Goal: Task Accomplishment & Management: Use online tool/utility

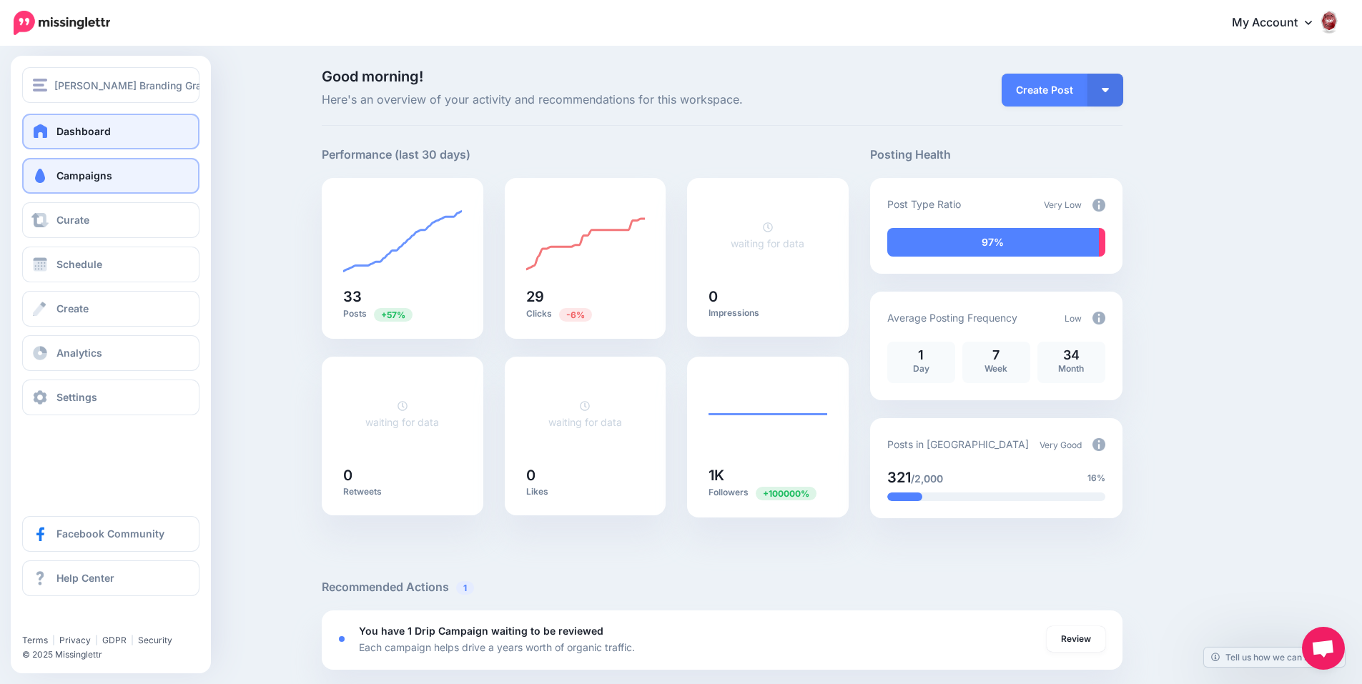
click at [69, 179] on span "Campaigns" at bounding box center [84, 175] width 56 height 12
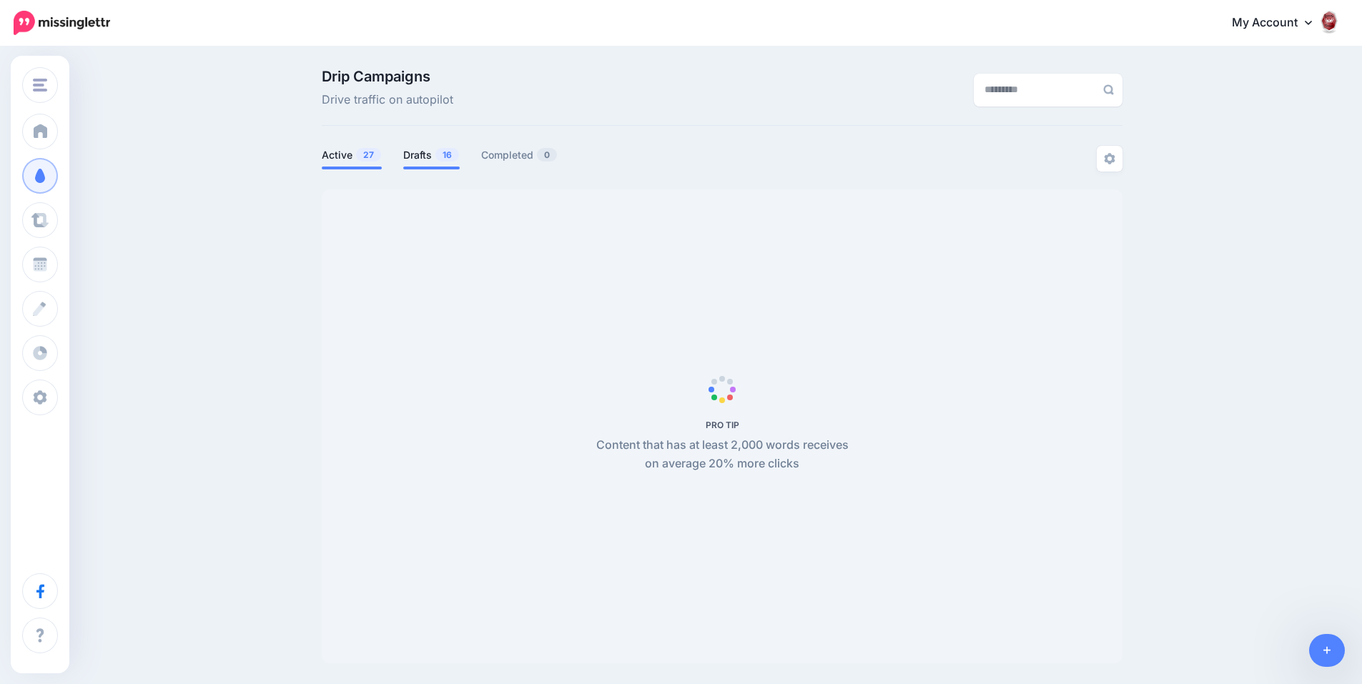
click at [412, 157] on link "Drafts 16" at bounding box center [431, 155] width 56 height 17
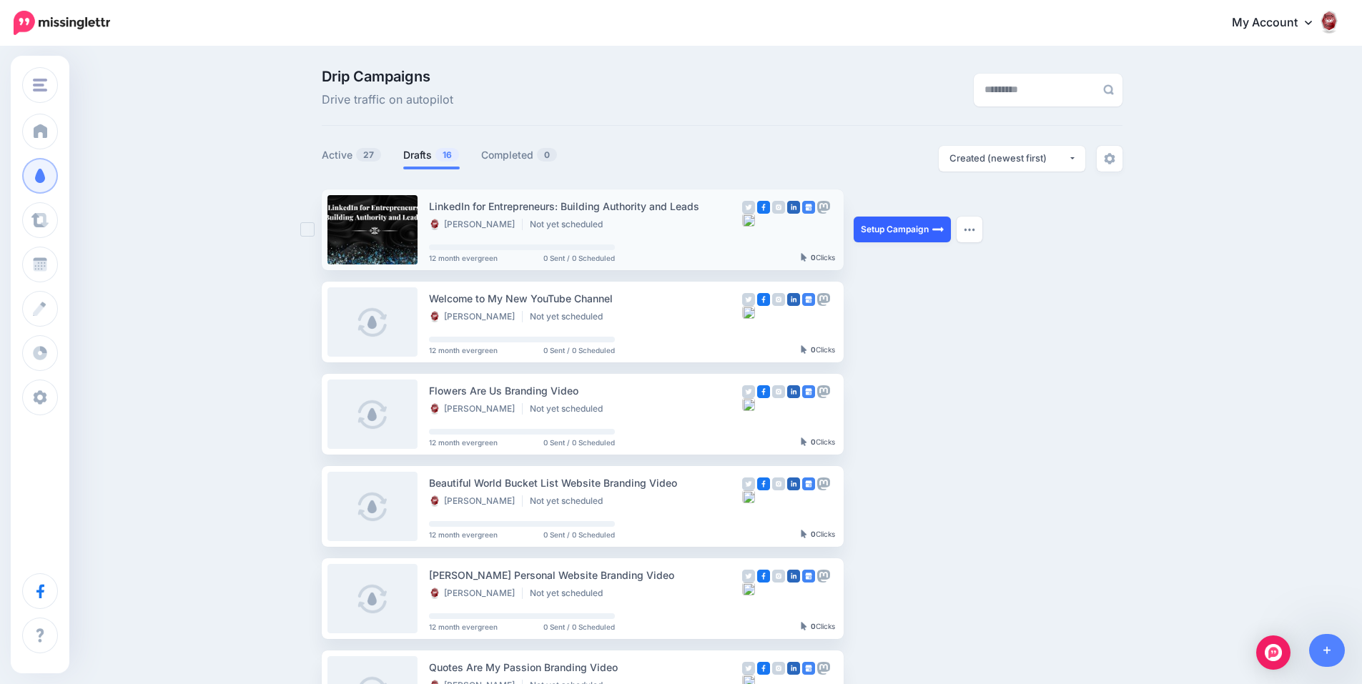
click at [881, 232] on link "Setup Campaign" at bounding box center [901, 230] width 97 height 26
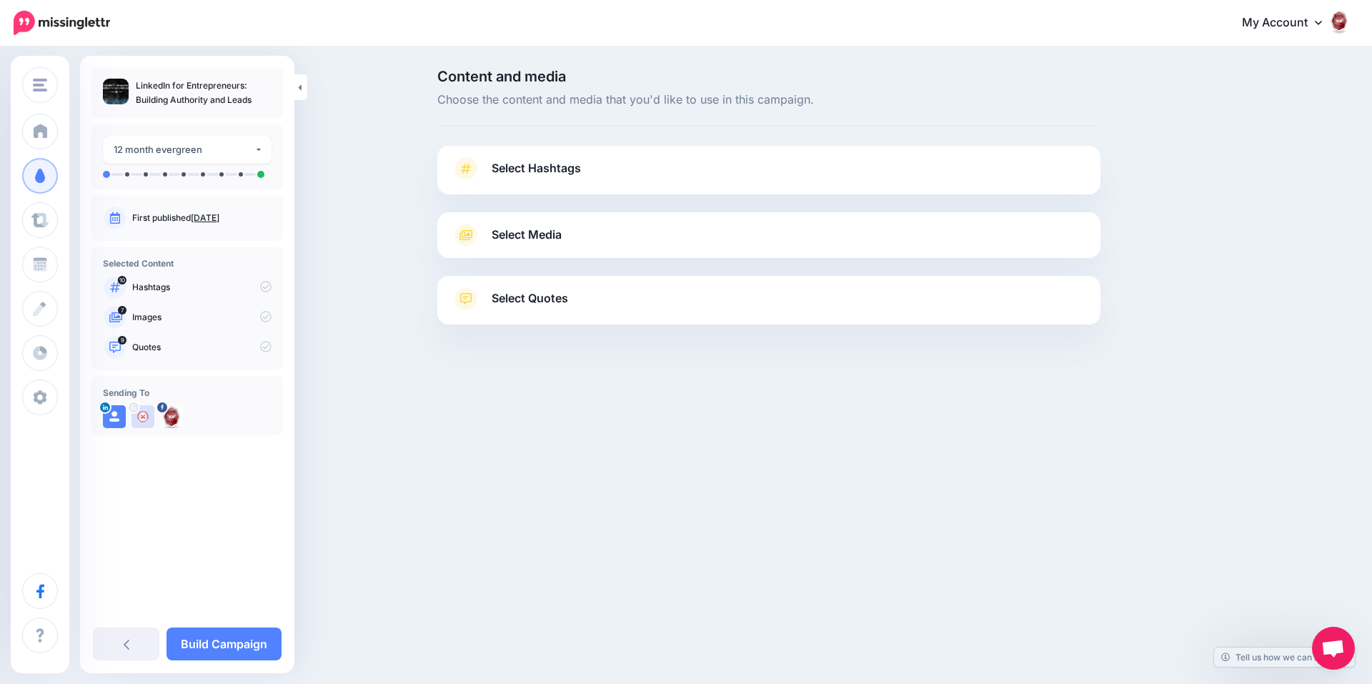
click at [663, 287] on link "Select Quotes" at bounding box center [769, 305] width 635 height 37
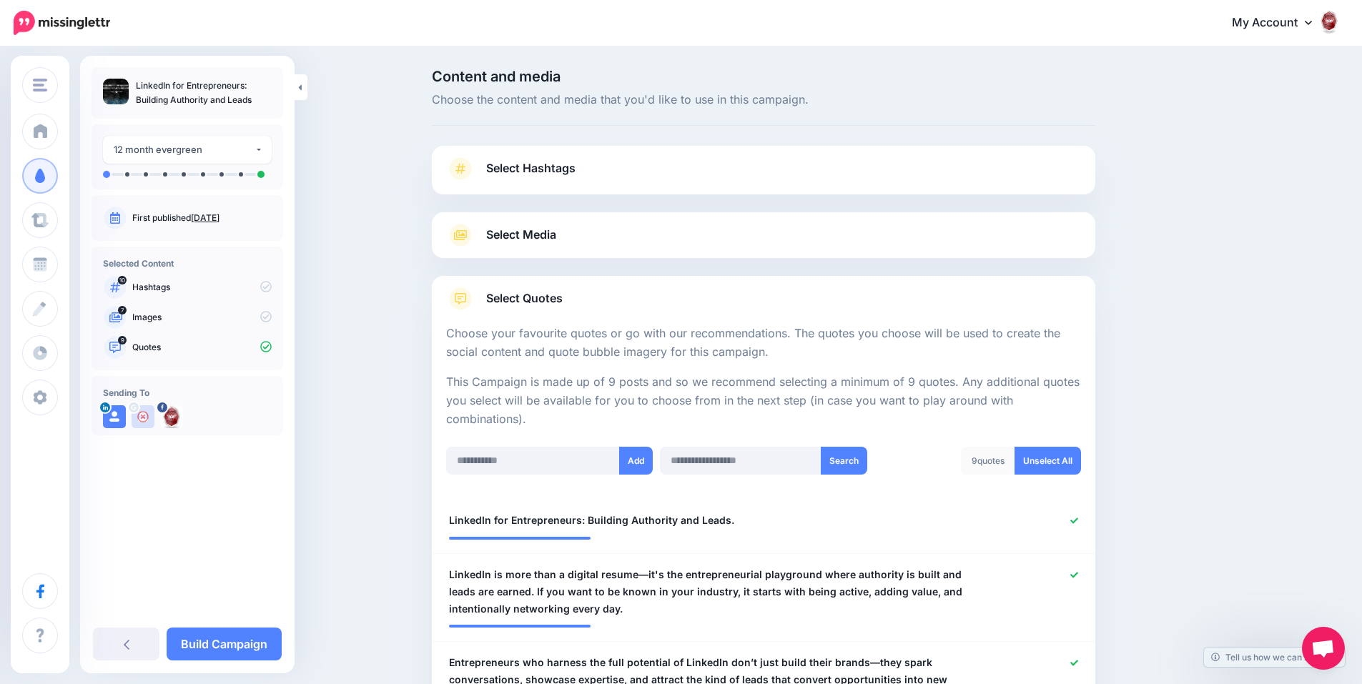
click at [658, 229] on link "Select Media" at bounding box center [763, 235] width 635 height 23
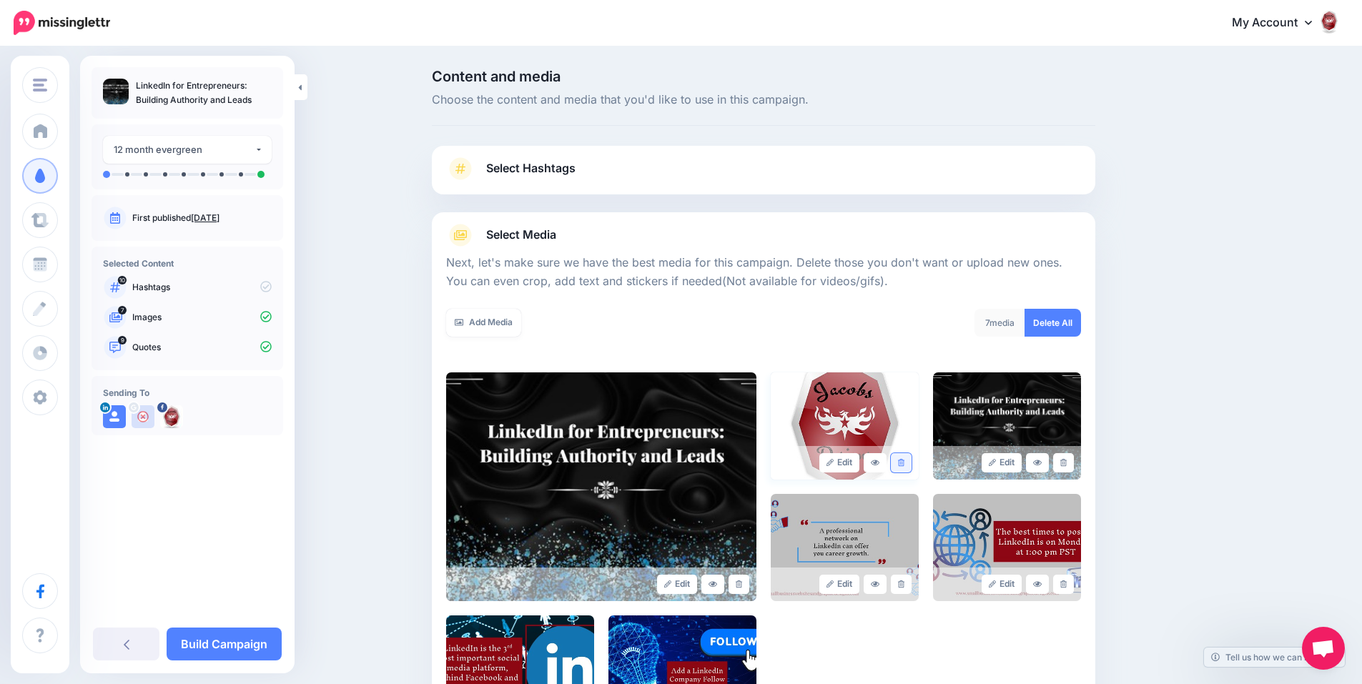
click at [899, 465] on link at bounding box center [901, 462] width 21 height 19
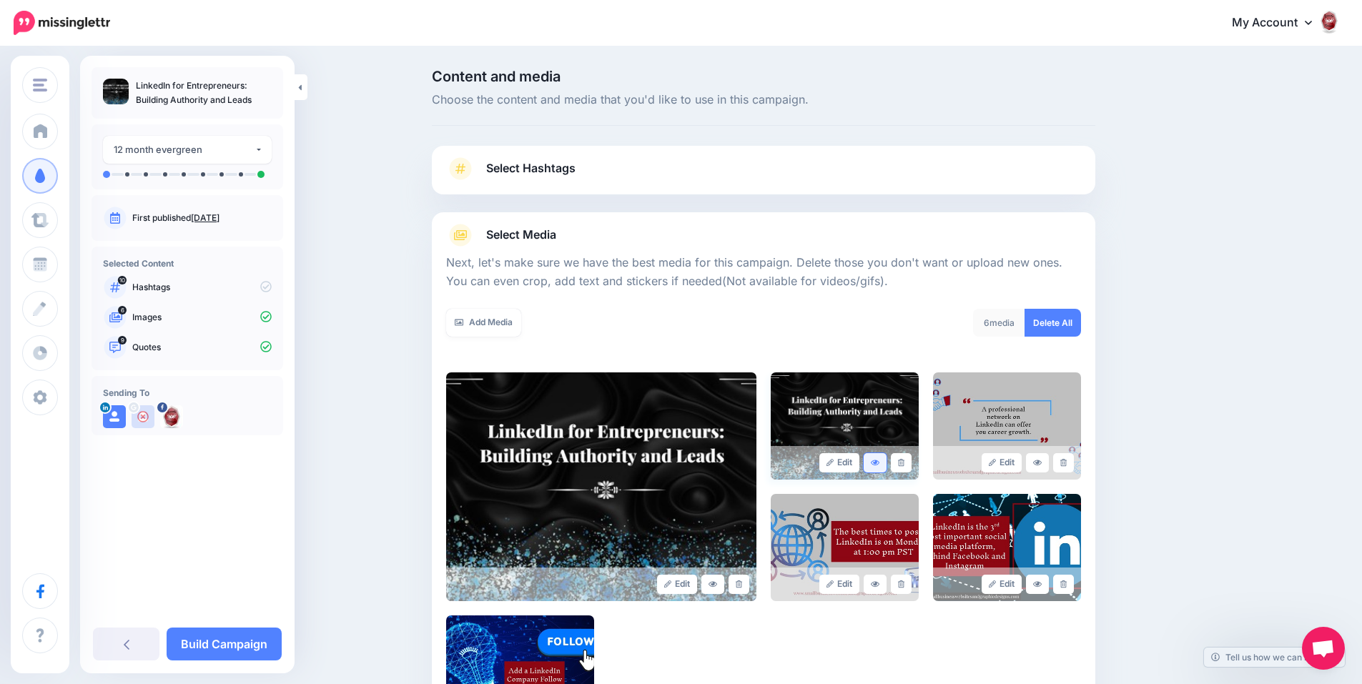
click at [878, 461] on icon at bounding box center [875, 463] width 9 height 6
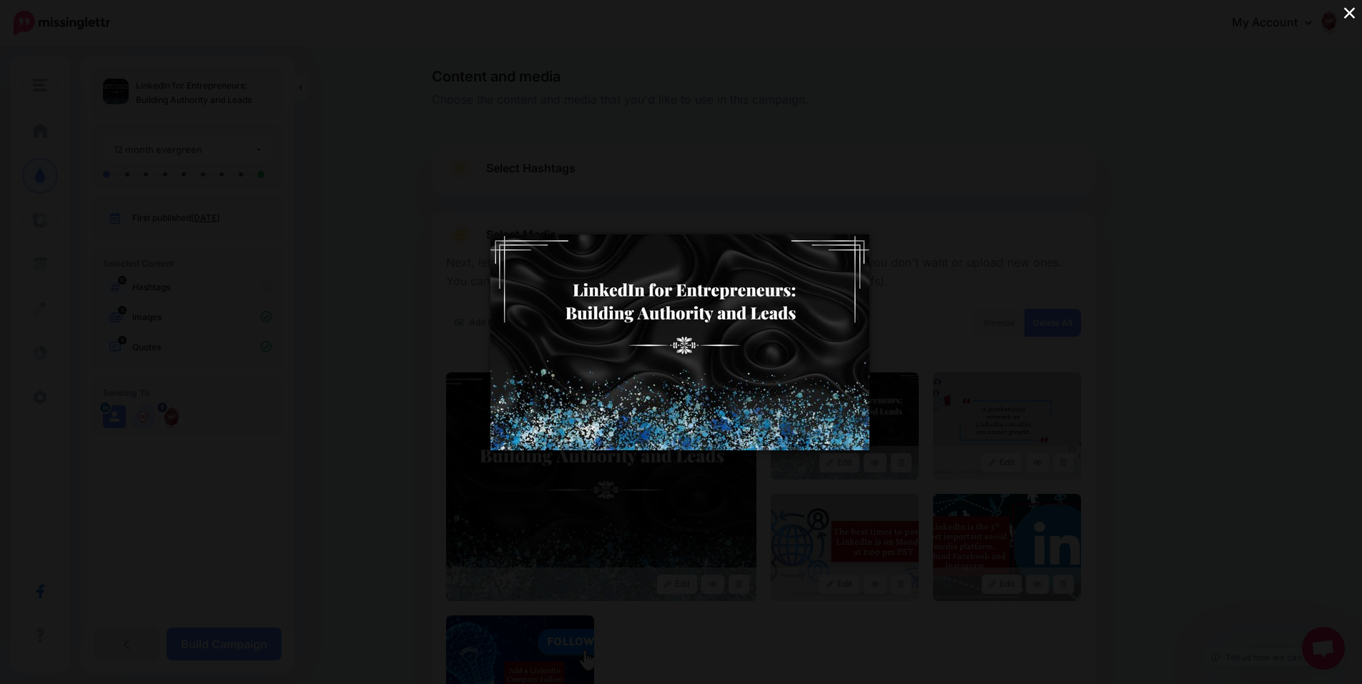
drag, startPoint x: 1350, startPoint y: 8, endPoint x: 1312, endPoint y: 71, distance: 74.0
click at [1351, 8] on button "×" at bounding box center [1348, 12] width 25 height 25
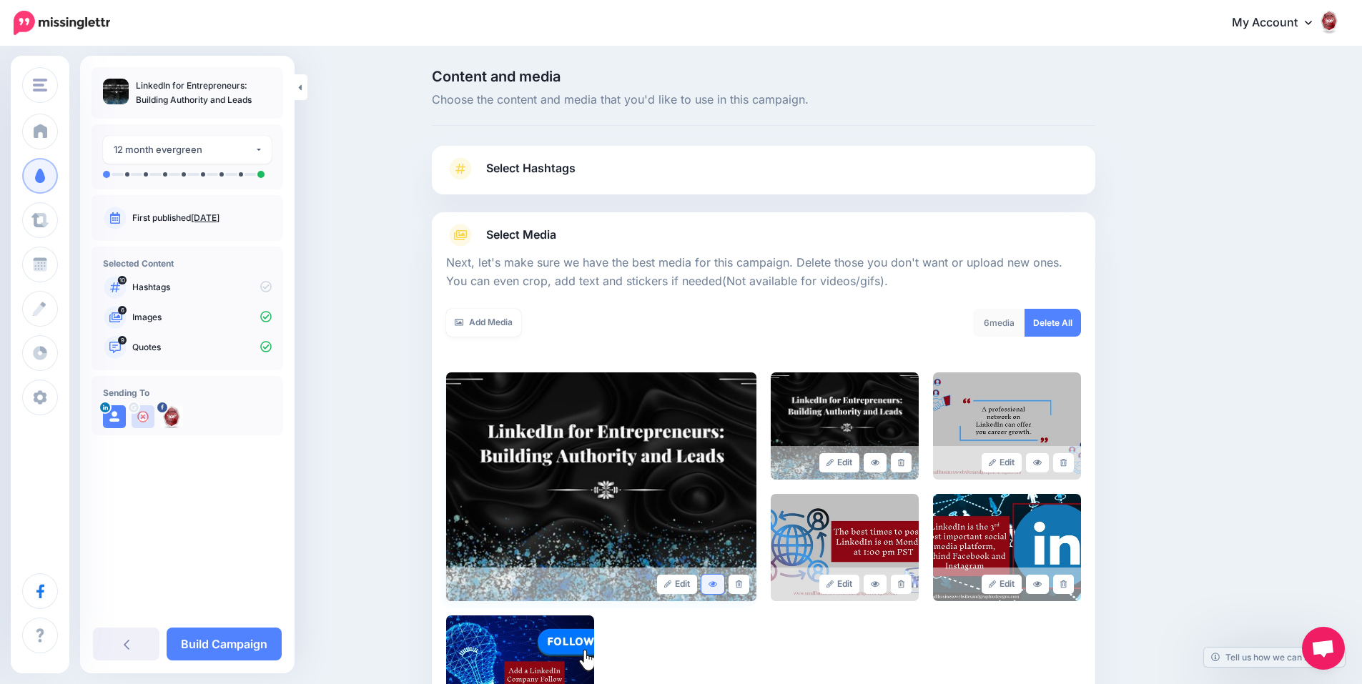
click at [717, 586] on icon at bounding box center [712, 584] width 9 height 8
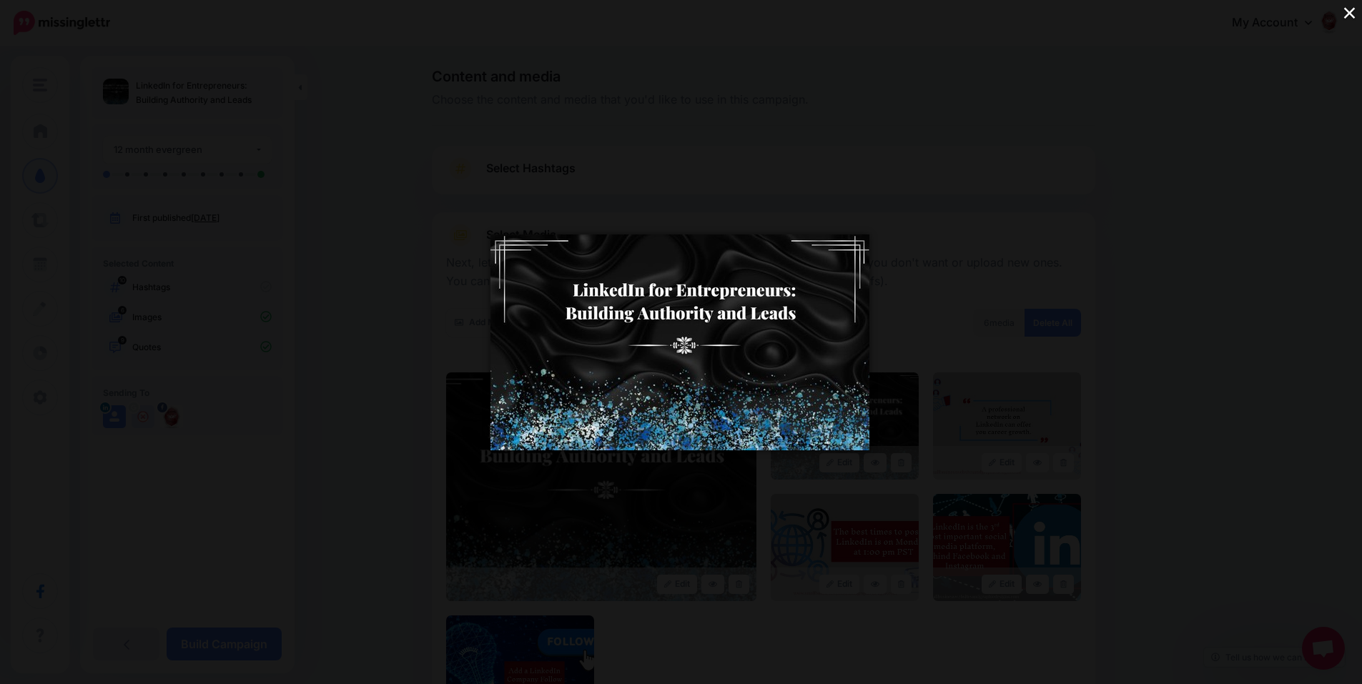
click at [1344, 15] on button "×" at bounding box center [1348, 12] width 25 height 25
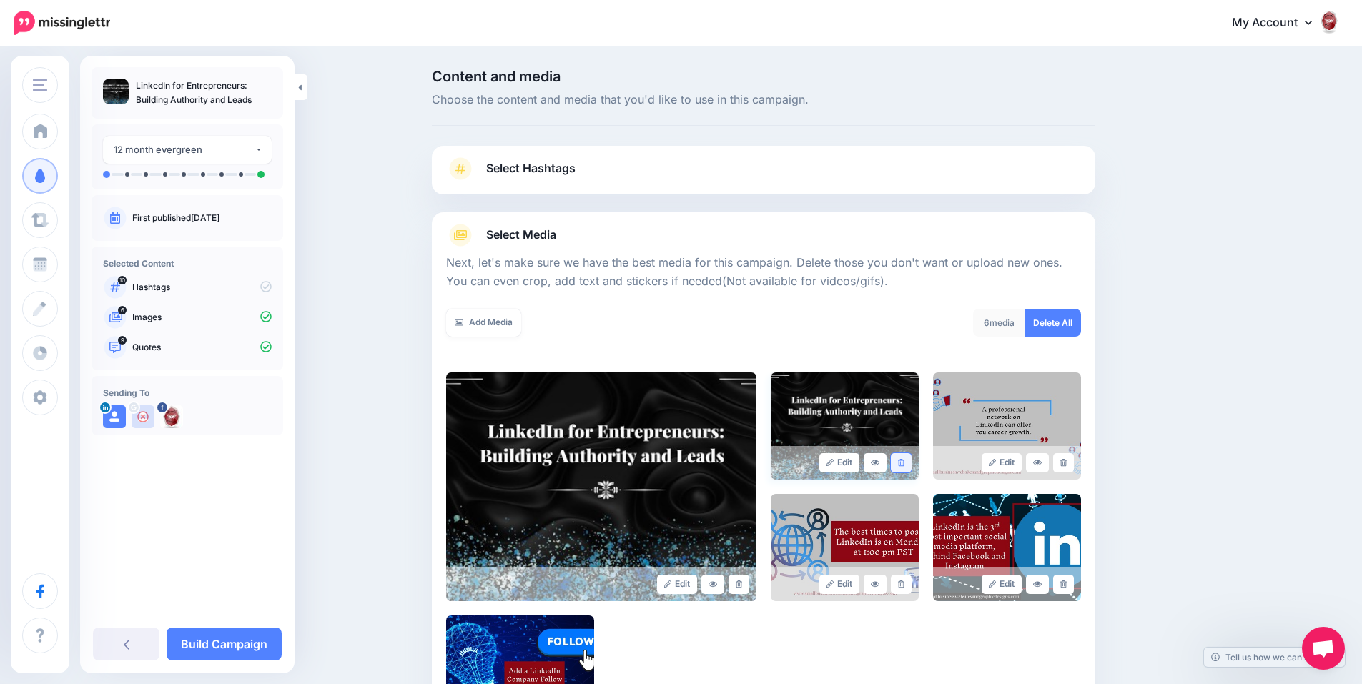
click at [903, 460] on icon at bounding box center [901, 463] width 6 height 8
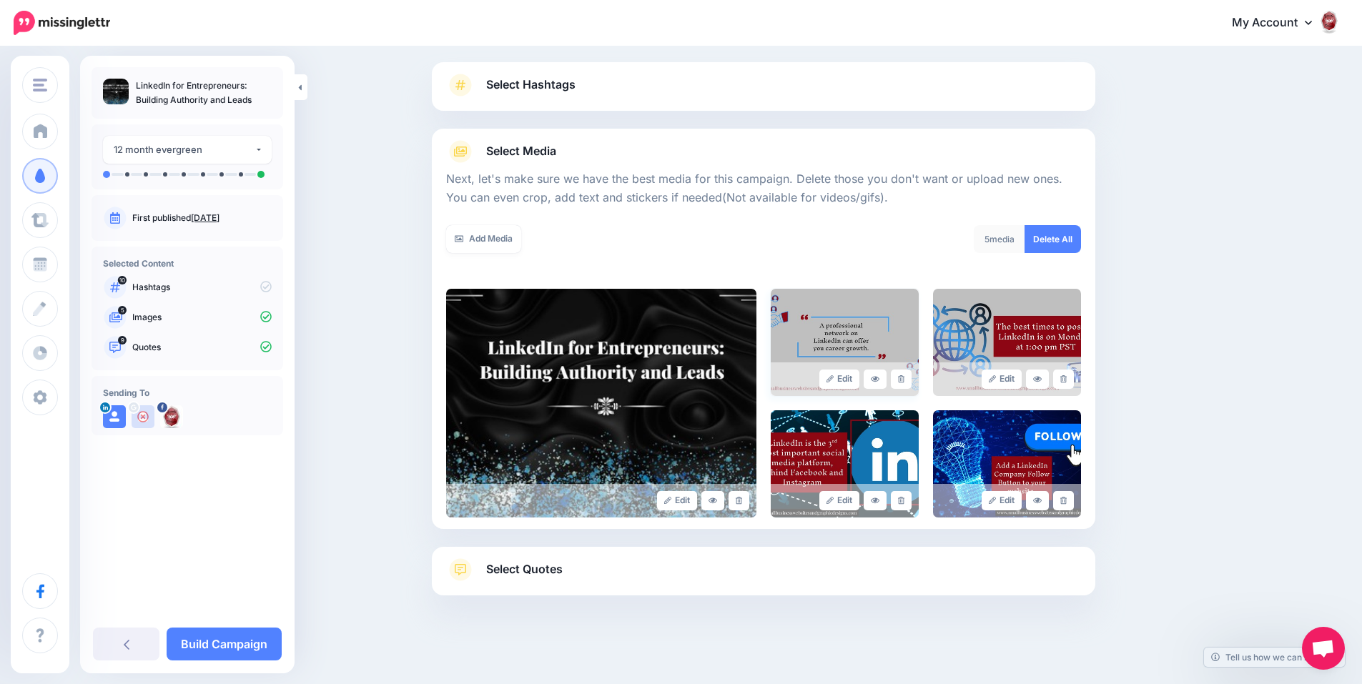
scroll to position [88, 0]
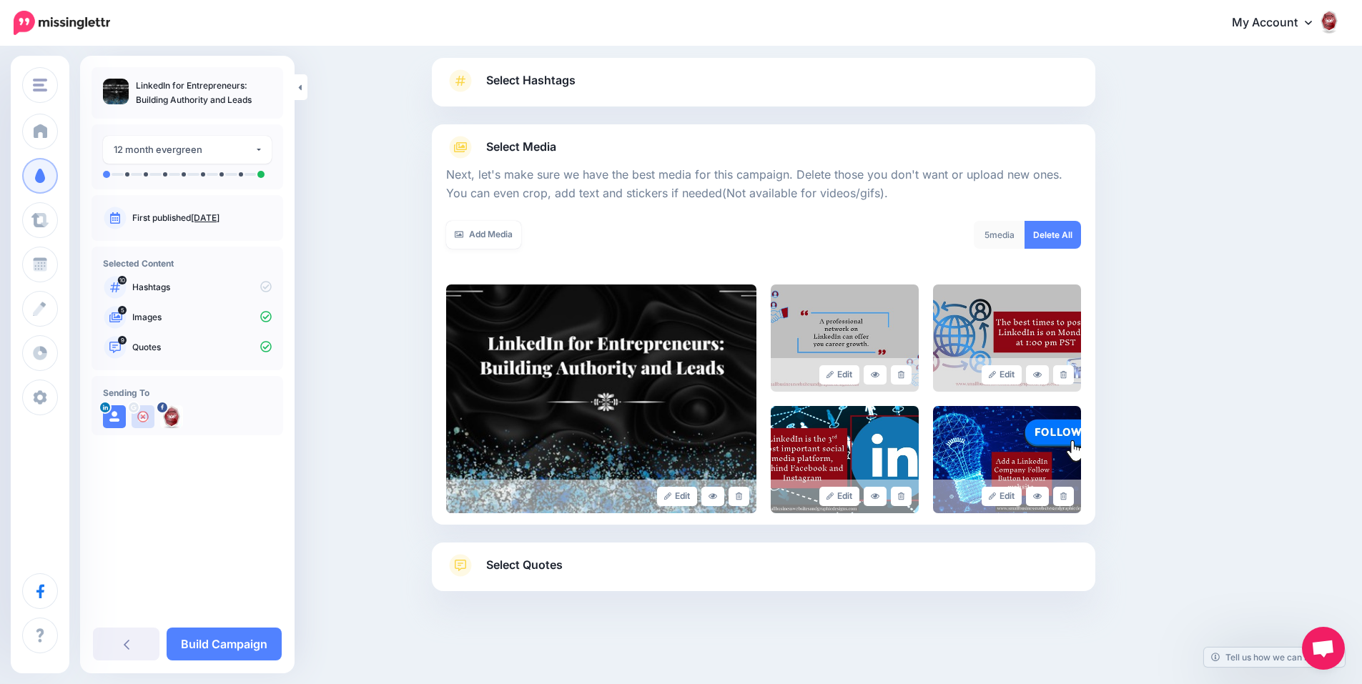
click at [589, 558] on link "Select Quotes" at bounding box center [763, 572] width 635 height 37
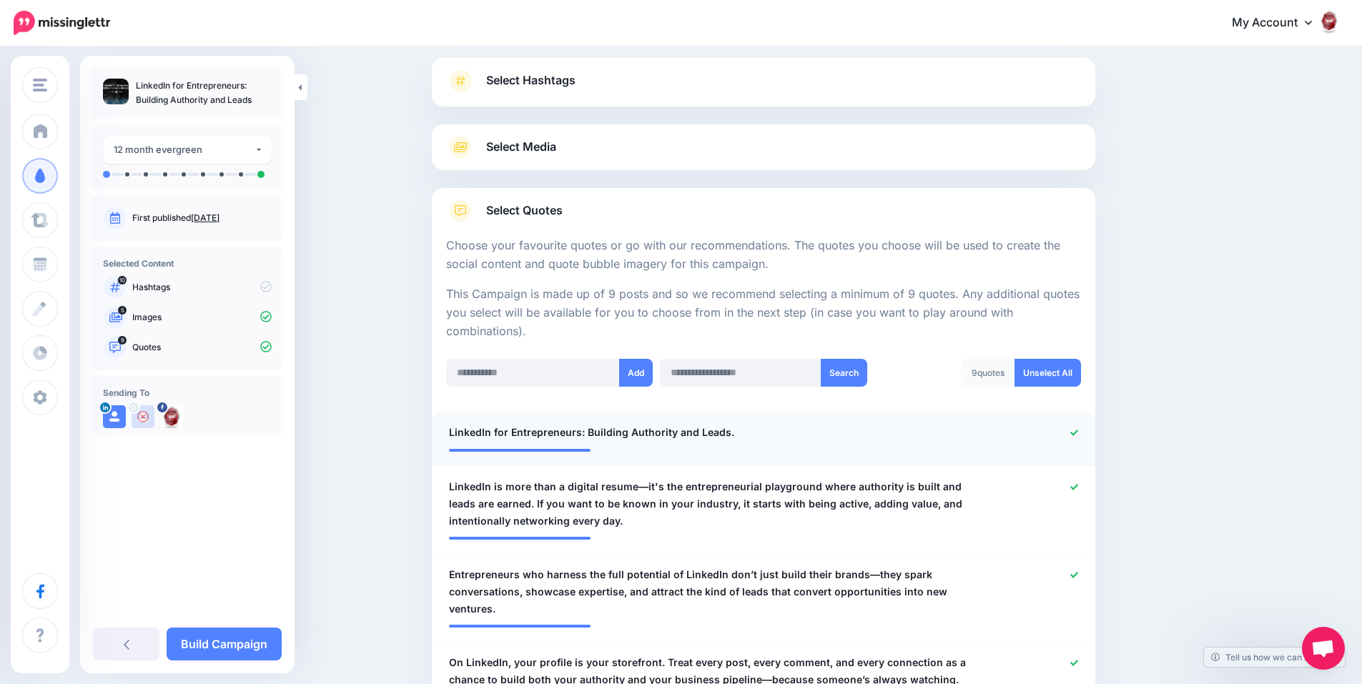
click at [1078, 434] on icon at bounding box center [1074, 433] width 8 height 8
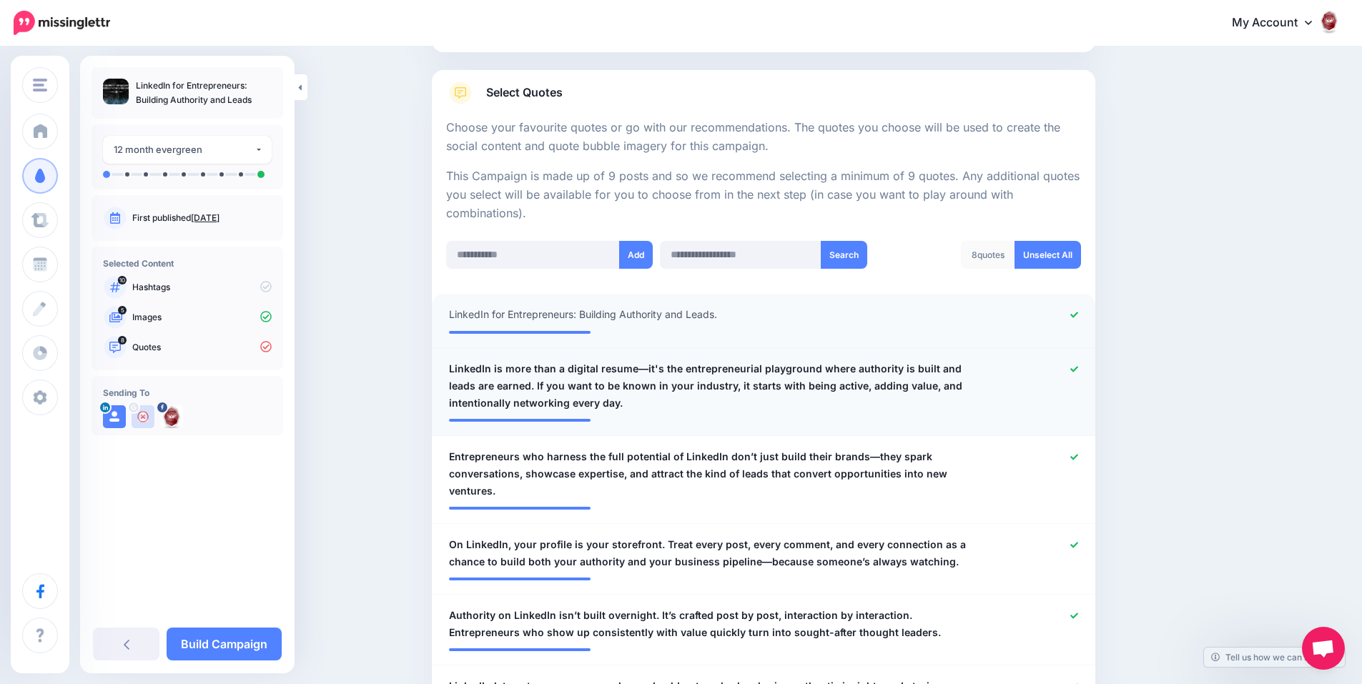
scroll to position [231, 0]
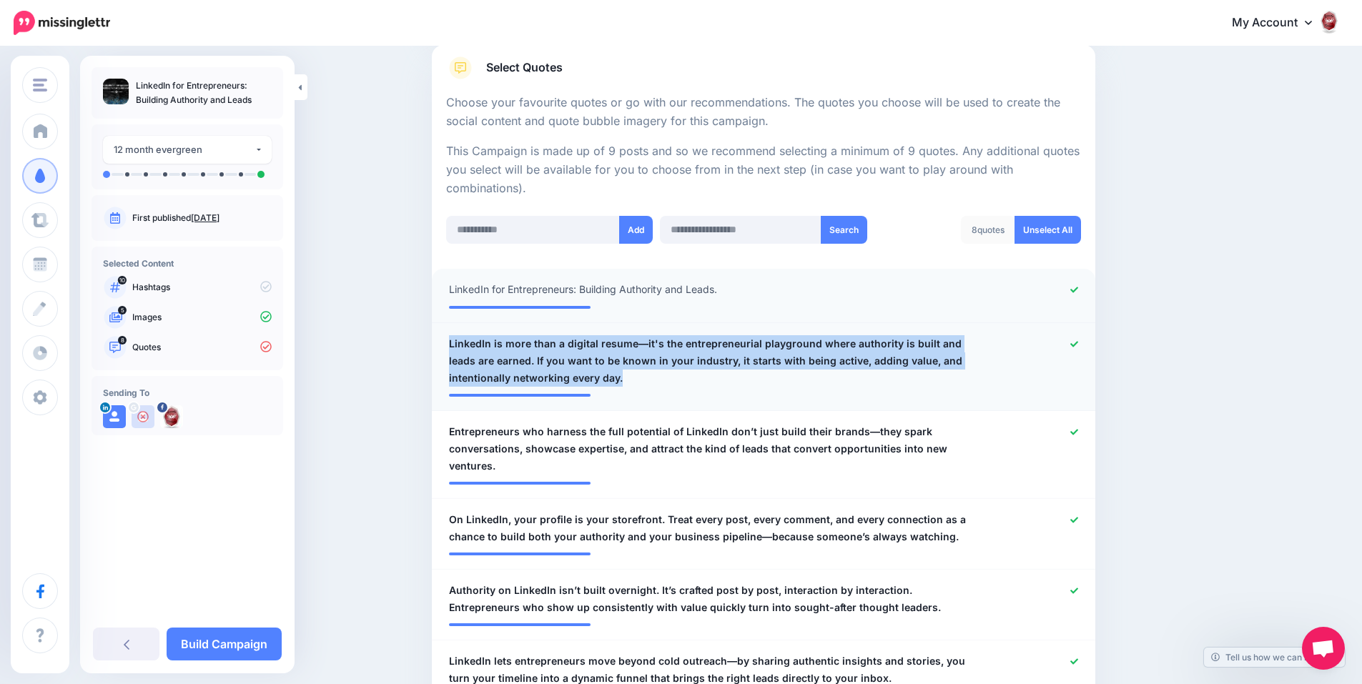
drag, startPoint x: 629, startPoint y: 380, endPoint x: 456, endPoint y: 347, distance: 176.2
click at [456, 347] on span "LinkedIn is more than a digital resume—it's the entrepreneurial playground wher…" at bounding box center [709, 360] width 521 height 51
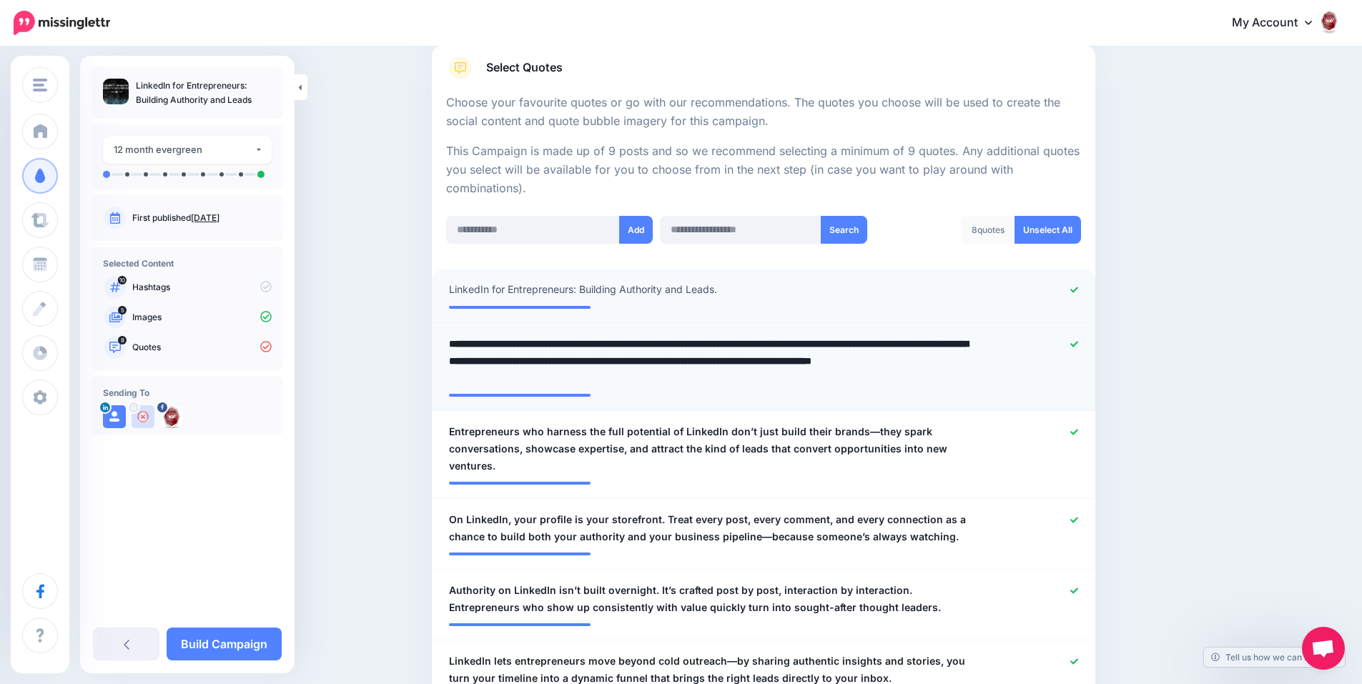
drag, startPoint x: 642, startPoint y: 380, endPoint x: 449, endPoint y: 341, distance: 196.8
click at [449, 341] on div "**********" at bounding box center [709, 360] width 542 height 51
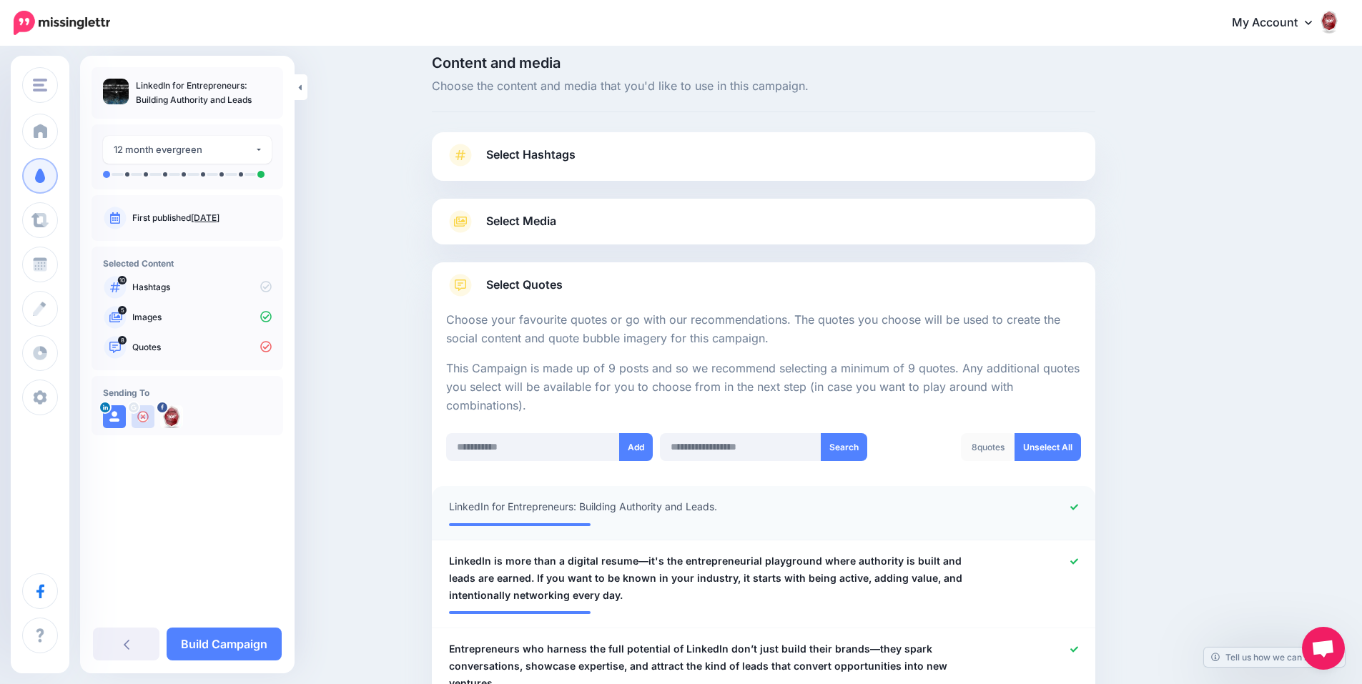
scroll to position [0, 0]
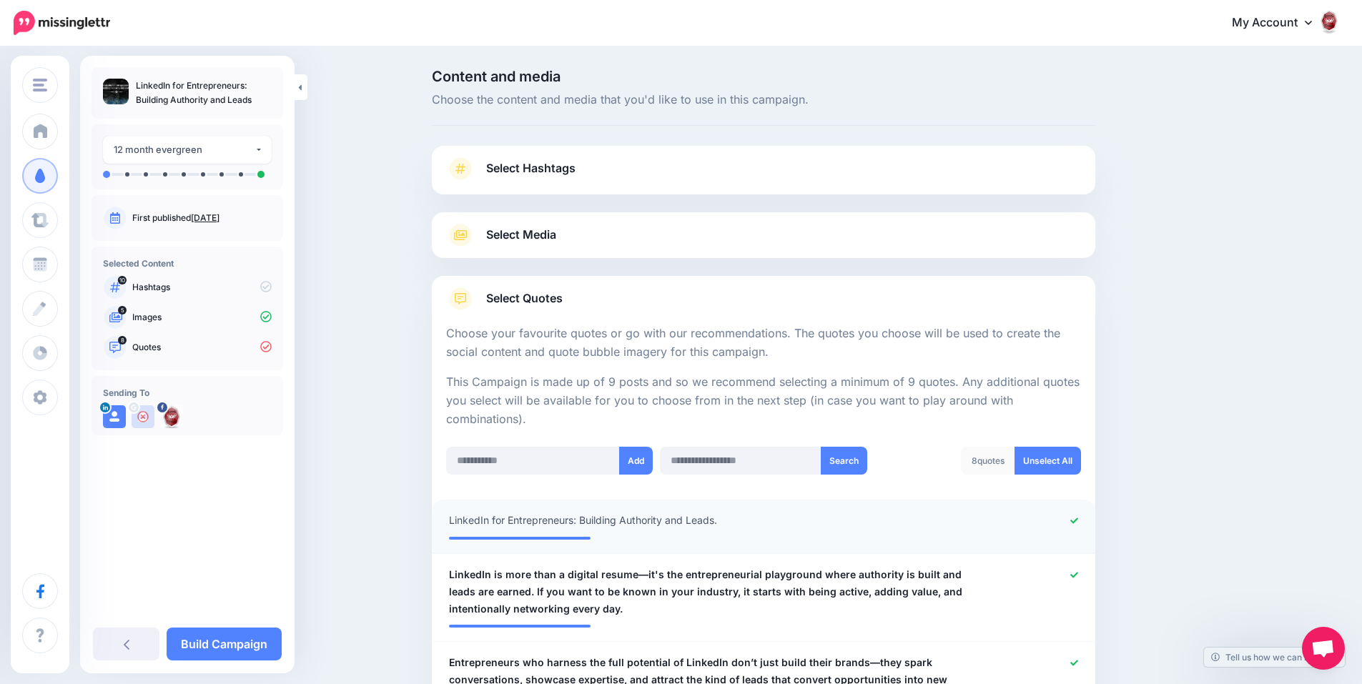
click at [776, 174] on link "Select Hashtags" at bounding box center [763, 175] width 635 height 37
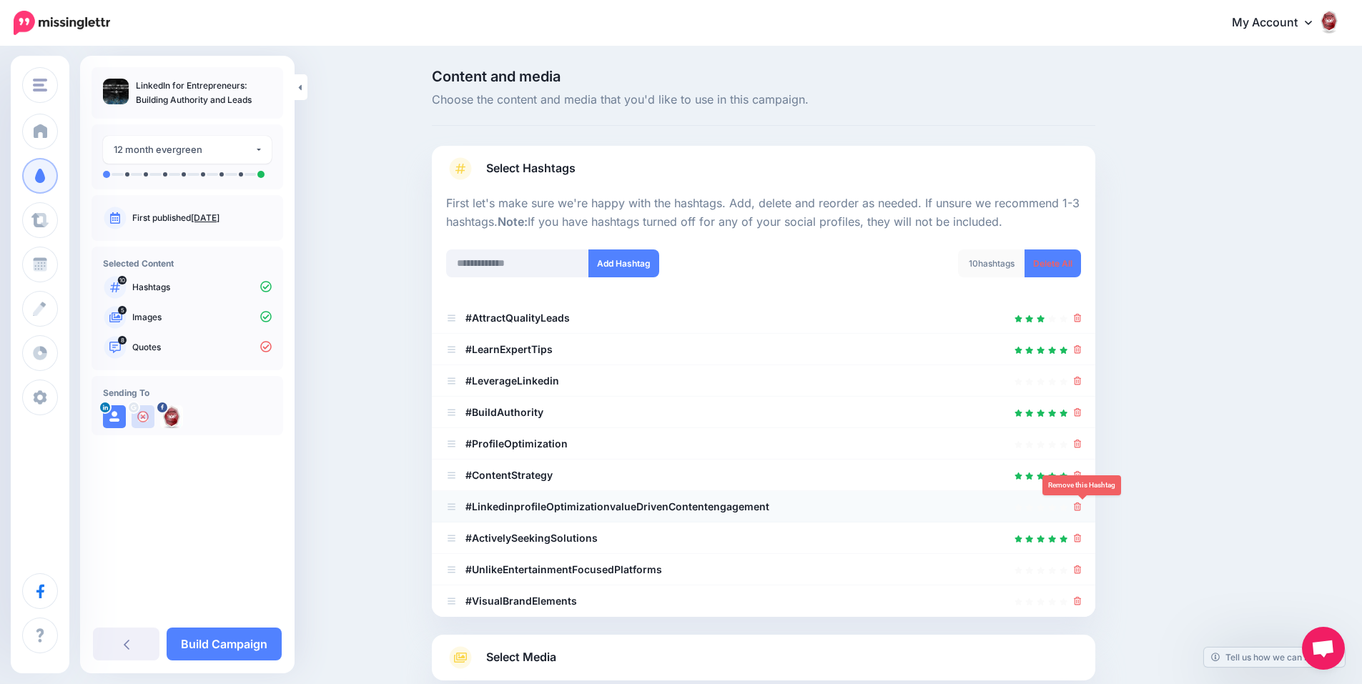
click at [1081, 508] on icon at bounding box center [1077, 506] width 8 height 9
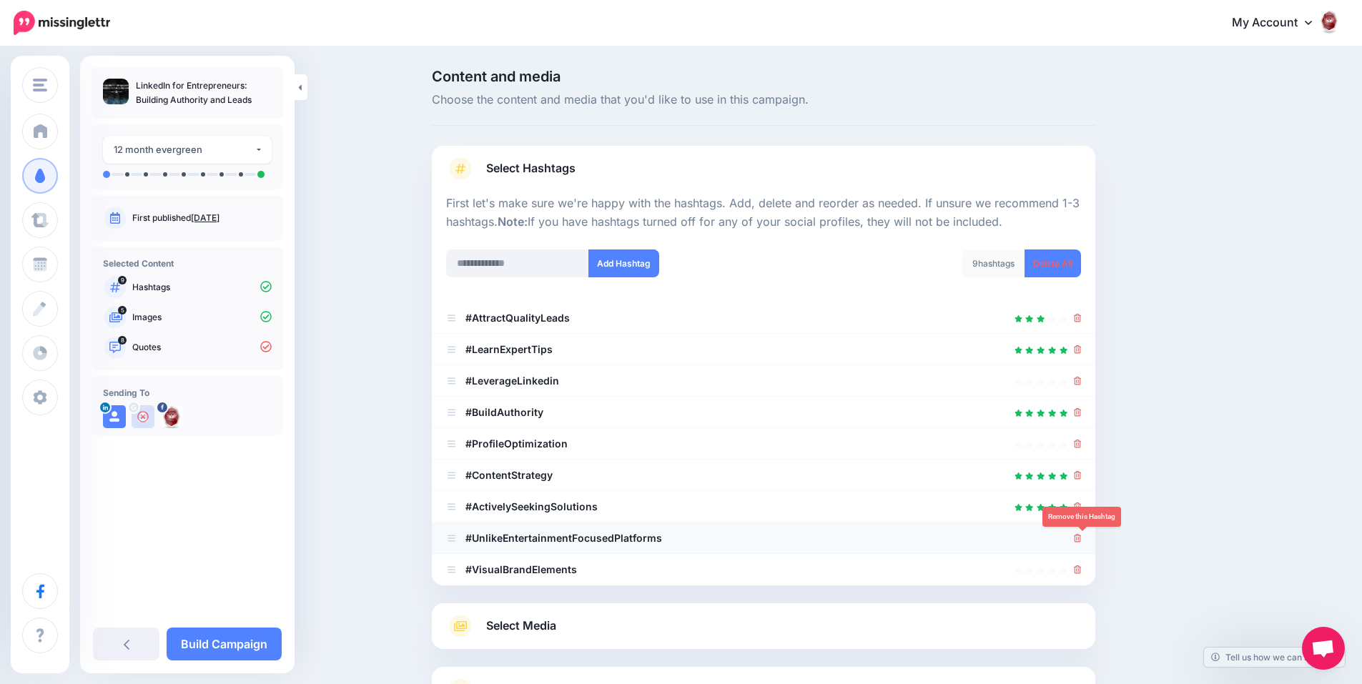
click at [1081, 537] on icon at bounding box center [1077, 538] width 8 height 9
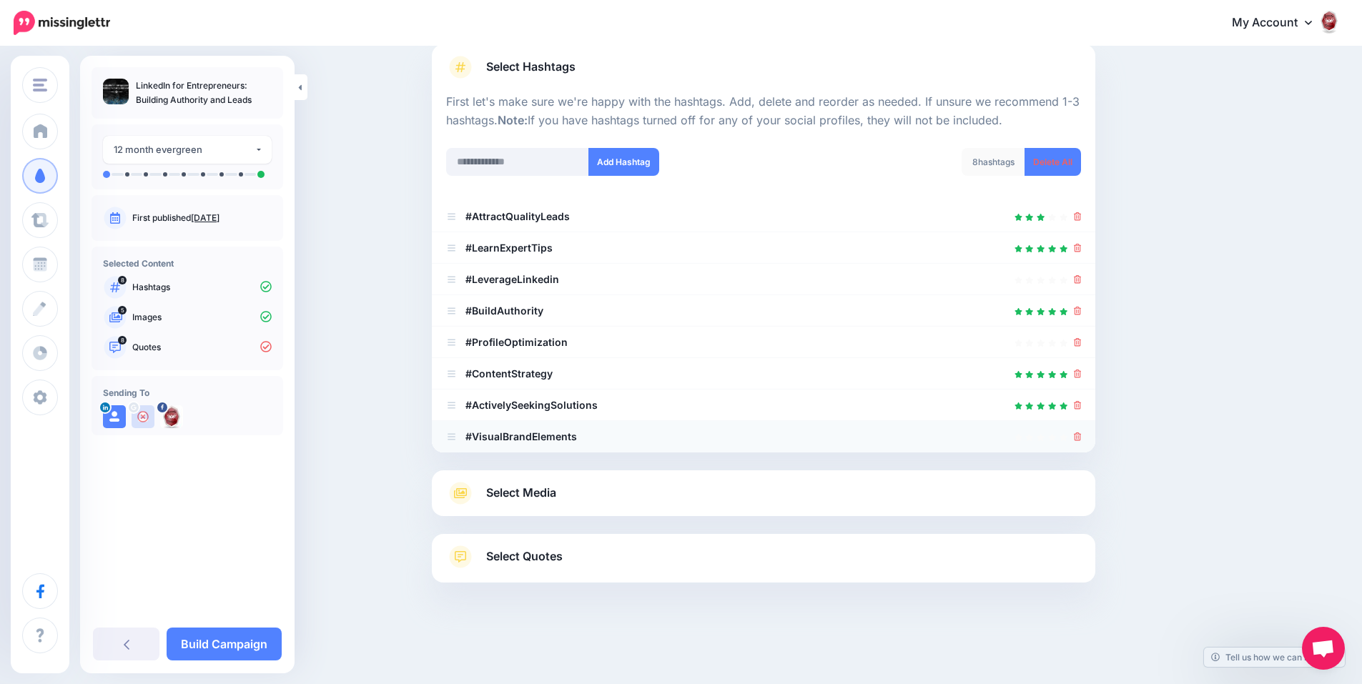
scroll to position [113, 0]
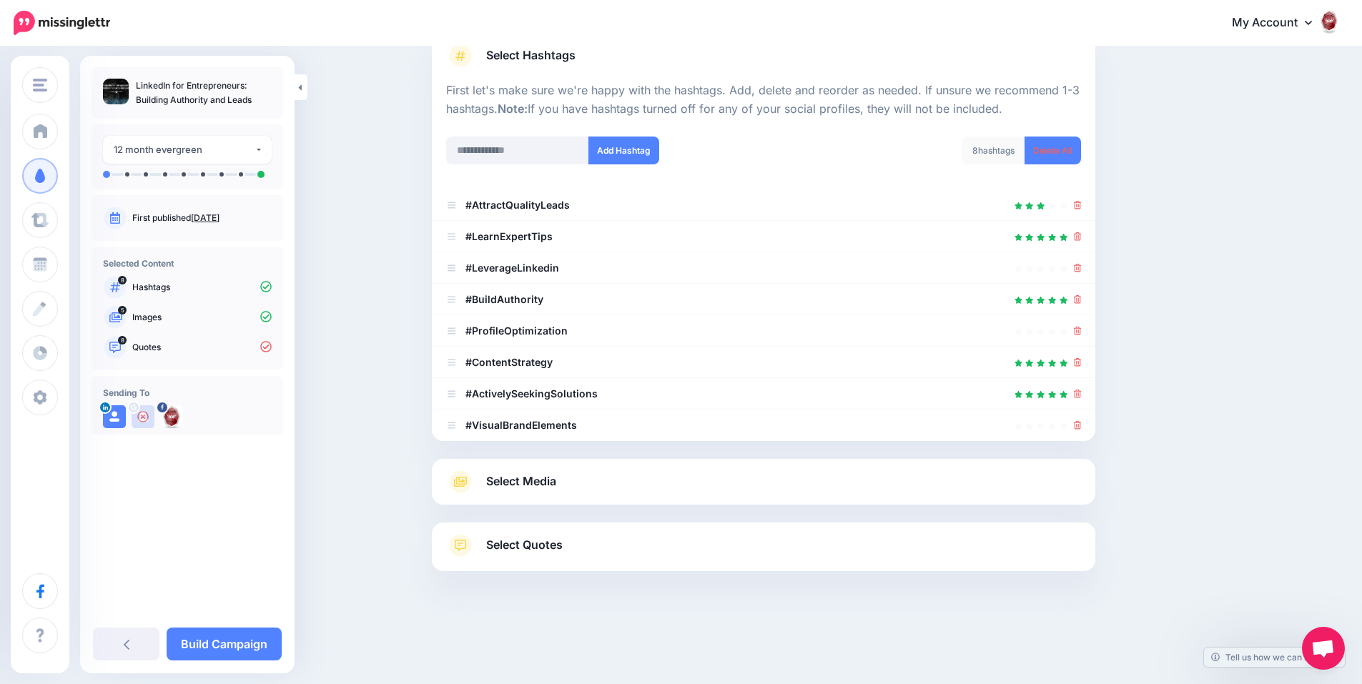
click at [774, 550] on link "Select Quotes" at bounding box center [763, 552] width 635 height 37
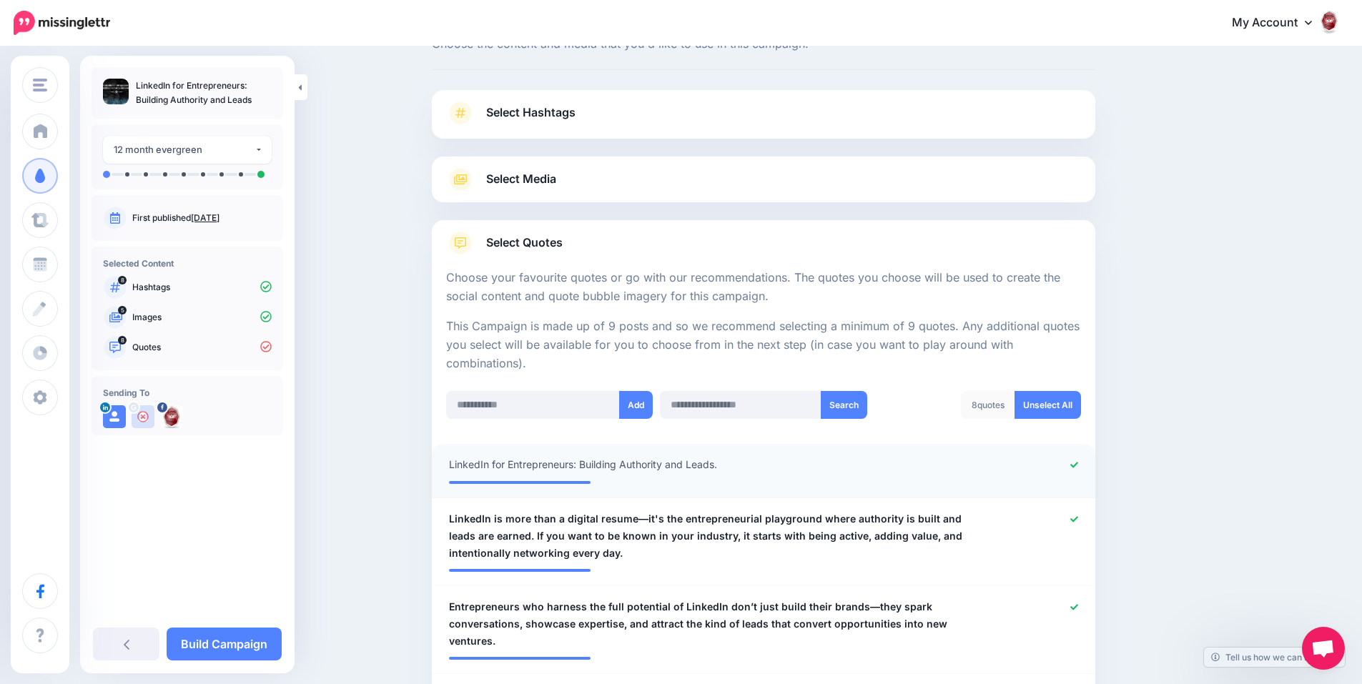
scroll to position [0, 0]
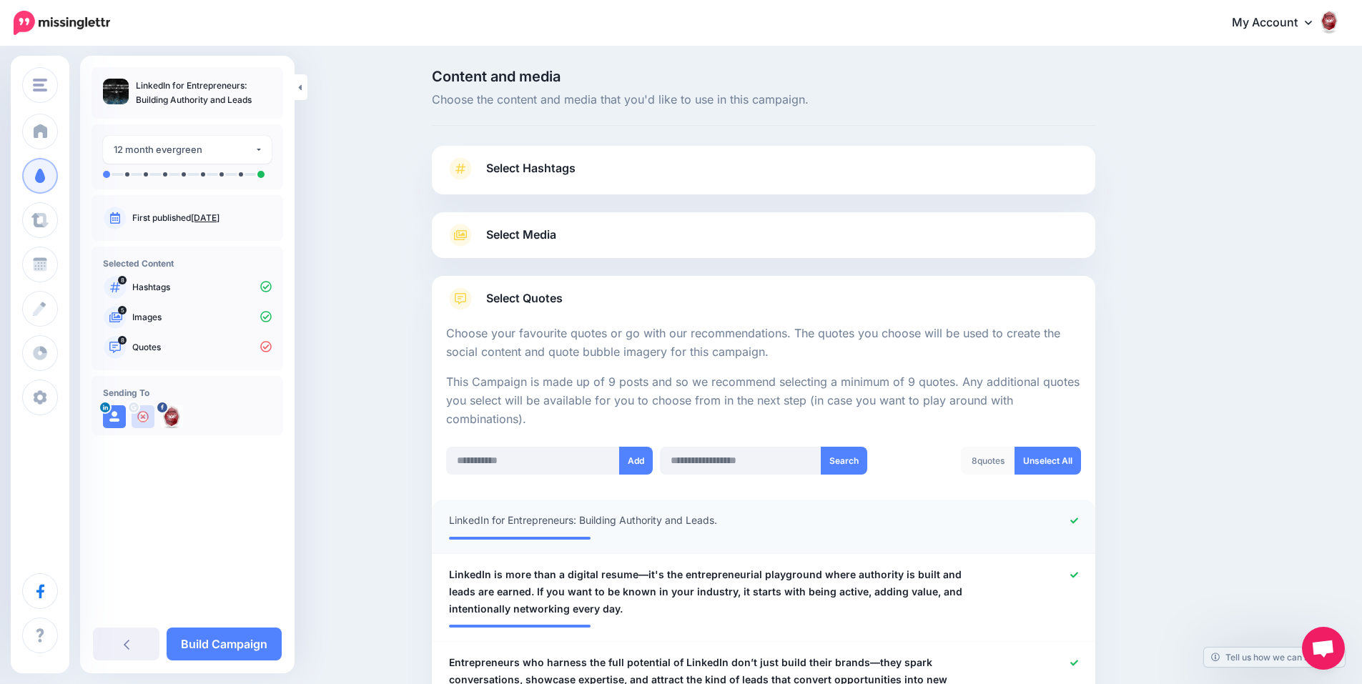
click at [765, 177] on link "Select Hashtags" at bounding box center [763, 175] width 635 height 37
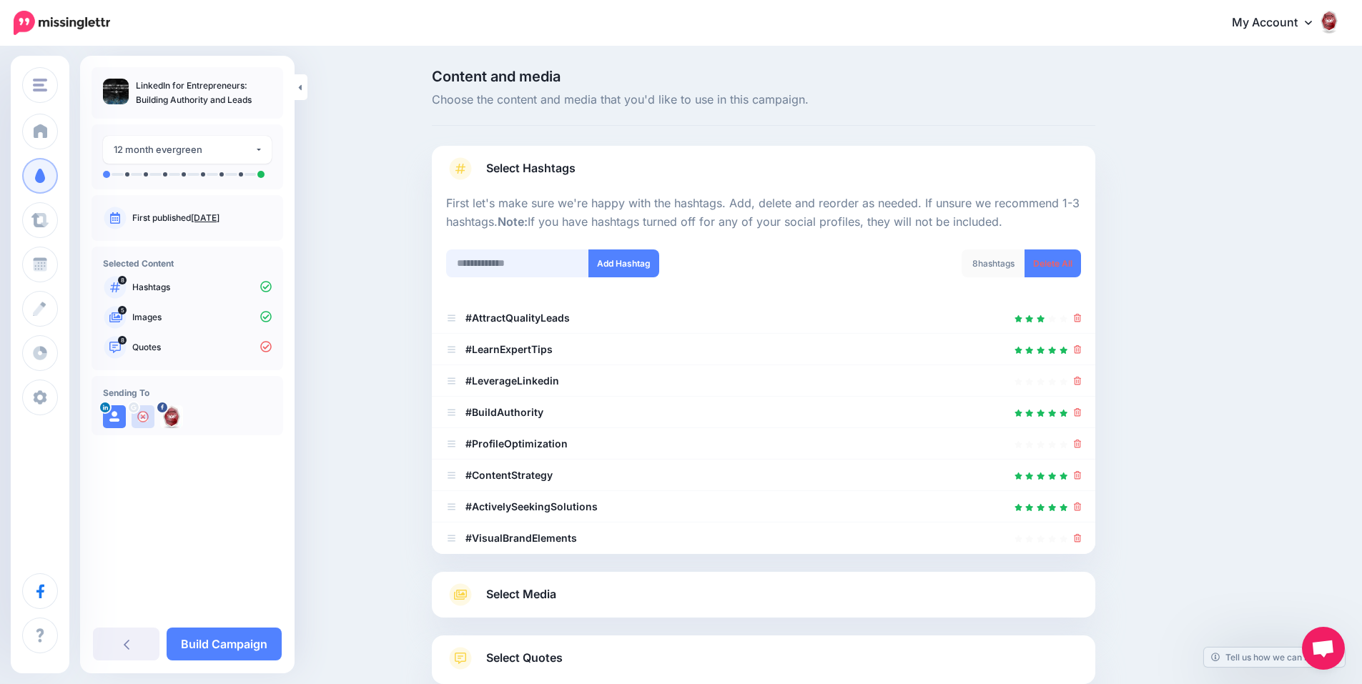
click at [522, 260] on input "text" at bounding box center [517, 263] width 143 height 28
paste input "**********"
type input "**********"
click at [641, 259] on button "Add Hashtag" at bounding box center [623, 263] width 71 height 28
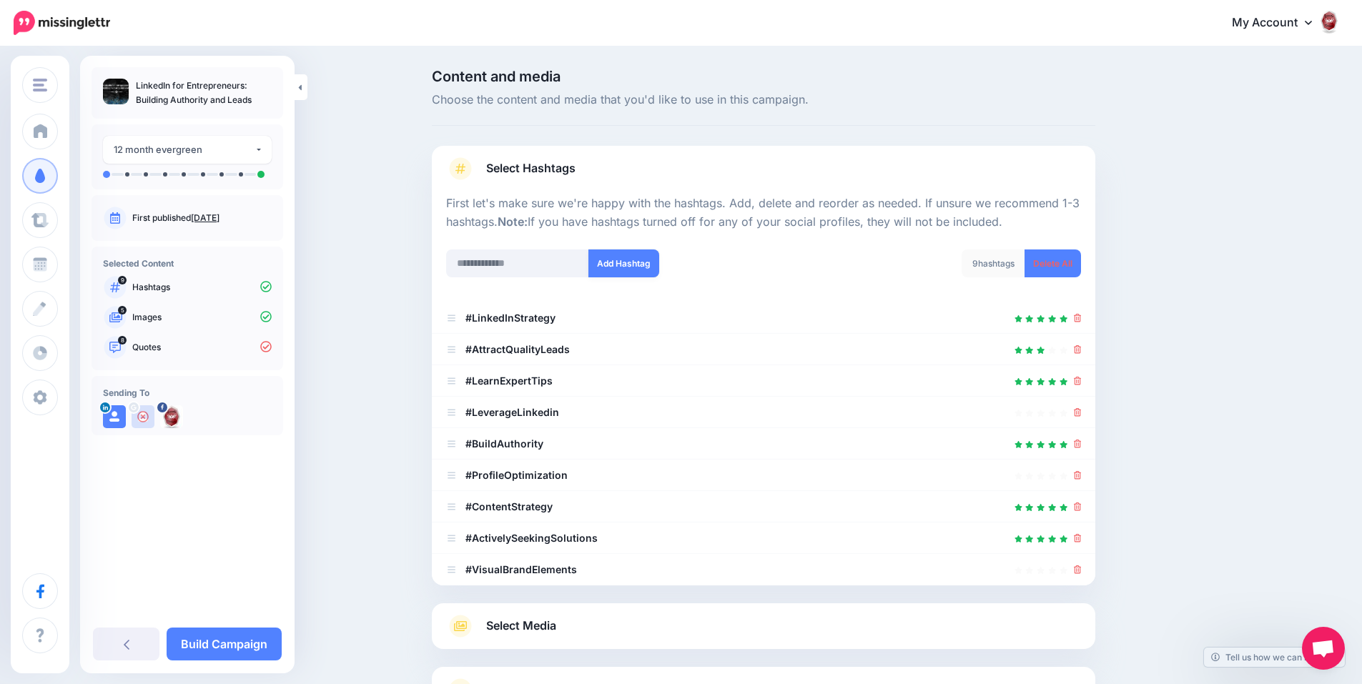
scroll to position [144, 0]
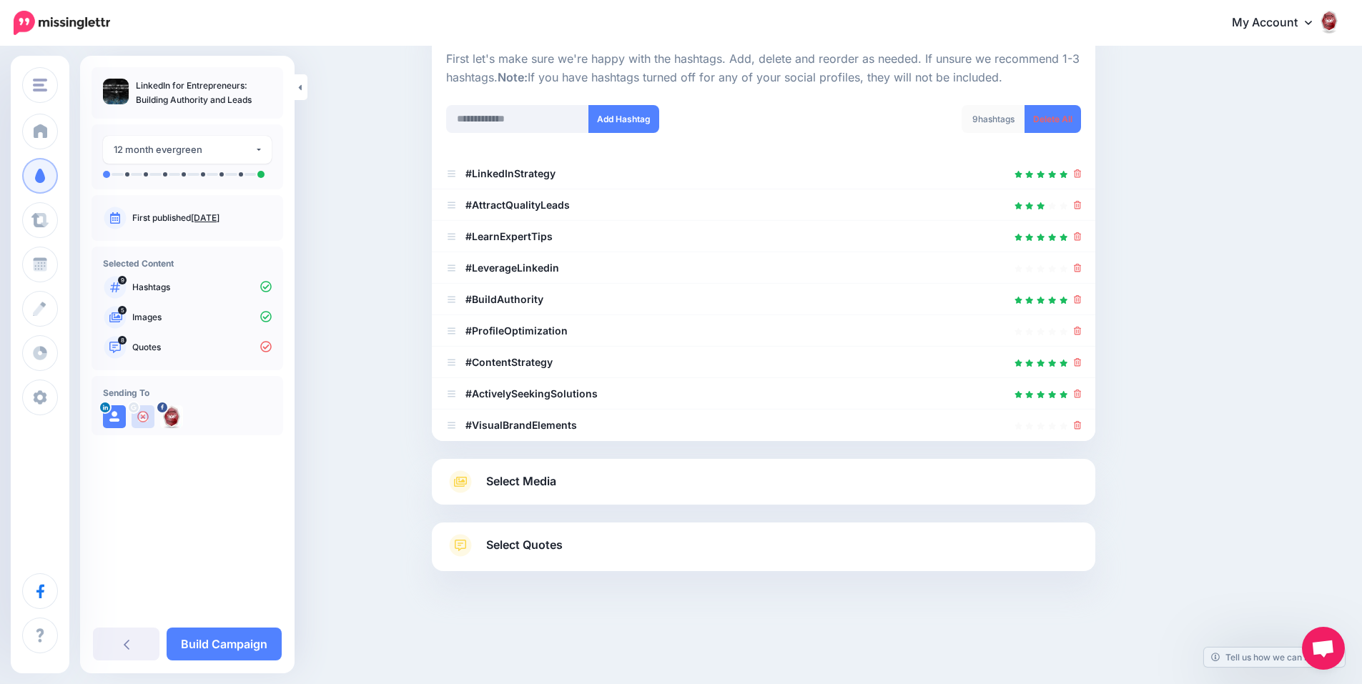
click at [658, 544] on link "Select Quotes" at bounding box center [763, 552] width 635 height 37
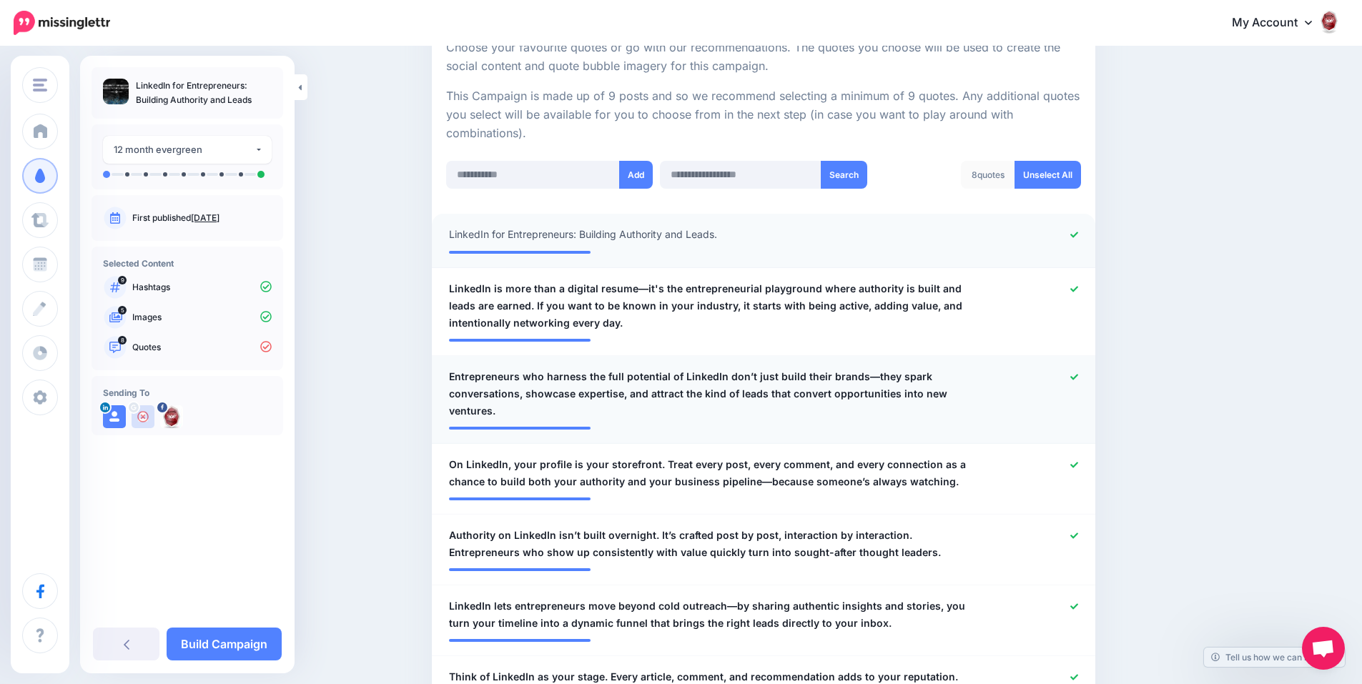
scroll to position [287, 0]
click at [1076, 232] on icon at bounding box center [1074, 233] width 8 height 6
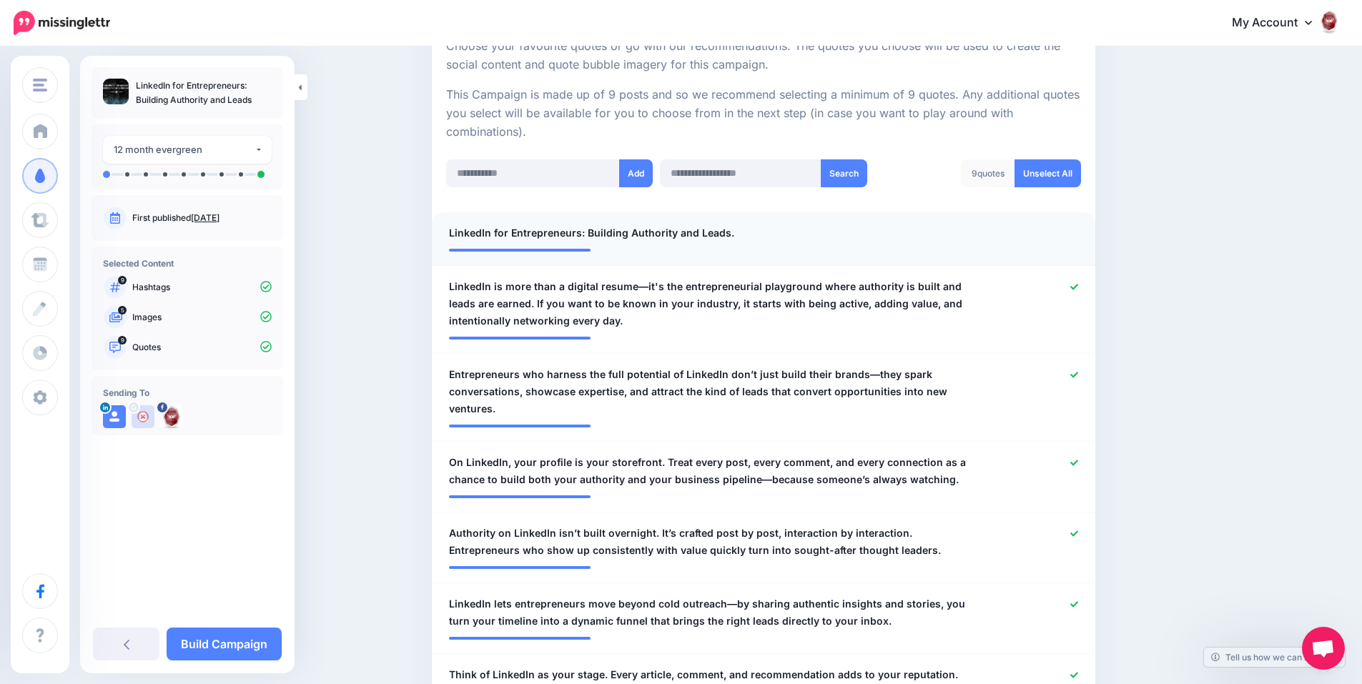
click at [729, 234] on span "LinkedIn for Entrepreneurs: Building Authority and Leads." at bounding box center [591, 232] width 285 height 17
click at [1094, 231] on li "**********" at bounding box center [763, 239] width 663 height 54
click at [1065, 229] on div at bounding box center [1035, 232] width 109 height 17
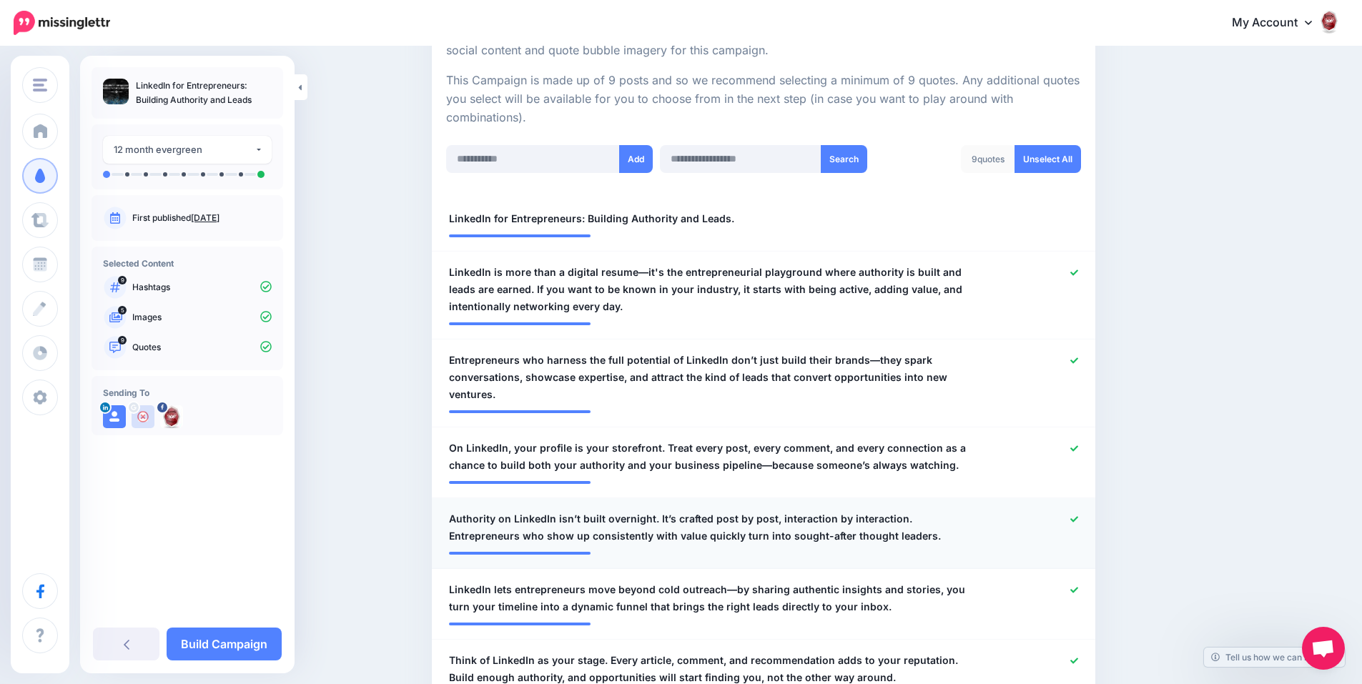
scroll to position [292, 0]
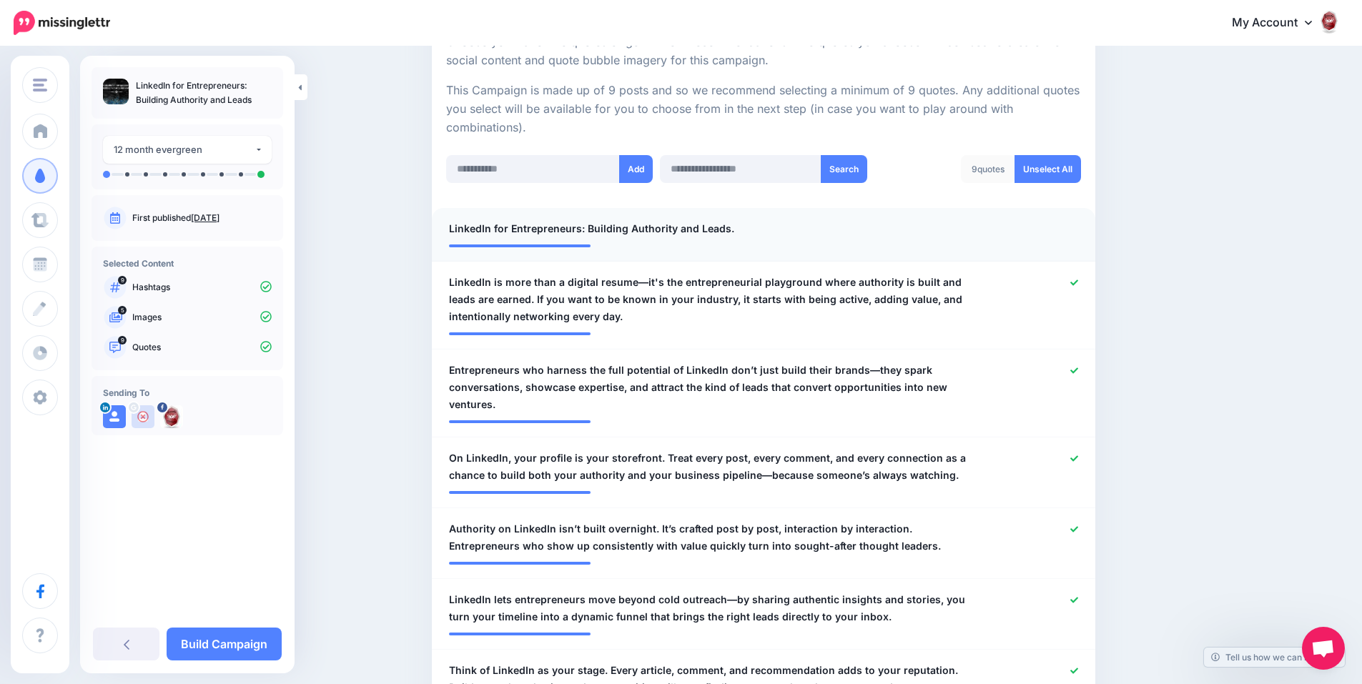
click at [1066, 225] on div at bounding box center [1035, 228] width 109 height 17
click at [1063, 172] on link "Unselect All" at bounding box center [1047, 169] width 66 height 28
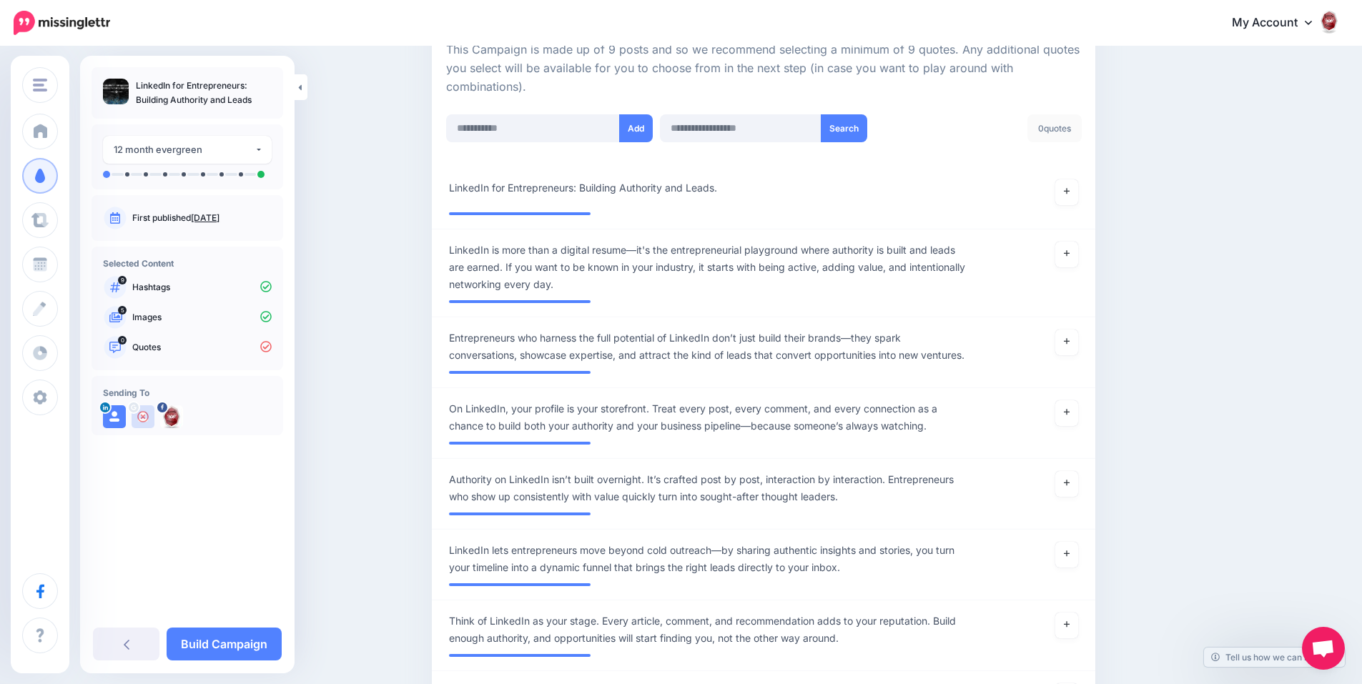
scroll to position [357, 0]
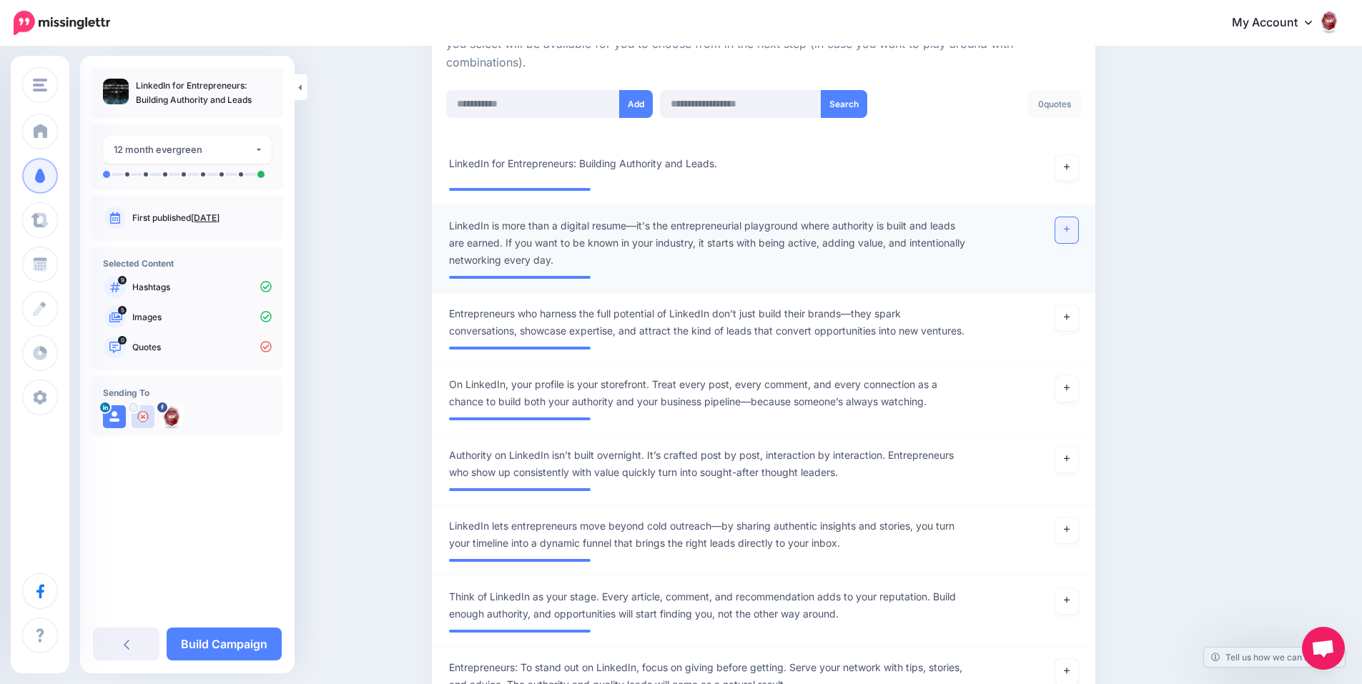
click at [1070, 234] on link at bounding box center [1066, 230] width 23 height 26
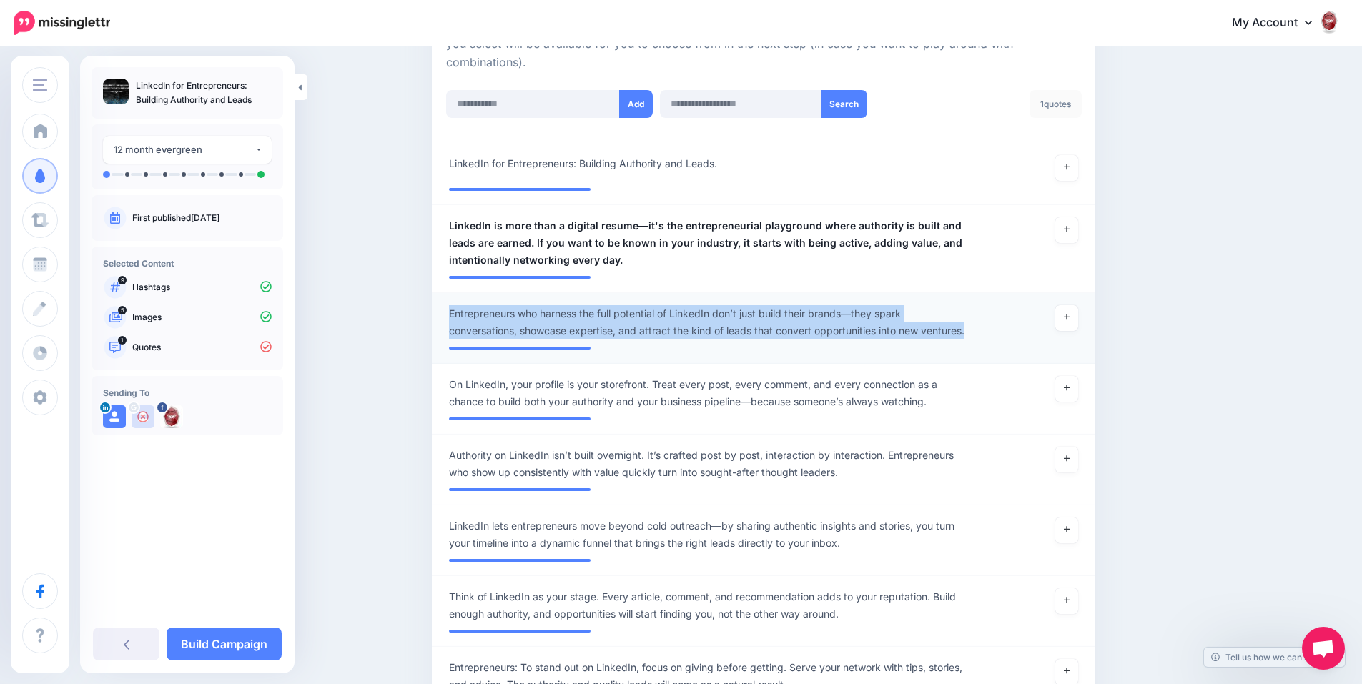
drag, startPoint x: 972, startPoint y: 329, endPoint x: 456, endPoint y: 317, distance: 516.2
click at [456, 317] on span "Entrepreneurs who harness the full potential of LinkedIn don’t just build their…" at bounding box center [709, 322] width 521 height 34
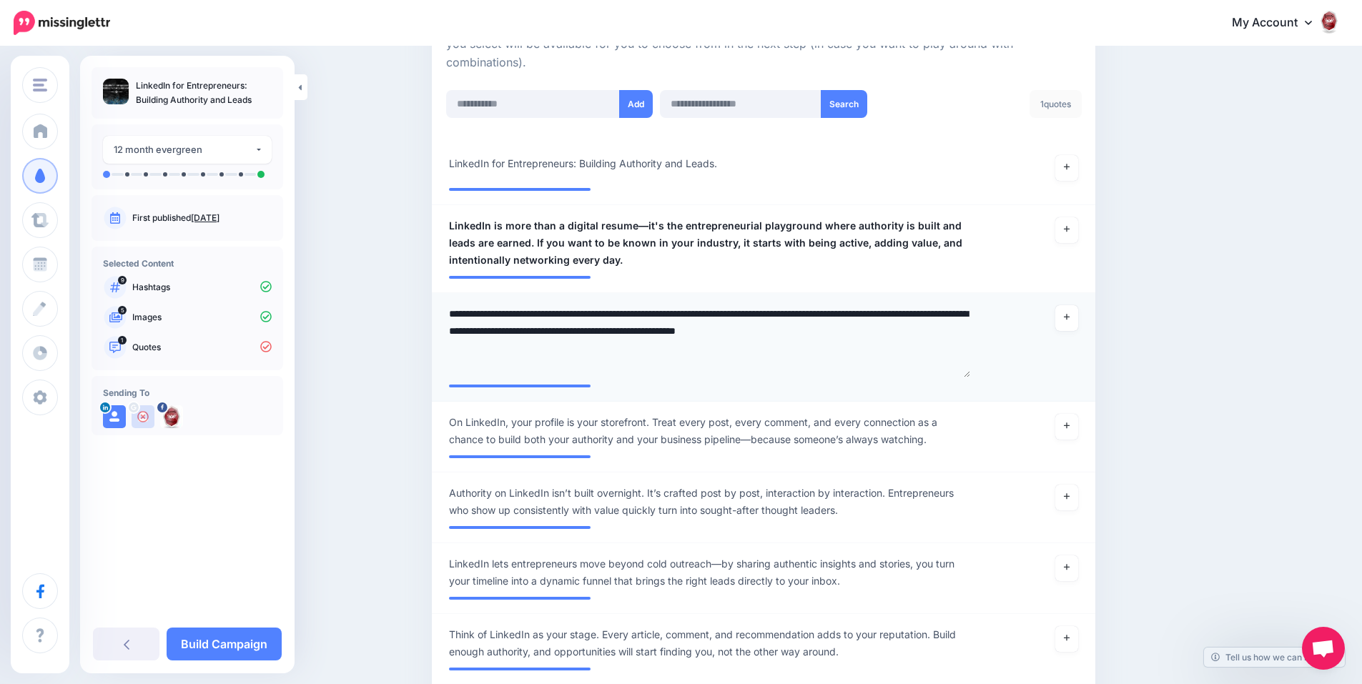
drag, startPoint x: 971, startPoint y: 332, endPoint x: 981, endPoint y: 376, distance: 45.4
click at [981, 376] on div "**********" at bounding box center [709, 341] width 542 height 72
drag, startPoint x: 502, startPoint y: 347, endPoint x: 457, endPoint y: 309, distance: 59.8
click at [457, 309] on textarea "**********" at bounding box center [709, 341] width 521 height 72
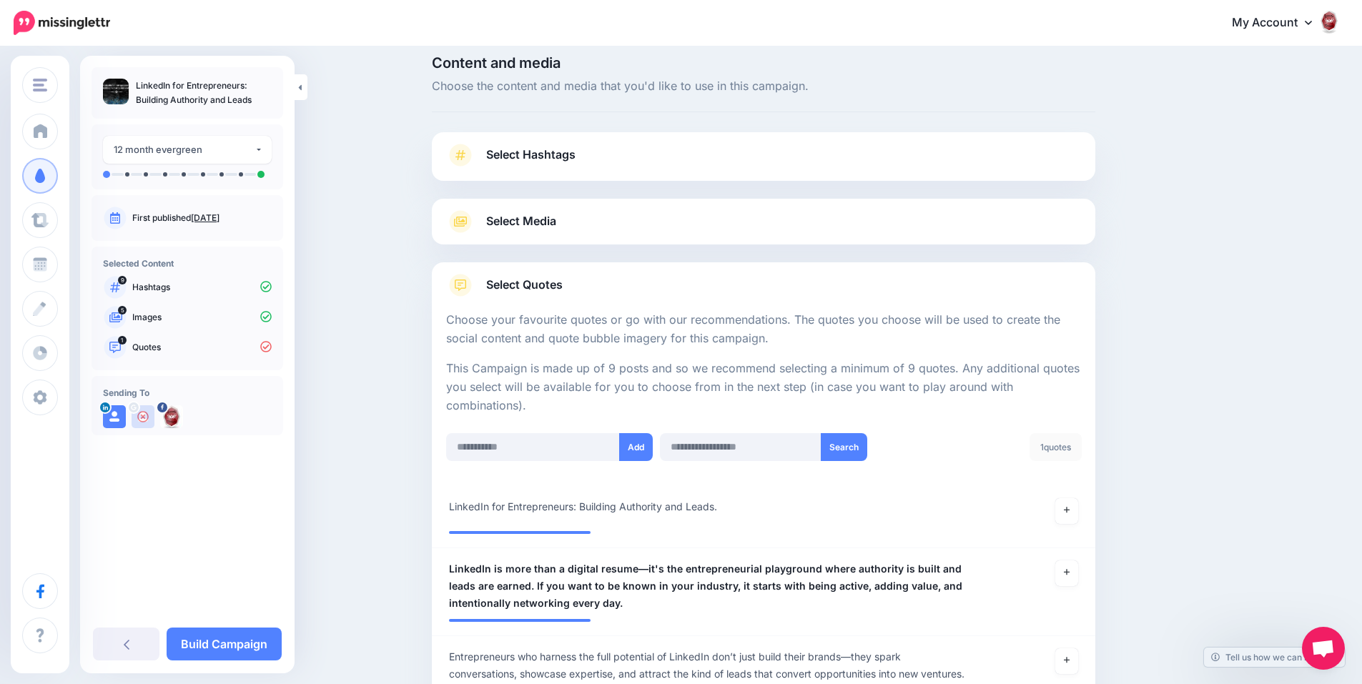
scroll to position [0, 0]
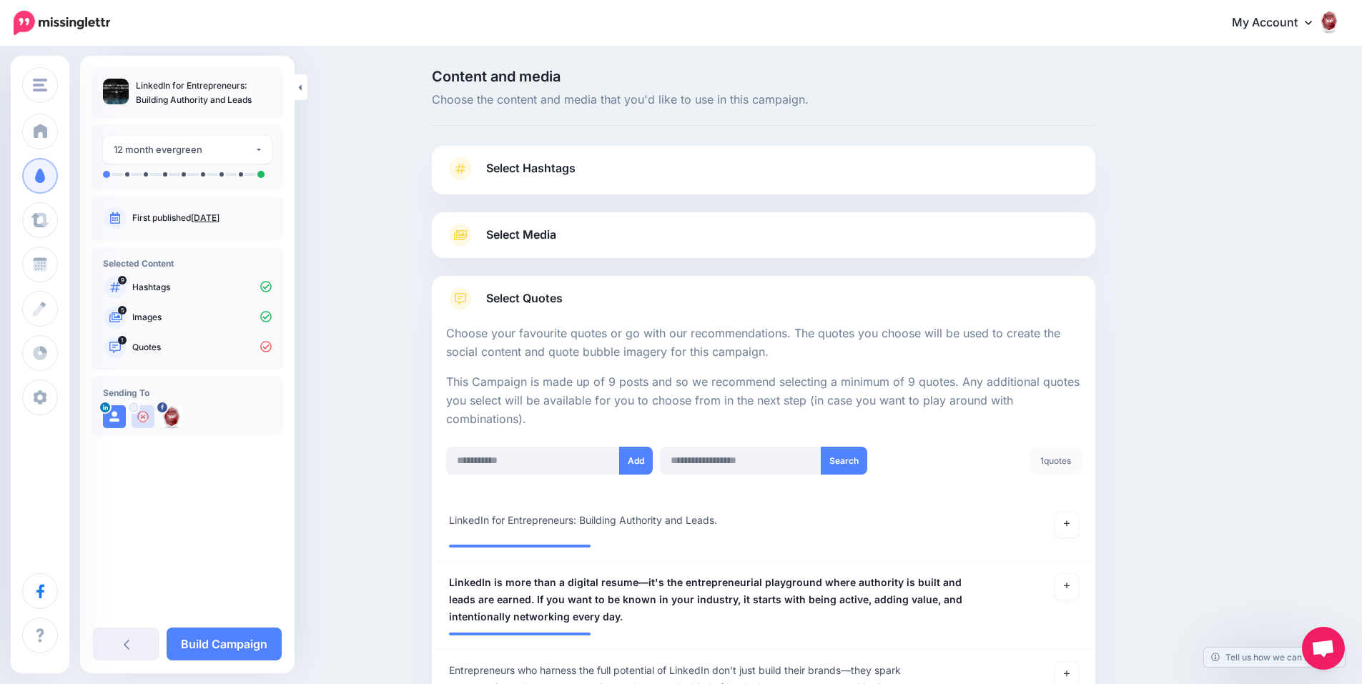
click at [608, 182] on link "Select Hashtags" at bounding box center [763, 175] width 635 height 37
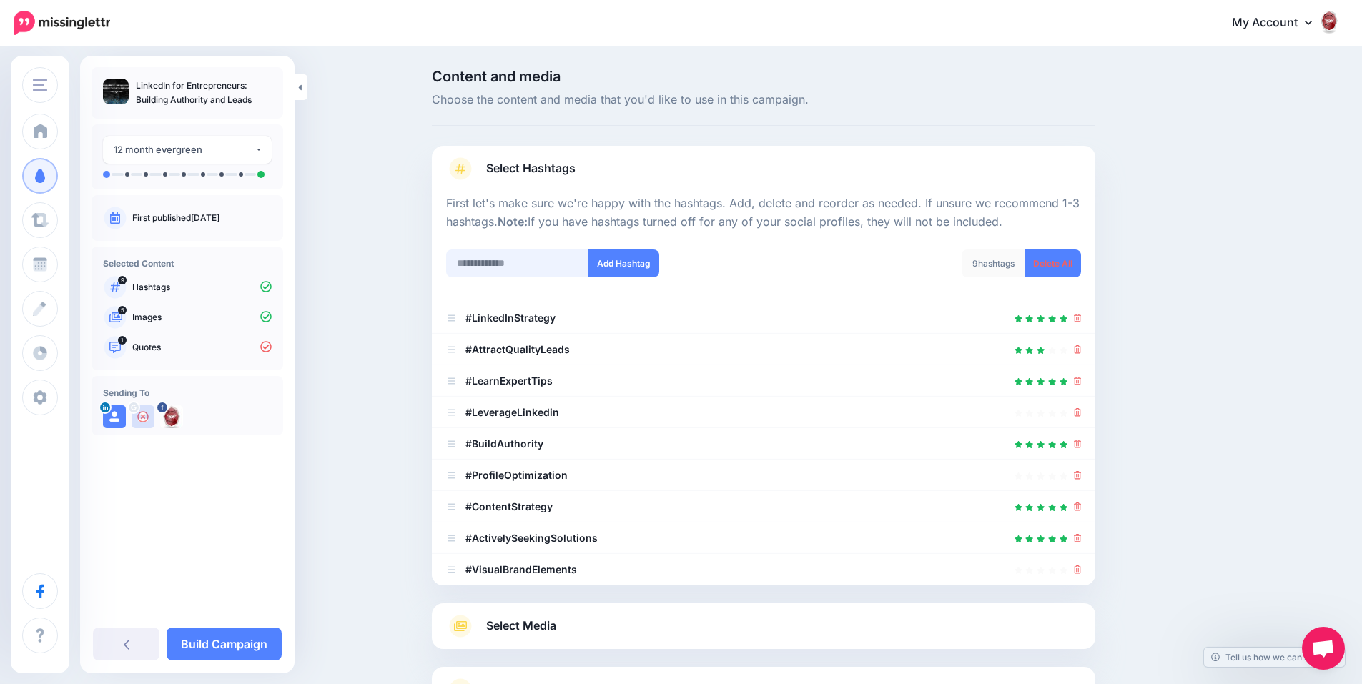
click at [532, 250] on input "text" at bounding box center [517, 263] width 143 height 28
paste input "**********"
type input "**********"
click at [645, 267] on button "Add Hashtag" at bounding box center [623, 263] width 71 height 28
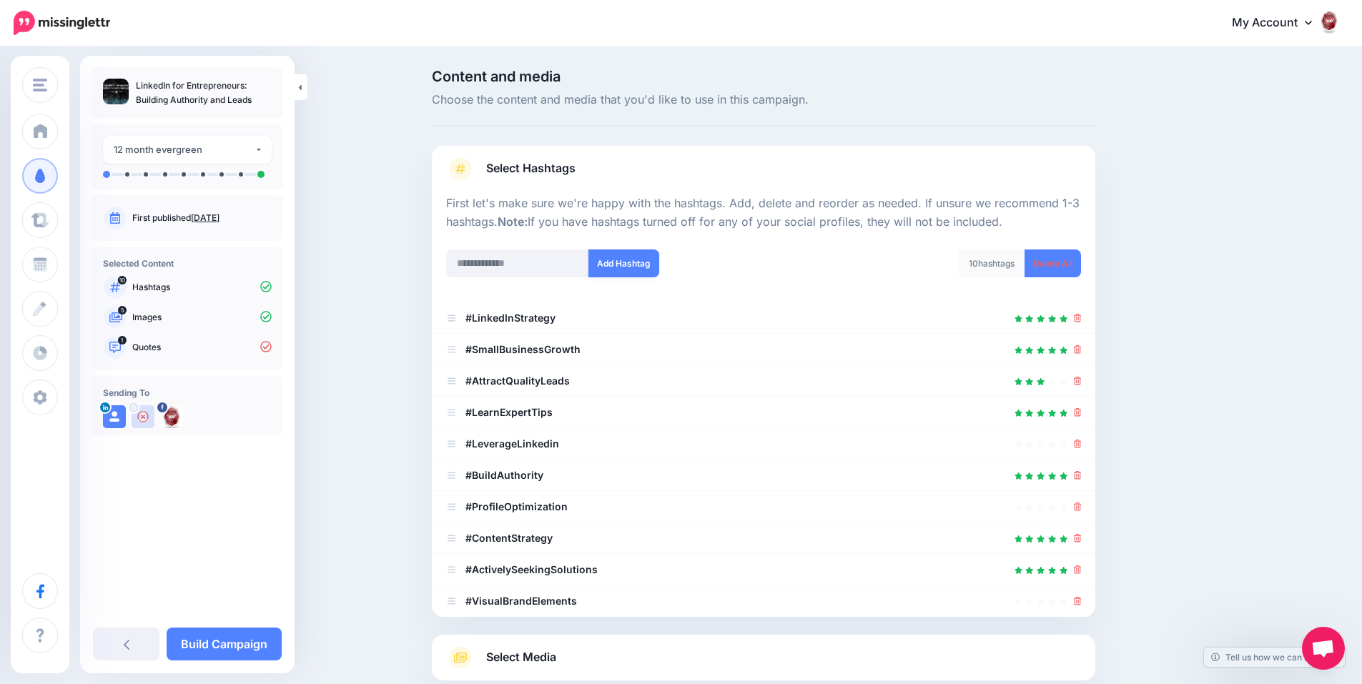
scroll to position [176, 0]
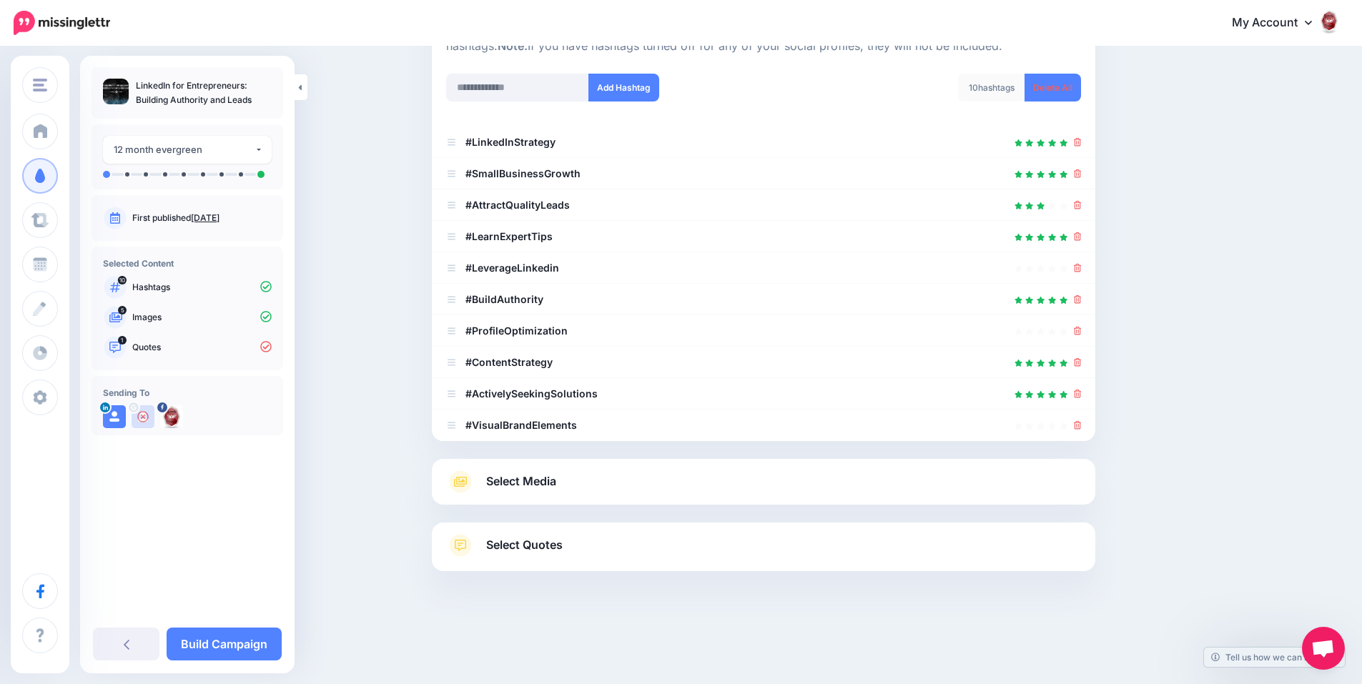
click at [658, 545] on link "Select Quotes" at bounding box center [763, 552] width 635 height 37
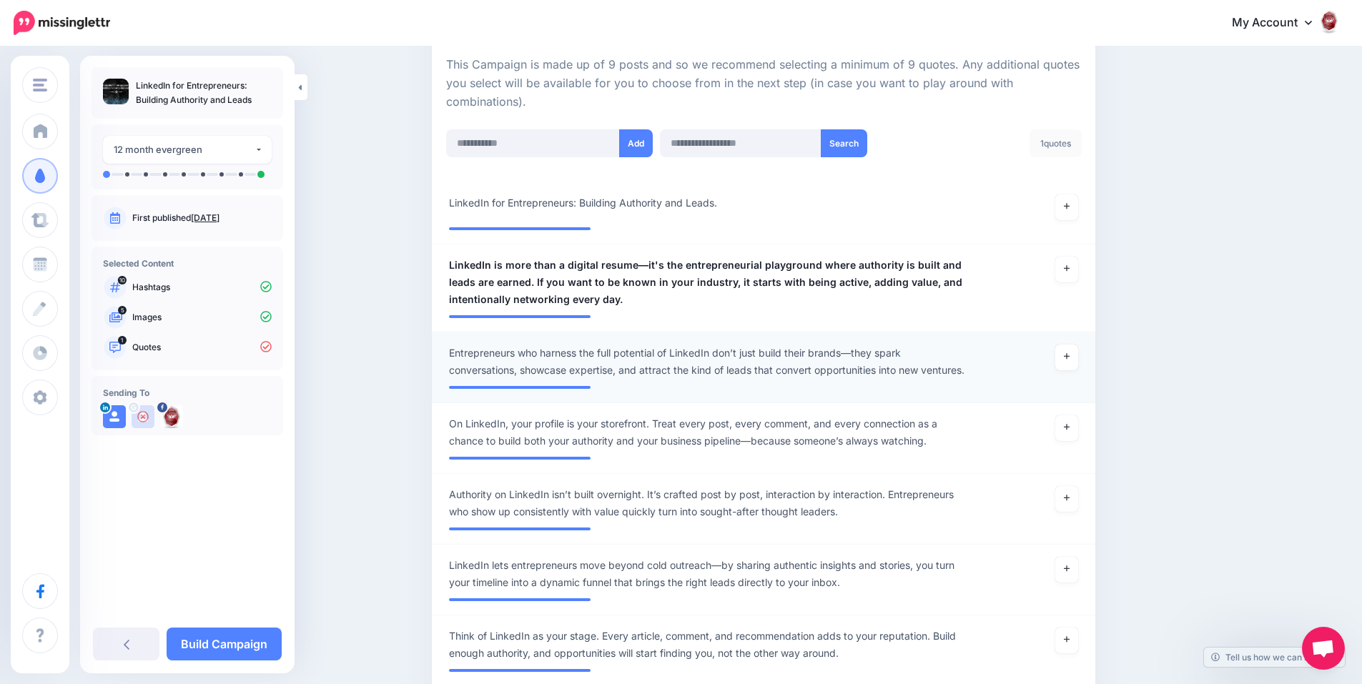
scroll to position [319, 0]
click at [1066, 356] on link at bounding box center [1066, 356] width 23 height 26
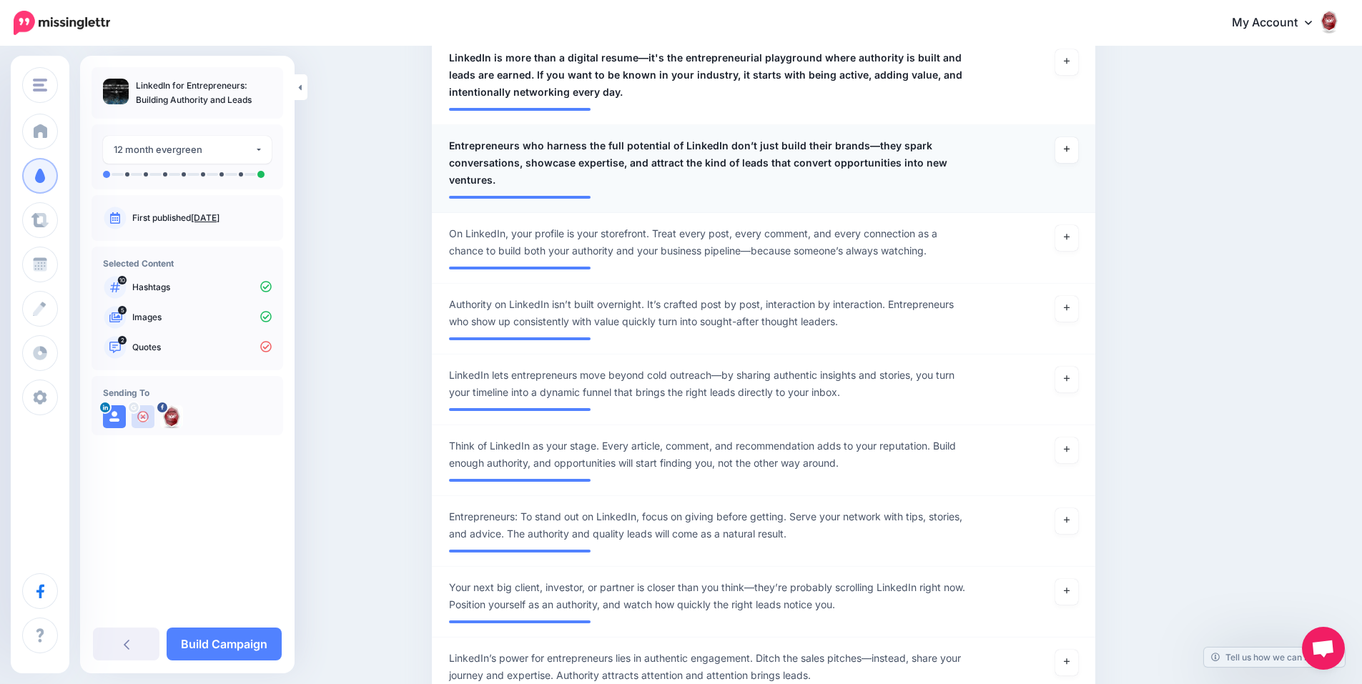
scroll to position [533, 0]
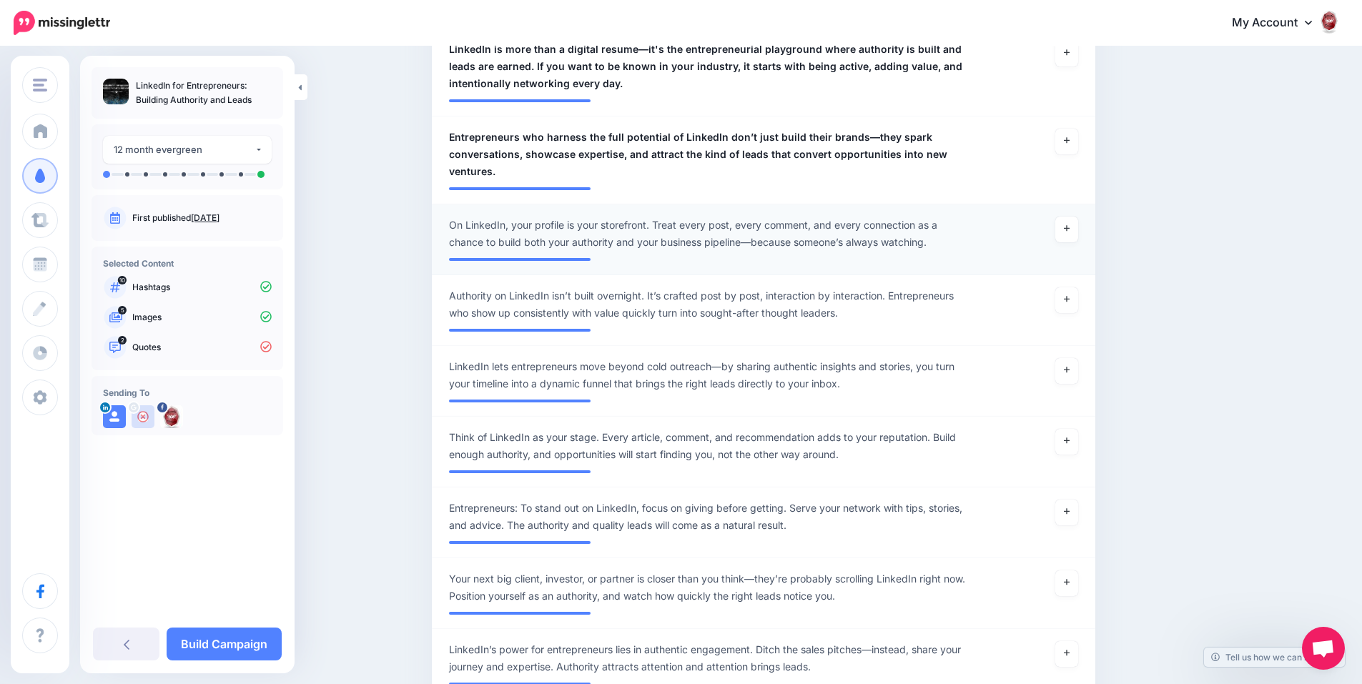
click at [792, 237] on span "On LinkedIn, your profile is your storefront. Treat every post, every comment, …" at bounding box center [709, 234] width 521 height 34
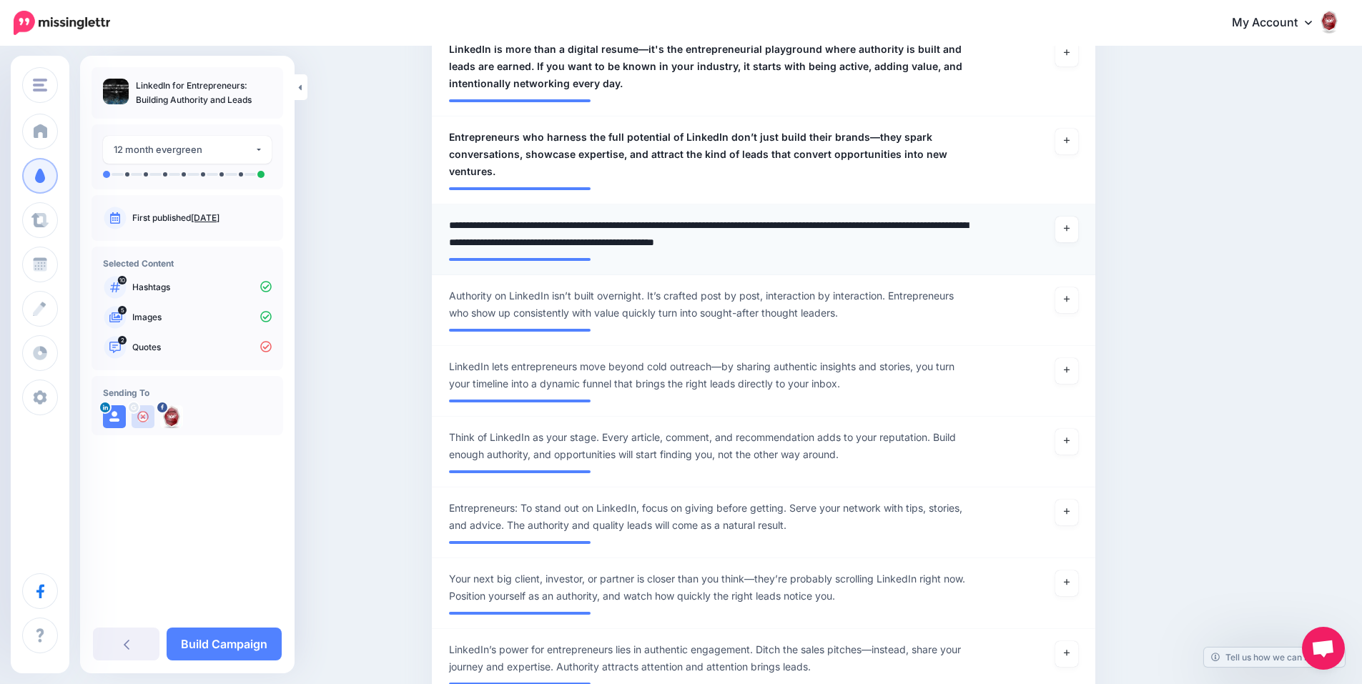
drag, startPoint x: 946, startPoint y: 244, endPoint x: 457, endPoint y: 225, distance: 489.2
click at [457, 225] on textarea "**********" at bounding box center [709, 234] width 521 height 34
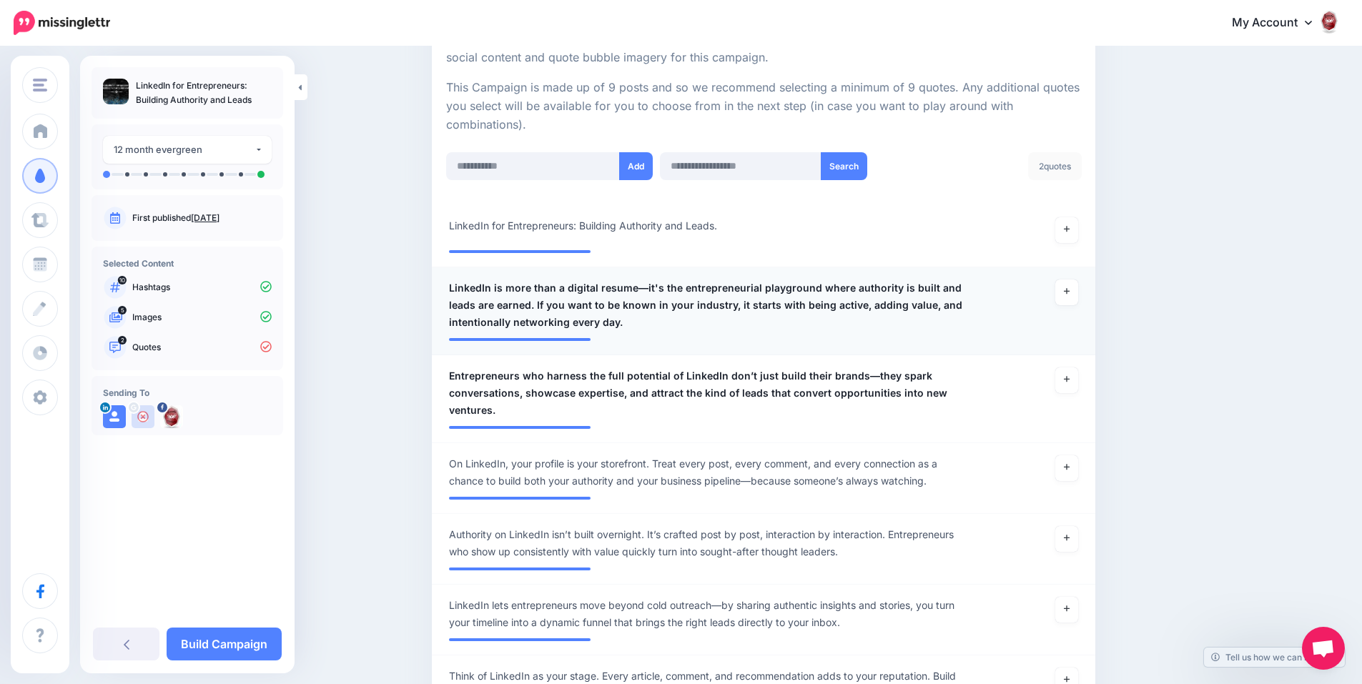
scroll to position [247, 0]
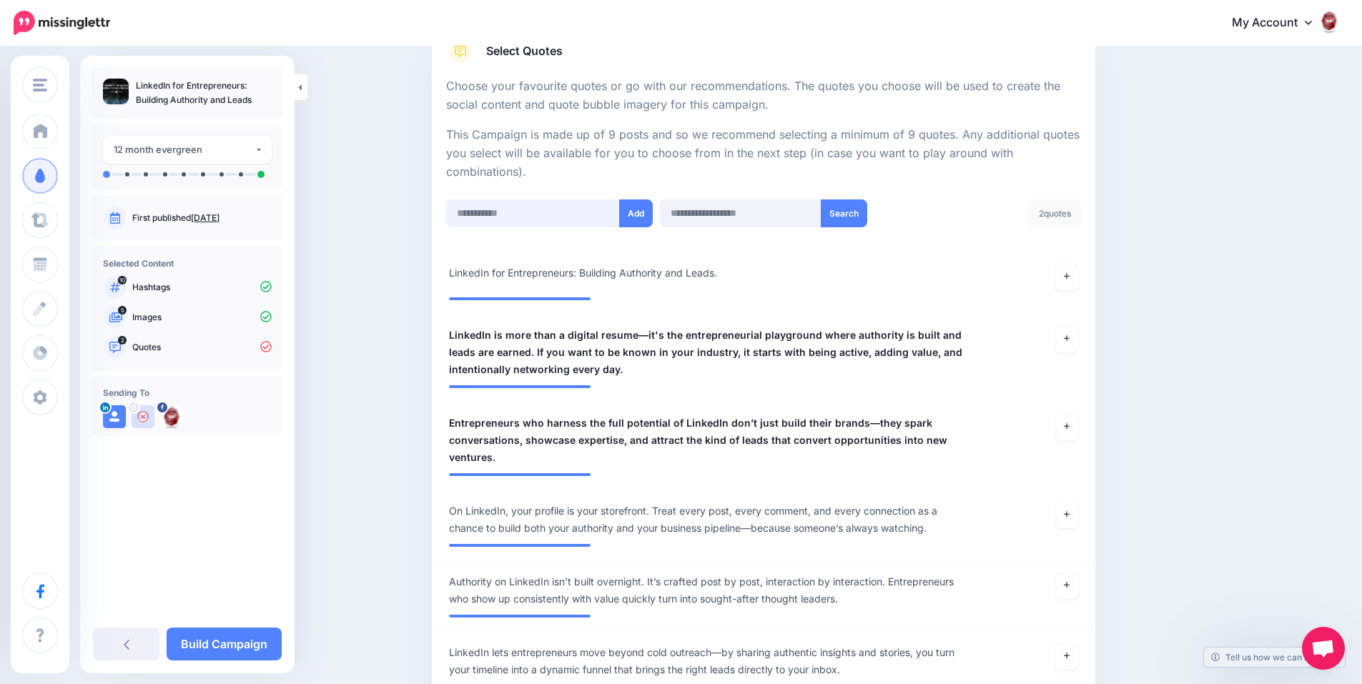
click at [549, 214] on input "text" at bounding box center [533, 213] width 174 height 28
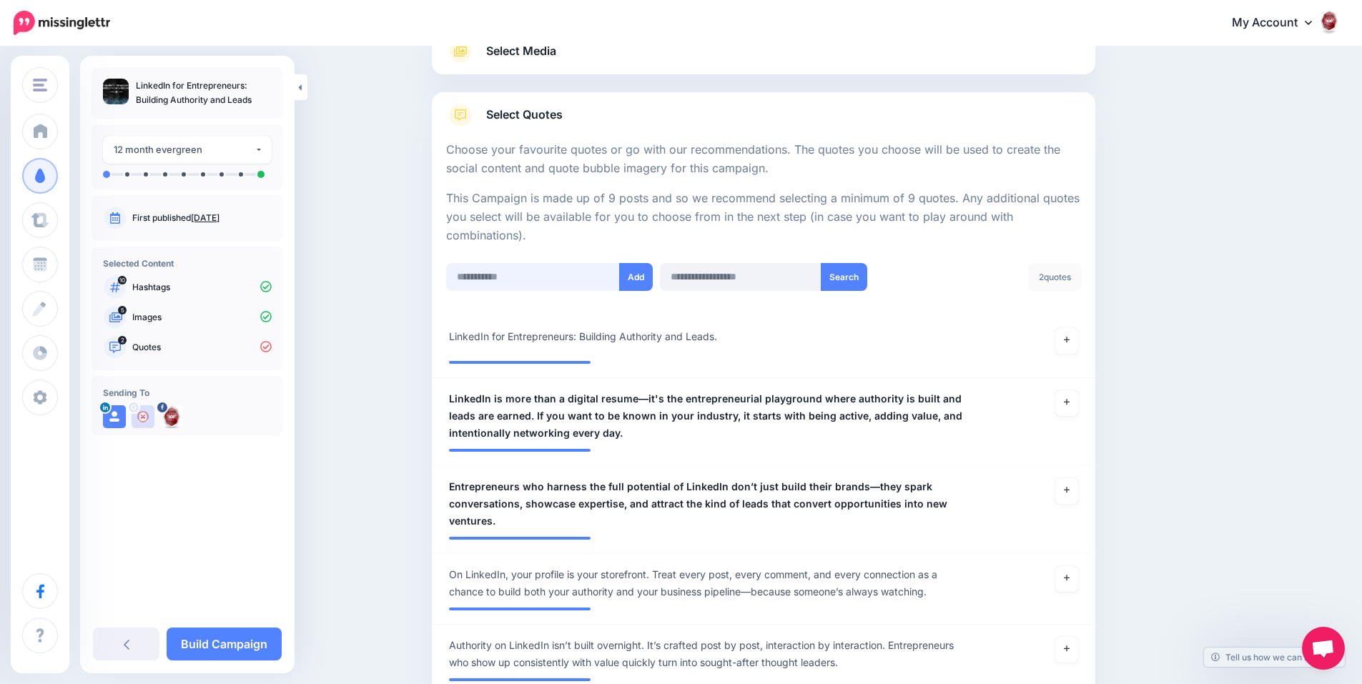
scroll to position [0, 0]
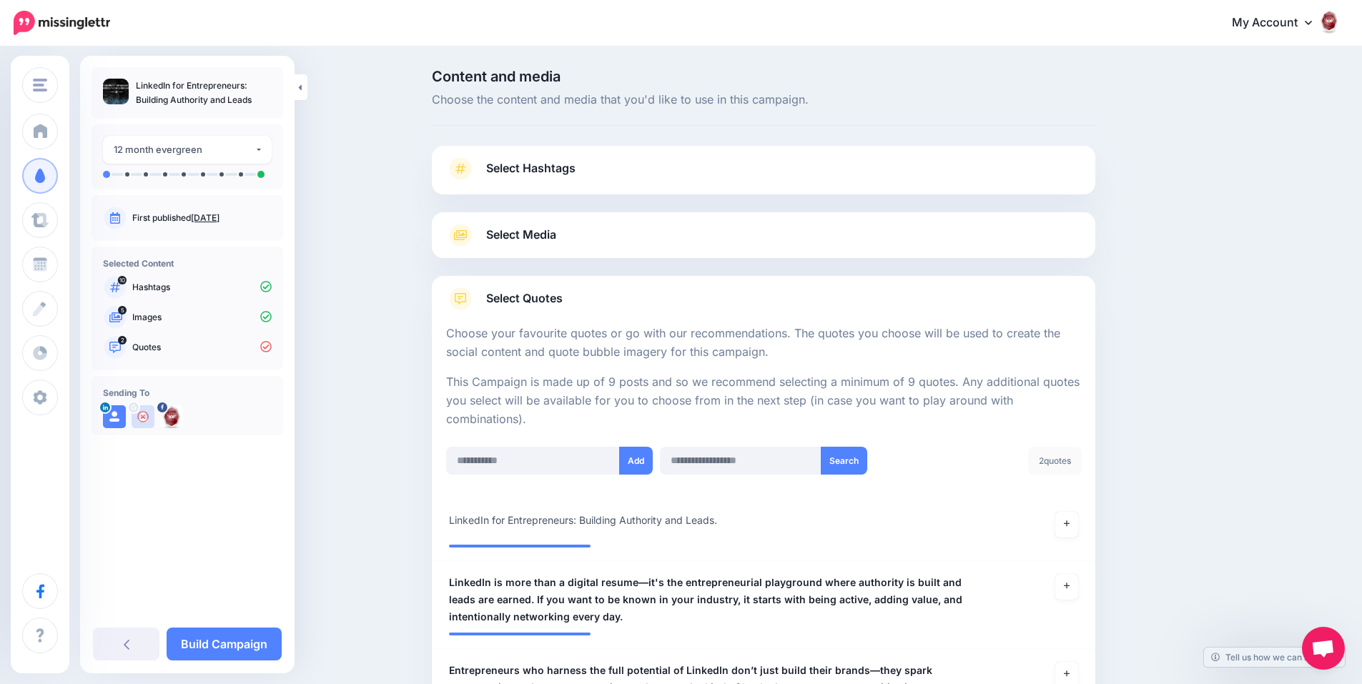
click at [704, 168] on link "Select Hashtags" at bounding box center [763, 175] width 635 height 37
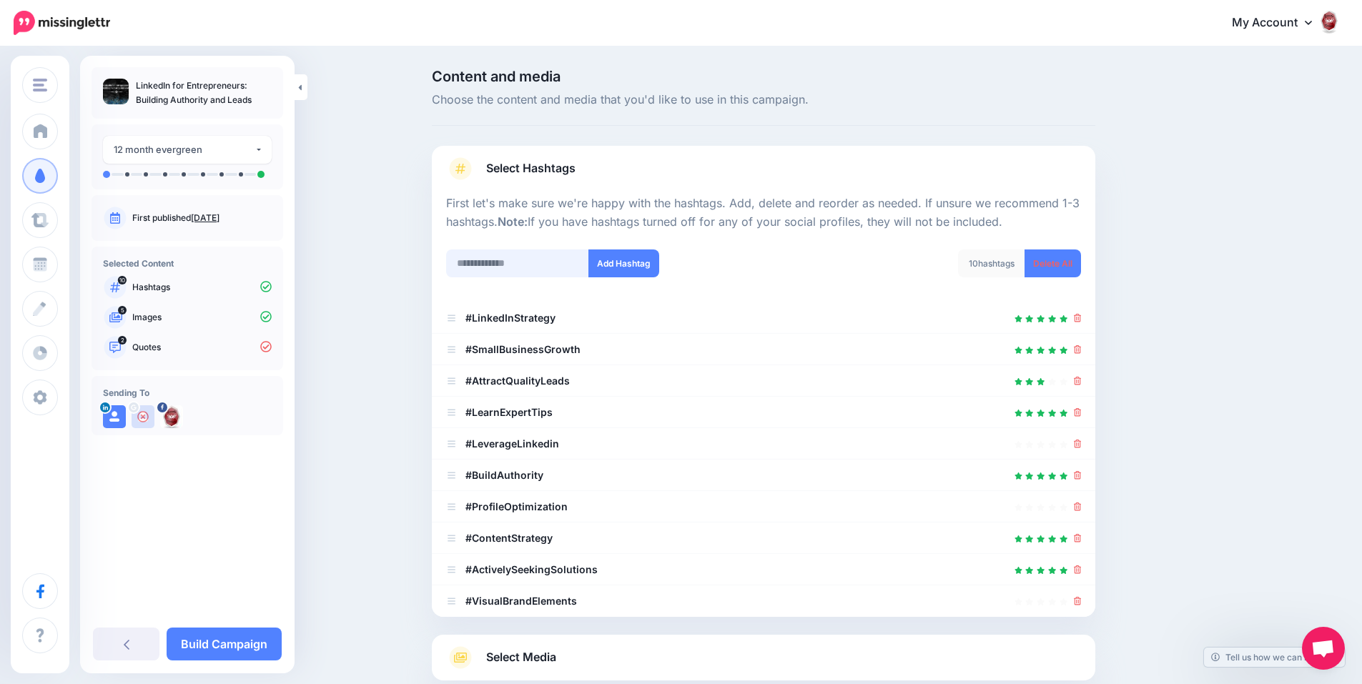
click at [567, 258] on input "text" at bounding box center [517, 263] width 143 height 28
paste input "**********"
type input "**********"
click at [617, 265] on button "Add Hashtag" at bounding box center [623, 263] width 71 height 28
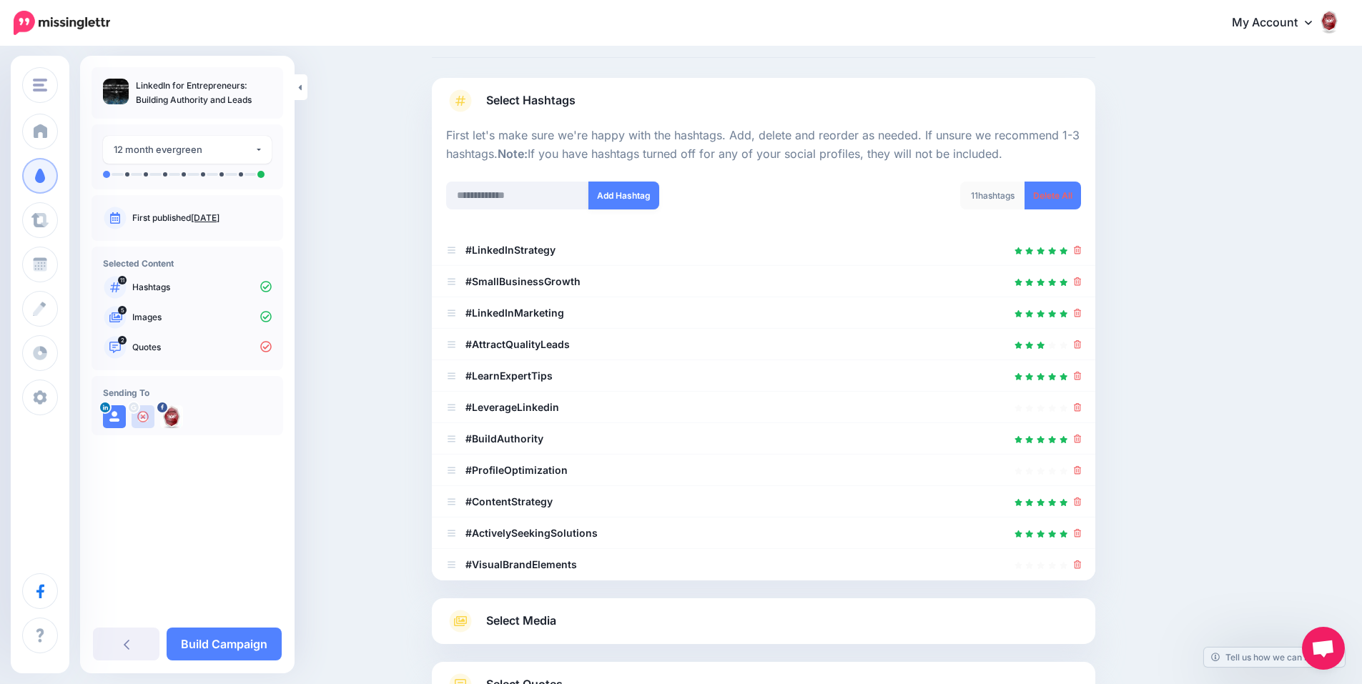
scroll to position [207, 0]
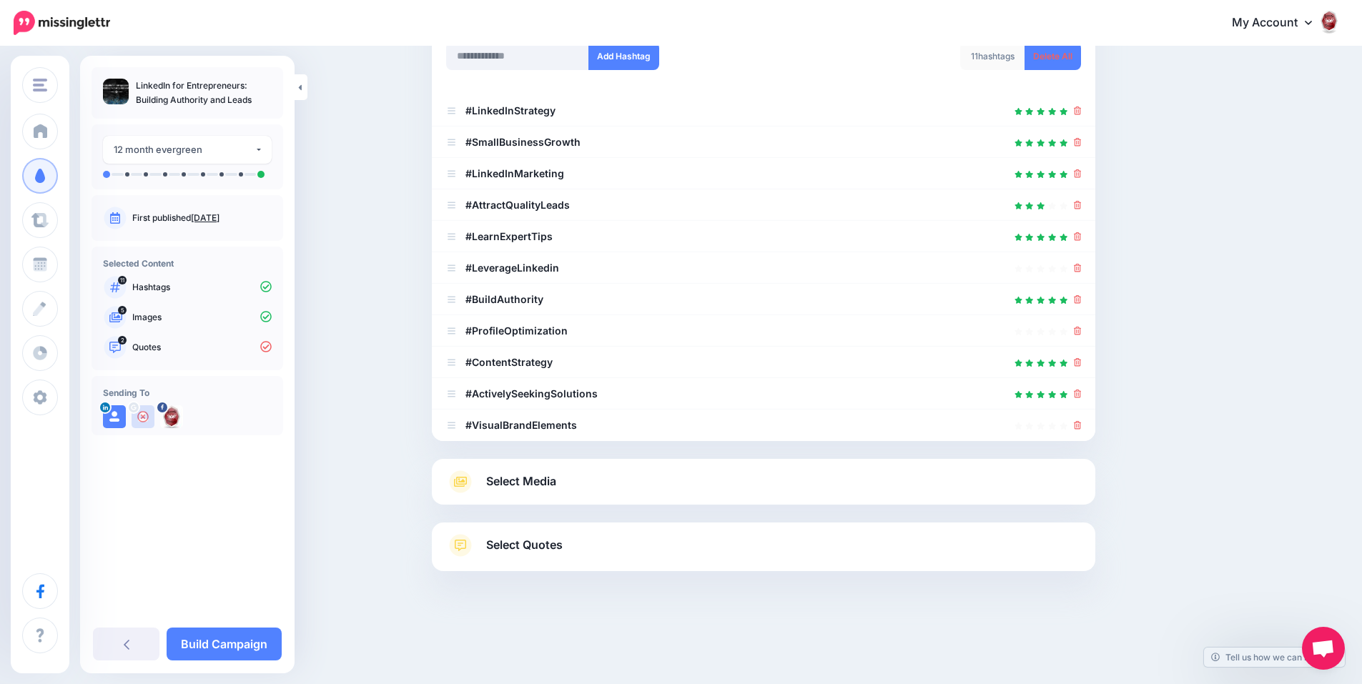
click at [662, 551] on link "Select Quotes" at bounding box center [763, 552] width 635 height 37
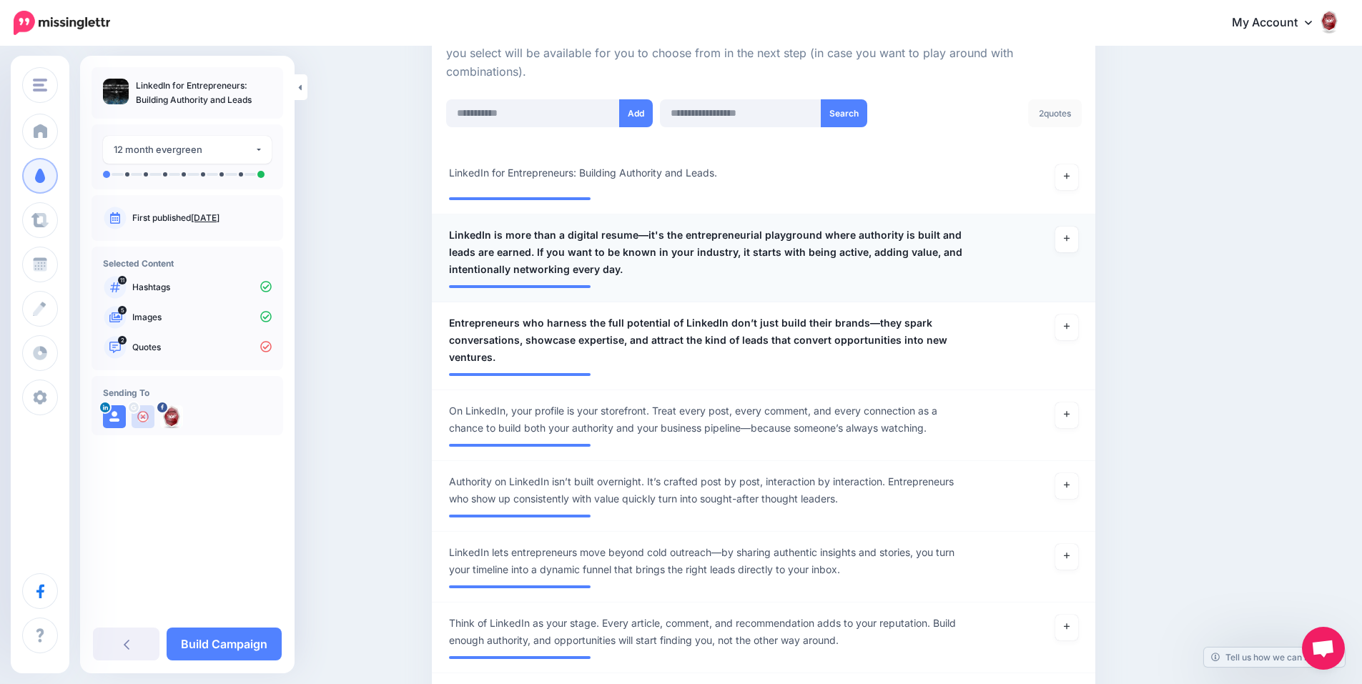
scroll to position [349, 0]
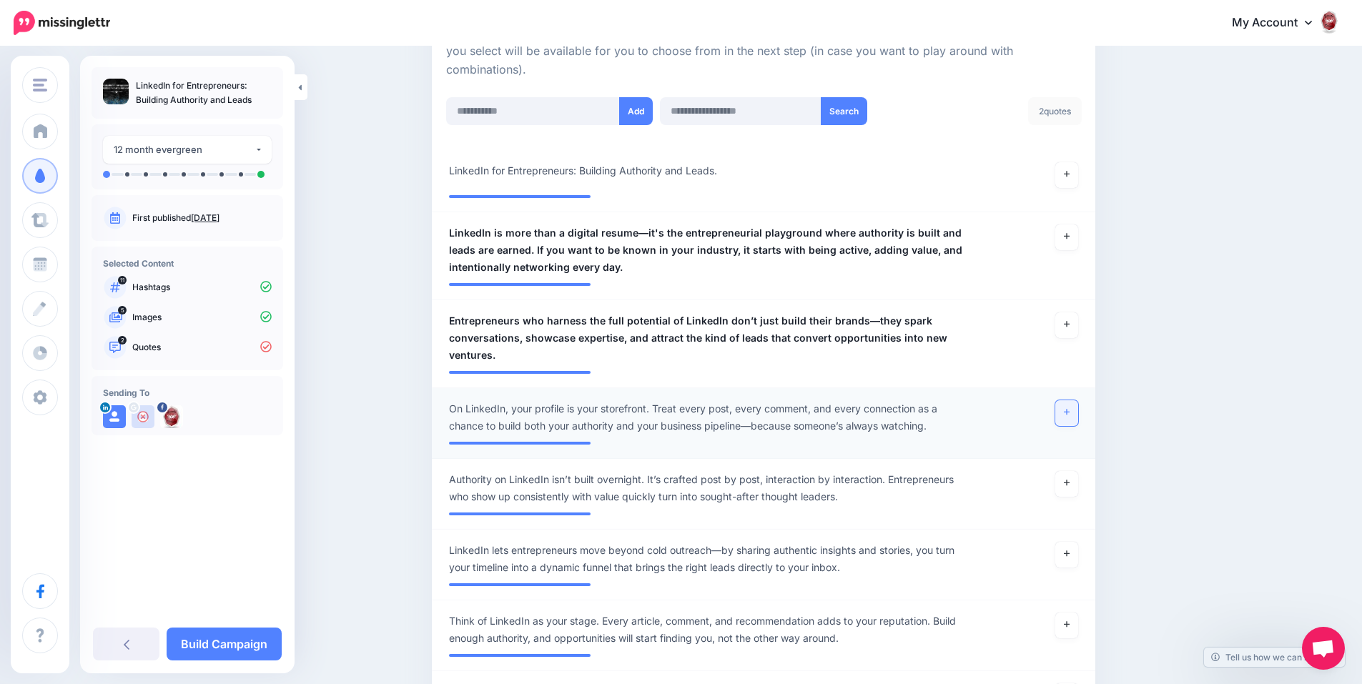
click at [1072, 417] on link at bounding box center [1066, 413] width 23 height 26
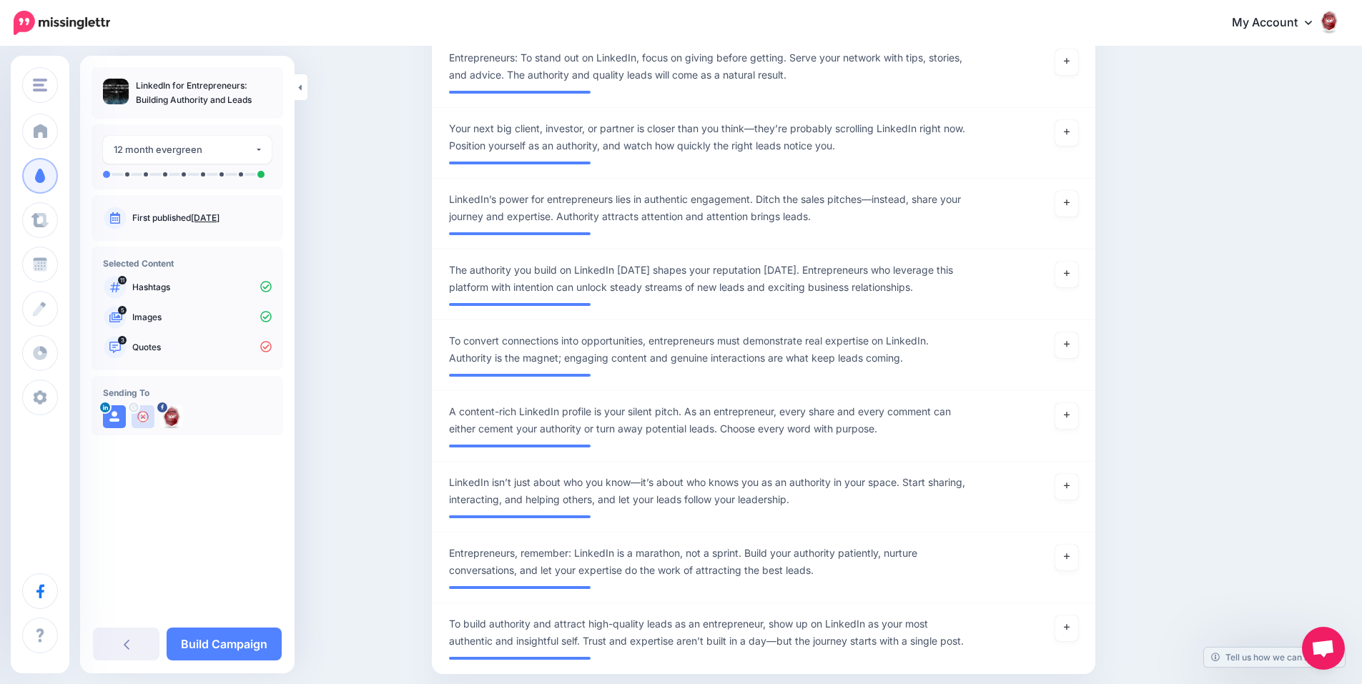
scroll to position [1064, 0]
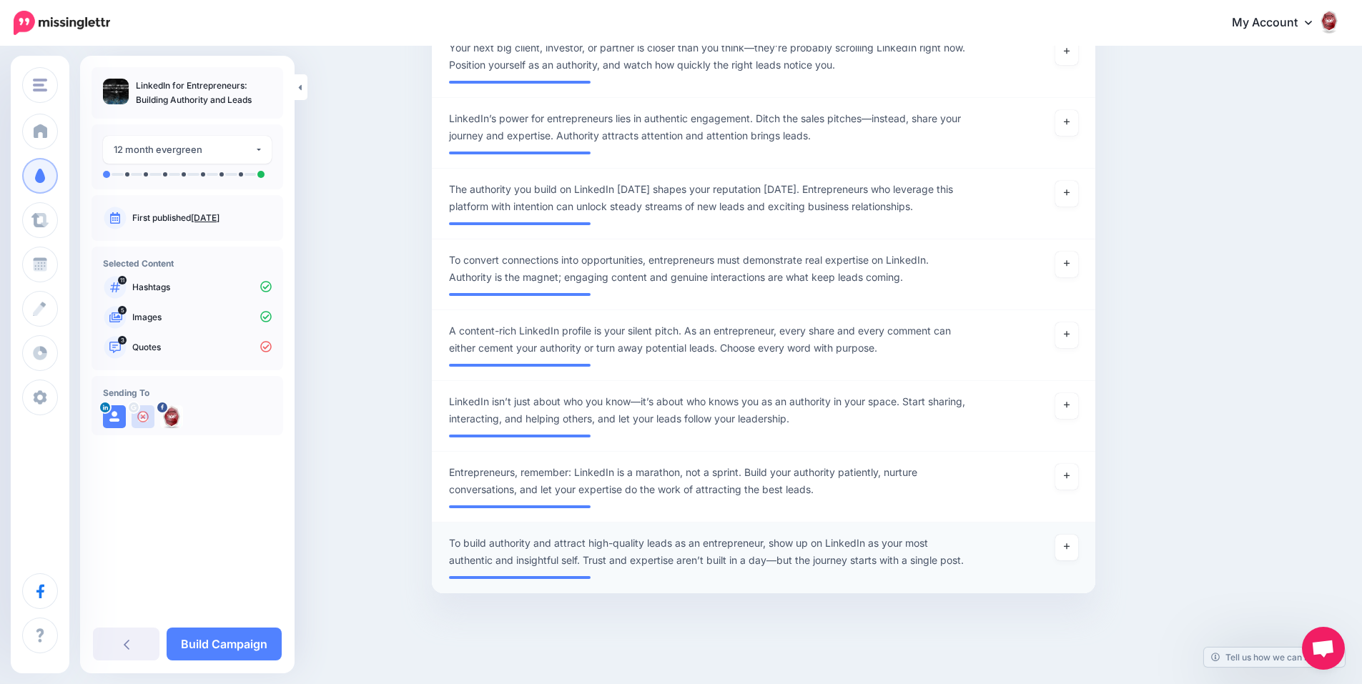
click at [961, 561] on span "To build authority and attract high-quality leads as an entrepreneur, show up o…" at bounding box center [709, 552] width 521 height 34
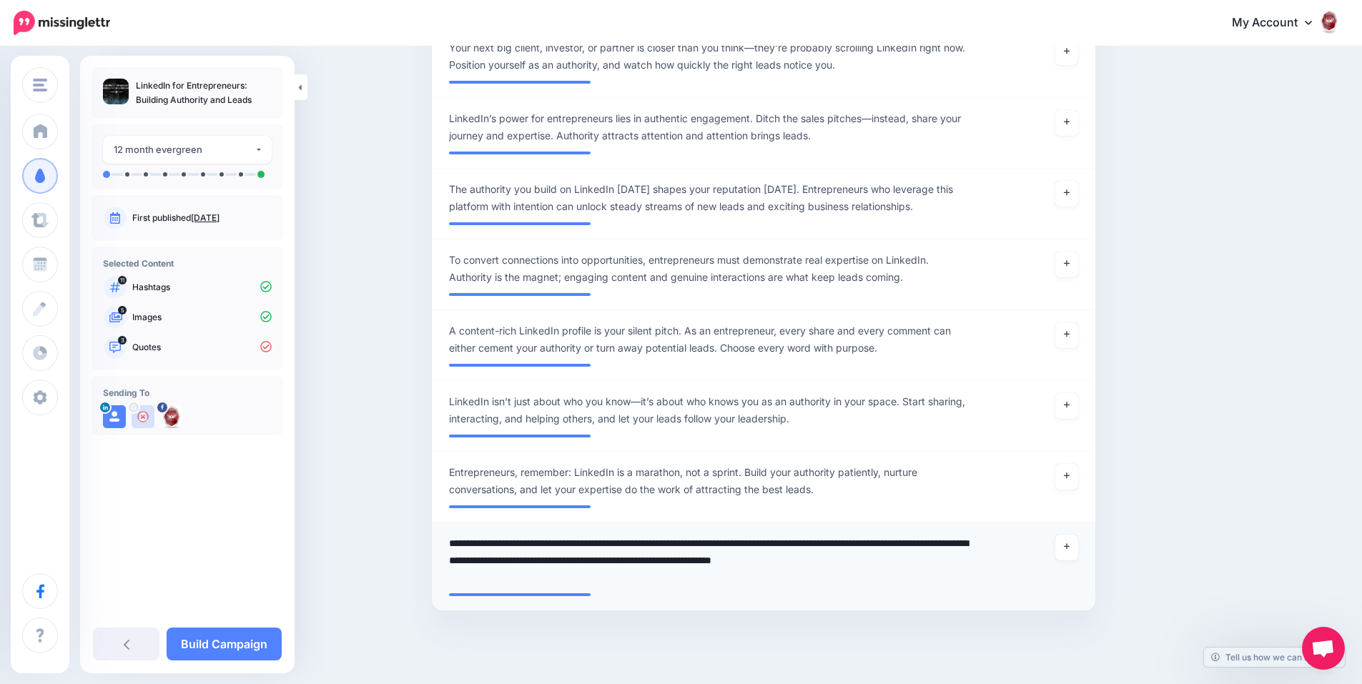
drag, startPoint x: 492, startPoint y: 582, endPoint x: 450, endPoint y: 547, distance: 55.3
click at [450, 547] on div "**********" at bounding box center [709, 560] width 542 height 51
click at [1069, 547] on icon at bounding box center [1066, 546] width 6 height 8
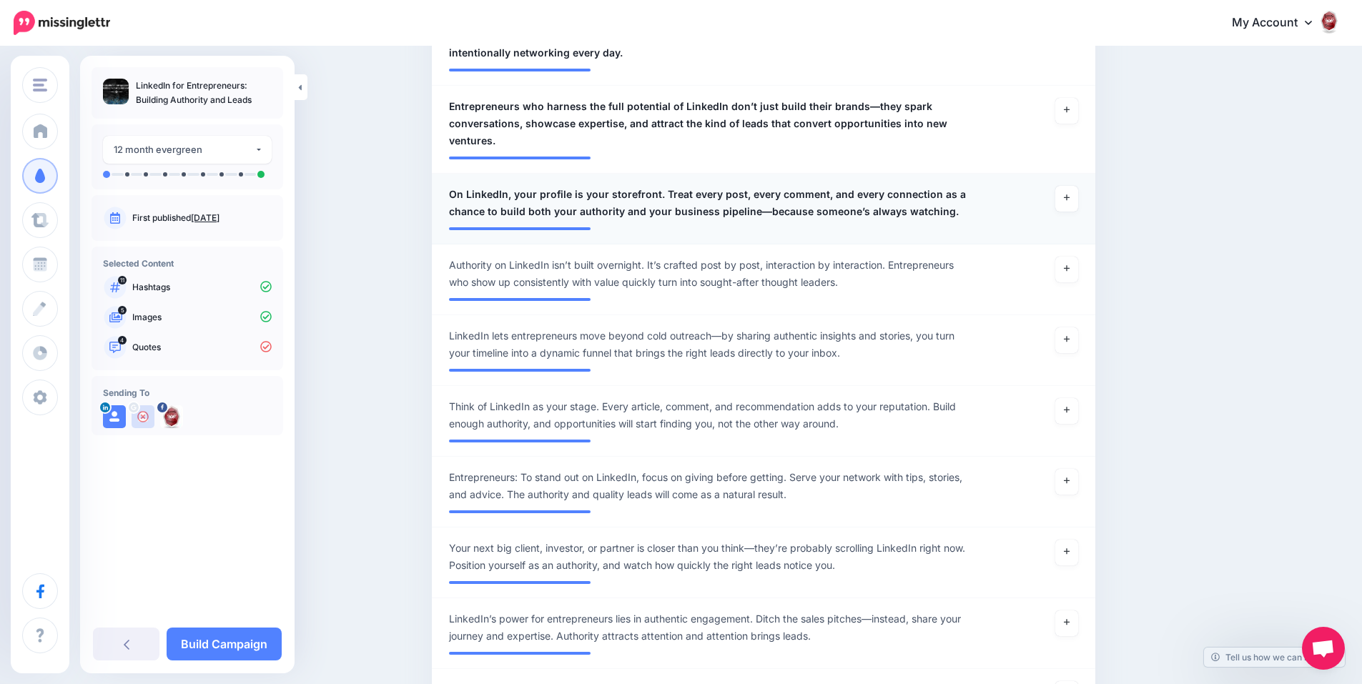
scroll to position [635, 0]
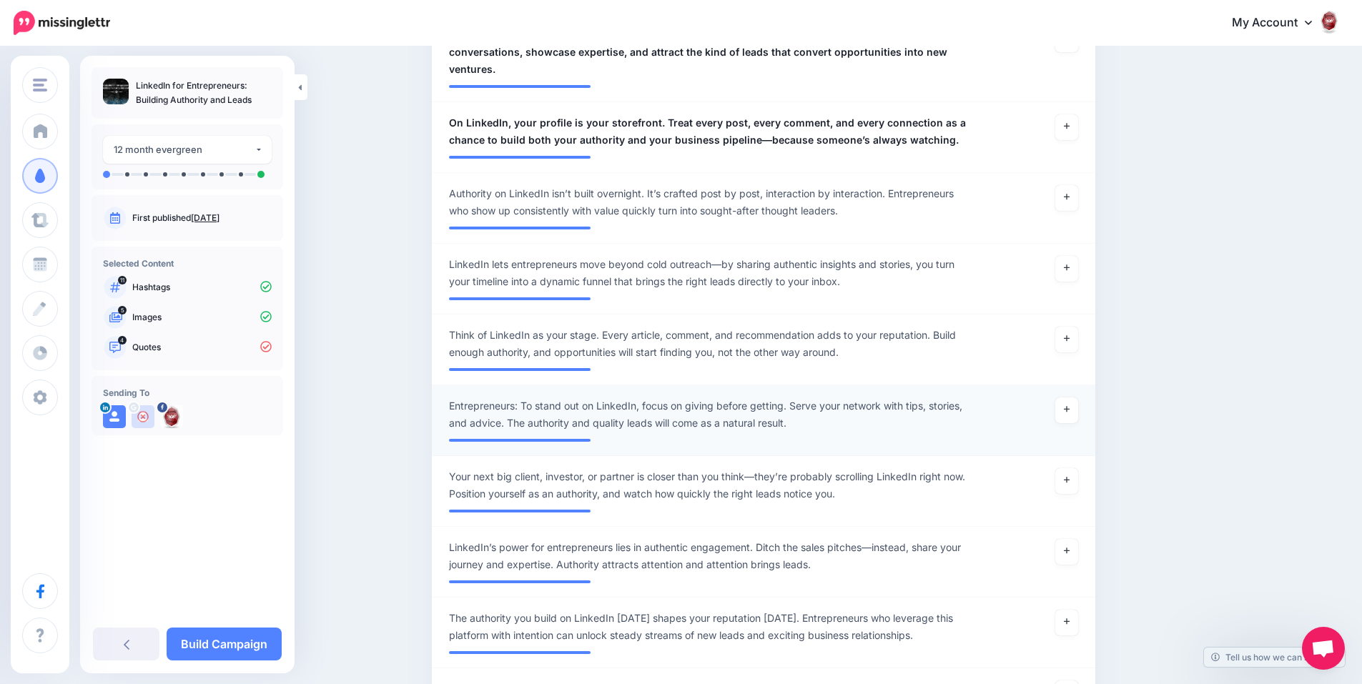
click at [812, 412] on span "Entrepreneurs: To stand out on LinkedIn, focus on giving before getting. Serve …" at bounding box center [709, 414] width 521 height 34
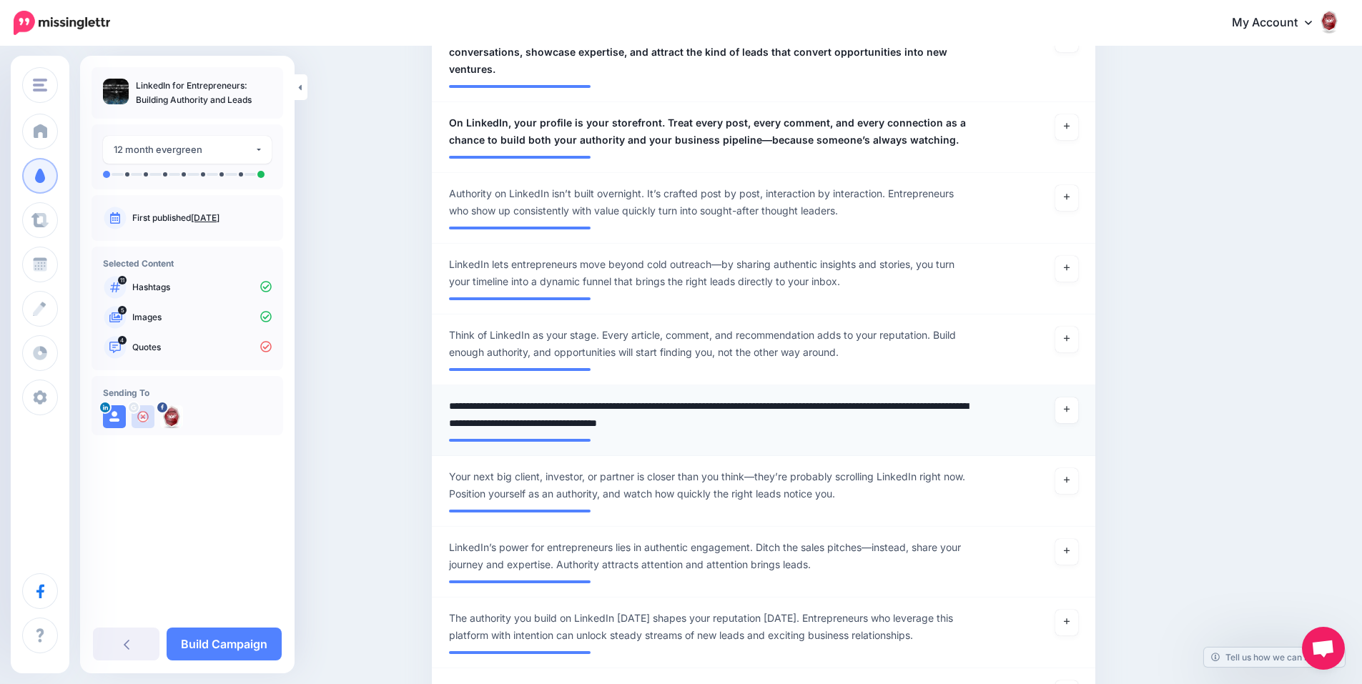
drag, startPoint x: 843, startPoint y: 427, endPoint x: 455, endPoint y: 407, distance: 388.6
click at [455, 407] on textarea "**********" at bounding box center [709, 414] width 521 height 34
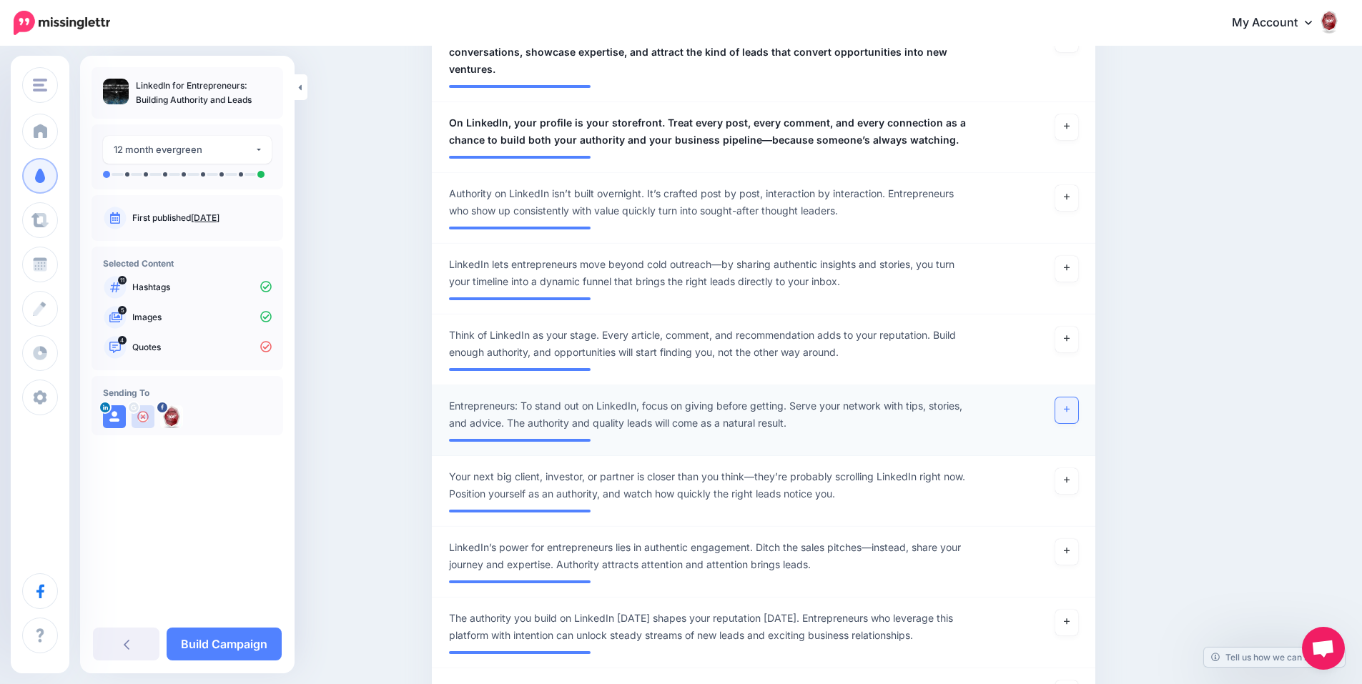
click at [1067, 399] on link at bounding box center [1066, 410] width 23 height 26
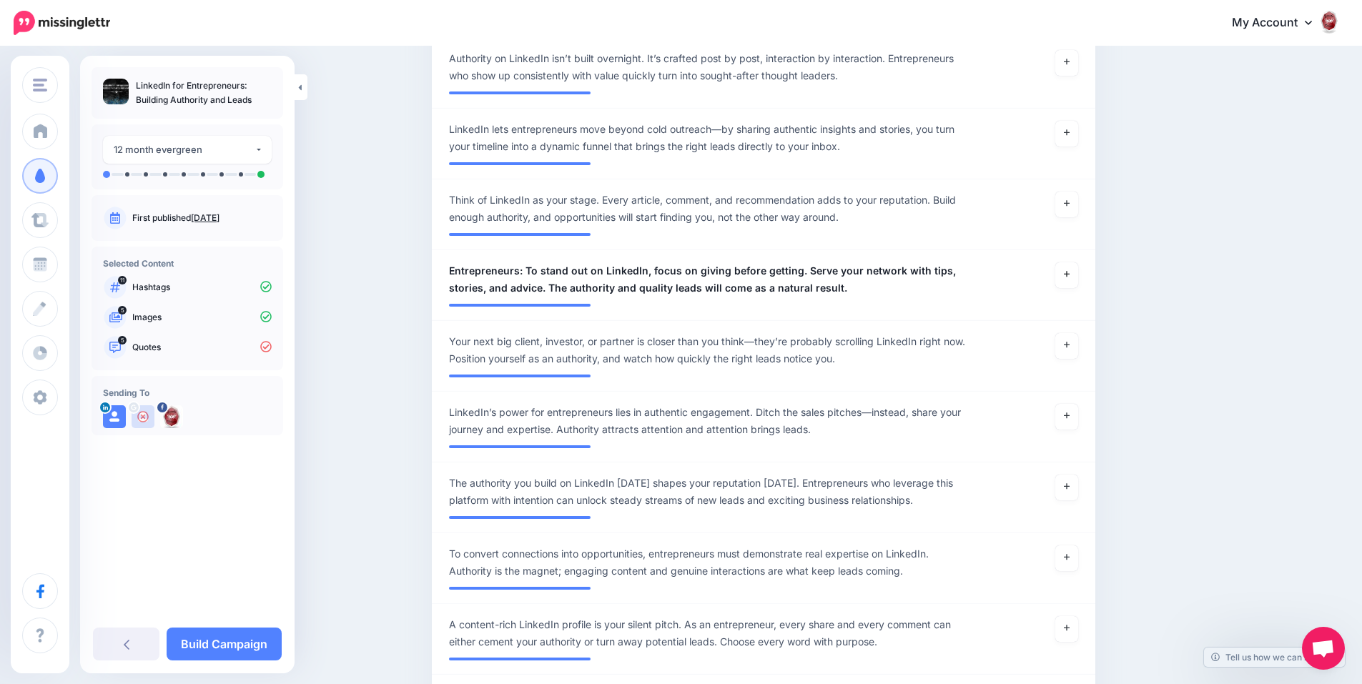
scroll to position [778, 0]
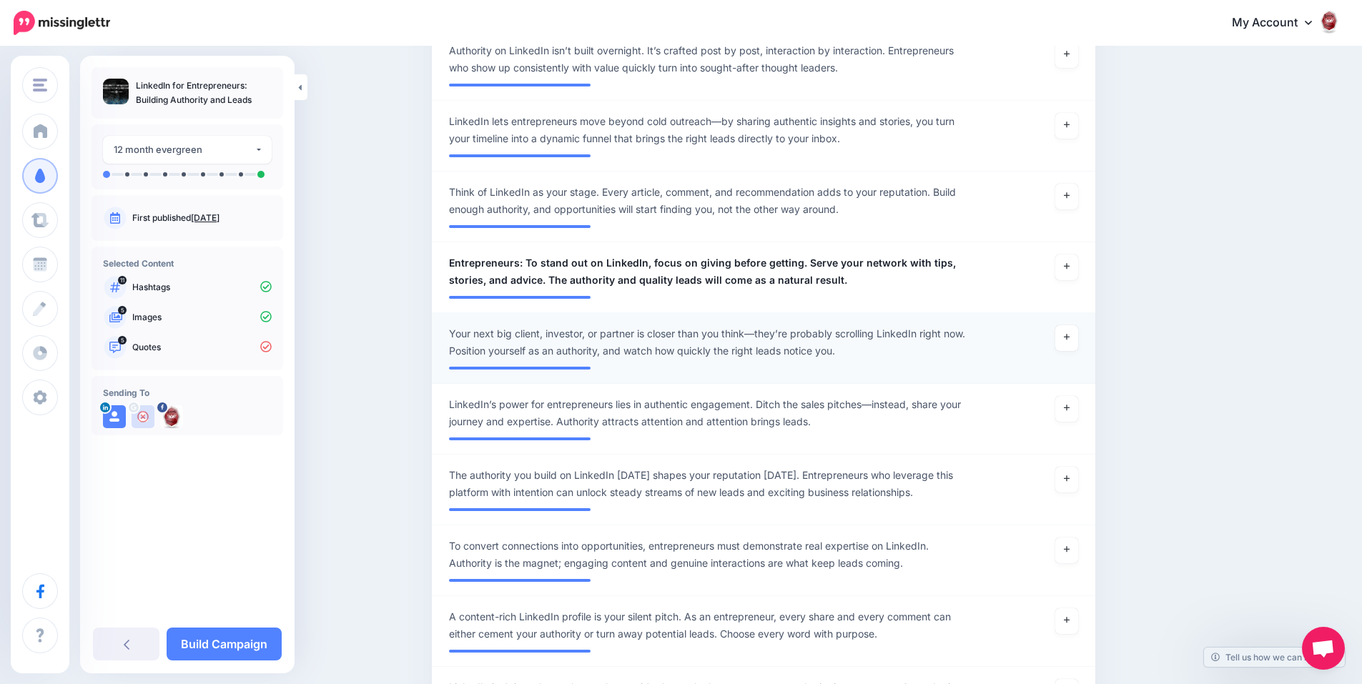
click at [861, 354] on span "Your next big client, investor, or partner is closer than you think—they’re pro…" at bounding box center [709, 342] width 521 height 34
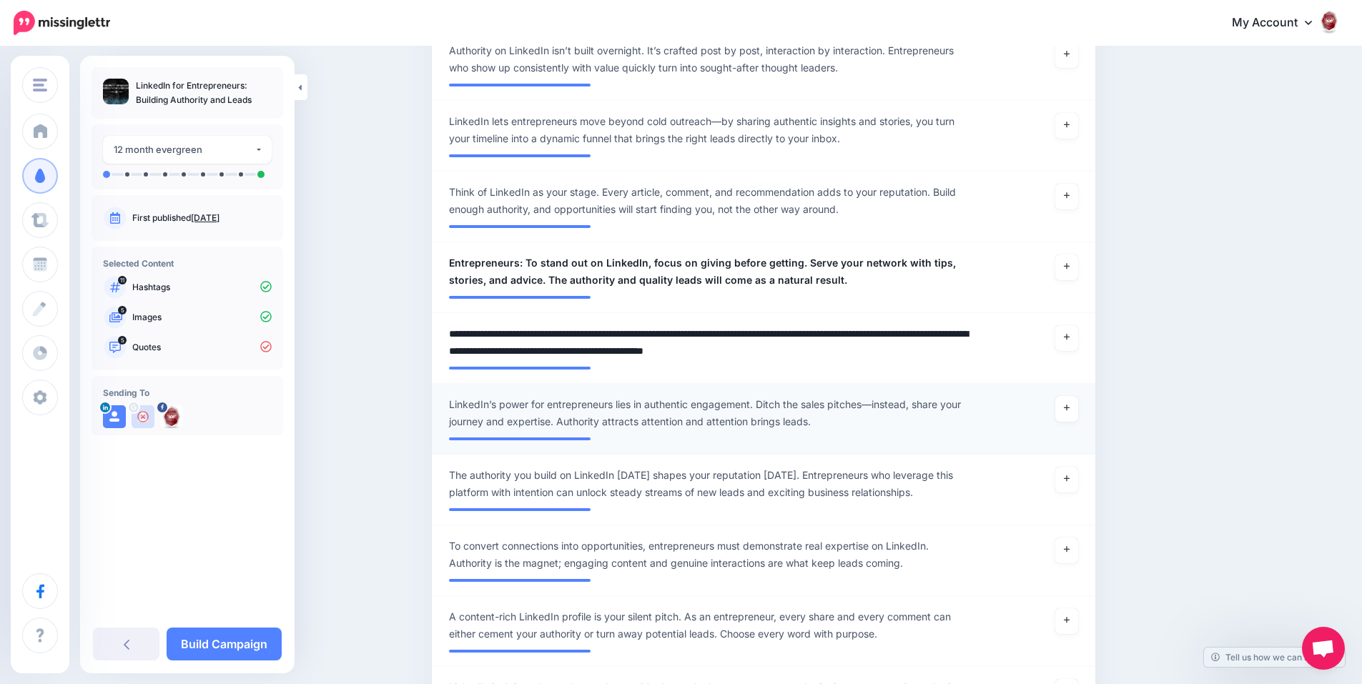
click at [858, 408] on span "LinkedIn’s power for entrepreneurs lies in authentic engagement. Ditch the sale…" at bounding box center [709, 413] width 521 height 34
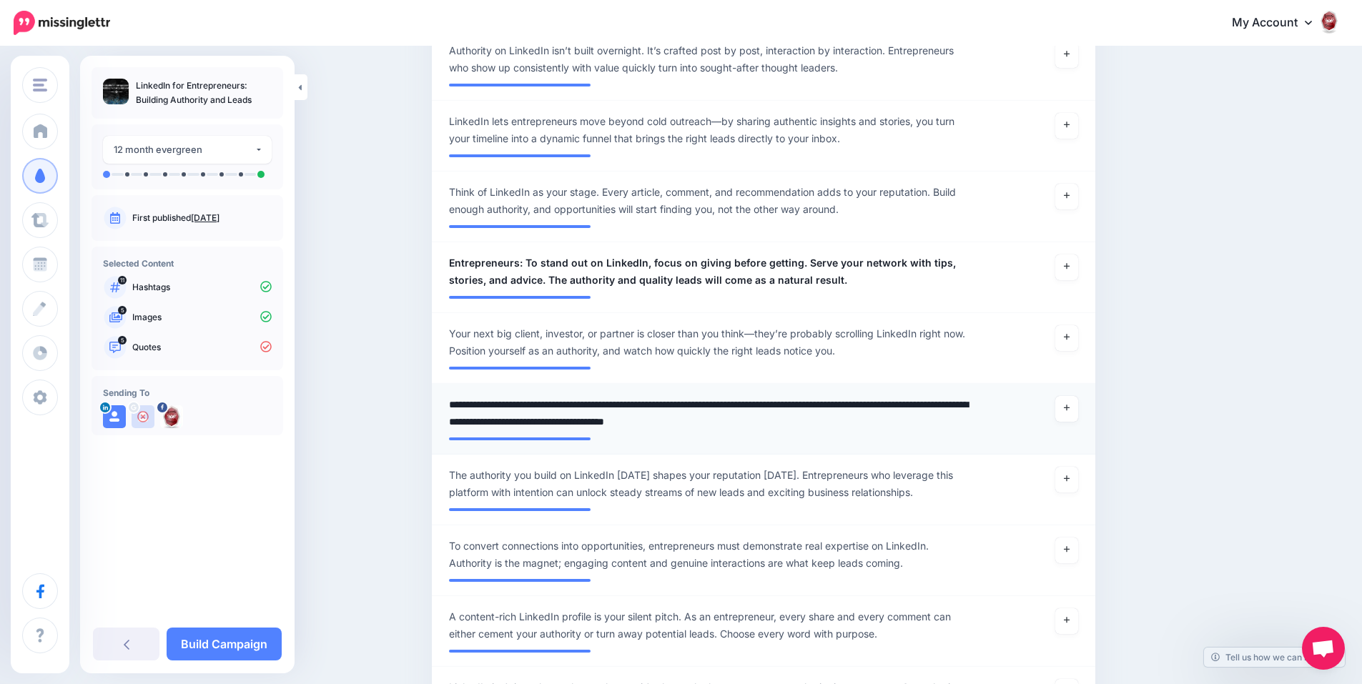
drag, startPoint x: 858, startPoint y: 422, endPoint x: 453, endPoint y: 402, distance: 405.0
click at [453, 402] on div "**********" at bounding box center [709, 413] width 542 height 34
click at [1073, 413] on link at bounding box center [1066, 409] width 23 height 26
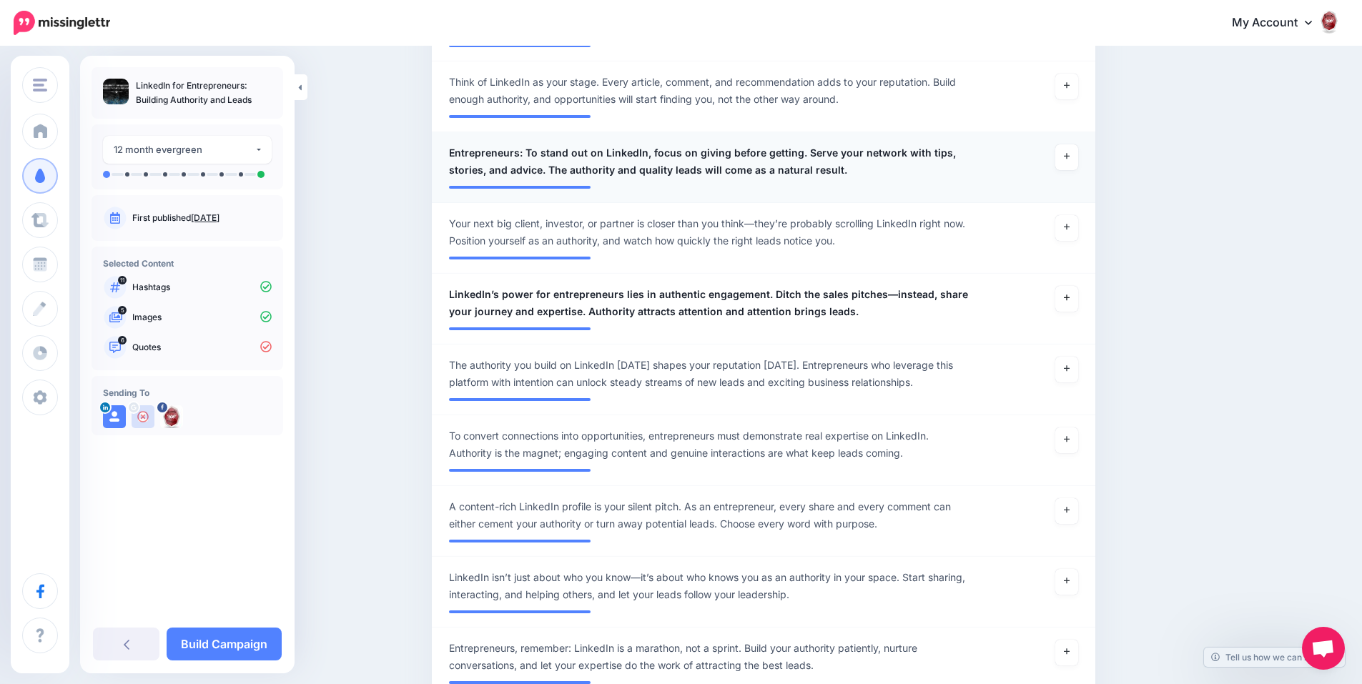
scroll to position [921, 0]
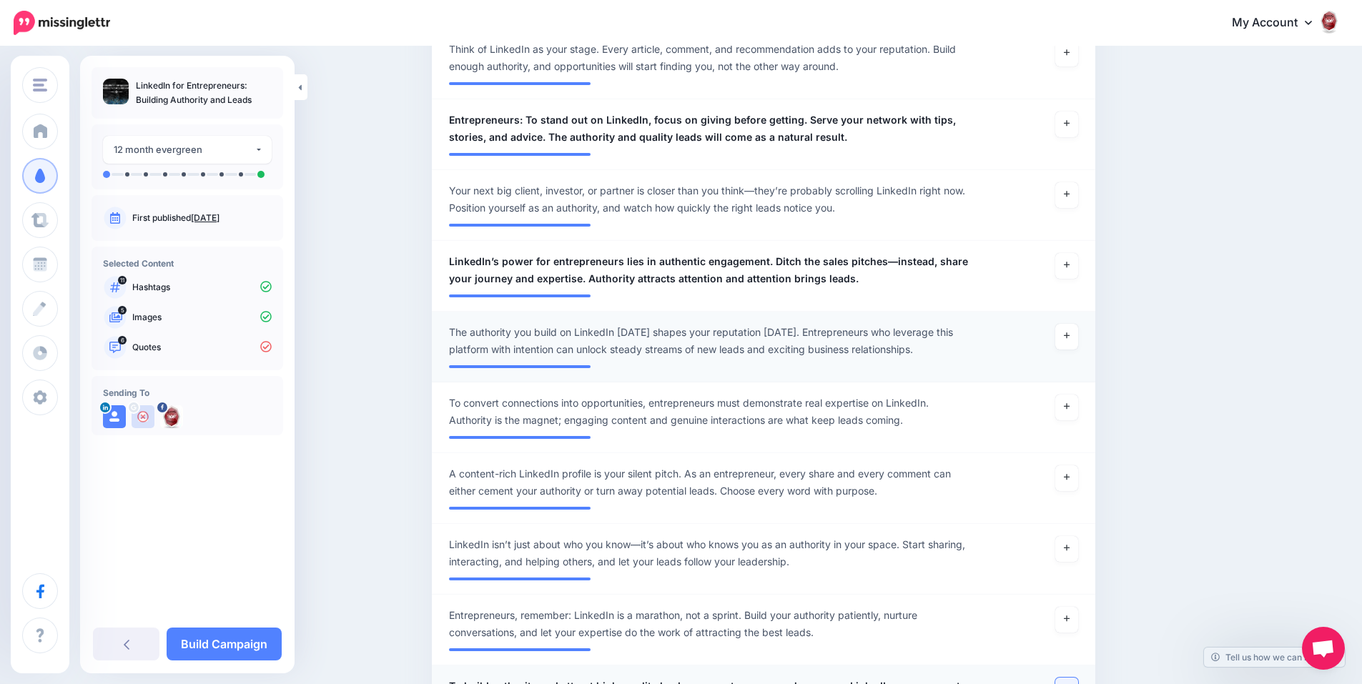
click at [806, 352] on span "The authority you build on LinkedIn today shapes your reputation tomorrow. Entr…" at bounding box center [709, 341] width 521 height 34
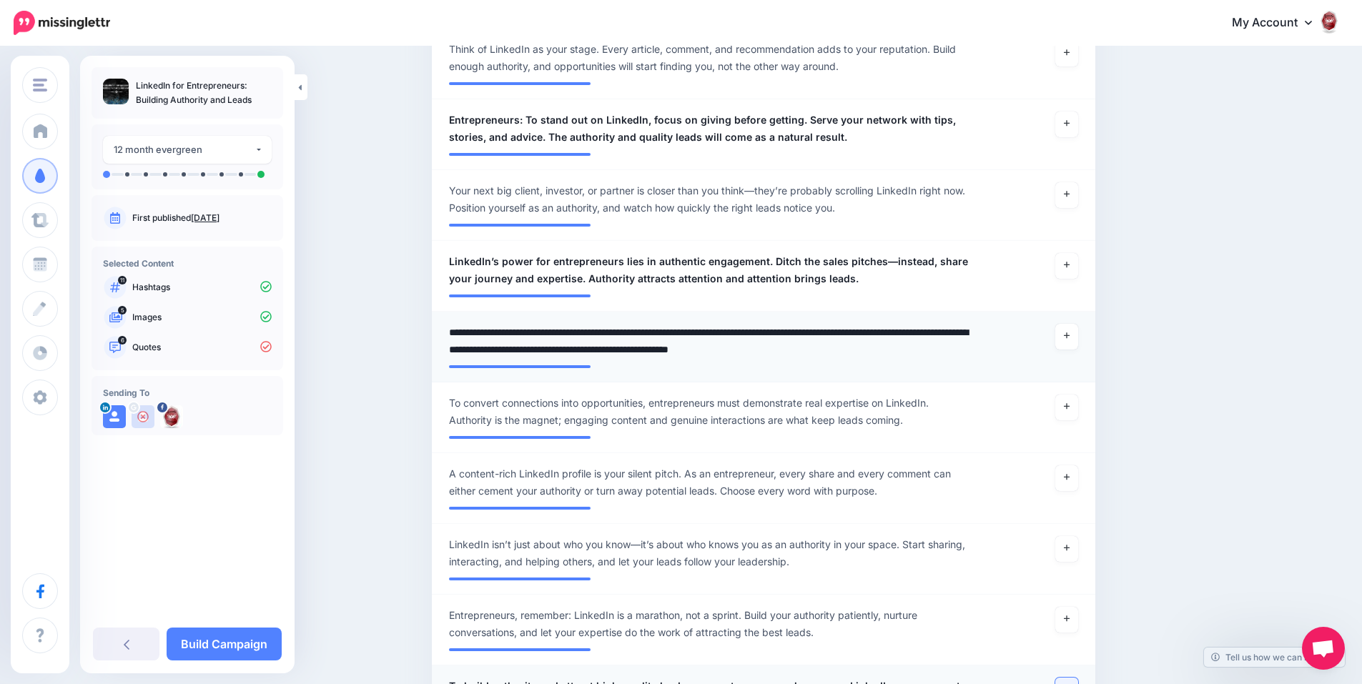
drag, startPoint x: 935, startPoint y: 351, endPoint x: 455, endPoint y: 332, distance: 480.0
click at [455, 332] on textarea "**********" at bounding box center [709, 341] width 521 height 34
click at [1069, 332] on icon at bounding box center [1066, 336] width 6 height 8
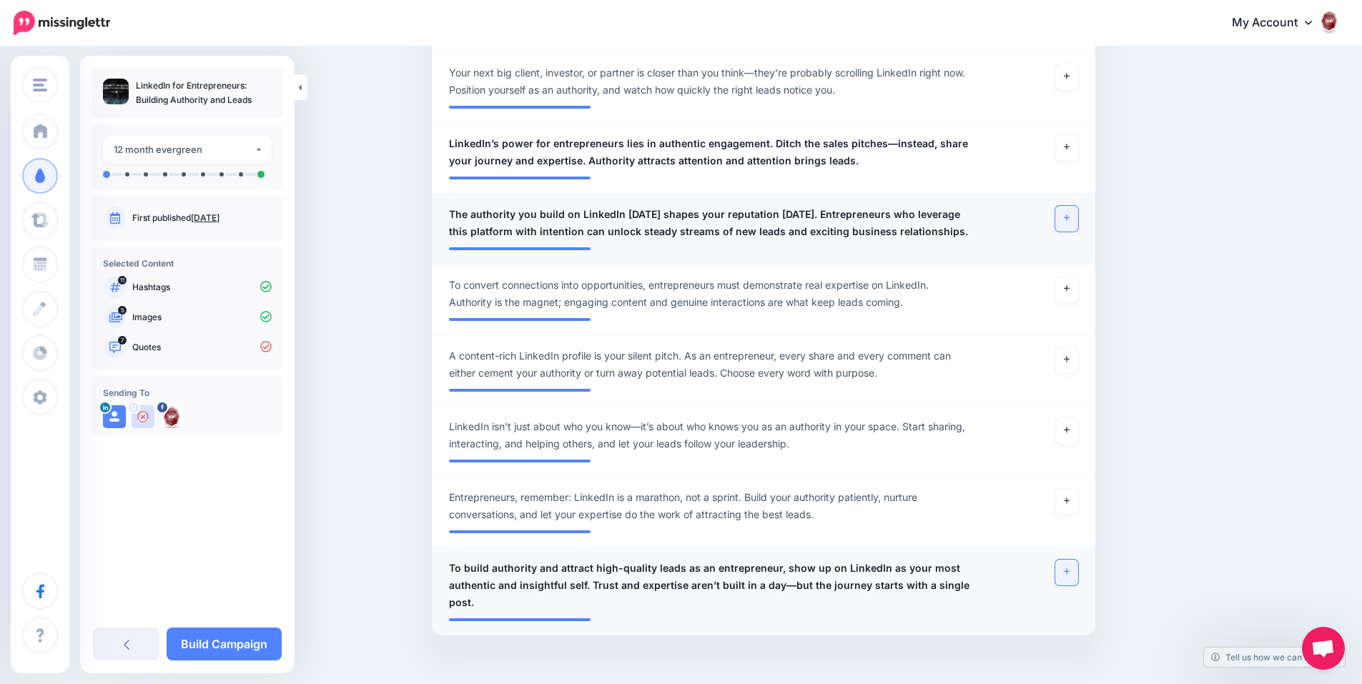
scroll to position [1064, 0]
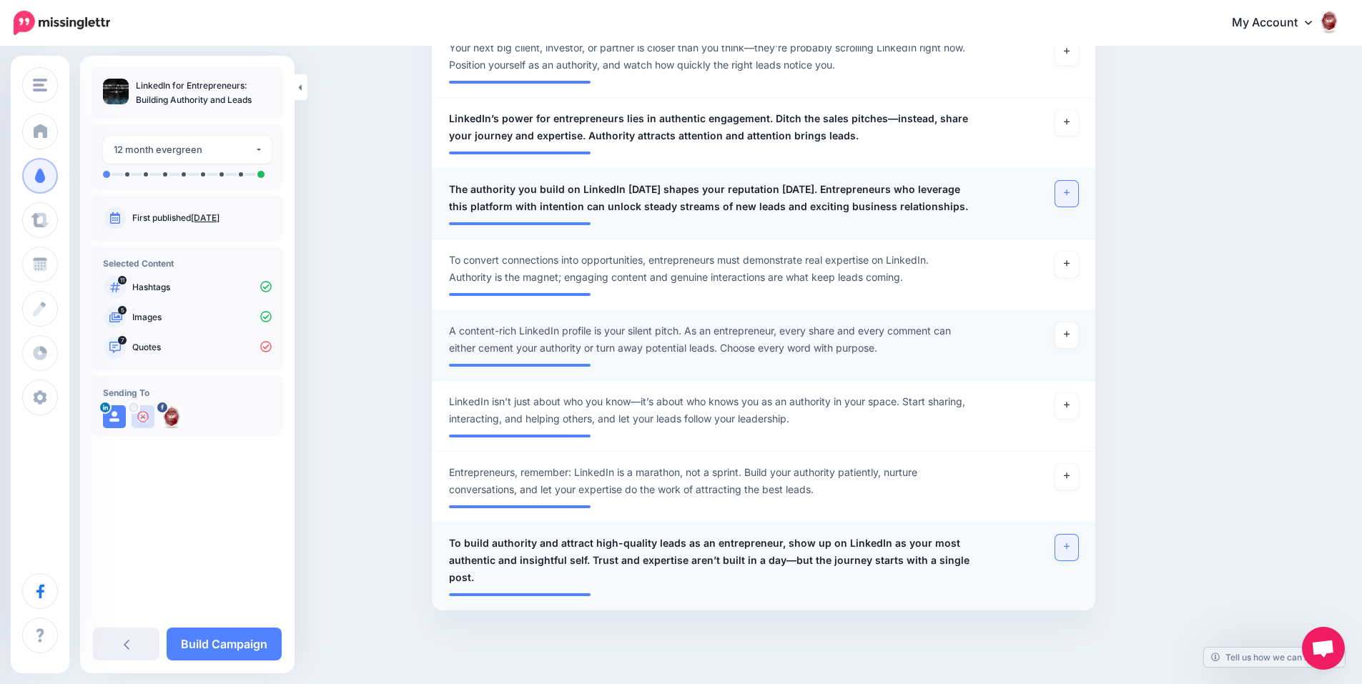
click at [889, 345] on span "A content-rich LinkedIn profile is your silent pitch. As an entrepreneur, every…" at bounding box center [709, 339] width 521 height 34
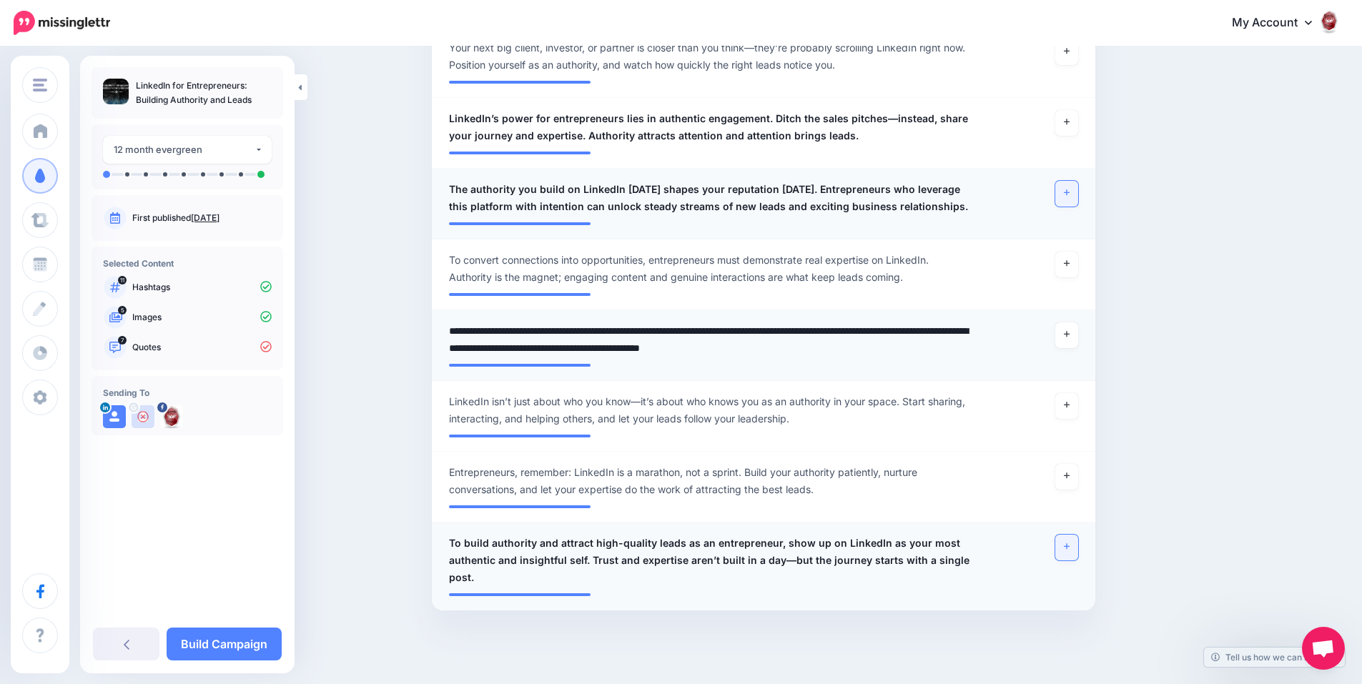
drag, startPoint x: 892, startPoint y: 352, endPoint x: 456, endPoint y: 331, distance: 436.5
click at [456, 331] on textarea "**********" at bounding box center [709, 339] width 521 height 34
click at [1068, 333] on link at bounding box center [1066, 335] width 23 height 26
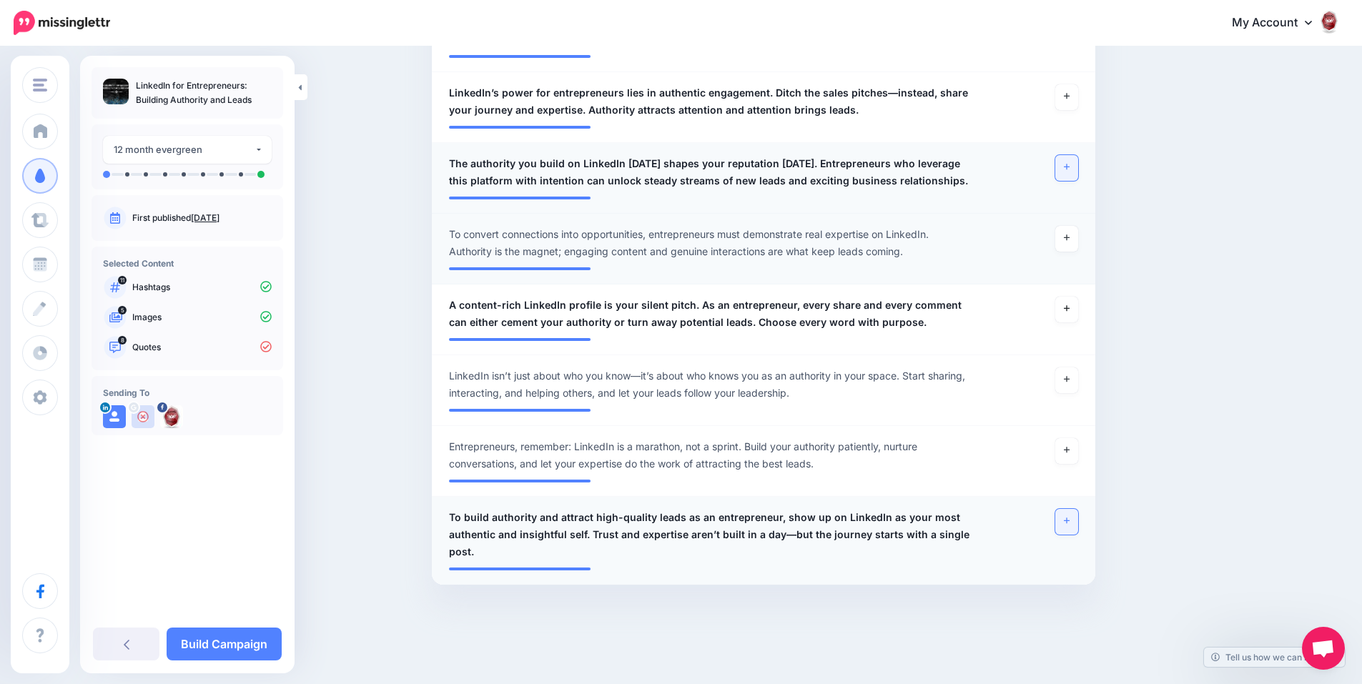
scroll to position [1103, 0]
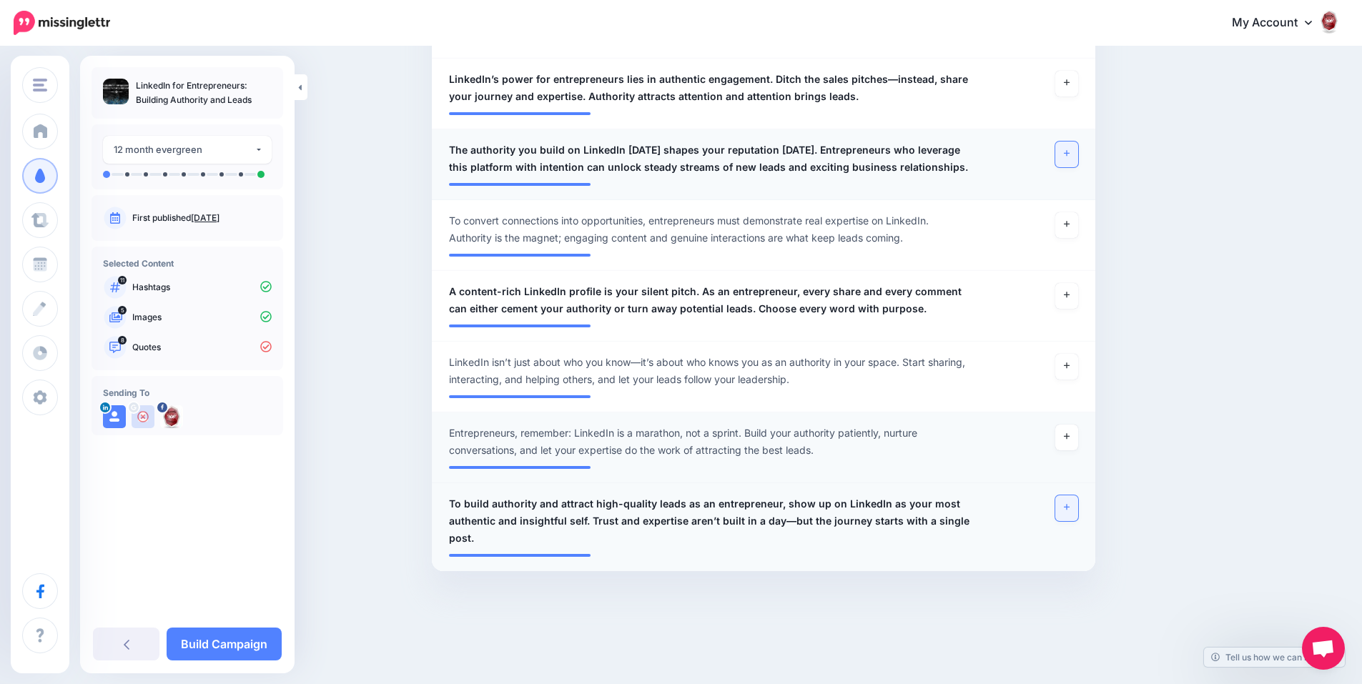
click at [818, 447] on span "Entrepreneurs, remember: LinkedIn is a marathon, not a sprint. Build your autho…" at bounding box center [709, 442] width 521 height 34
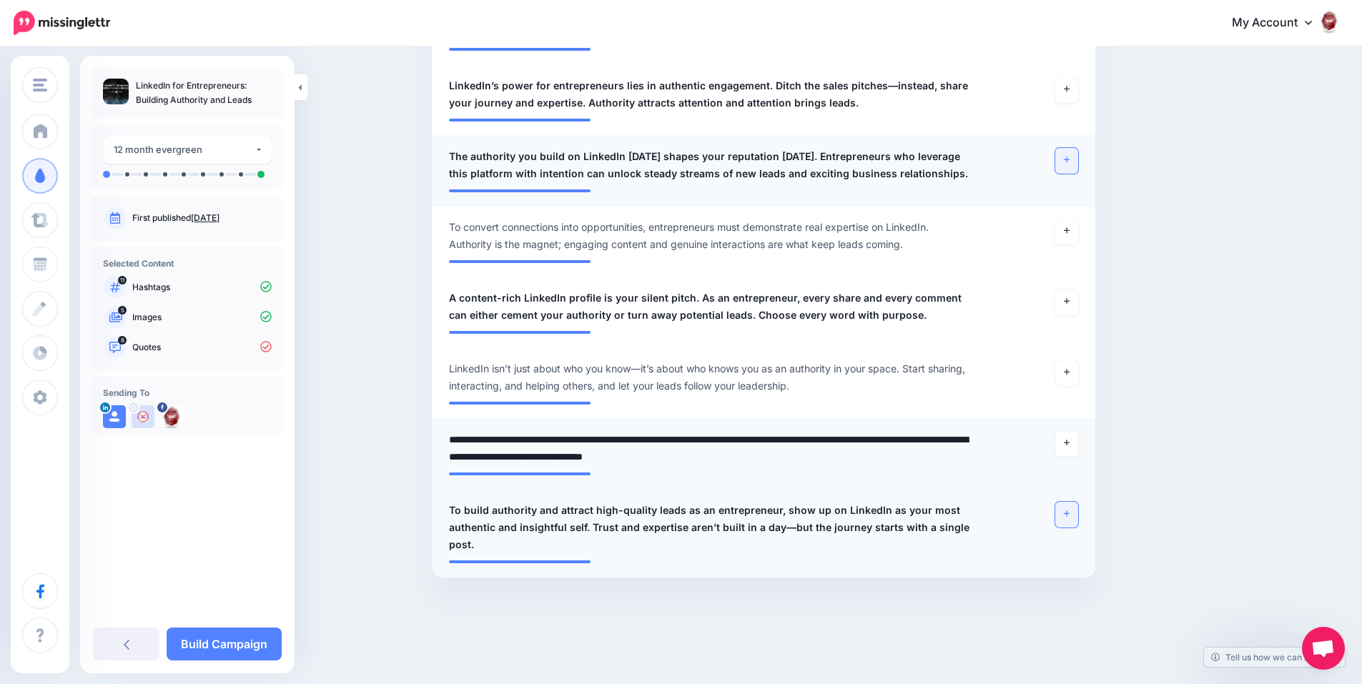
drag, startPoint x: 830, startPoint y: 457, endPoint x: 456, endPoint y: 442, distance: 374.1
click at [456, 442] on textarea "**********" at bounding box center [709, 448] width 521 height 34
click at [1066, 445] on link at bounding box center [1066, 444] width 23 height 26
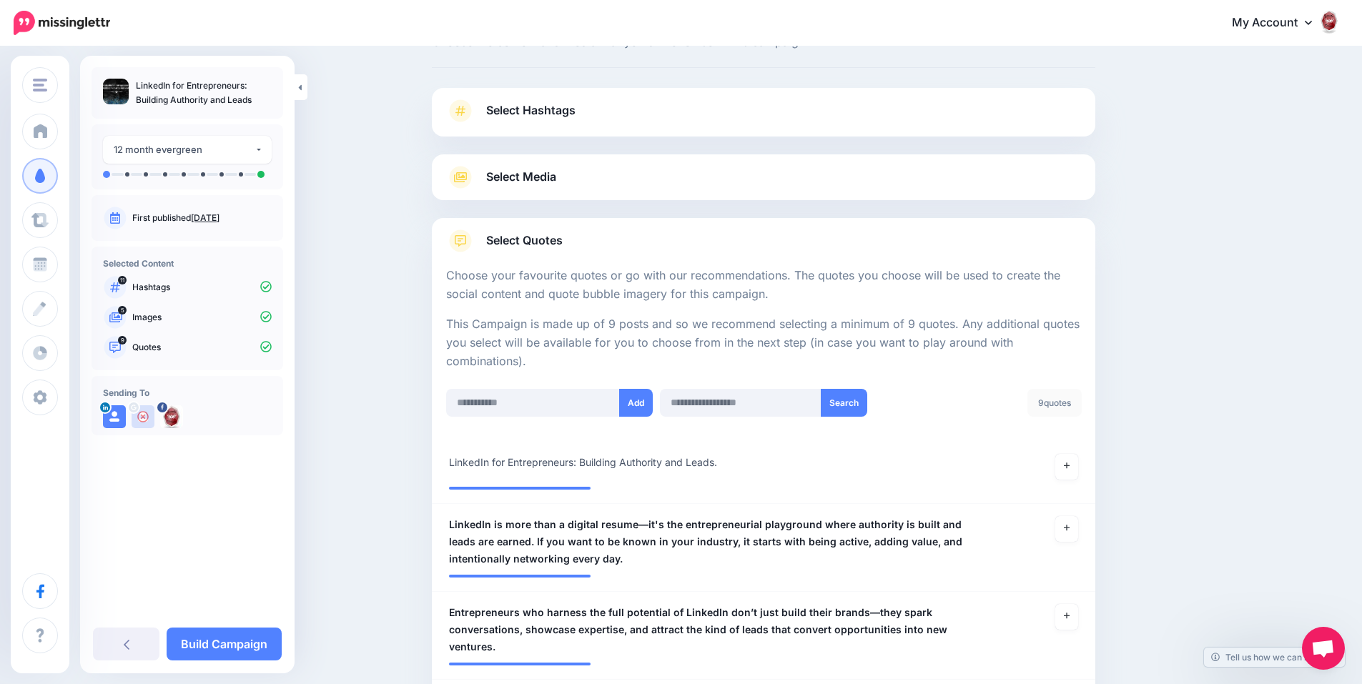
scroll to position [0, 0]
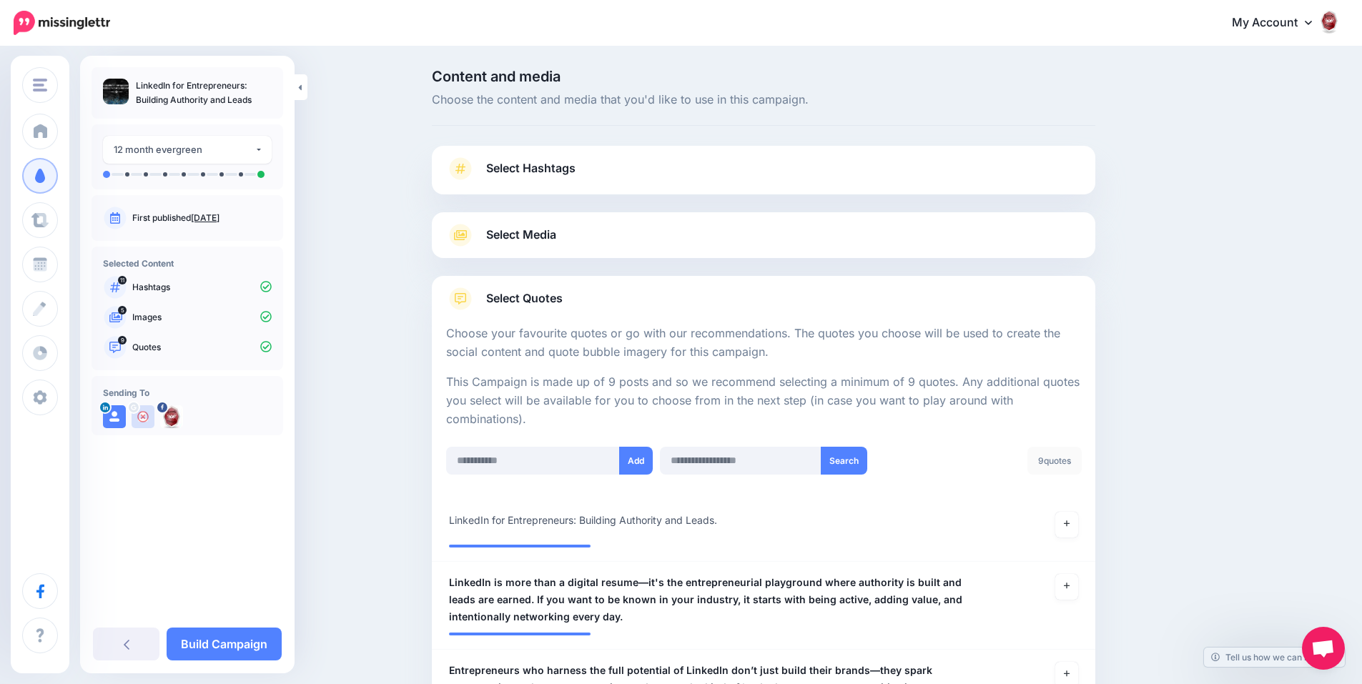
click at [765, 153] on div "Select Hashtags First let's make sure we're happy with the hashtags. Add, delet…" at bounding box center [763, 170] width 663 height 49
click at [765, 157] on link "Select Hashtags" at bounding box center [763, 175] width 635 height 37
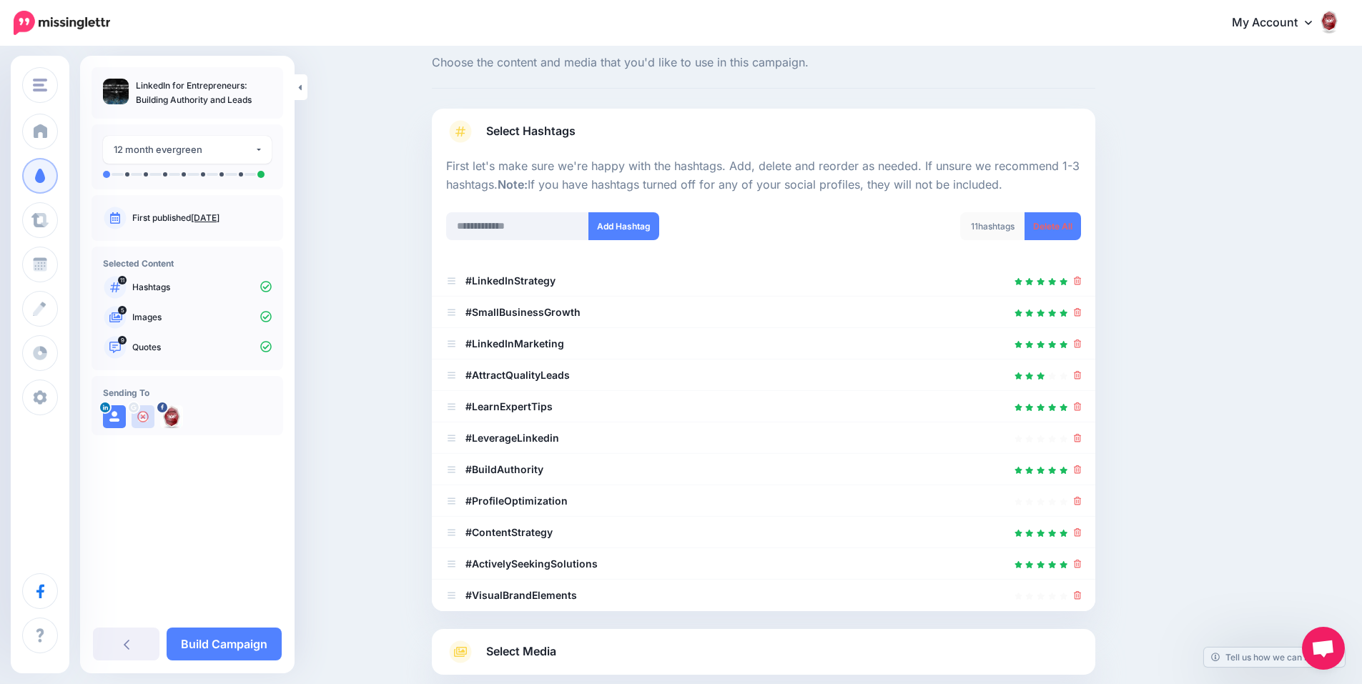
scroll to position [71, 0]
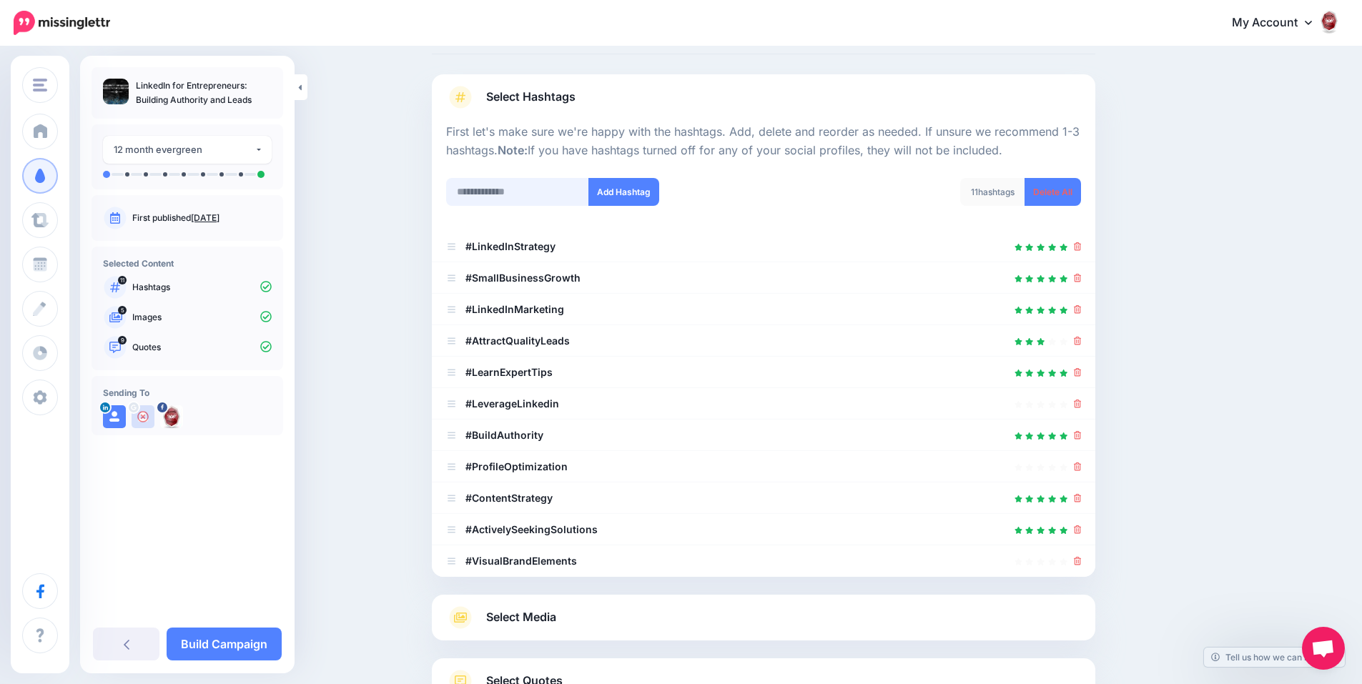
click at [540, 187] on input "text" at bounding box center [517, 192] width 143 height 28
paste input "**********"
type input "**********"
click at [628, 197] on button "Add Hashtag" at bounding box center [623, 192] width 71 height 28
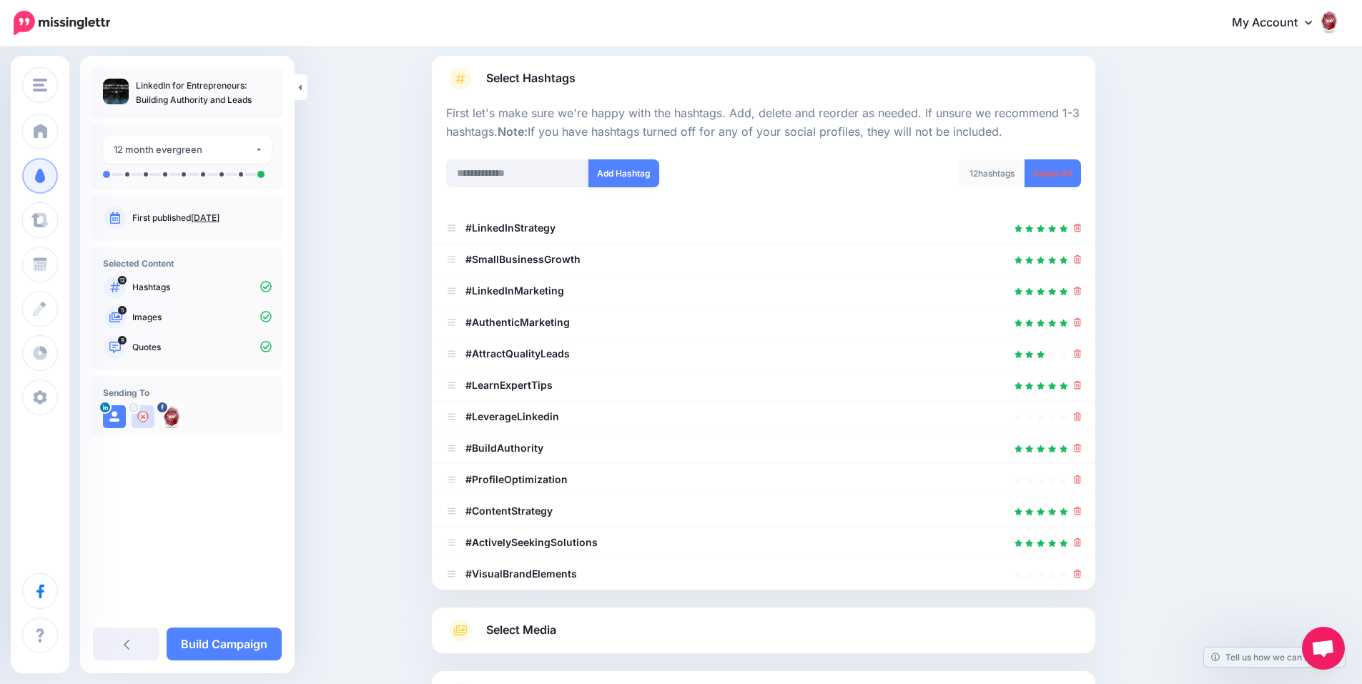
scroll to position [24, 0]
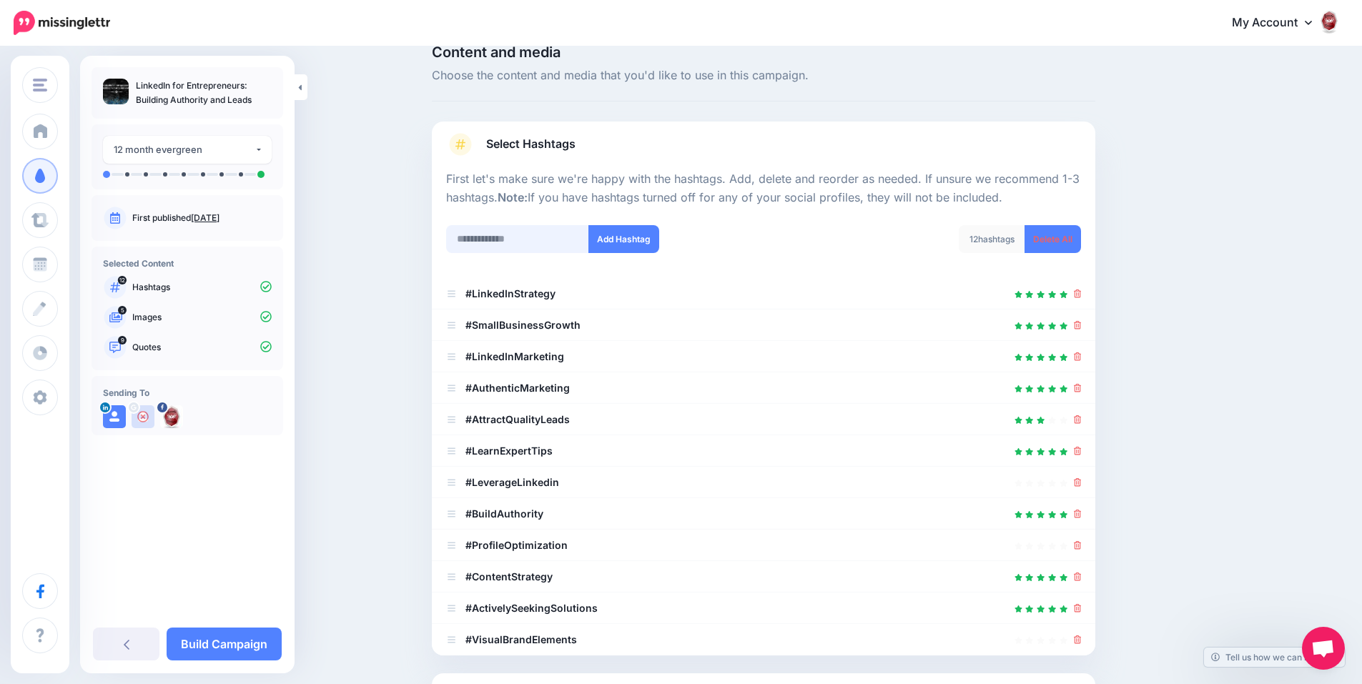
click at [514, 249] on input "text" at bounding box center [517, 239] width 143 height 28
paste input "**********"
type input "**********"
click at [645, 242] on button "Add Hashtag" at bounding box center [623, 239] width 71 height 28
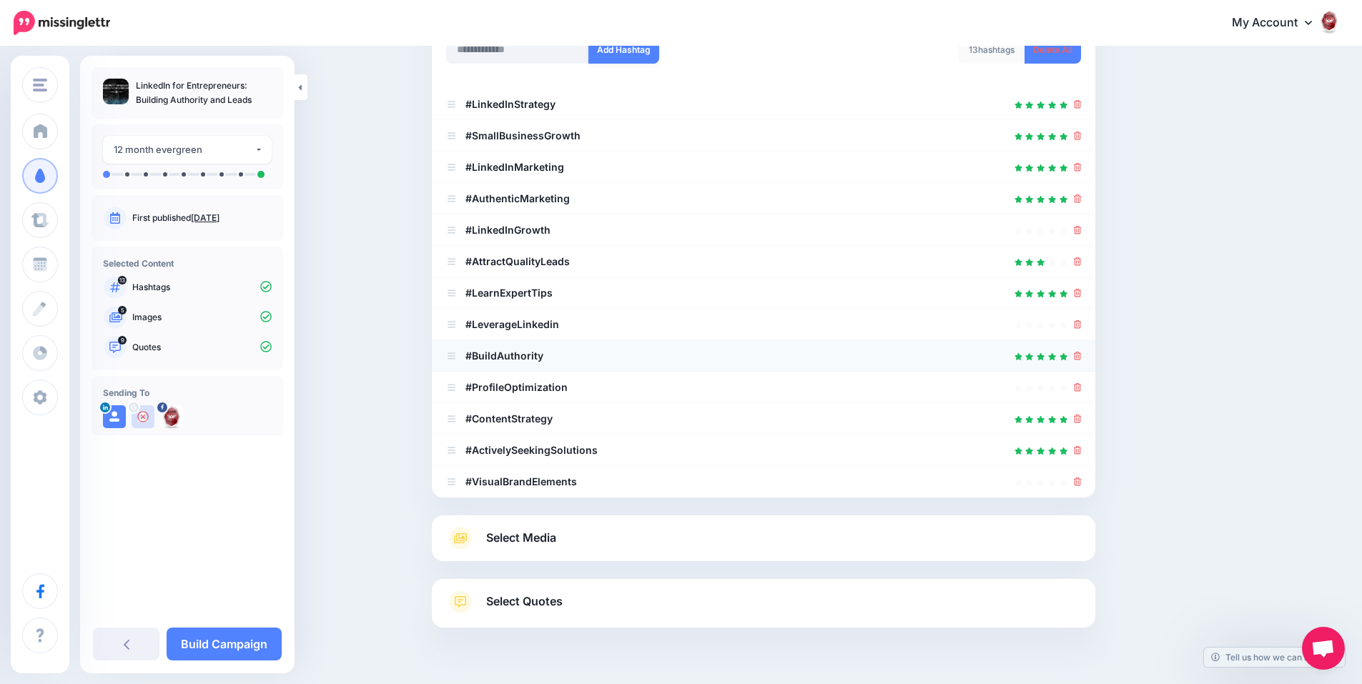
scroll to position [127, 0]
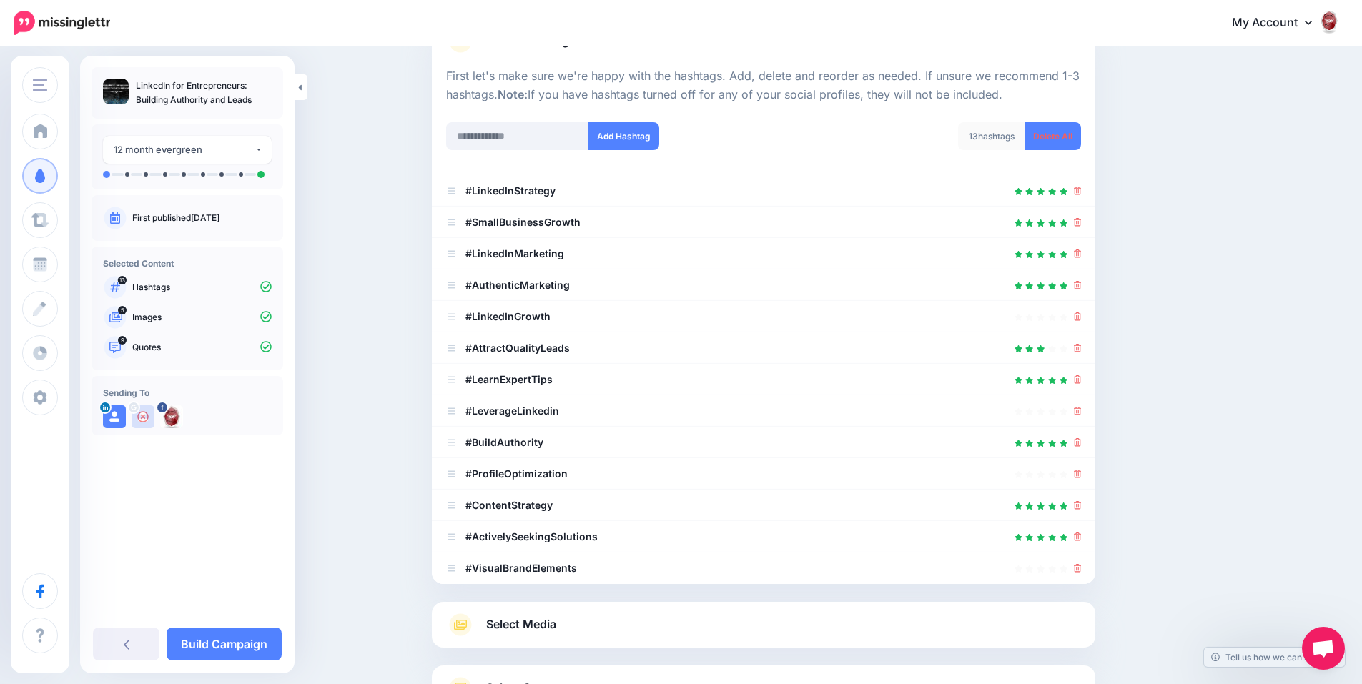
click at [526, 118] on div at bounding box center [763, 113] width 635 height 18
click at [517, 129] on input "text" at bounding box center [517, 136] width 143 height 28
paste input "**********"
type input "**********"
click at [610, 144] on button "Add Hashtag" at bounding box center [623, 136] width 71 height 28
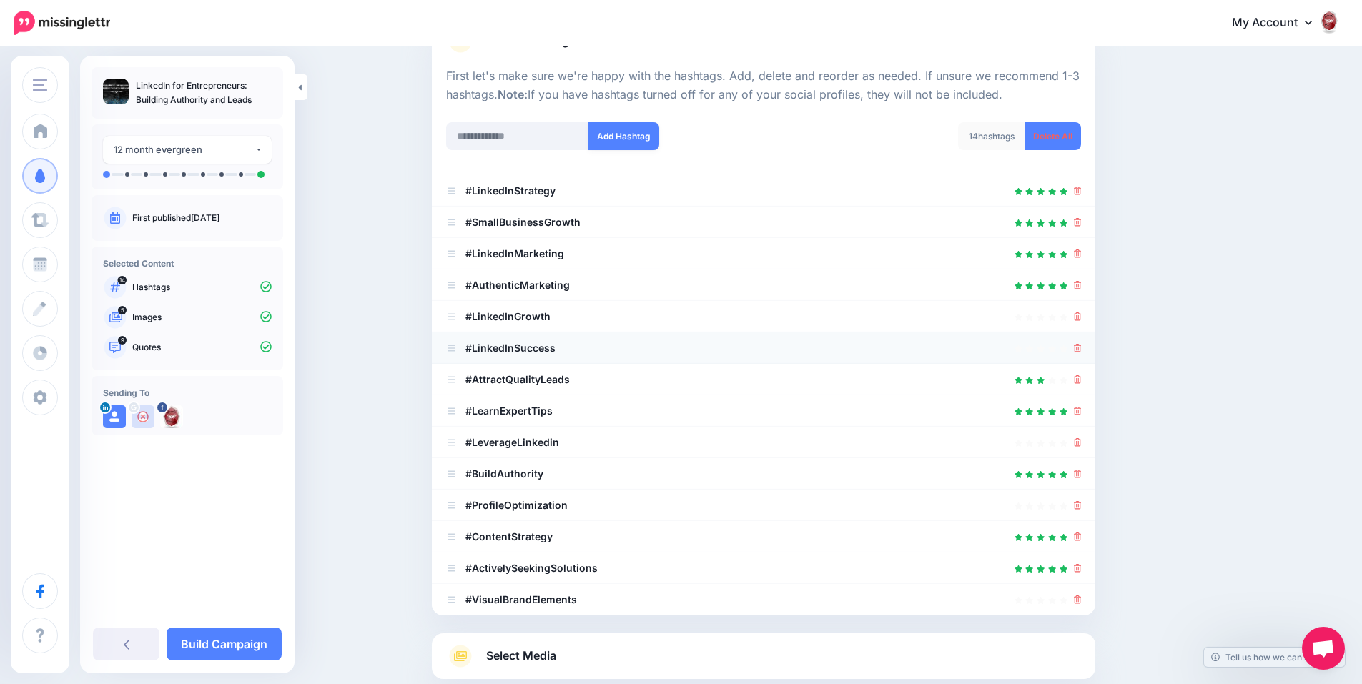
scroll to position [302, 0]
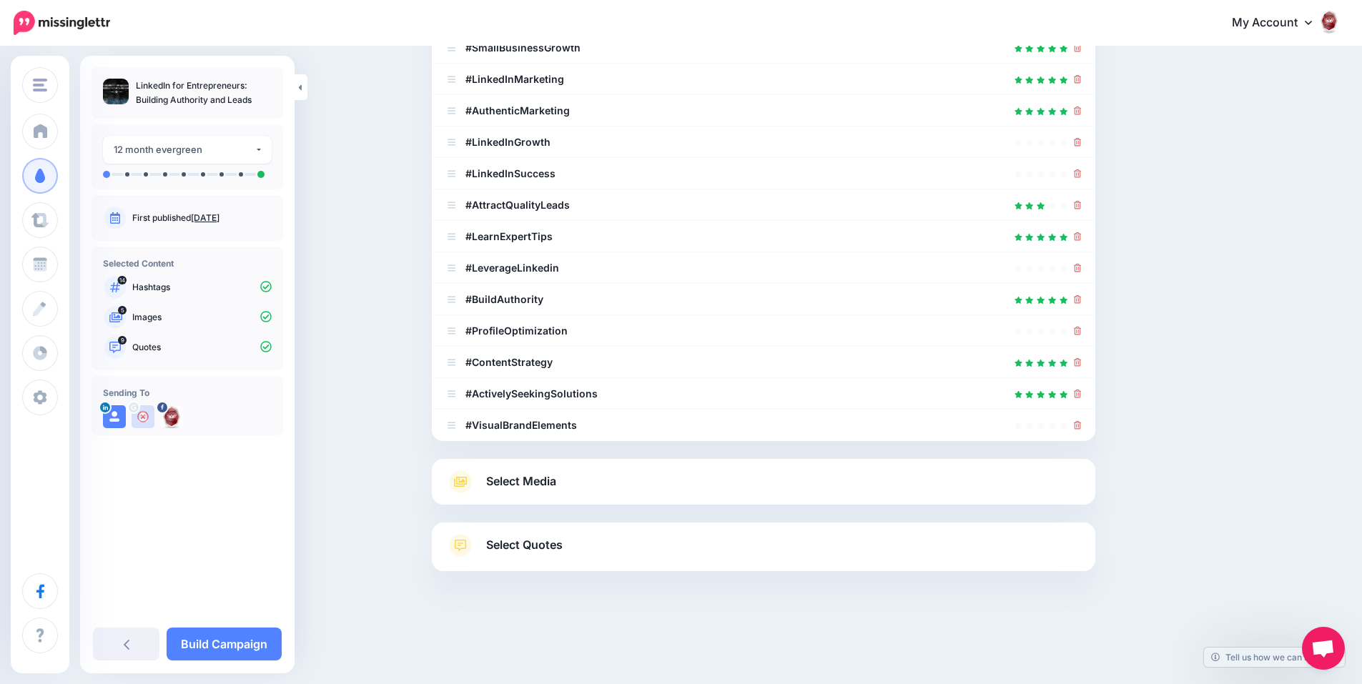
click at [722, 478] on link "Select Media" at bounding box center [763, 481] width 635 height 23
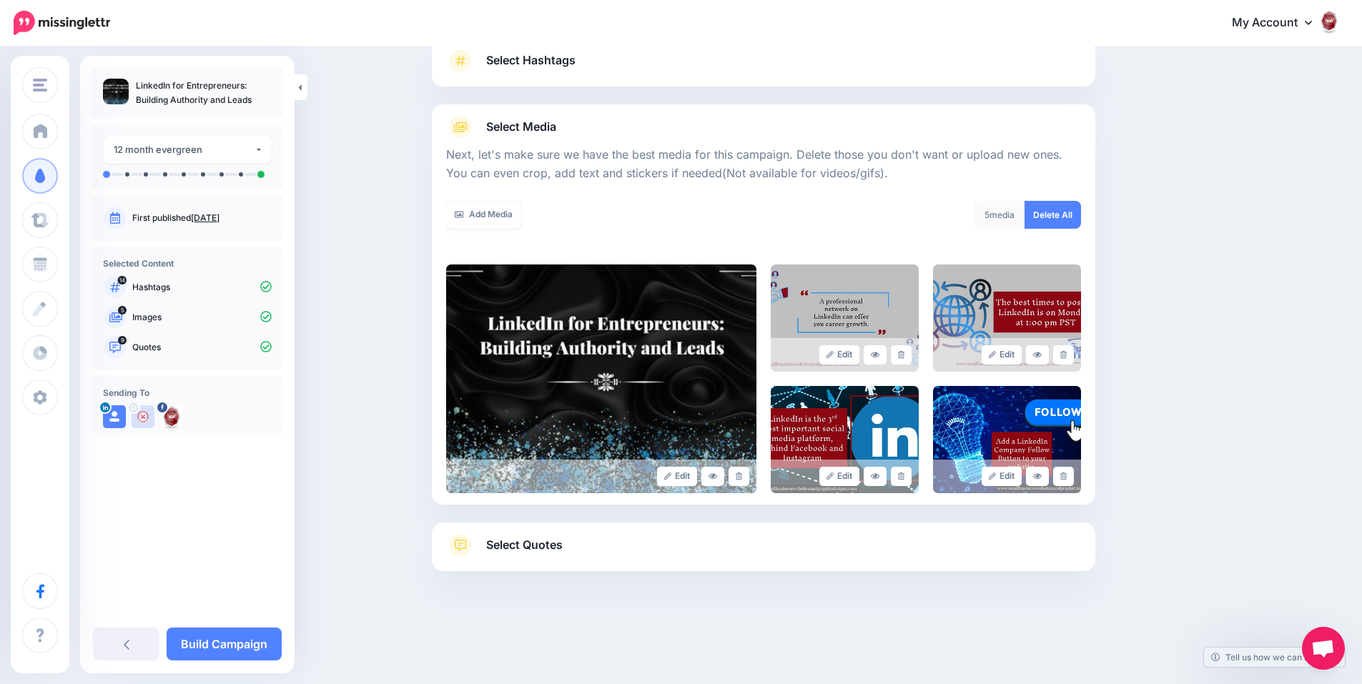
scroll to position [108, 0]
click at [691, 542] on link "Select Quotes" at bounding box center [763, 552] width 635 height 37
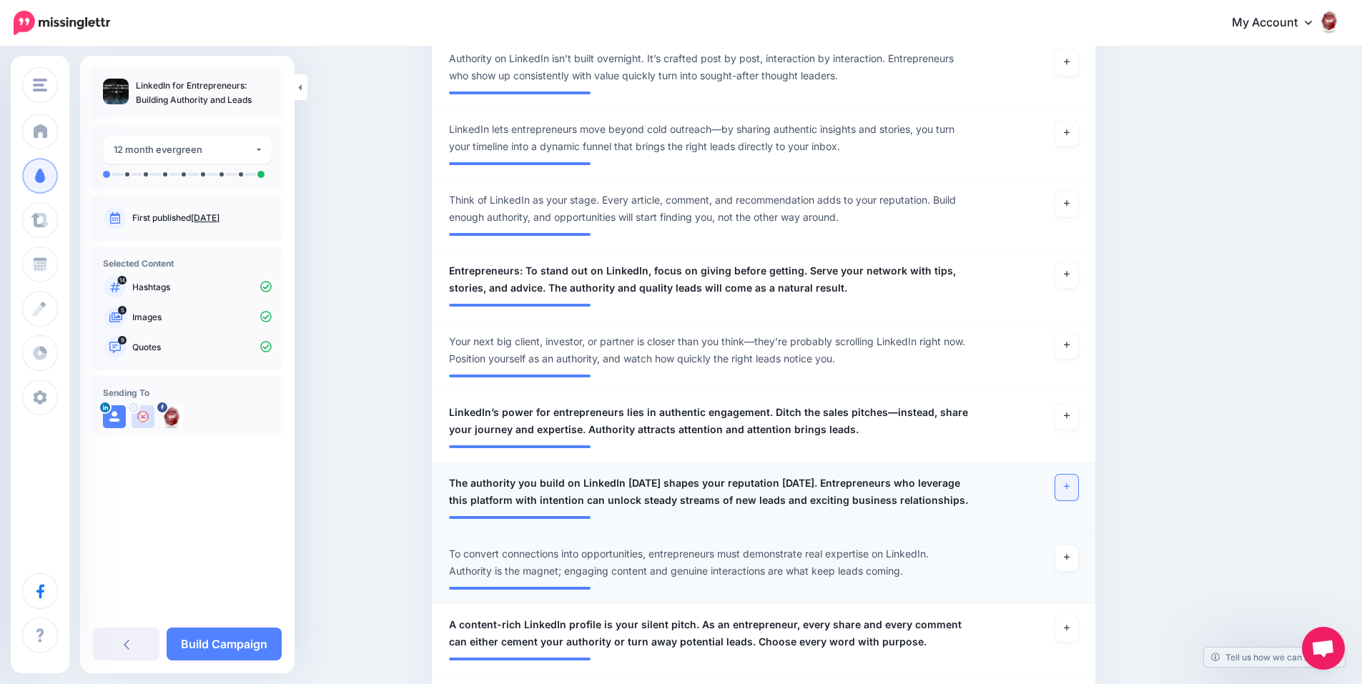
scroll to position [823, 0]
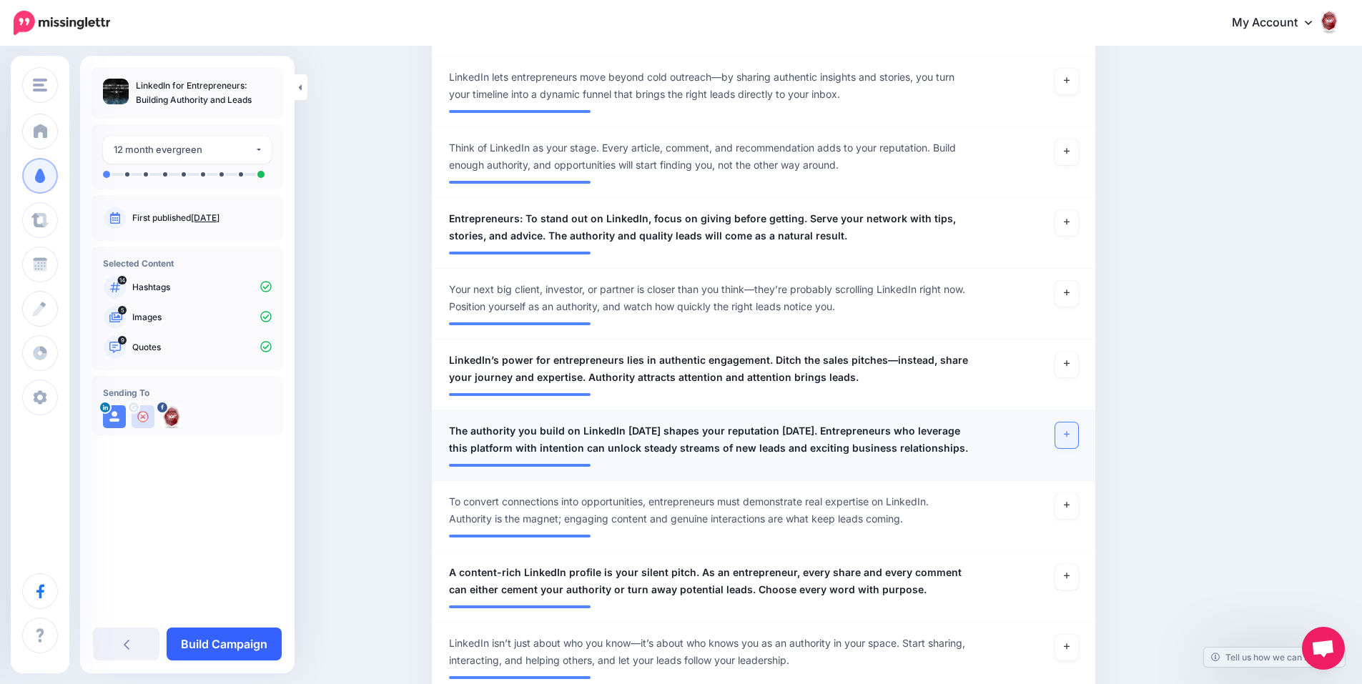
click at [245, 642] on link "Build Campaign" at bounding box center [224, 644] width 115 height 33
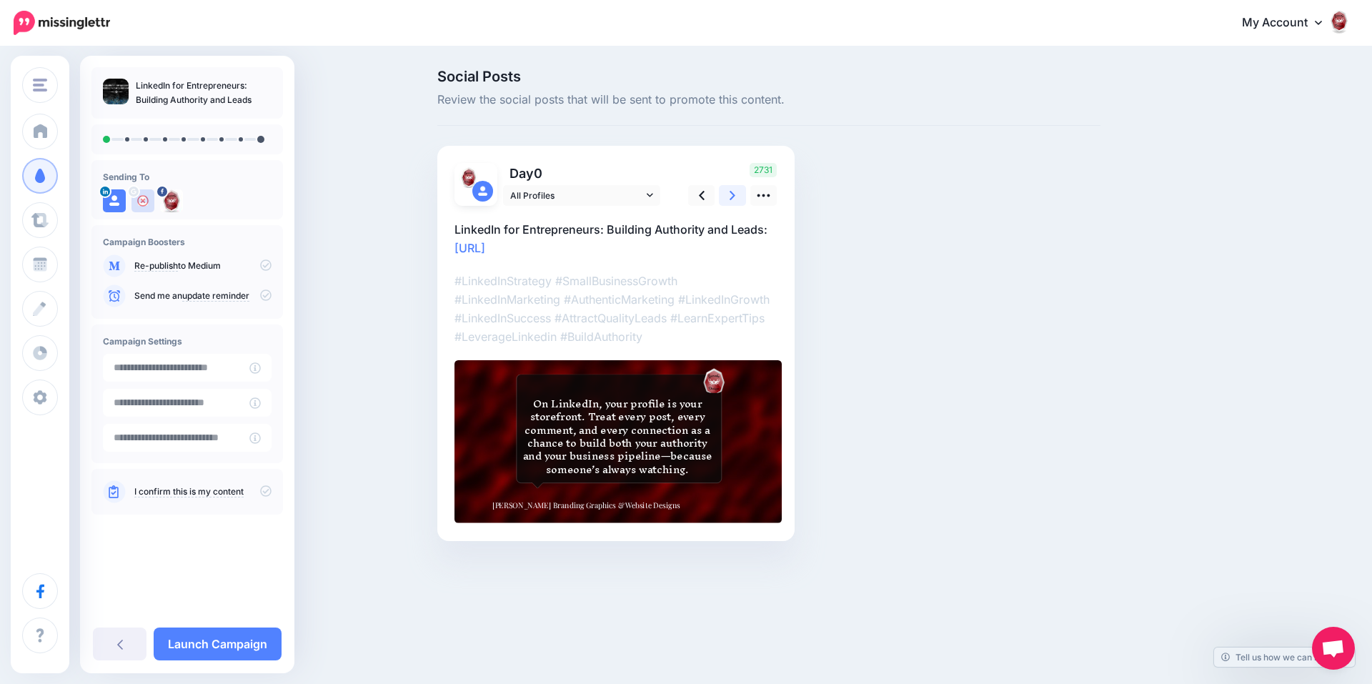
click at [736, 199] on link at bounding box center [732, 195] width 27 height 21
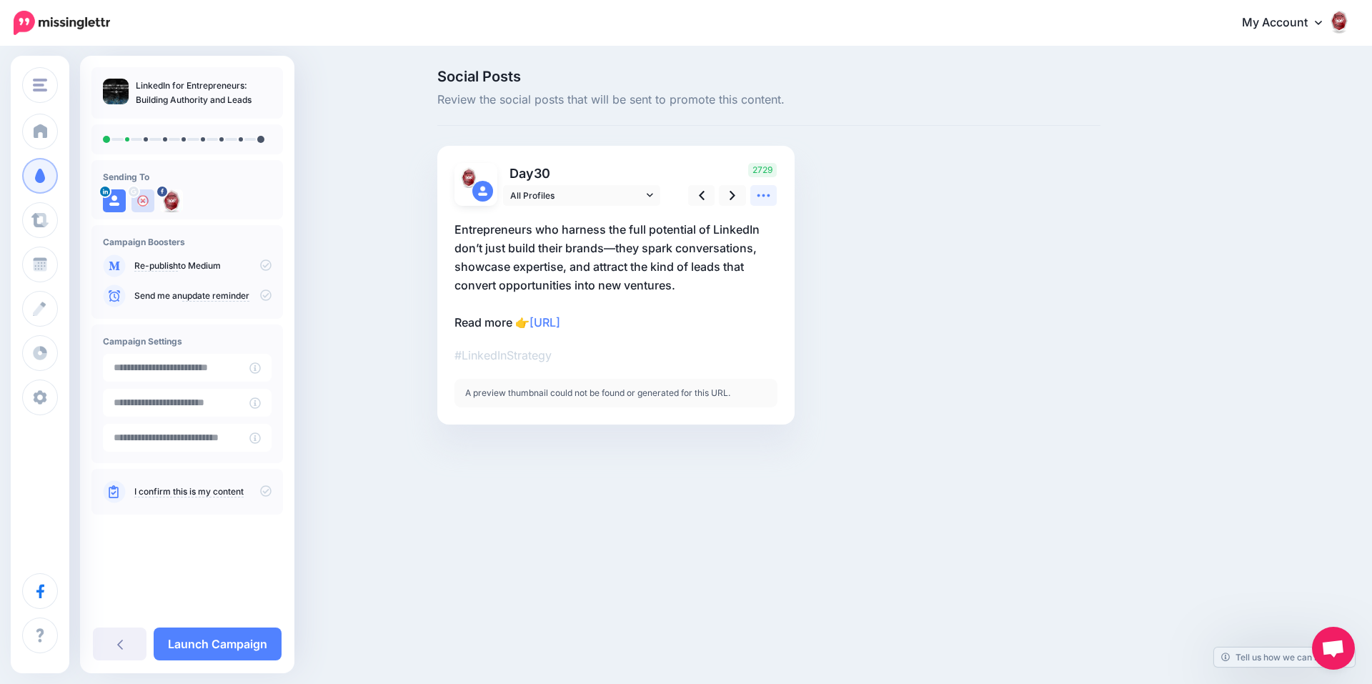
click at [760, 199] on icon at bounding box center [763, 195] width 15 height 15
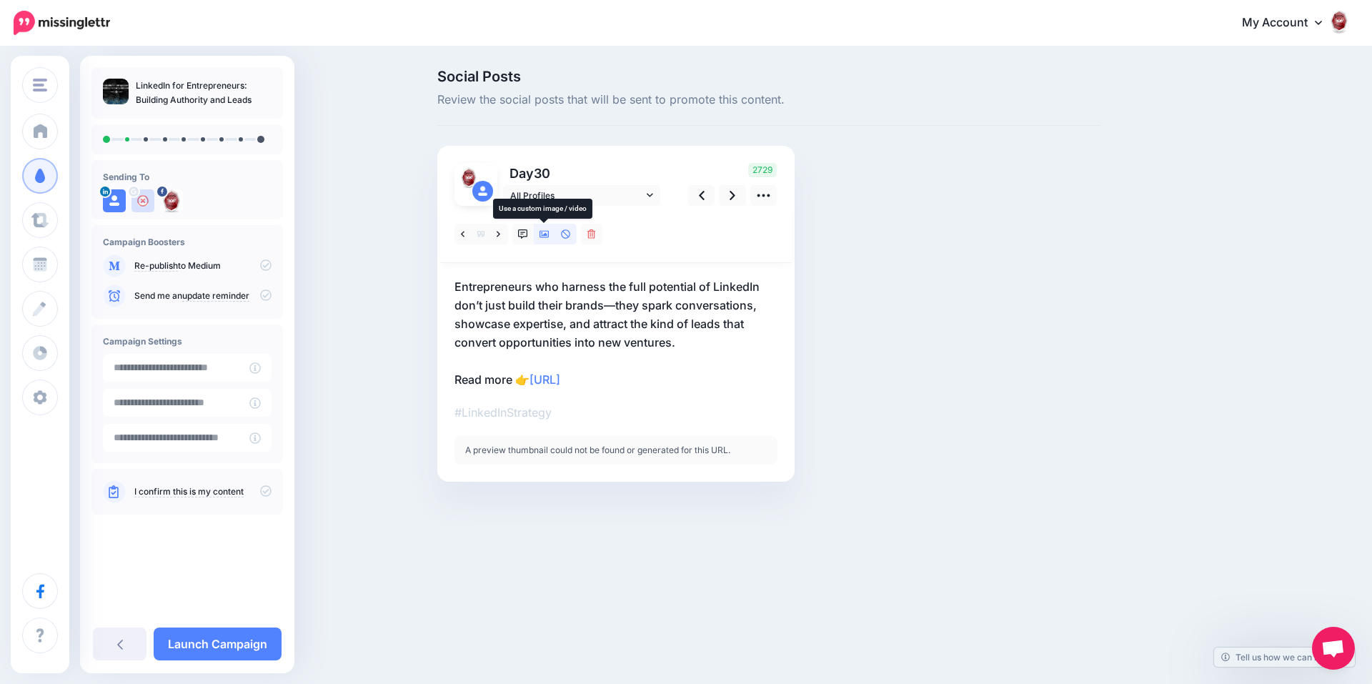
click at [547, 237] on icon at bounding box center [545, 234] width 10 height 10
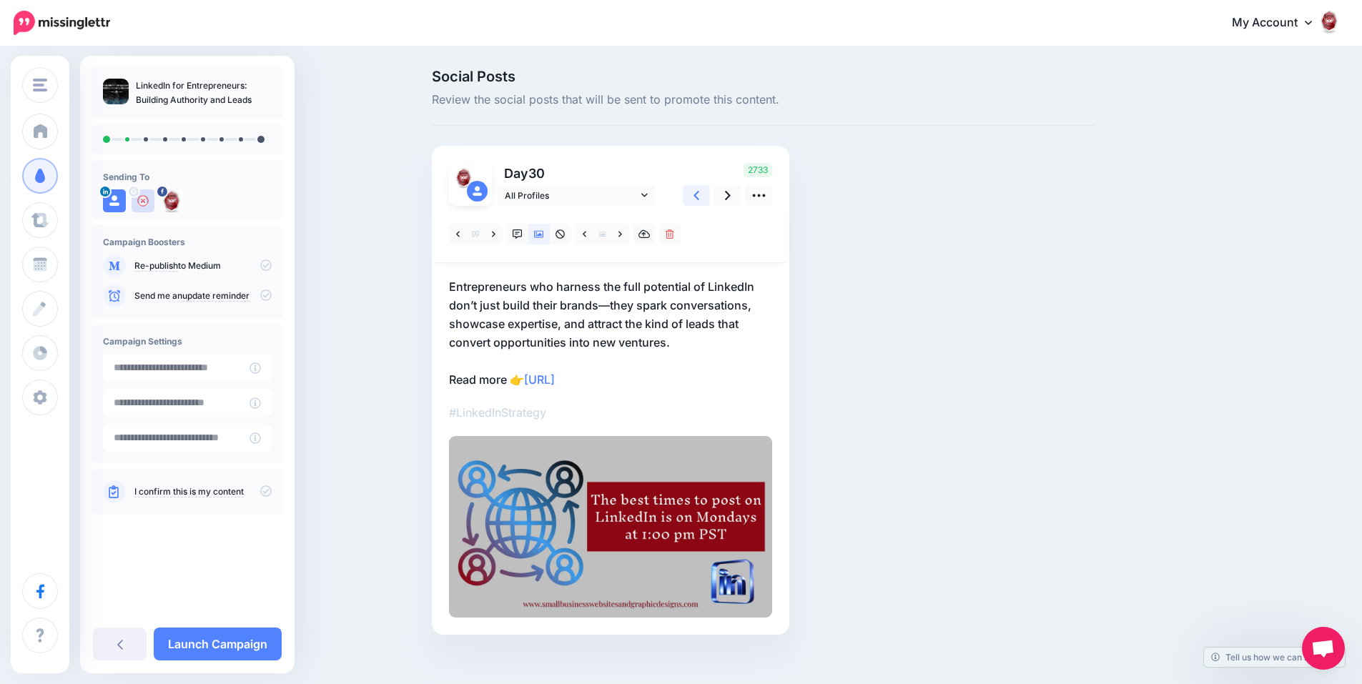
click at [699, 191] on icon at bounding box center [696, 195] width 6 height 15
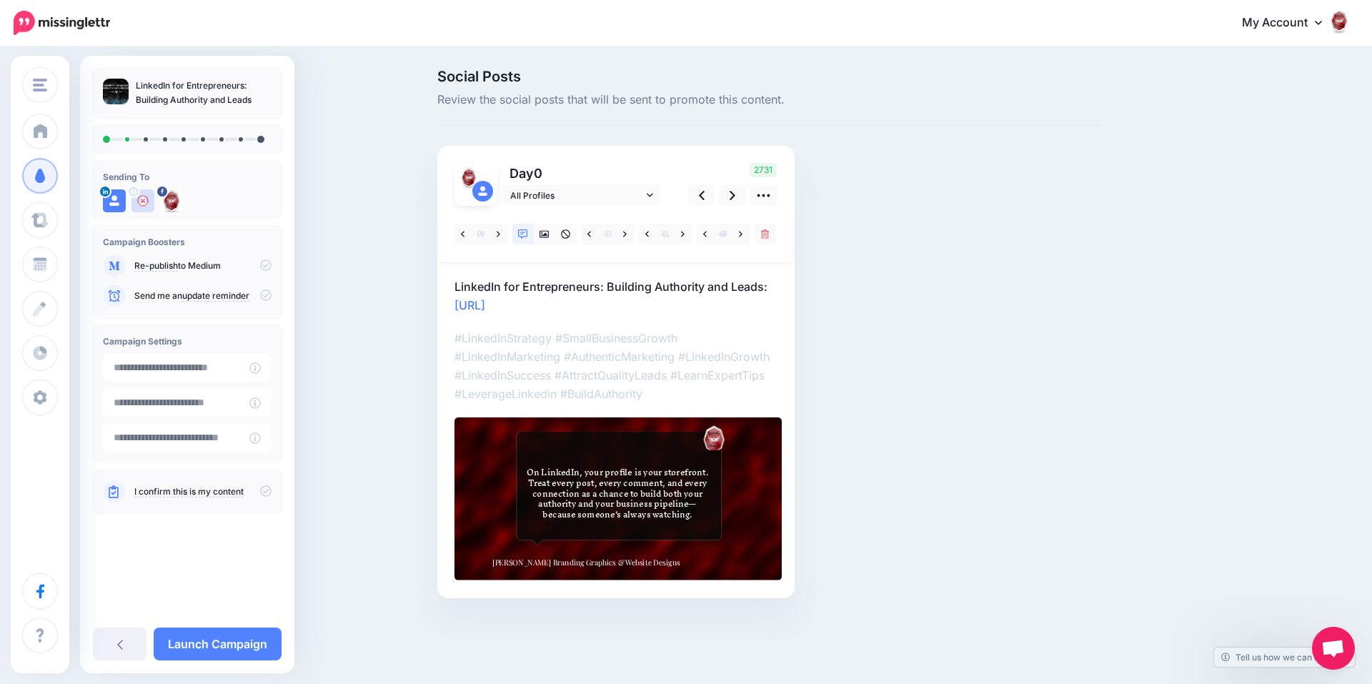
click at [758, 286] on p "LinkedIn for Entrepreneurs: Building Authority and Leads: https://lttr.ai/Aj0lp" at bounding box center [616, 295] width 323 height 37
click at [773, 290] on textarea "**********" at bounding box center [616, 295] width 323 height 37
drag, startPoint x: 772, startPoint y: 288, endPoint x: 456, endPoint y: 285, distance: 315.9
click at [456, 285] on textarea "**********" at bounding box center [616, 295] width 323 height 37
paste textarea "**********"
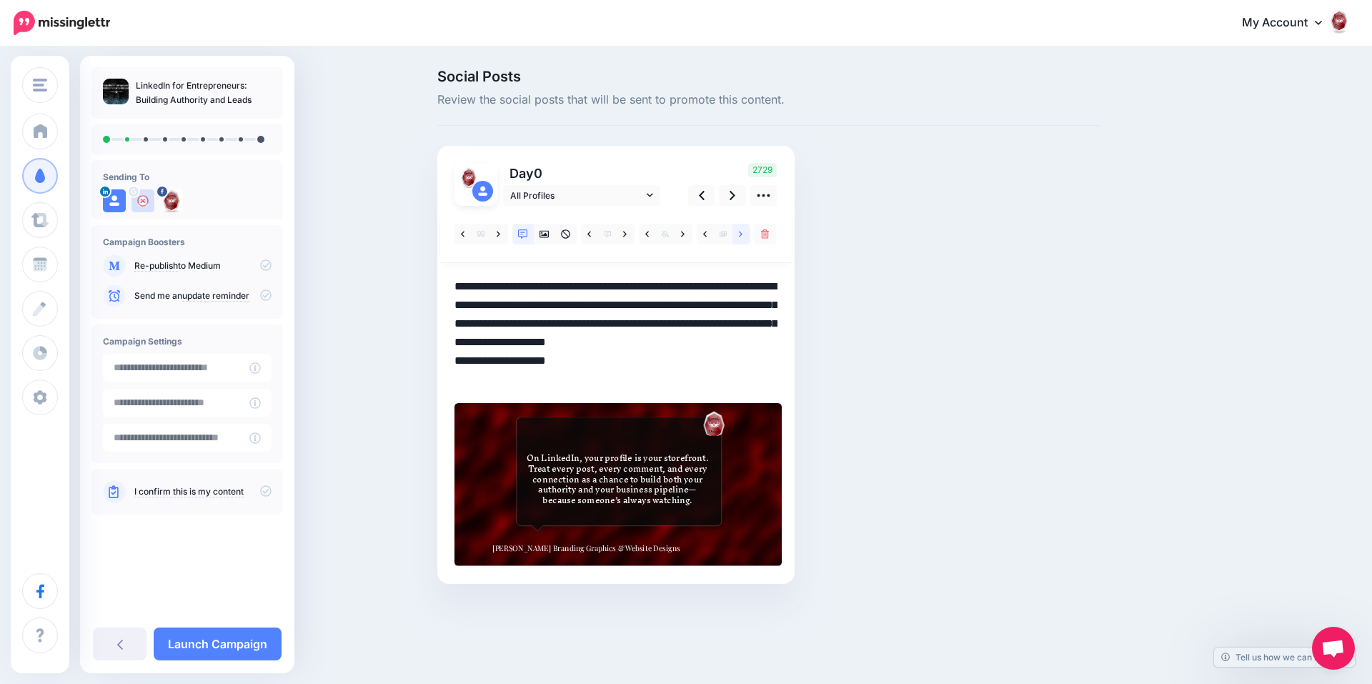
type textarea "**********"
click at [743, 235] on icon at bounding box center [741, 234] width 4 height 10
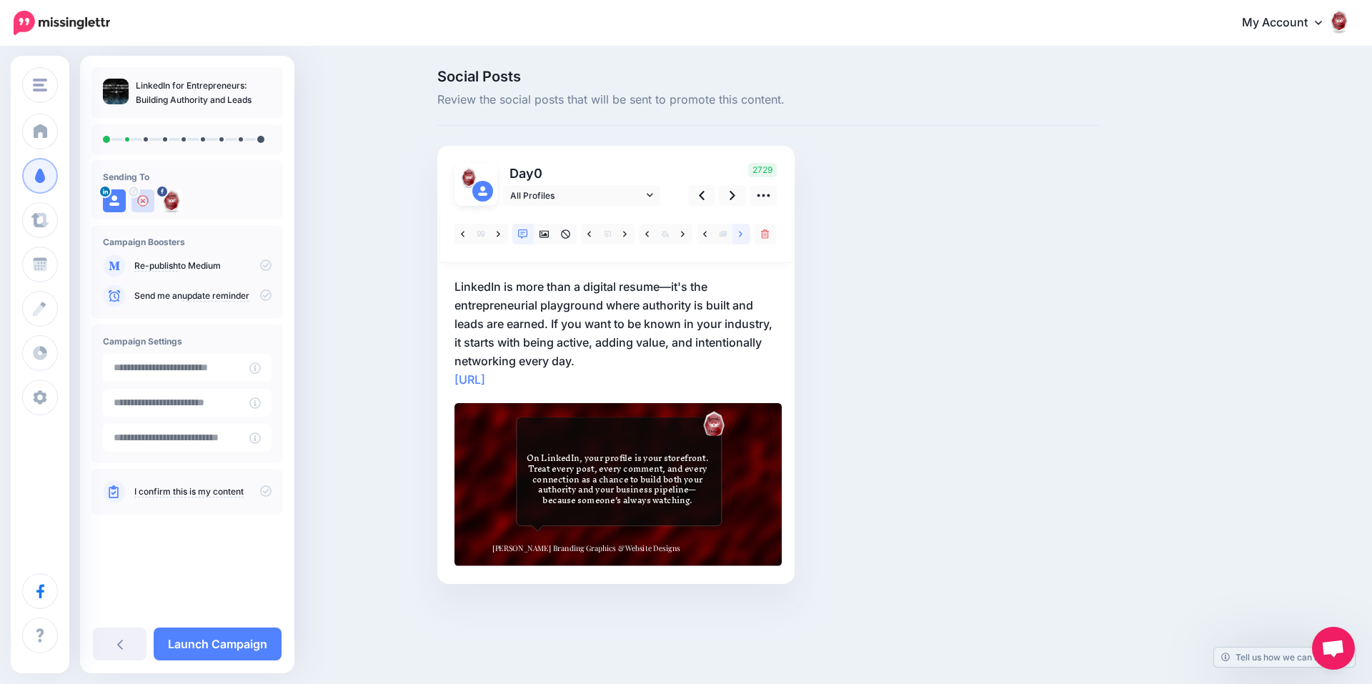
click at [743, 235] on icon at bounding box center [741, 234] width 4 height 10
click at [628, 233] on link at bounding box center [626, 234] width 18 height 21
click at [547, 232] on icon at bounding box center [545, 234] width 10 height 10
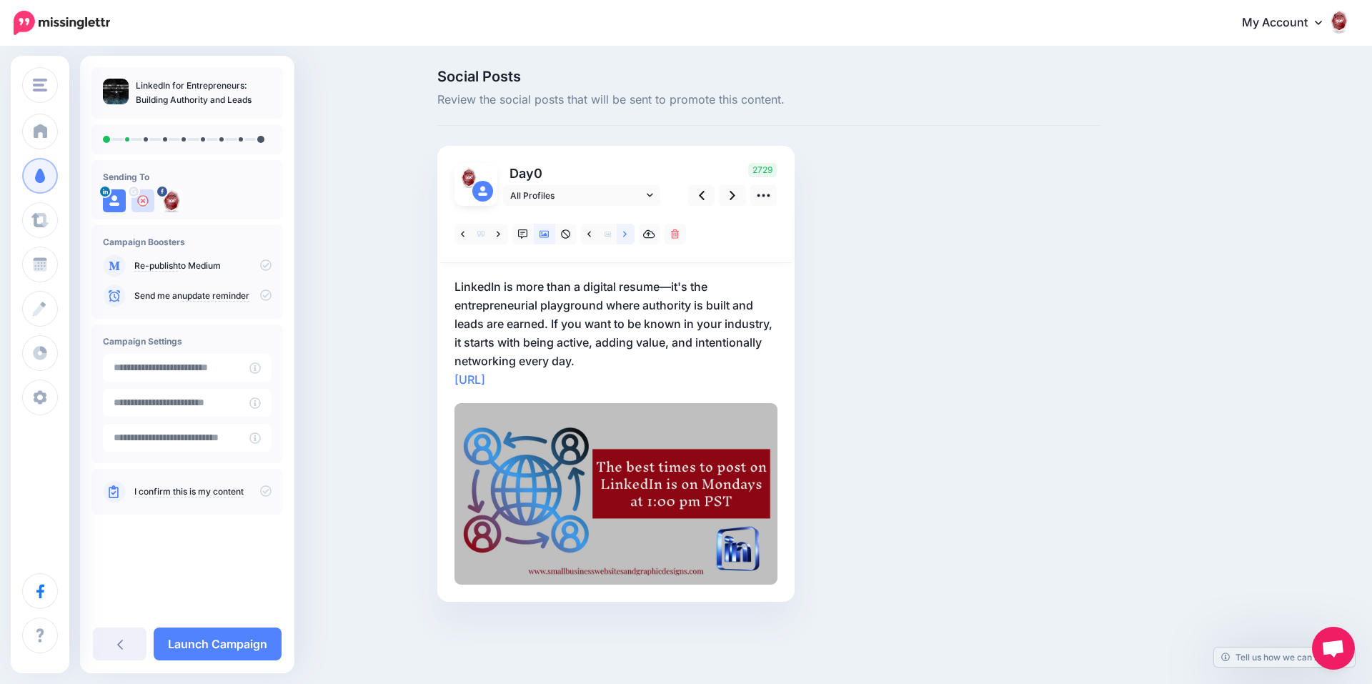
click at [625, 233] on icon at bounding box center [625, 234] width 4 height 6
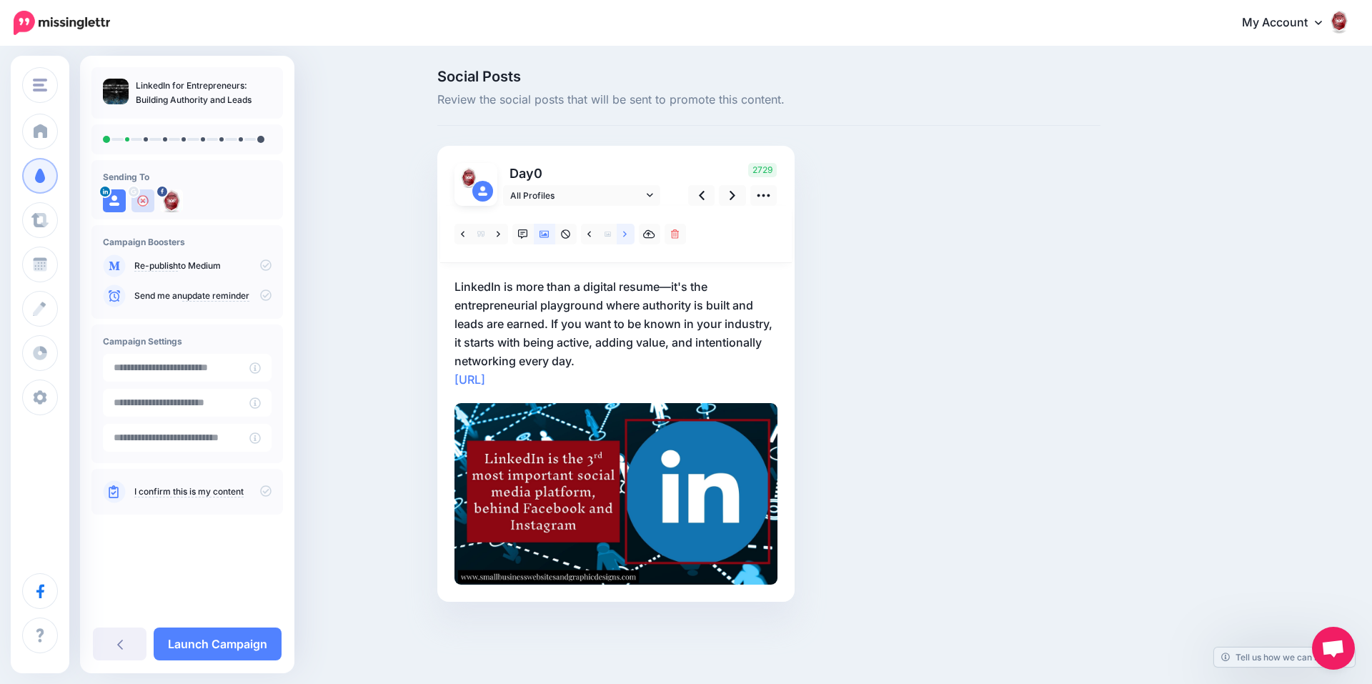
click at [625, 233] on icon at bounding box center [625, 234] width 4 height 6
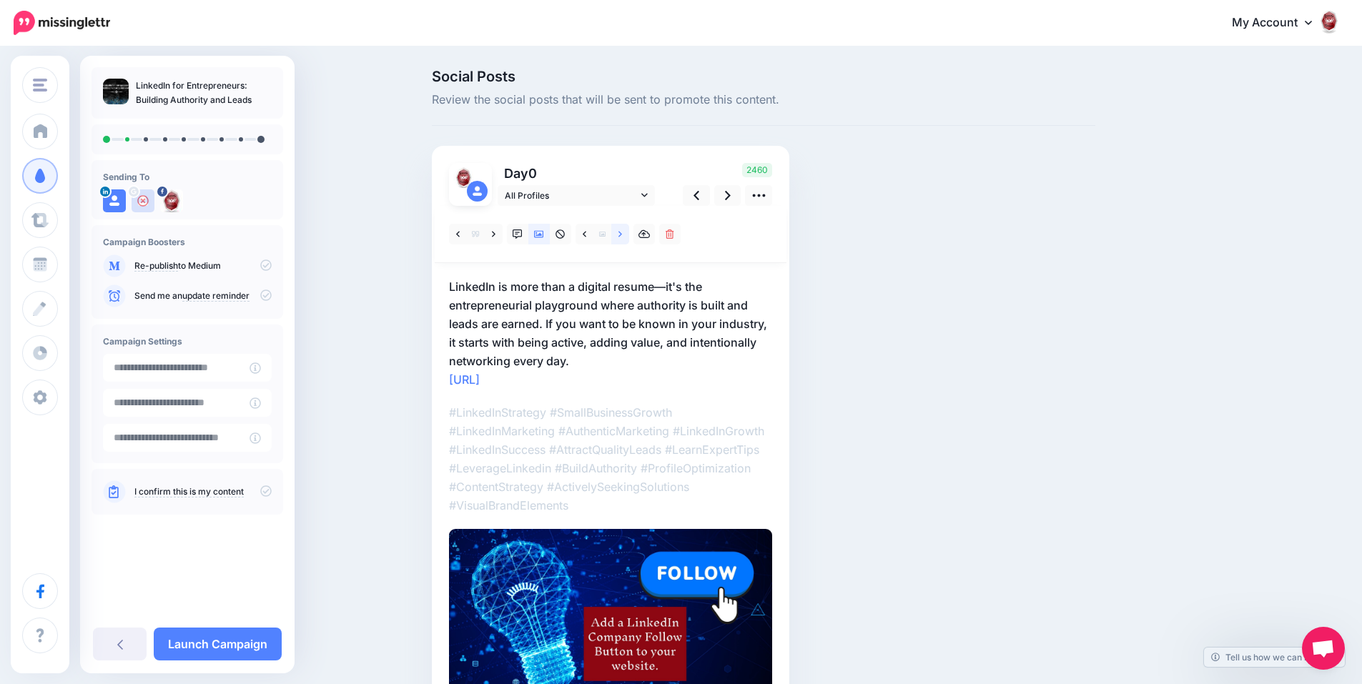
click at [622, 233] on icon at bounding box center [620, 234] width 4 height 6
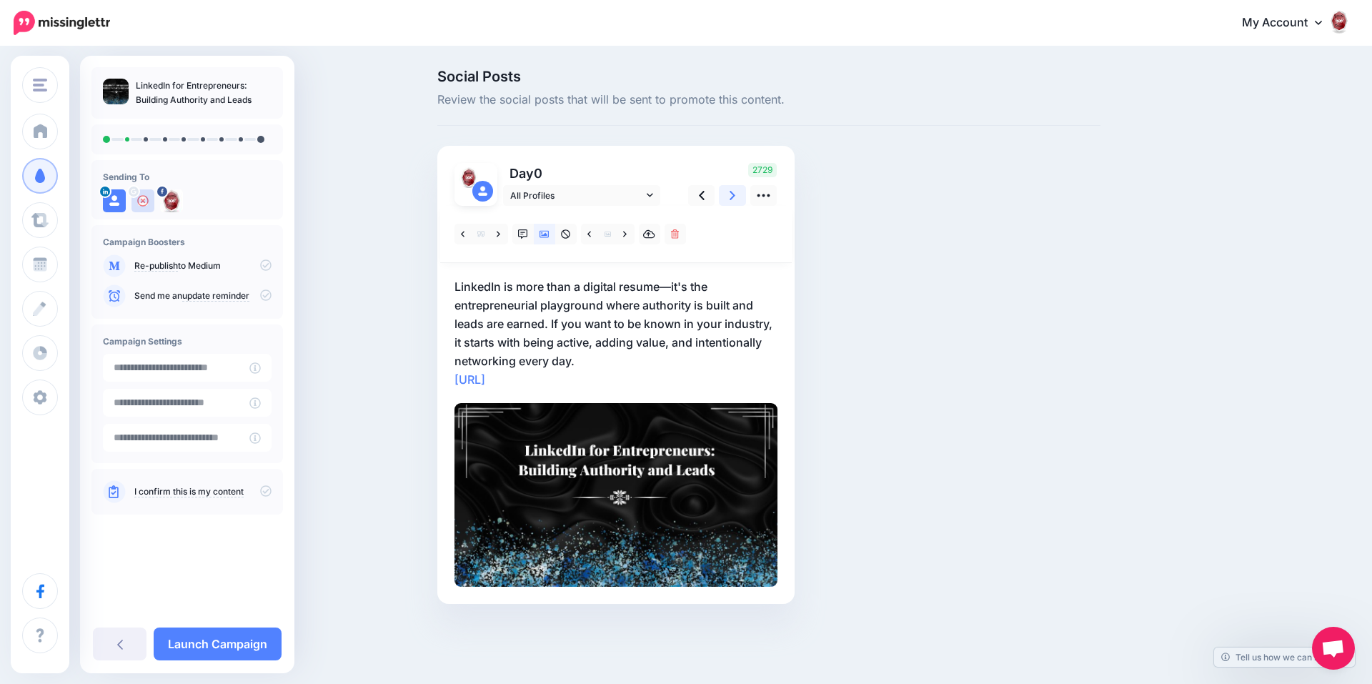
click at [730, 199] on icon at bounding box center [733, 195] width 6 height 15
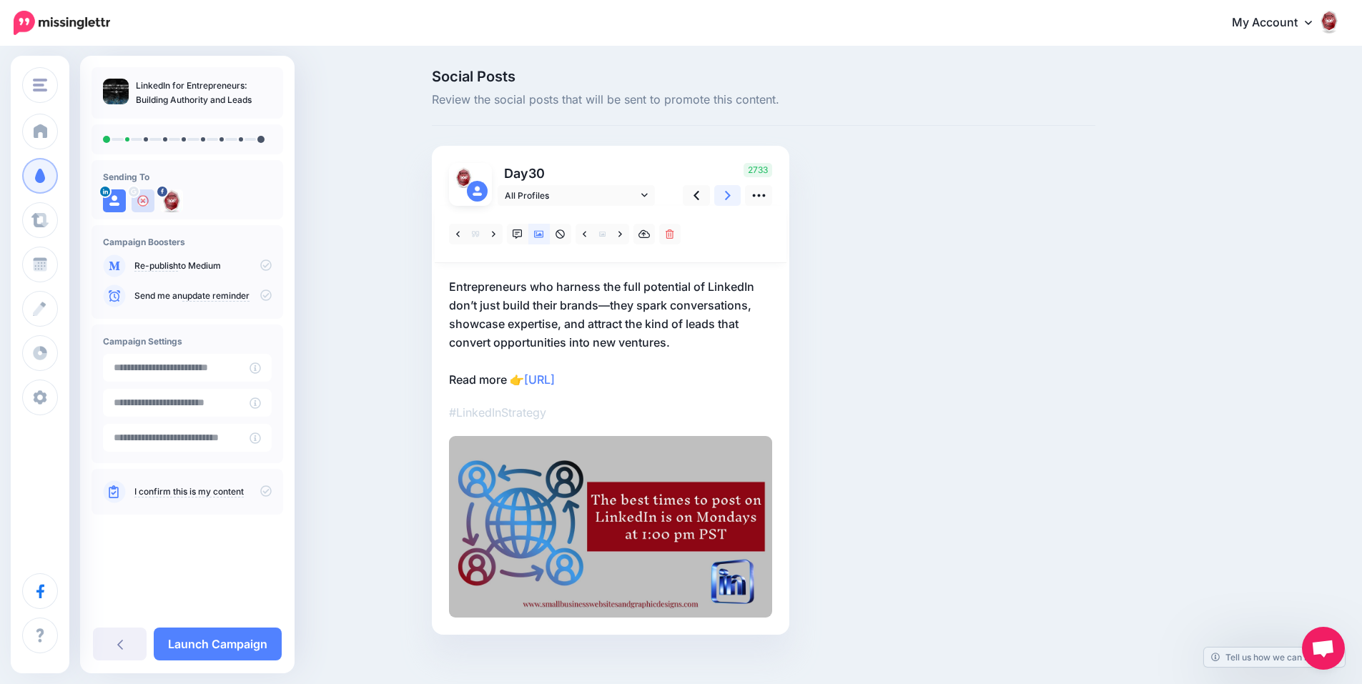
click at [727, 199] on link at bounding box center [727, 195] width 27 height 21
click at [708, 195] on link at bounding box center [696, 195] width 27 height 21
click at [699, 193] on icon at bounding box center [696, 195] width 6 height 9
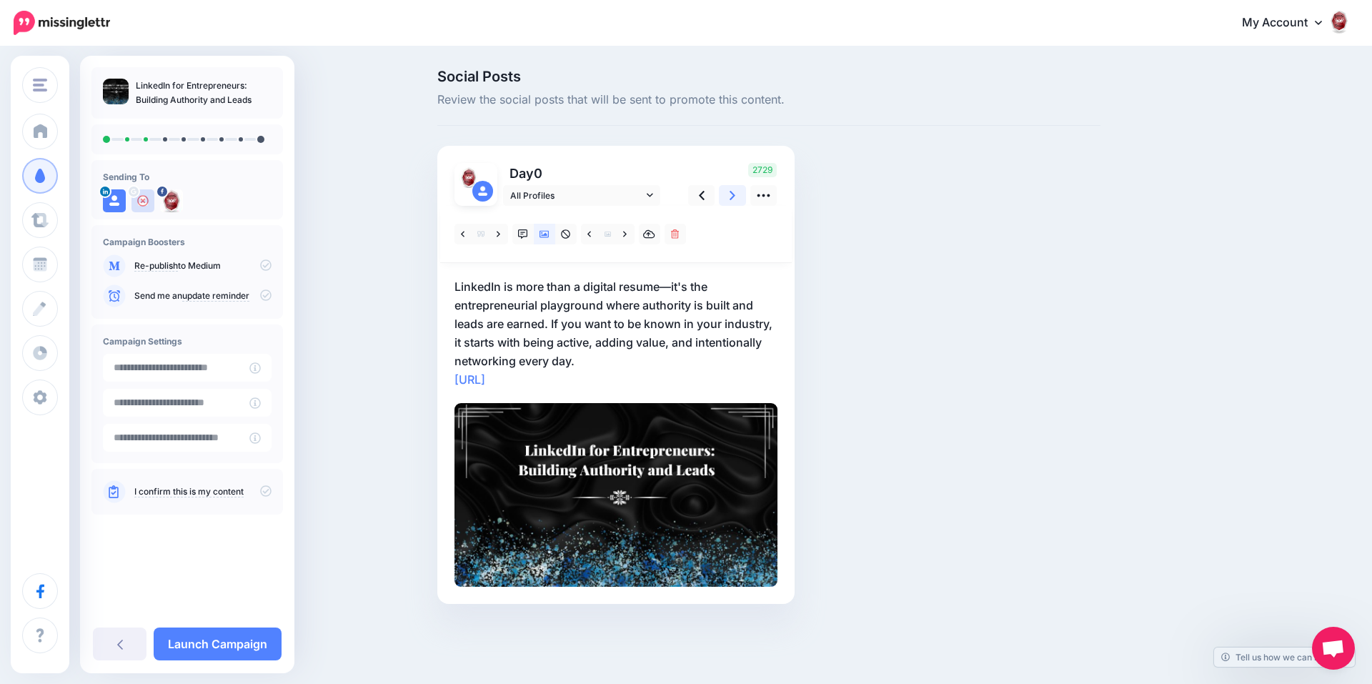
click at [733, 193] on icon at bounding box center [733, 195] width 6 height 9
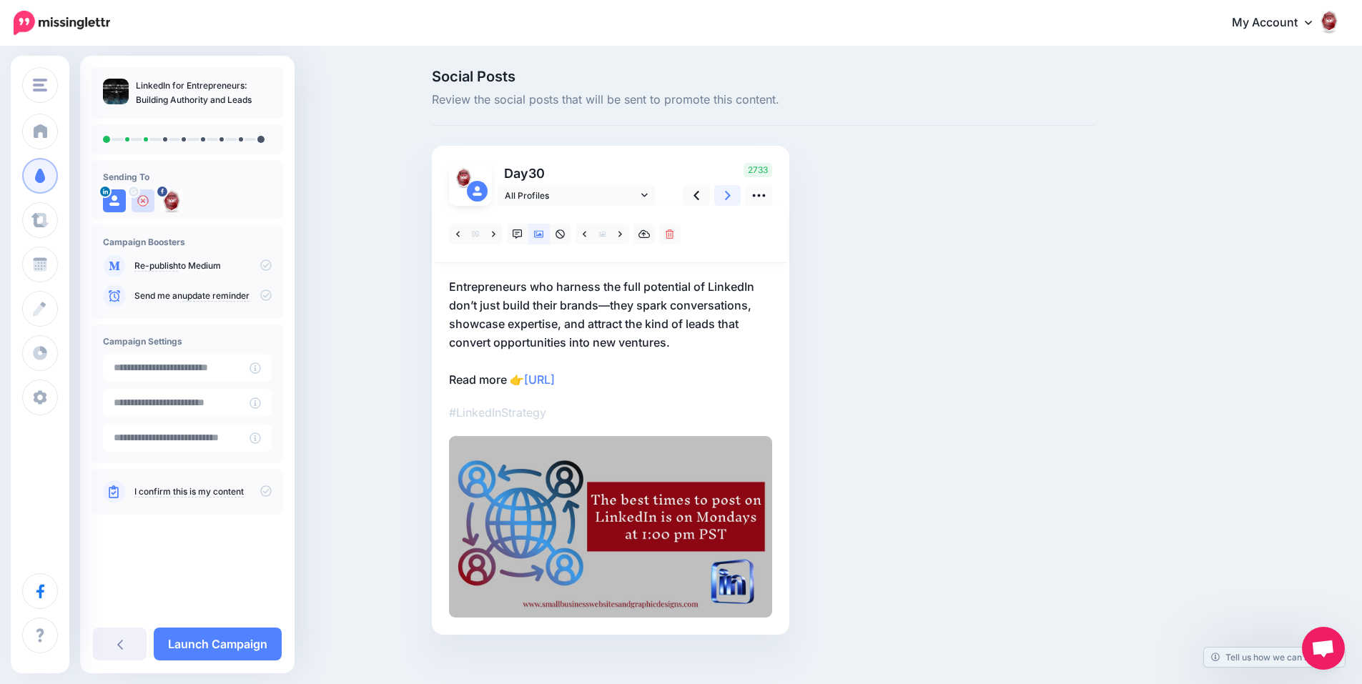
click at [730, 193] on icon at bounding box center [728, 195] width 6 height 9
click at [621, 235] on link at bounding box center [620, 234] width 18 height 21
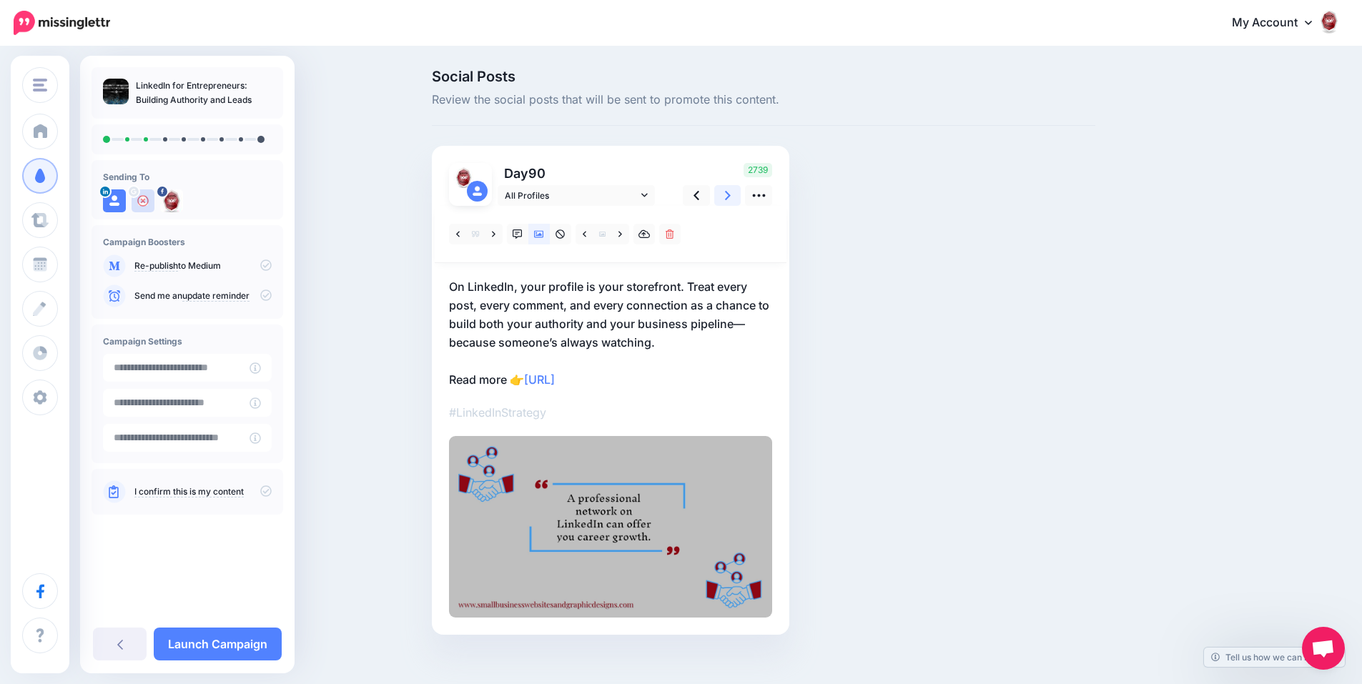
click at [736, 199] on link at bounding box center [727, 195] width 27 height 21
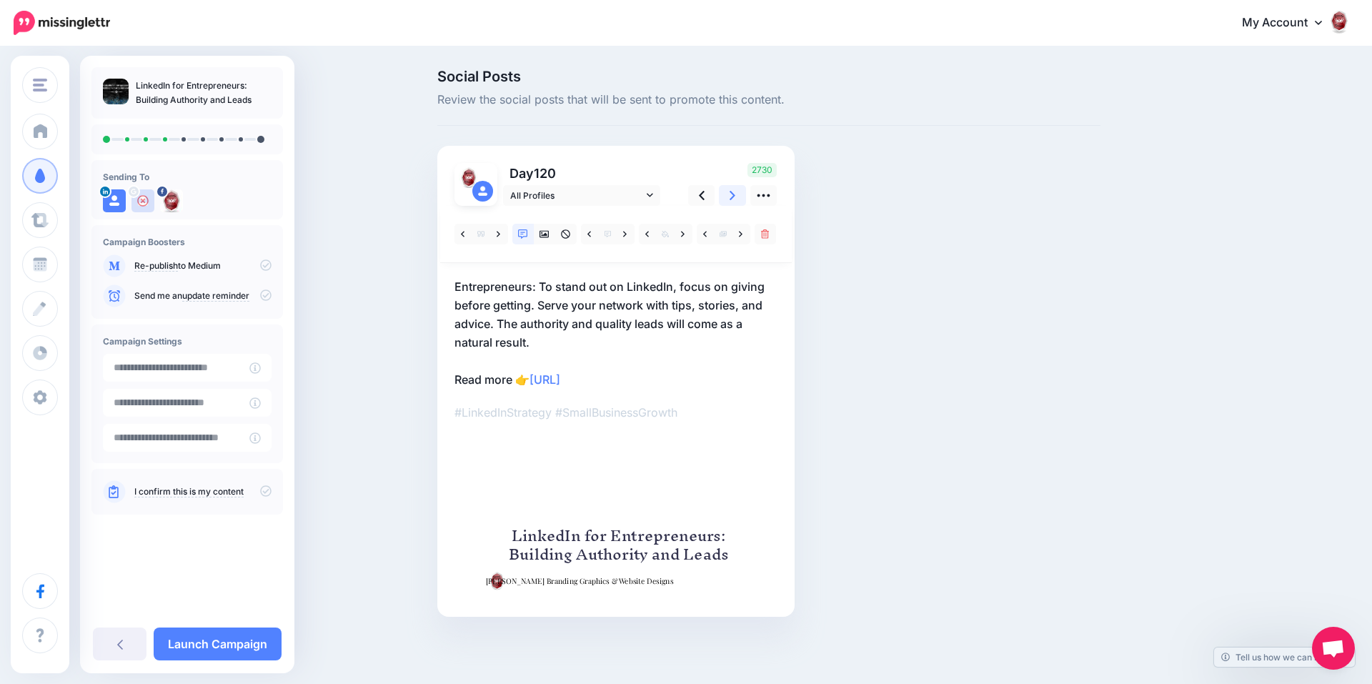
click at [736, 199] on link at bounding box center [732, 195] width 27 height 21
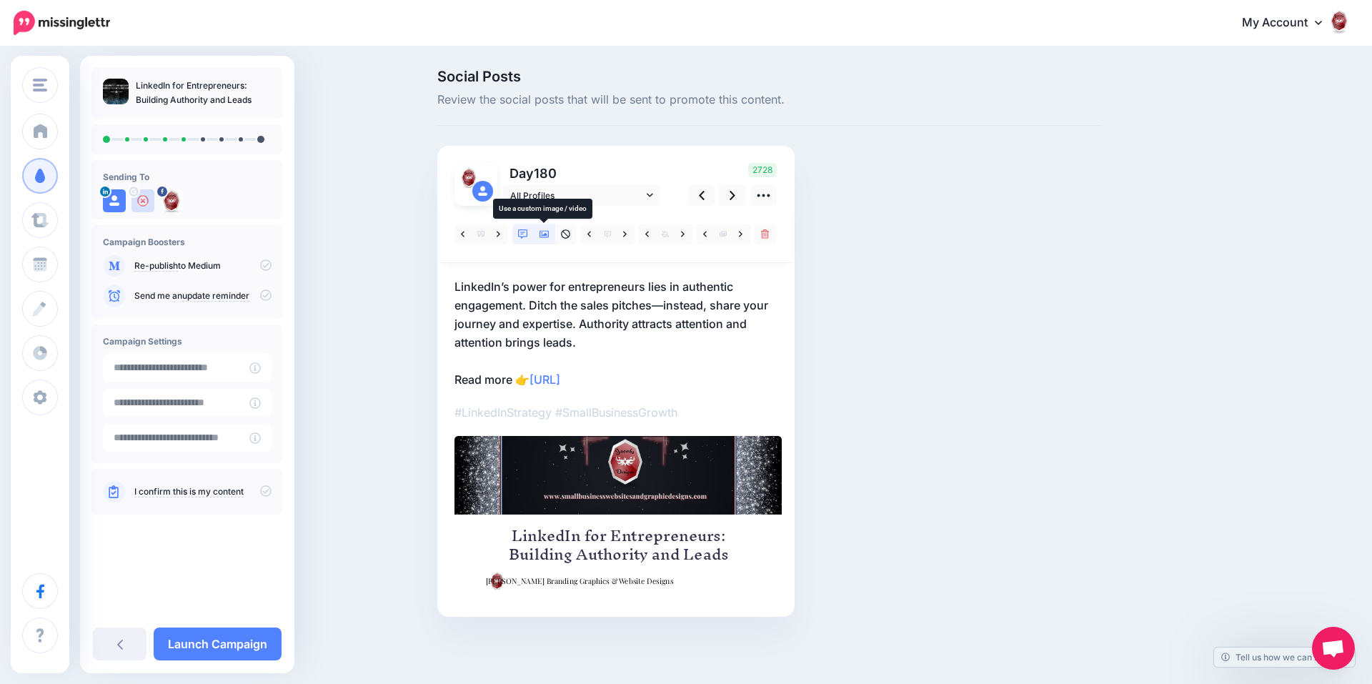
click at [547, 240] on link at bounding box center [544, 234] width 21 height 21
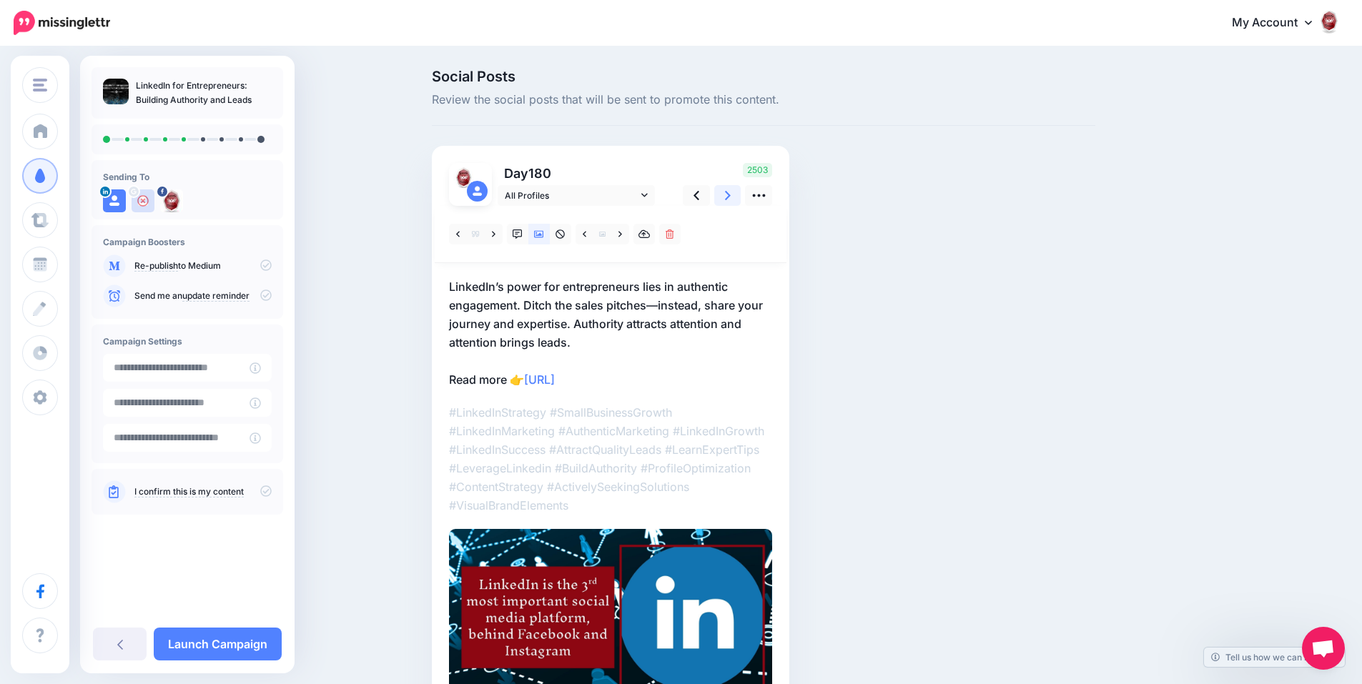
click at [729, 199] on link at bounding box center [727, 195] width 27 height 21
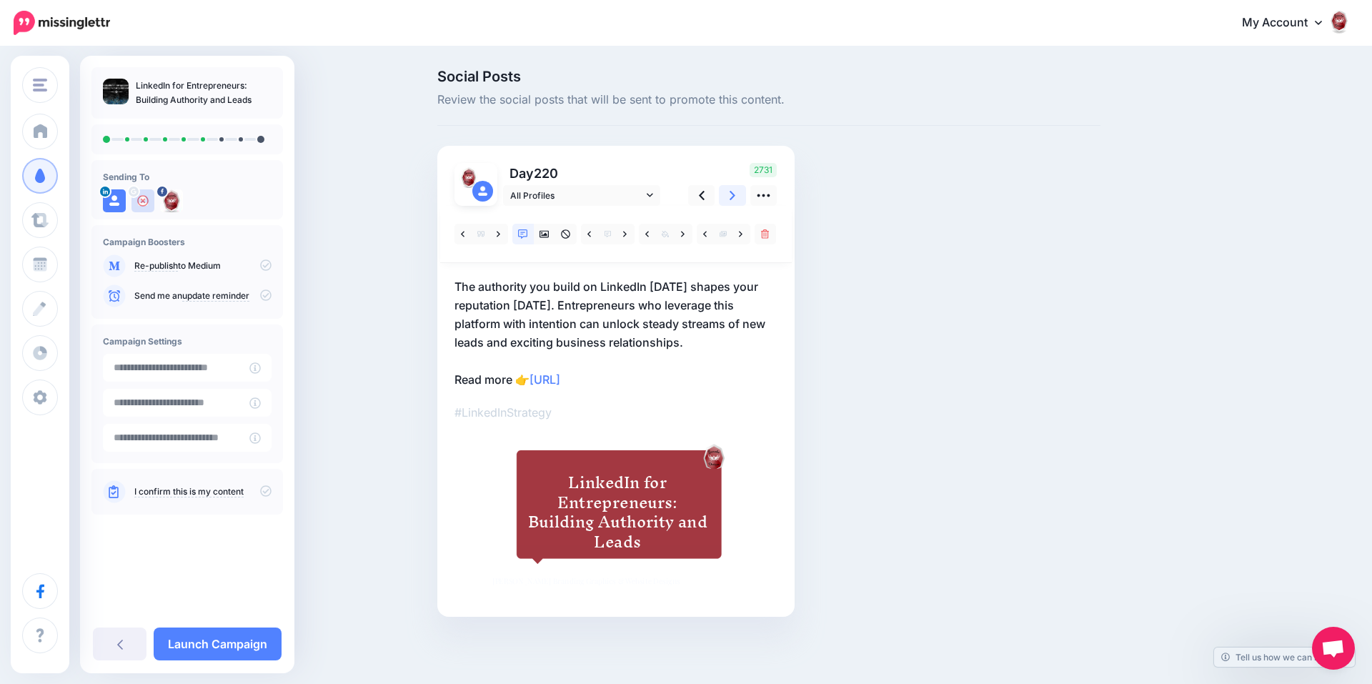
click at [729, 199] on link at bounding box center [732, 195] width 27 height 21
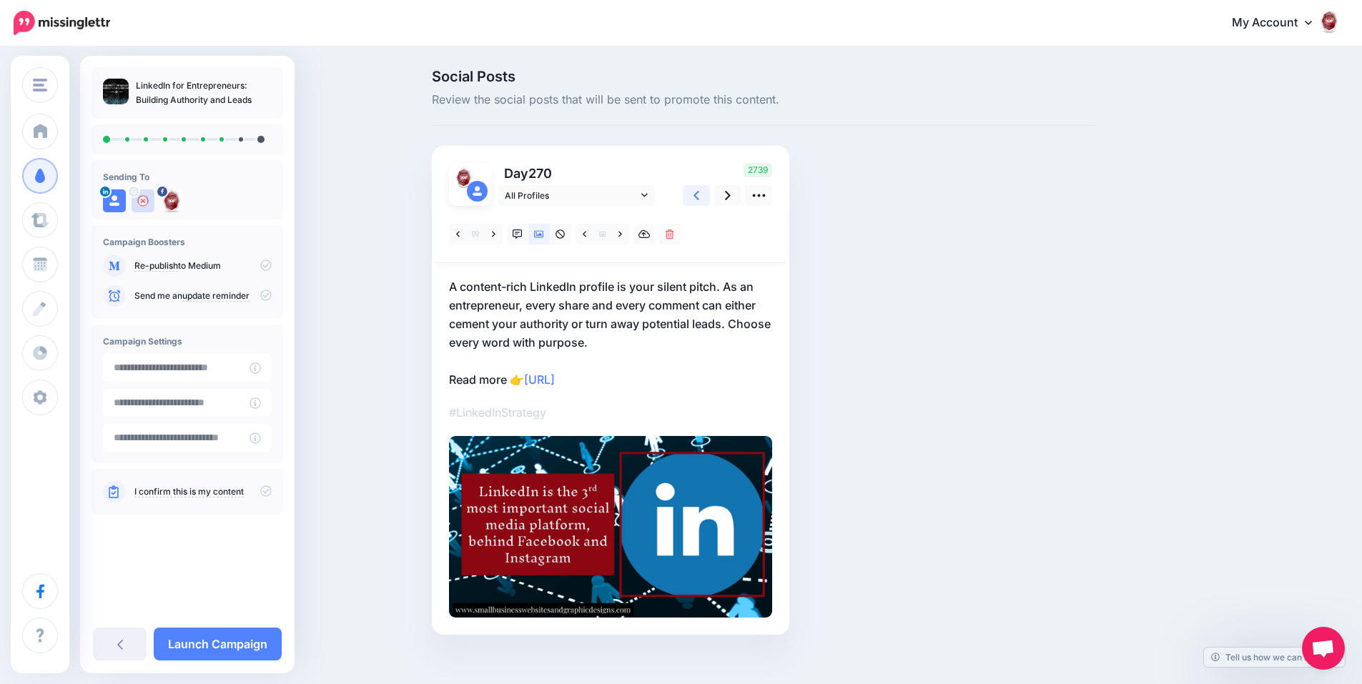
click at [705, 197] on link at bounding box center [696, 195] width 27 height 21
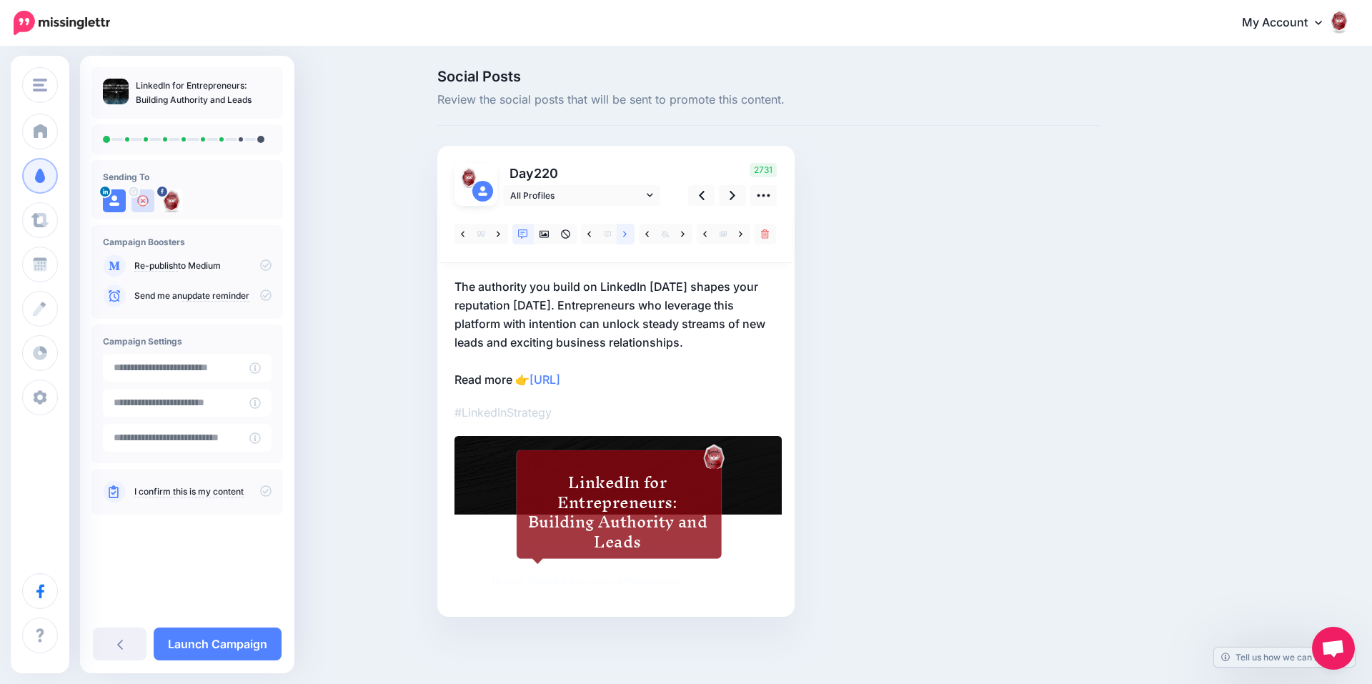
click at [625, 232] on icon at bounding box center [625, 234] width 4 height 6
click at [681, 232] on icon at bounding box center [683, 234] width 4 height 10
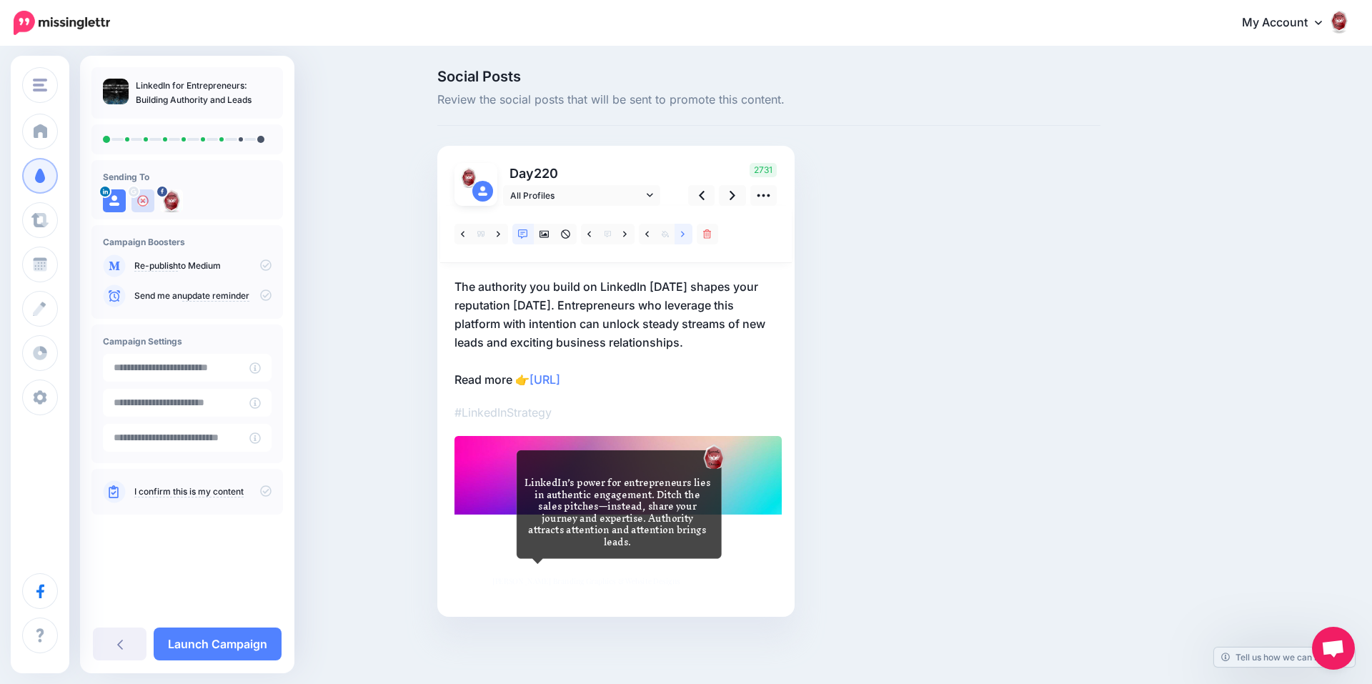
click at [681, 232] on icon at bounding box center [683, 234] width 4 height 10
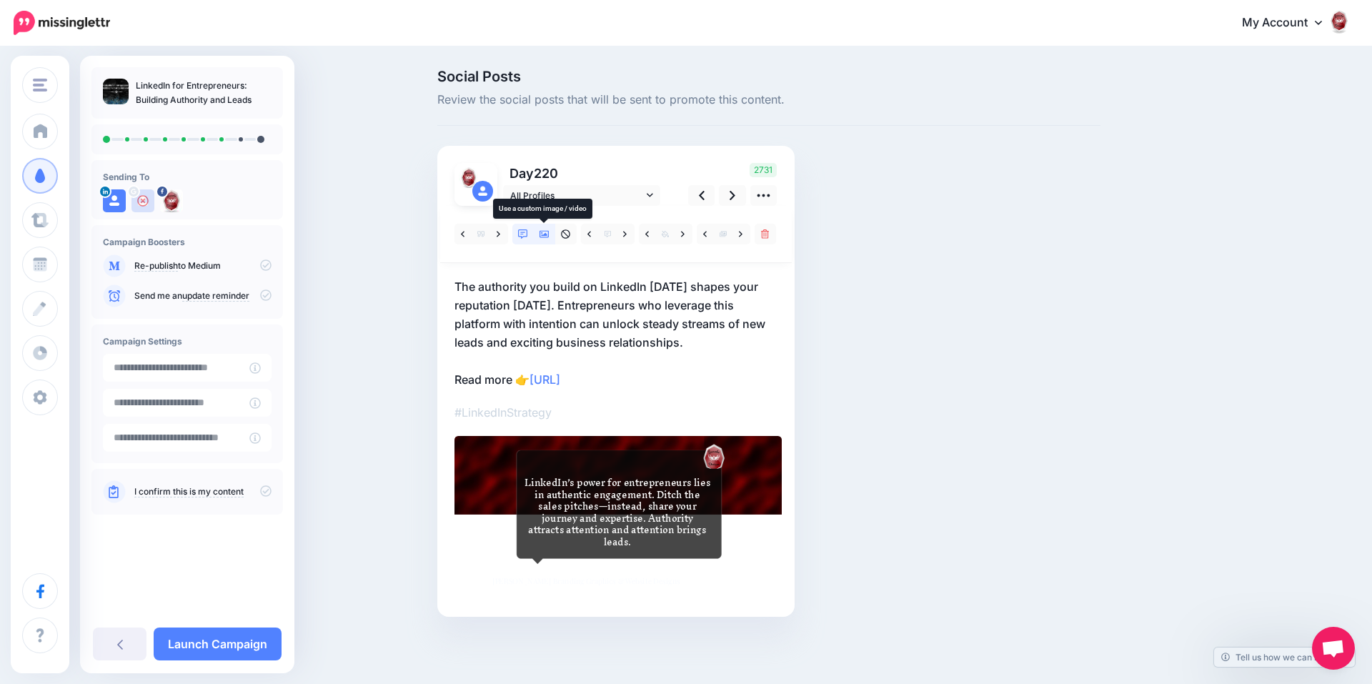
click at [545, 242] on link at bounding box center [544, 234] width 21 height 21
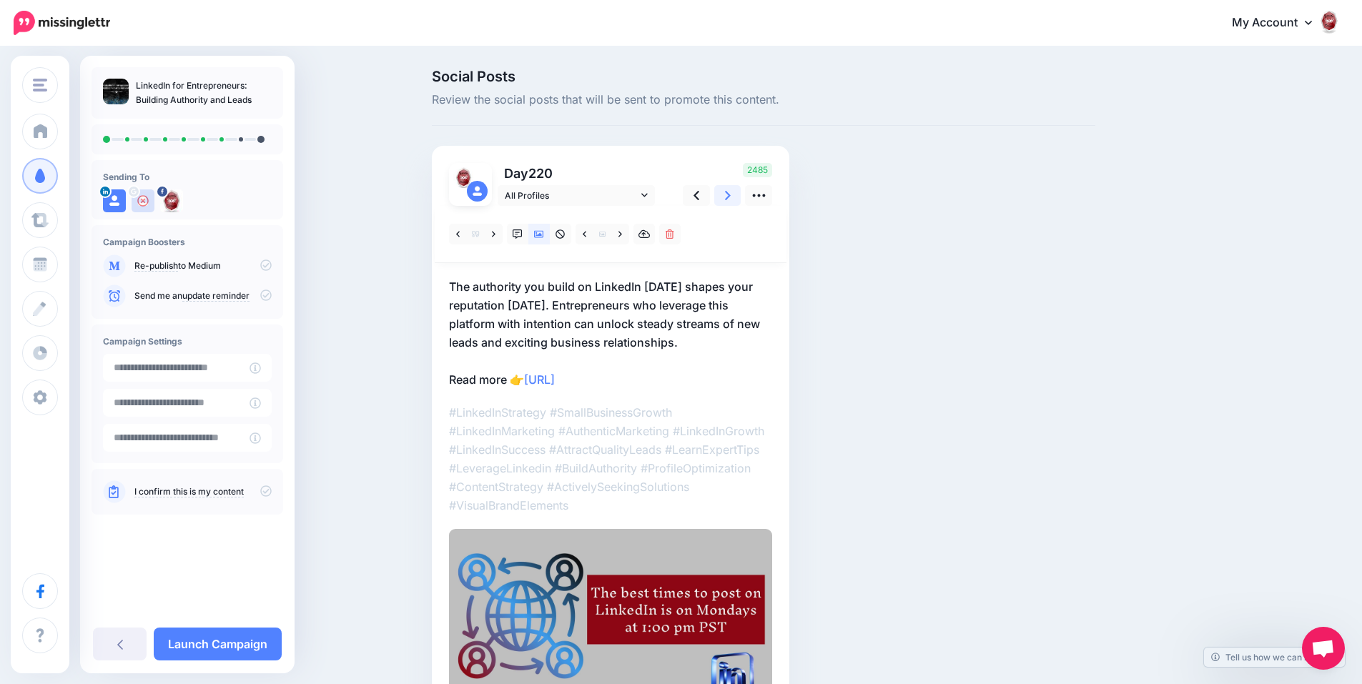
click at [730, 197] on icon at bounding box center [728, 195] width 6 height 15
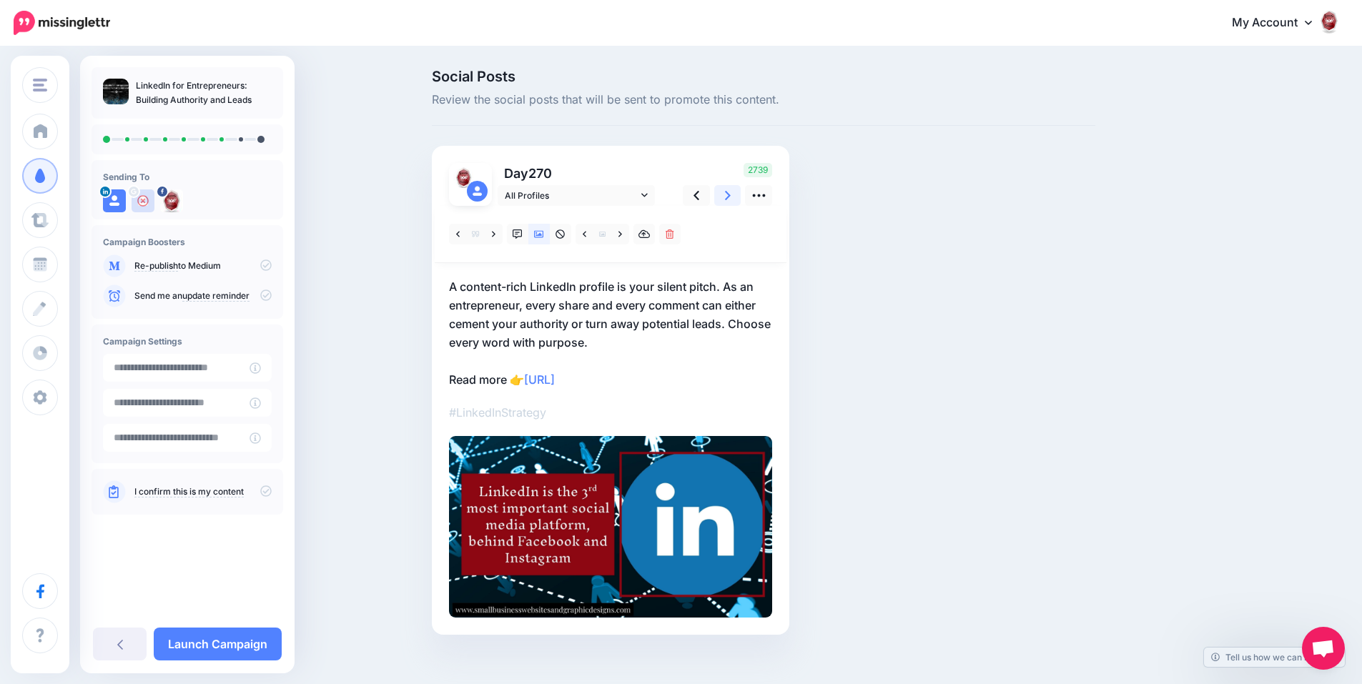
click at [730, 197] on icon at bounding box center [728, 195] width 6 height 15
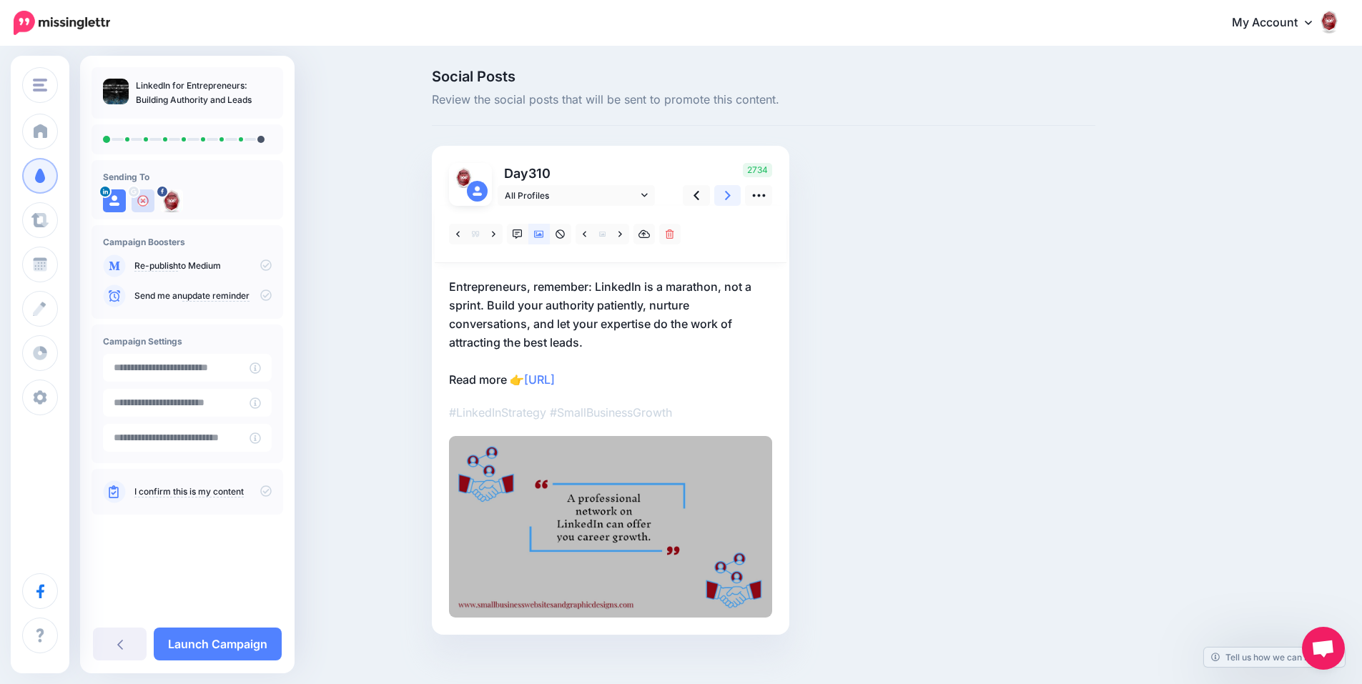
click at [730, 197] on icon at bounding box center [728, 195] width 6 height 15
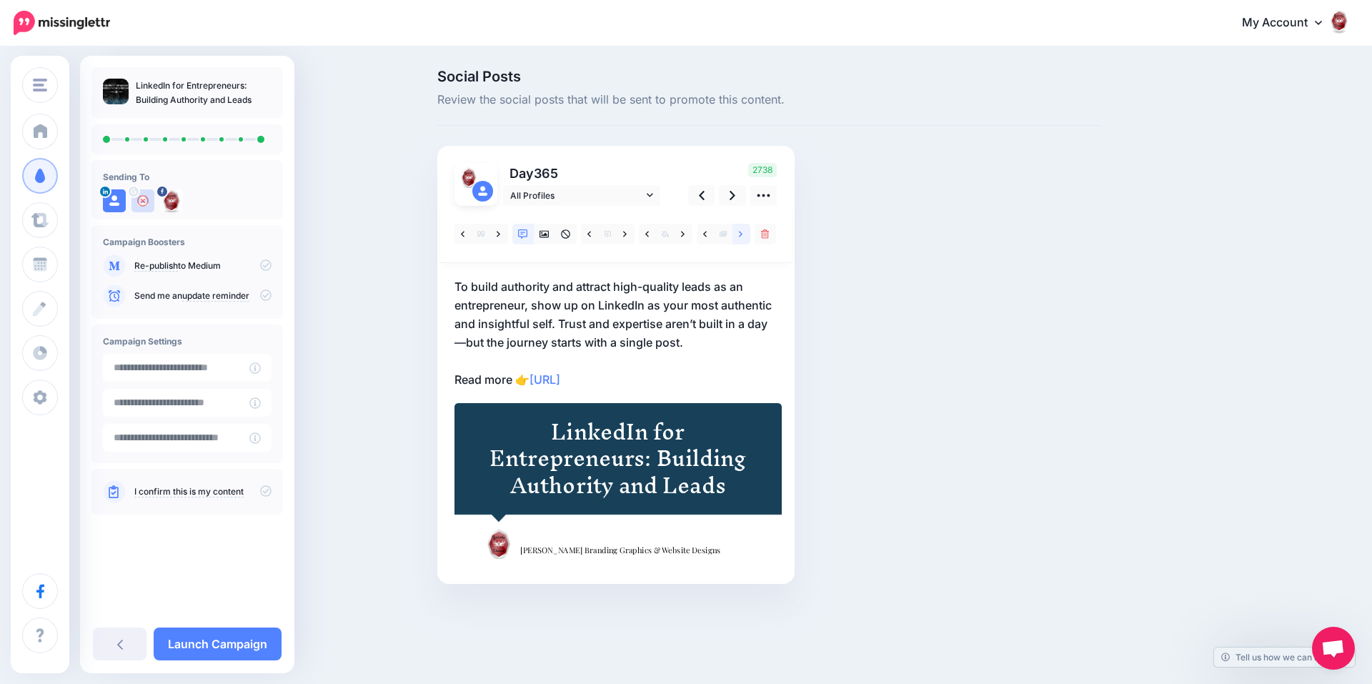
click at [738, 231] on link at bounding box center [742, 234] width 18 height 21
click at [729, 196] on link at bounding box center [732, 195] width 27 height 21
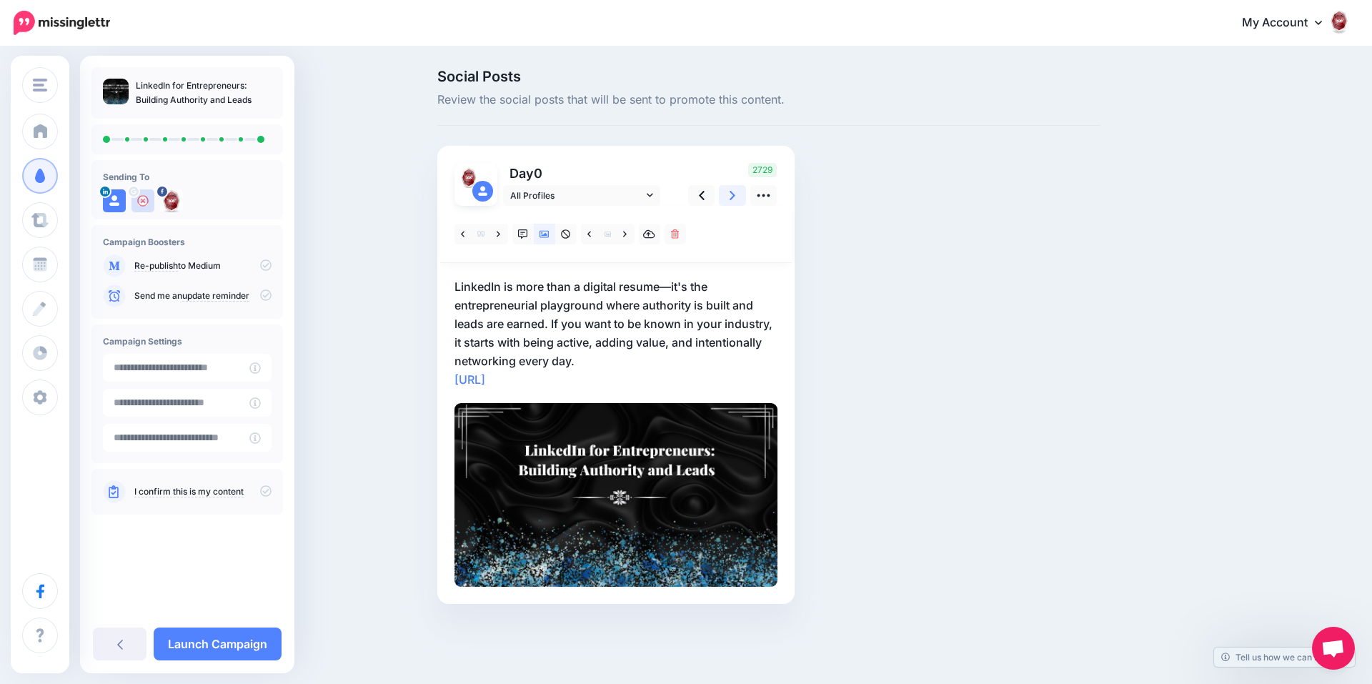
click at [729, 196] on link at bounding box center [732, 195] width 27 height 21
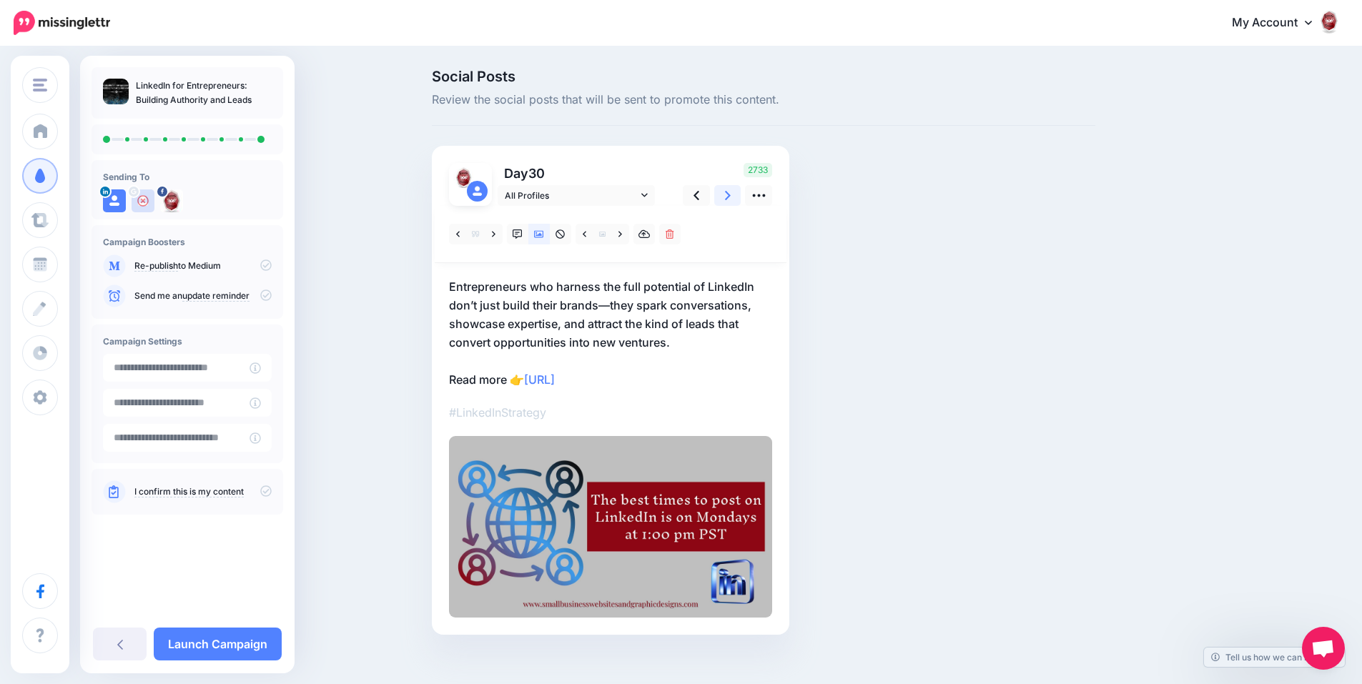
click at [729, 196] on link at bounding box center [727, 195] width 27 height 21
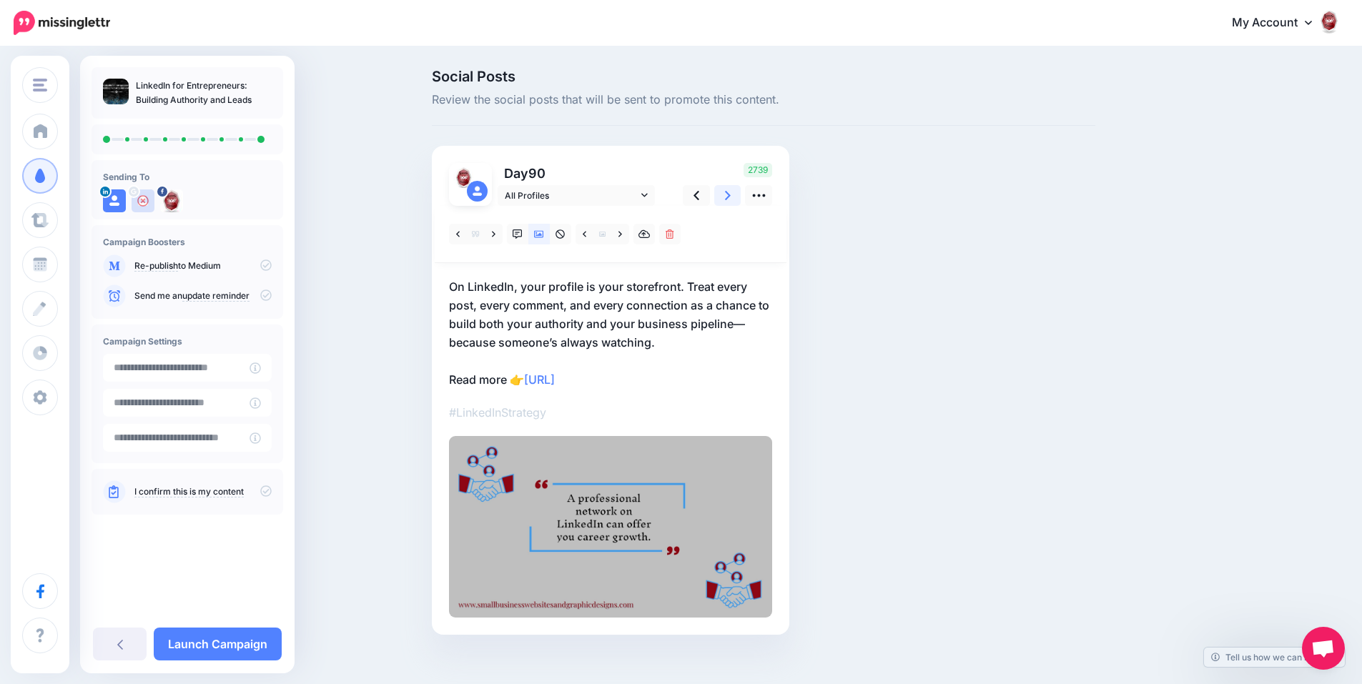
click at [729, 196] on link at bounding box center [727, 195] width 27 height 21
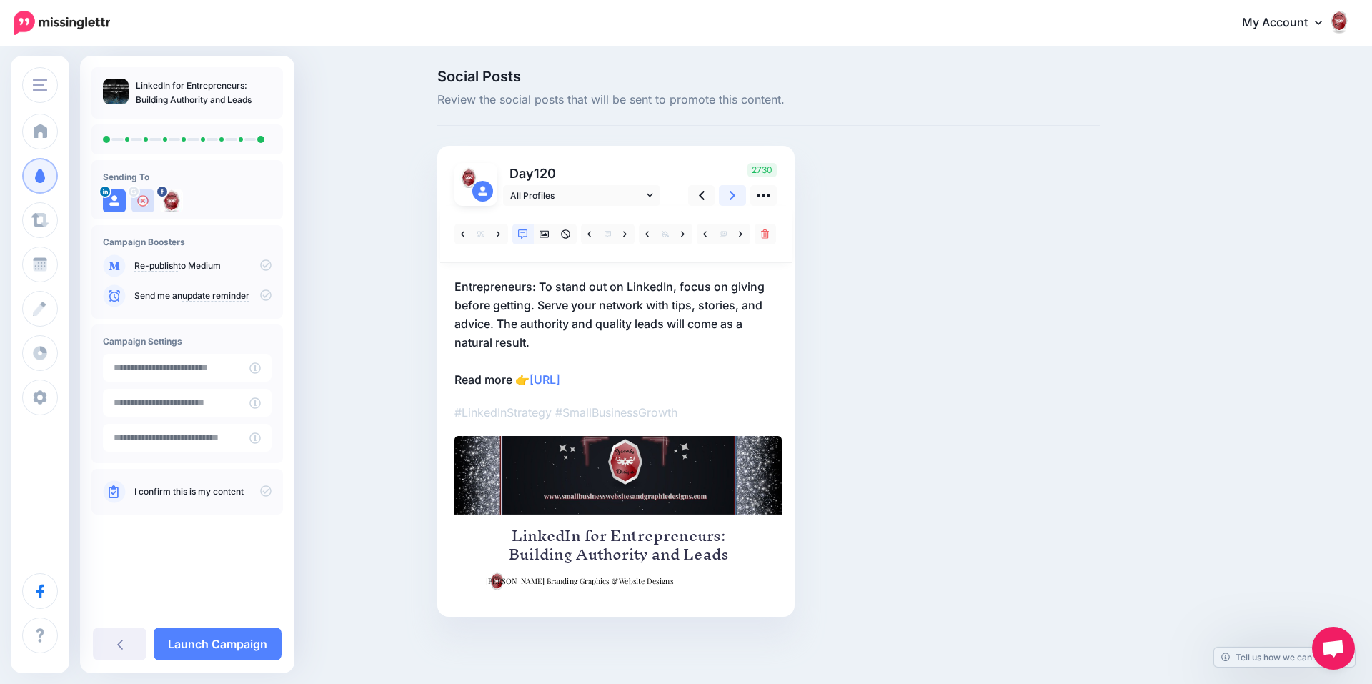
click at [729, 196] on link at bounding box center [732, 195] width 27 height 21
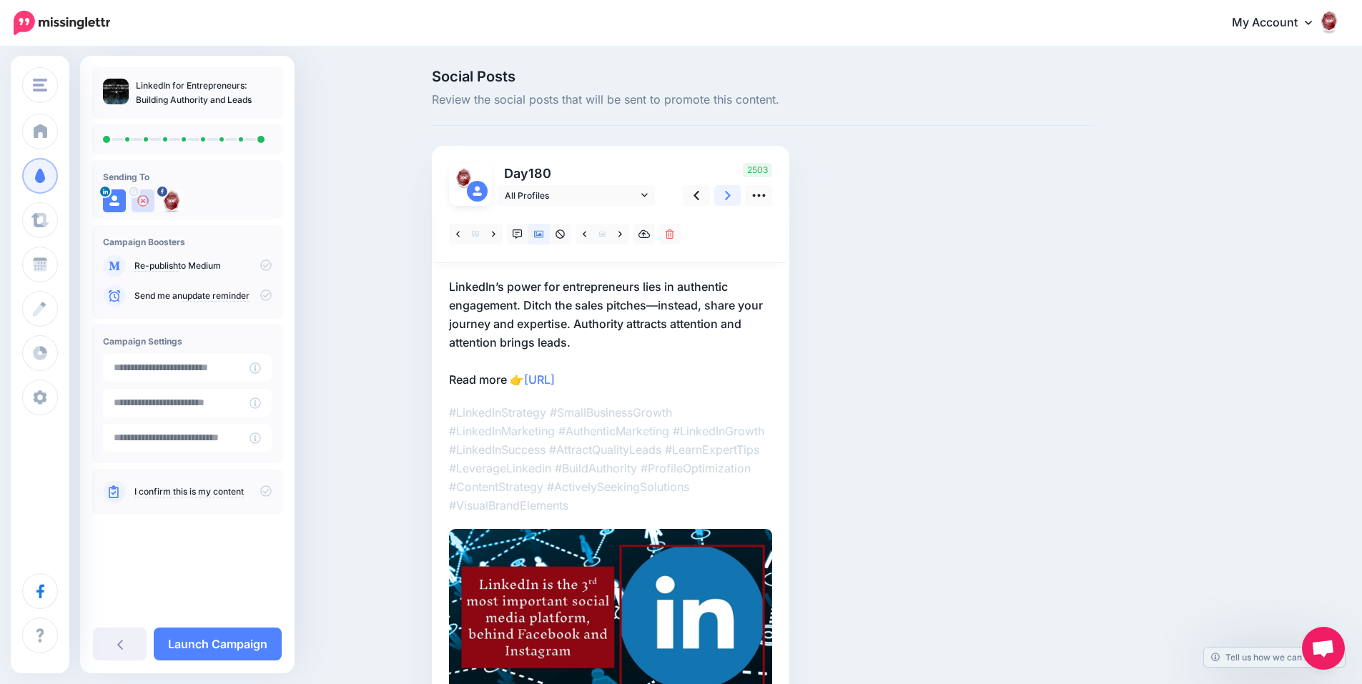
click at [729, 196] on link at bounding box center [727, 195] width 27 height 21
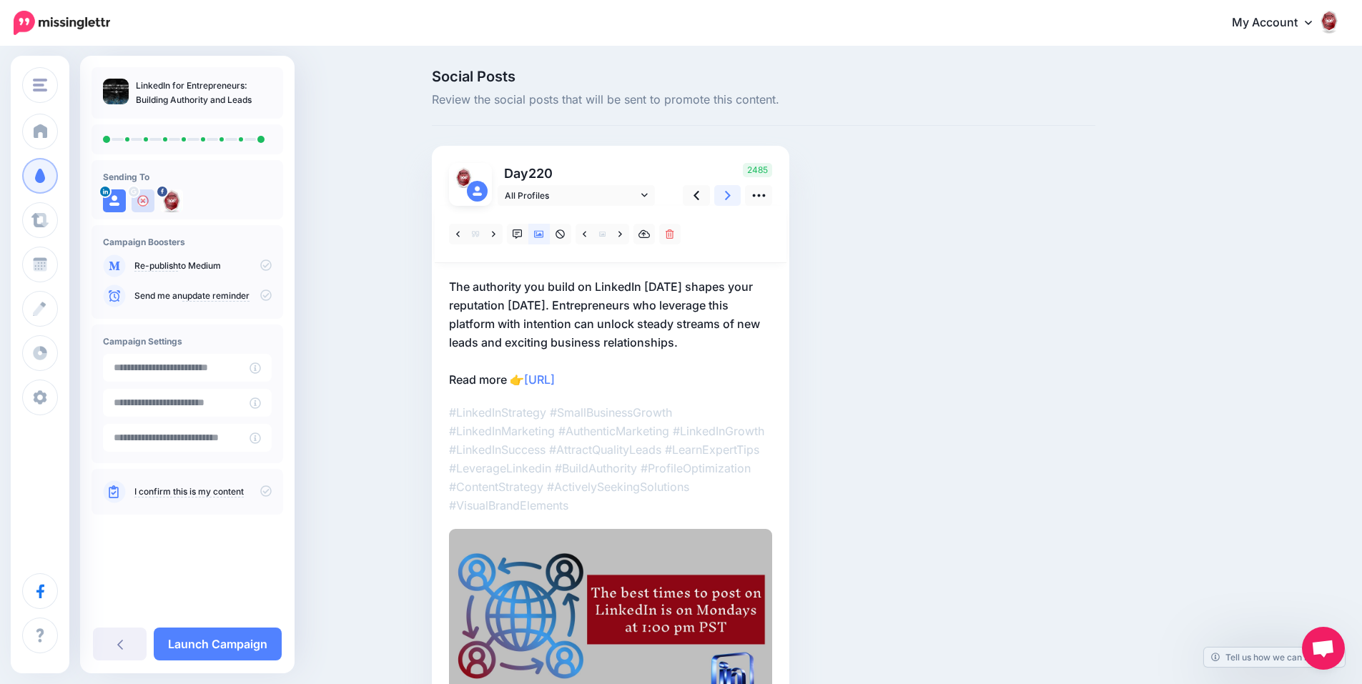
click at [729, 196] on link at bounding box center [727, 195] width 27 height 21
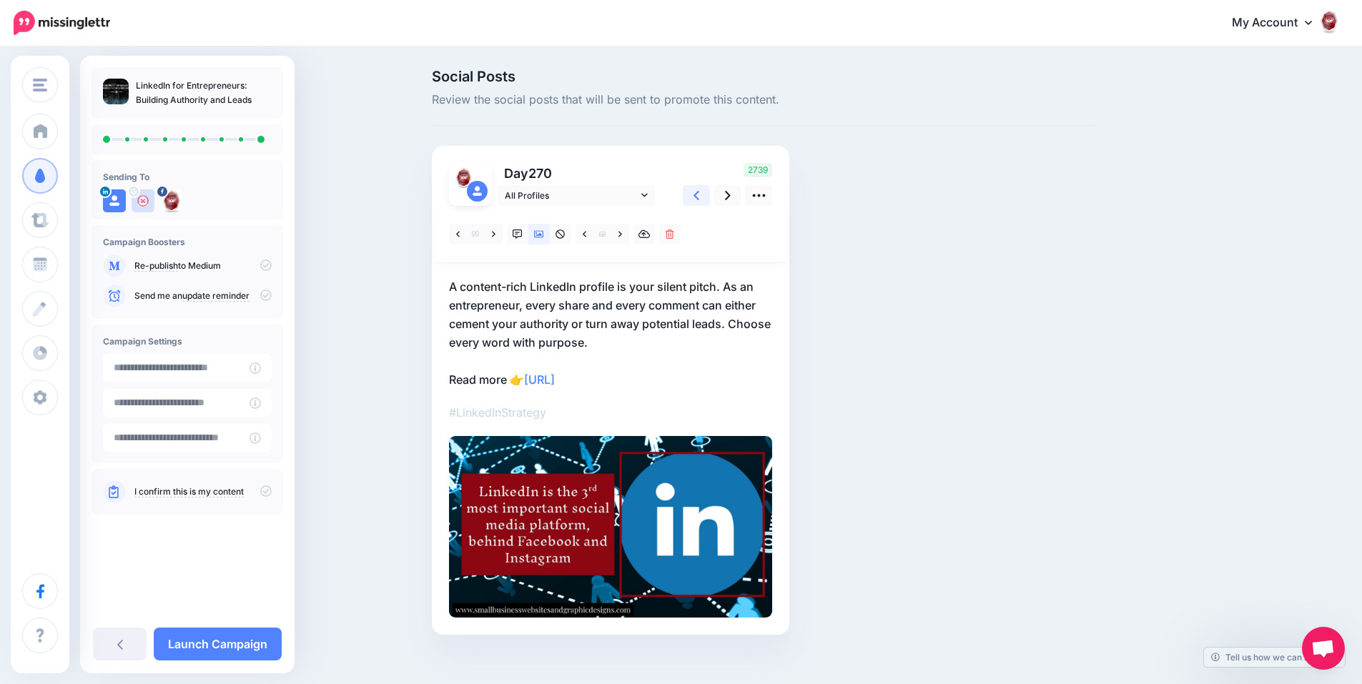
click at [698, 191] on link at bounding box center [696, 195] width 27 height 21
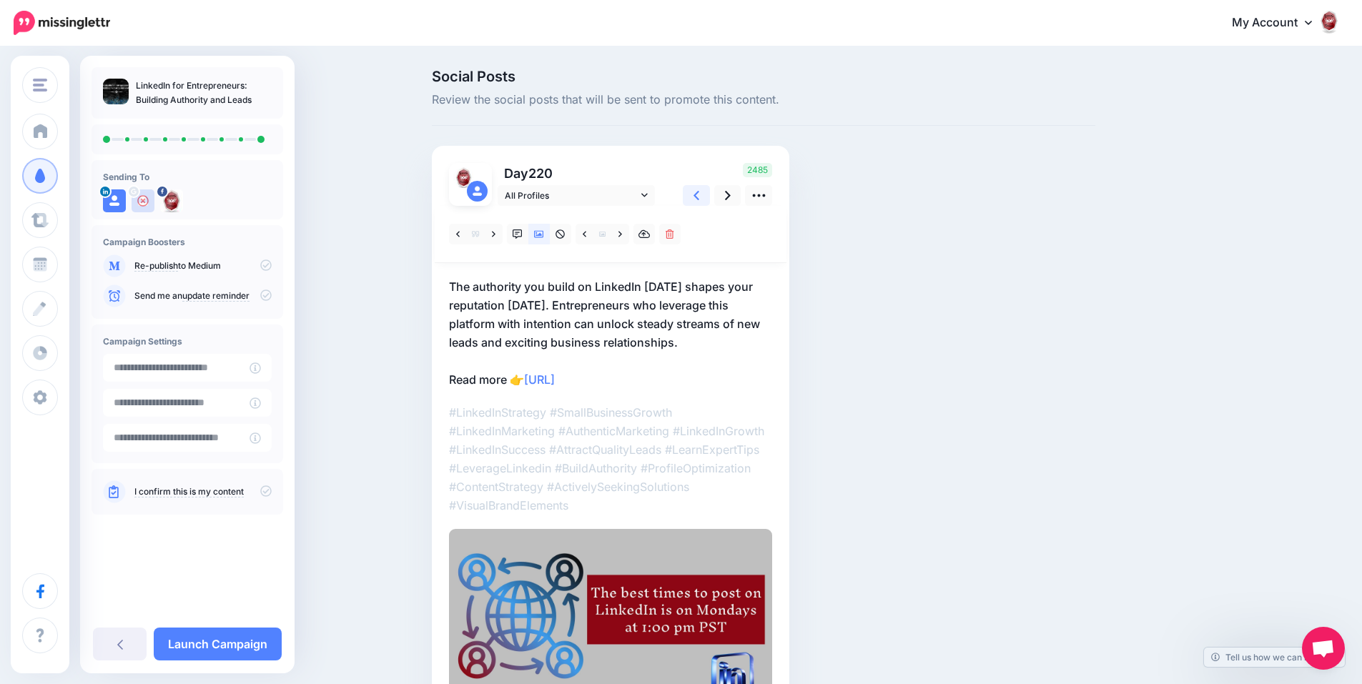
click at [698, 191] on link at bounding box center [696, 195] width 27 height 21
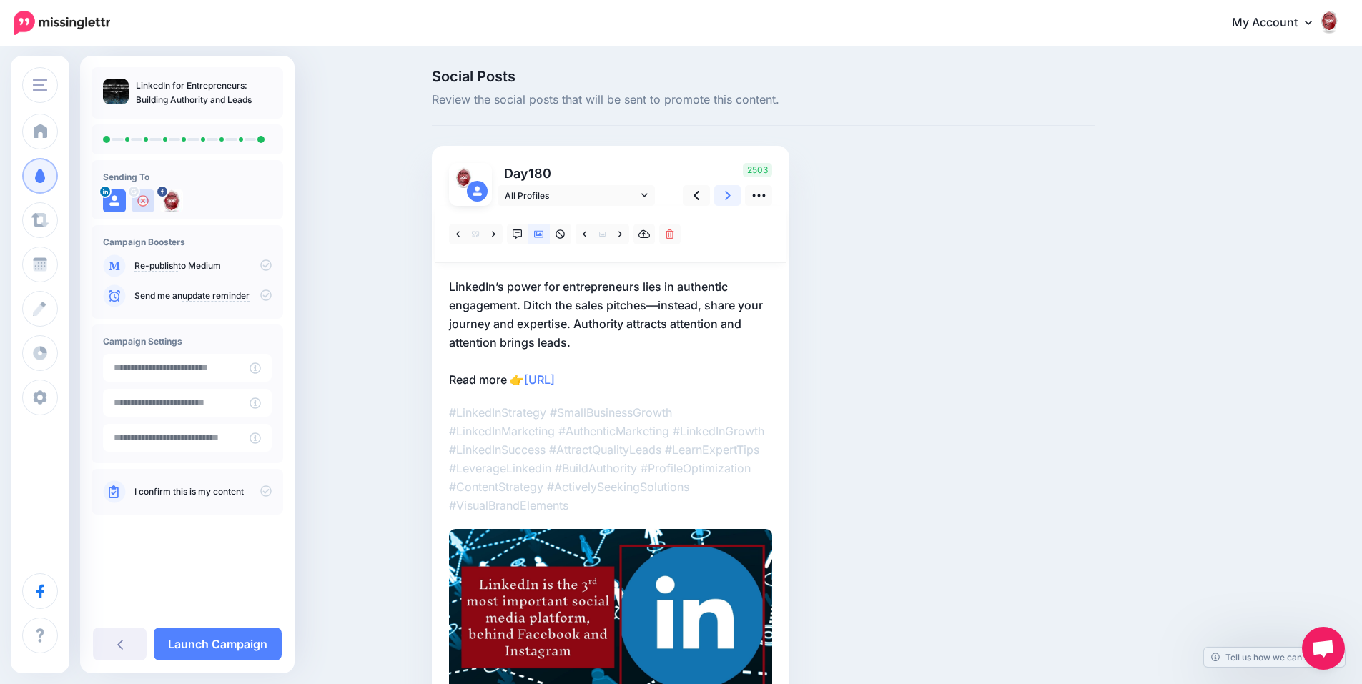
click at [740, 196] on link at bounding box center [727, 195] width 27 height 21
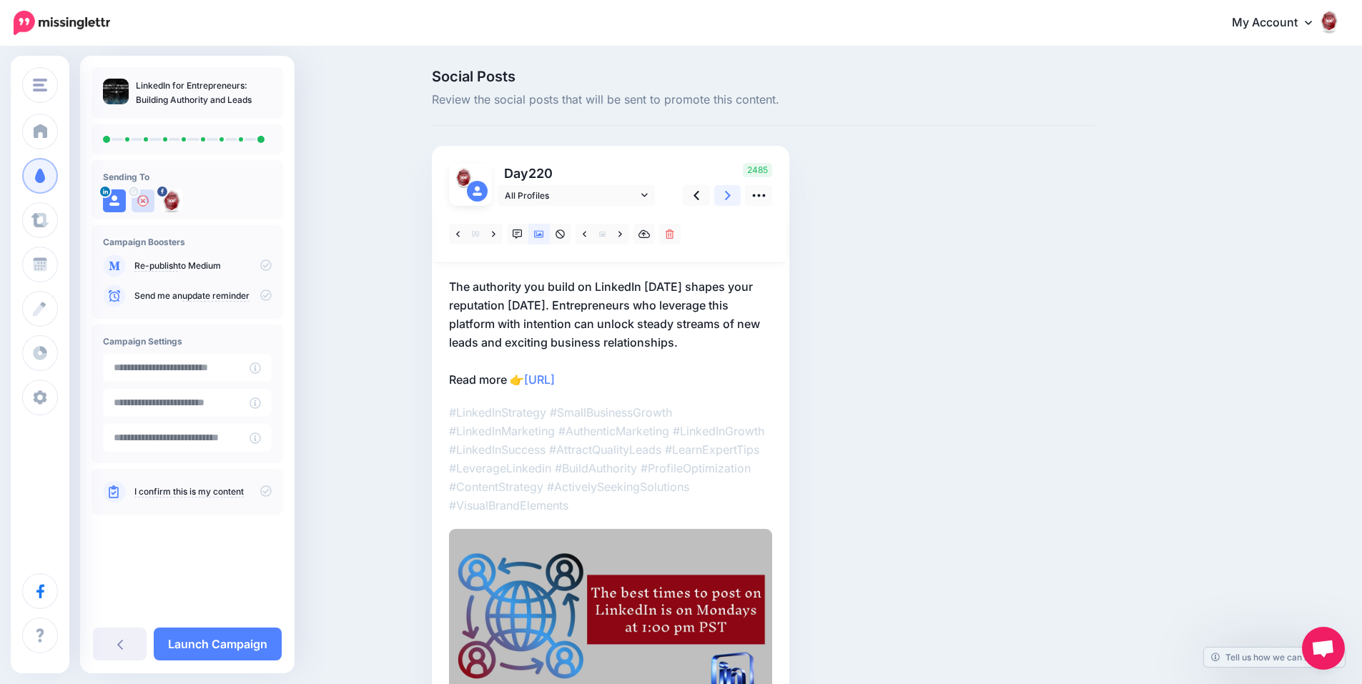
click at [740, 196] on link at bounding box center [727, 195] width 27 height 21
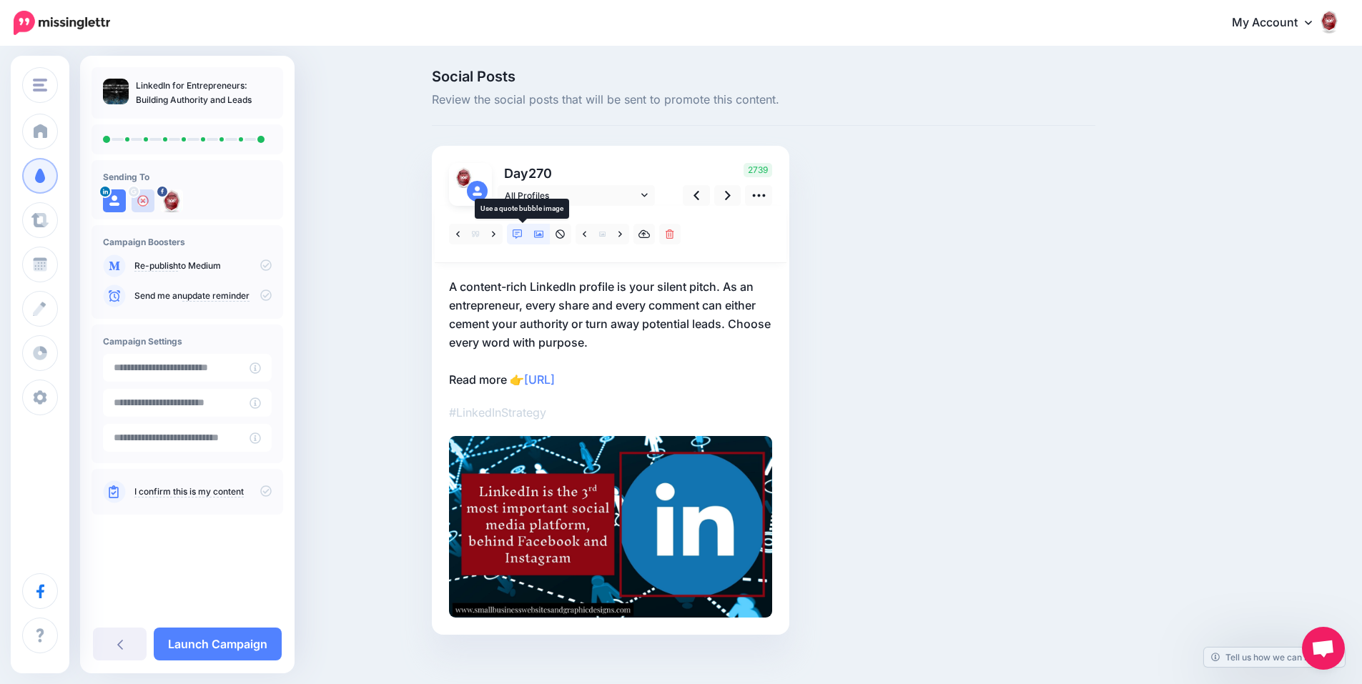
click at [522, 234] on icon at bounding box center [517, 234] width 10 height 10
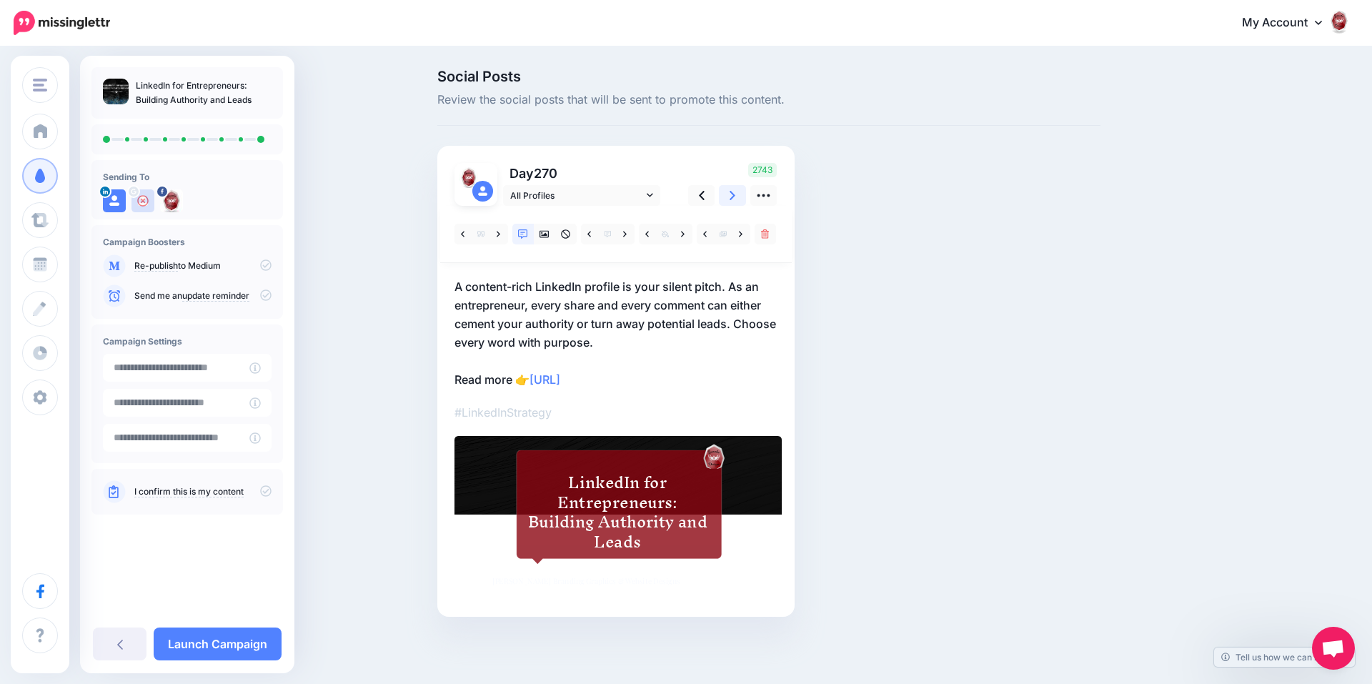
click at [730, 192] on icon at bounding box center [733, 195] width 6 height 15
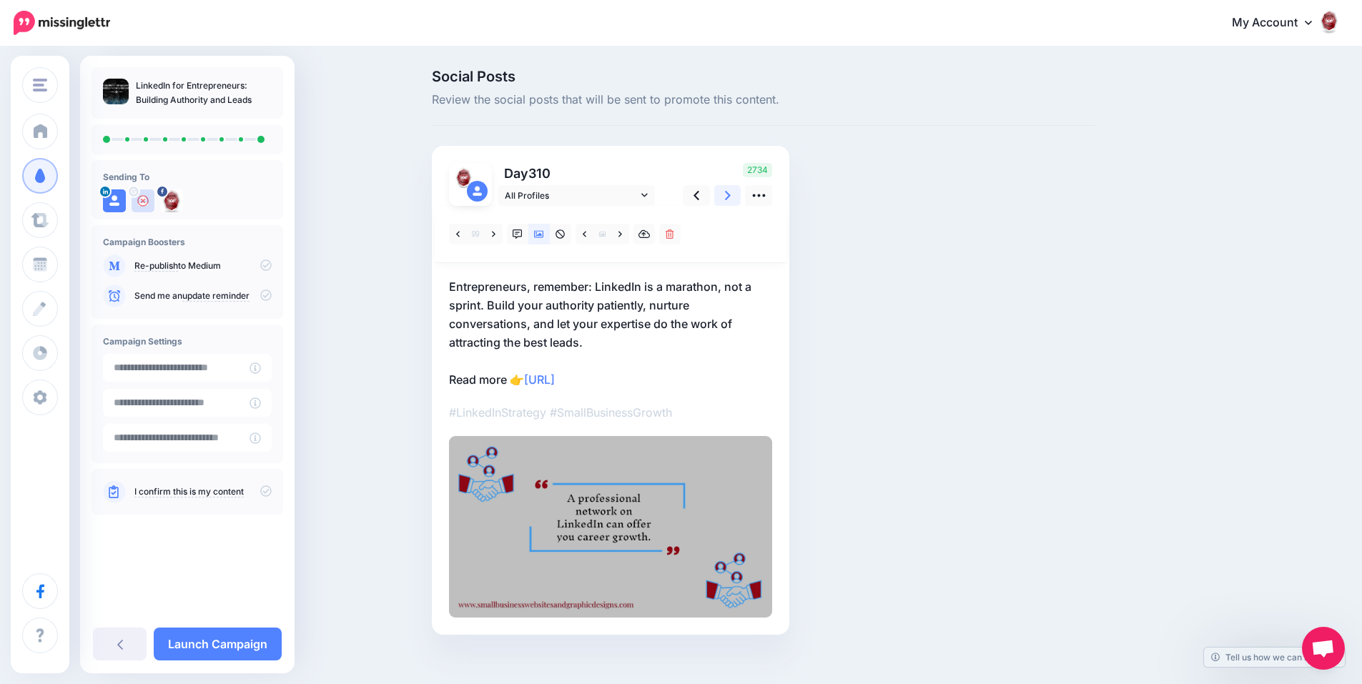
click at [730, 192] on icon at bounding box center [728, 195] width 6 height 15
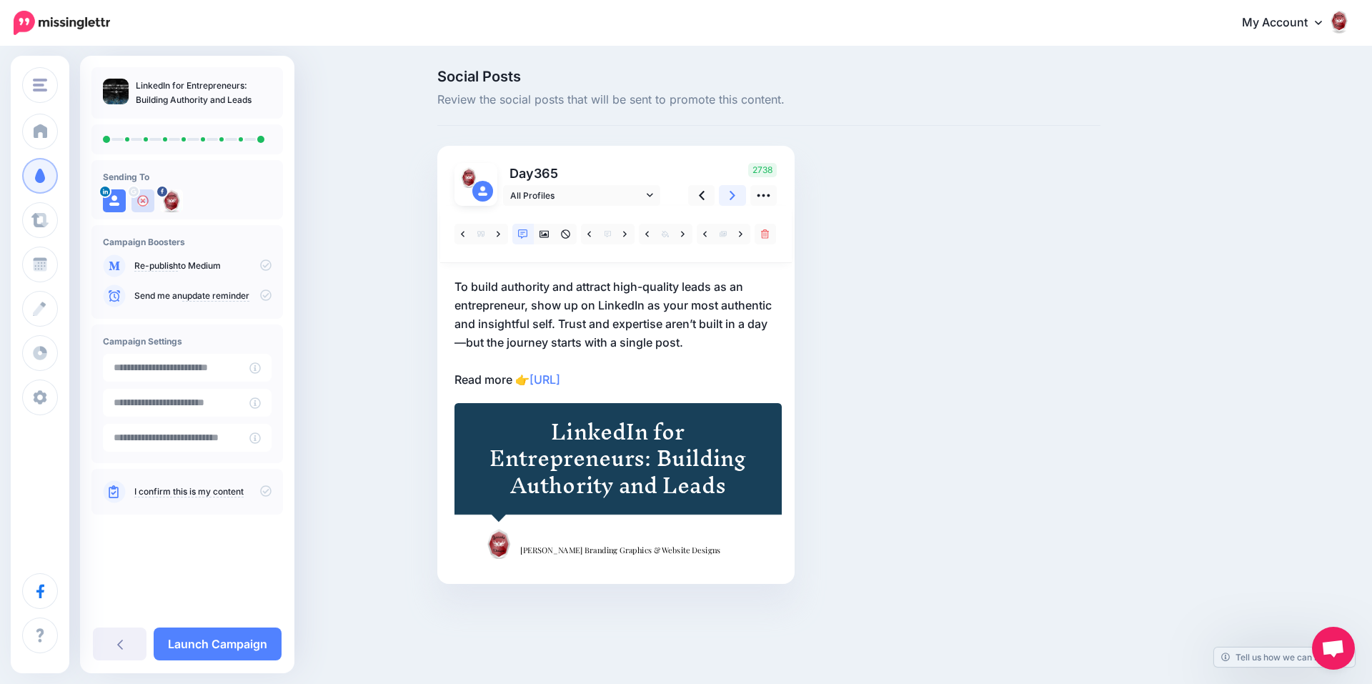
click at [730, 192] on icon at bounding box center [733, 195] width 6 height 15
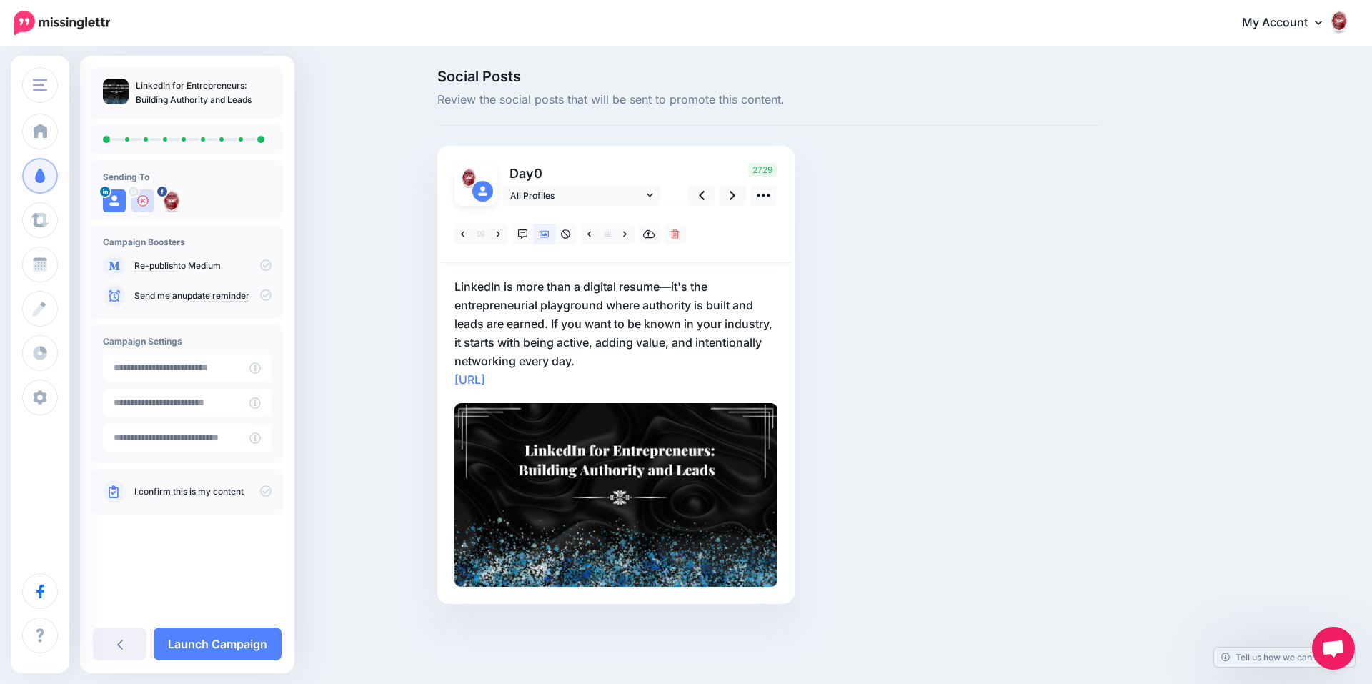
click at [265, 491] on icon at bounding box center [265, 490] width 11 height 11
click at [182, 638] on link "Launch Campaign" at bounding box center [218, 644] width 128 height 33
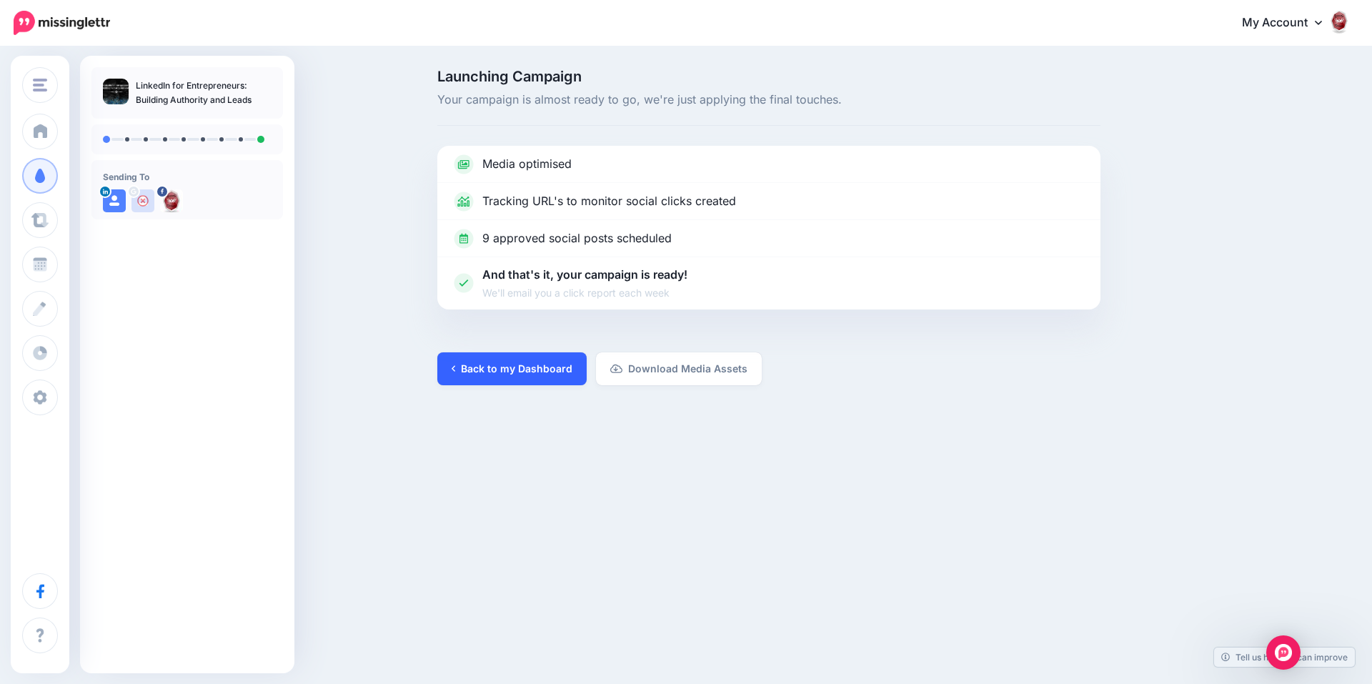
click at [482, 372] on link "Back to my Dashboard" at bounding box center [511, 368] width 149 height 33
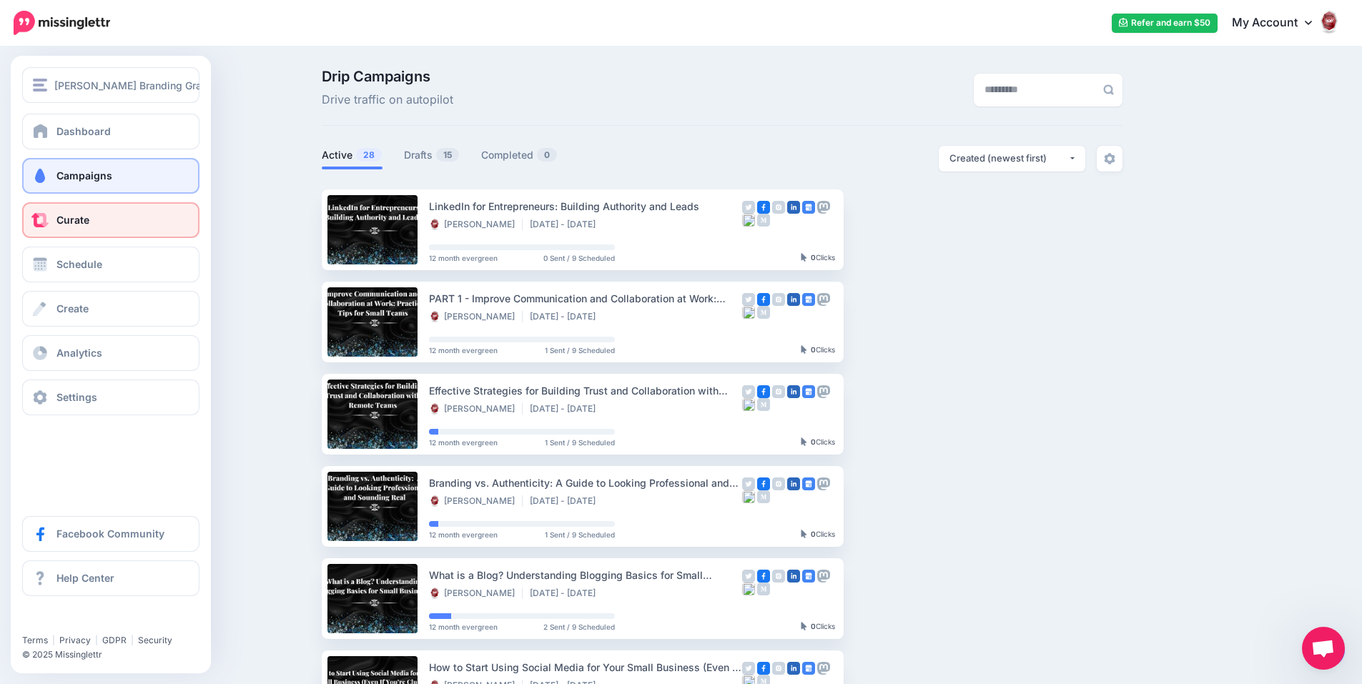
click at [61, 227] on link "Curate" at bounding box center [110, 220] width 177 height 36
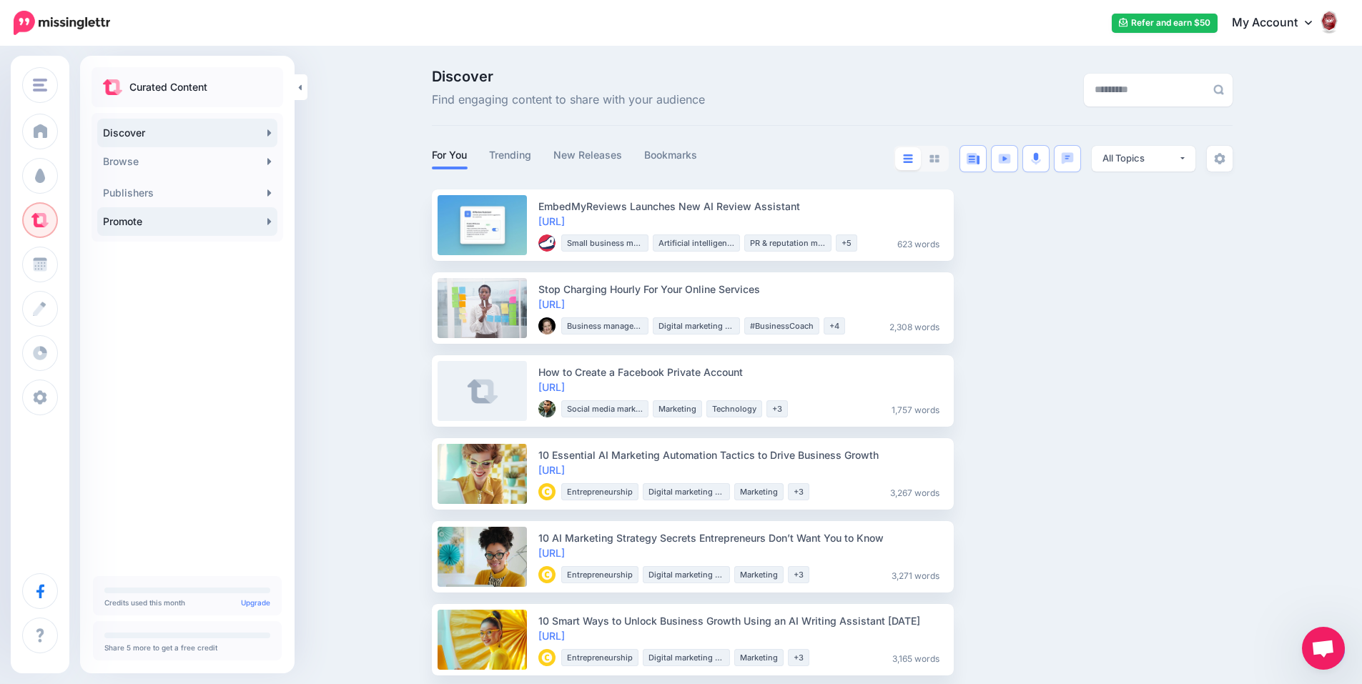
click at [194, 219] on link "Promote" at bounding box center [187, 221] width 180 height 29
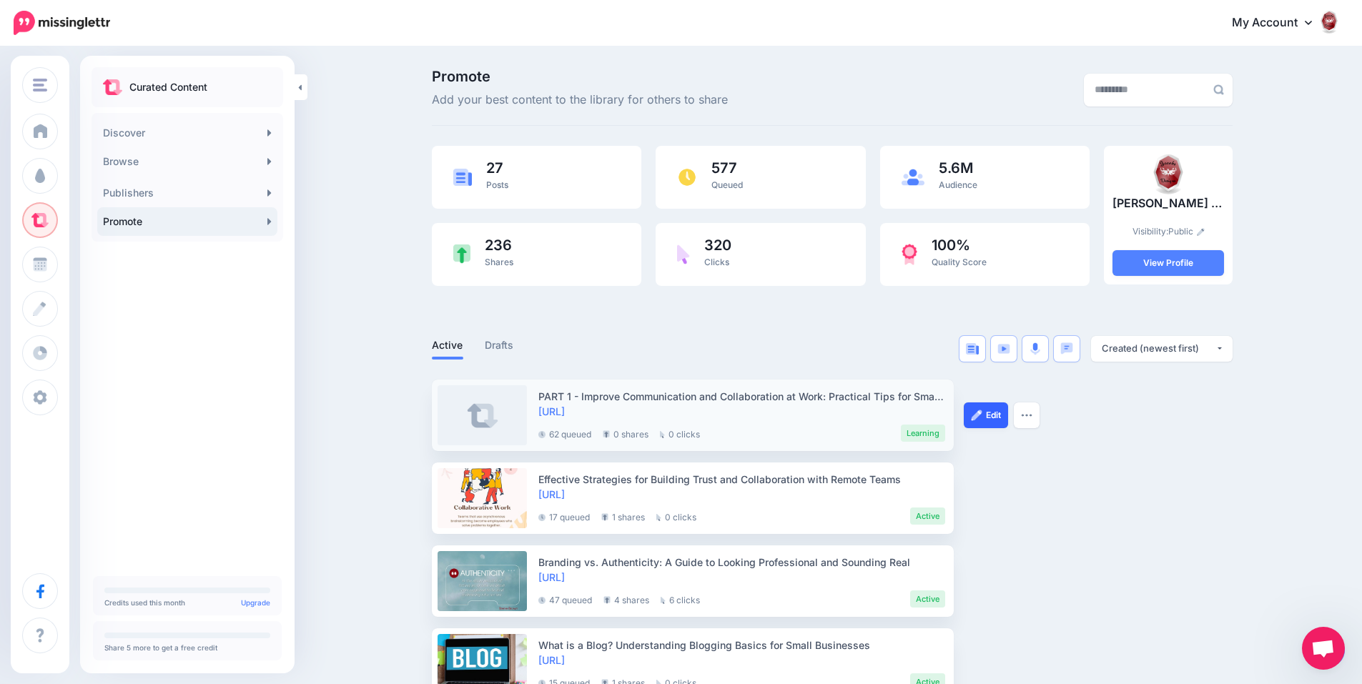
click at [981, 408] on link "Edit" at bounding box center [985, 415] width 44 height 26
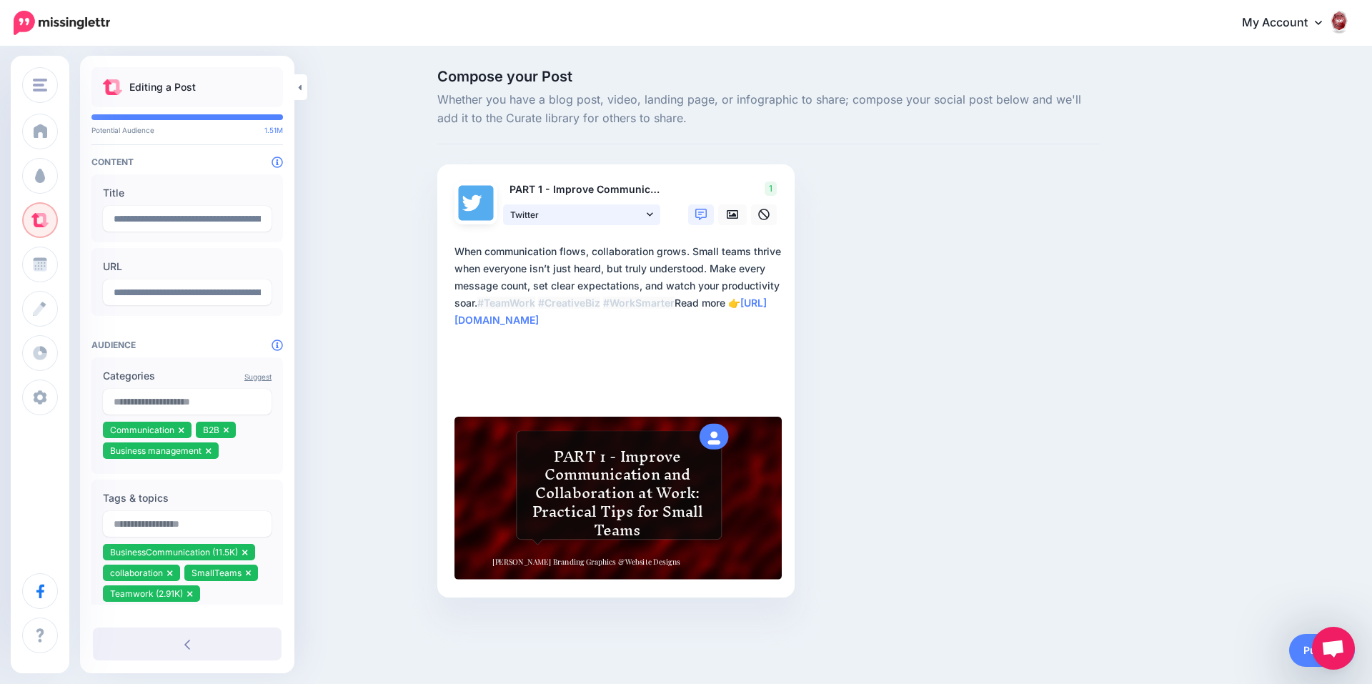
click at [650, 213] on icon at bounding box center [650, 214] width 6 height 10
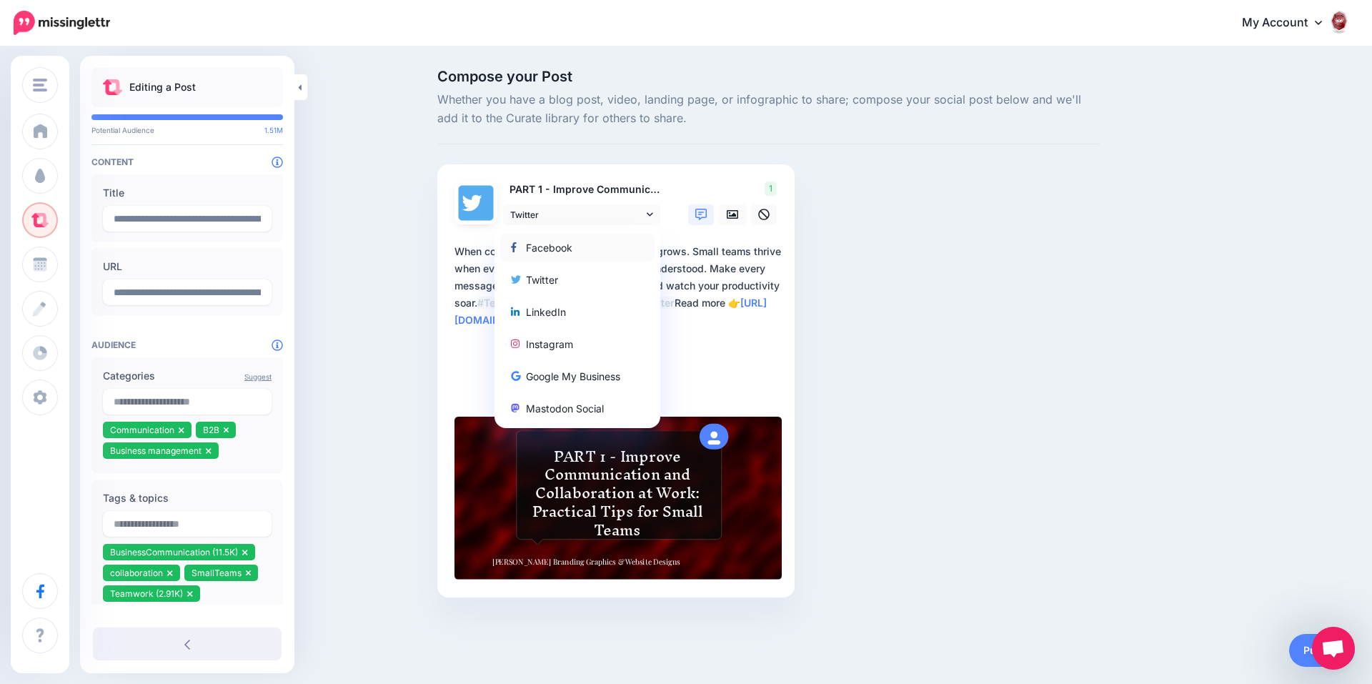
click at [633, 239] on div "Facebook" at bounding box center [577, 247] width 133 height 17
type textarea "**********"
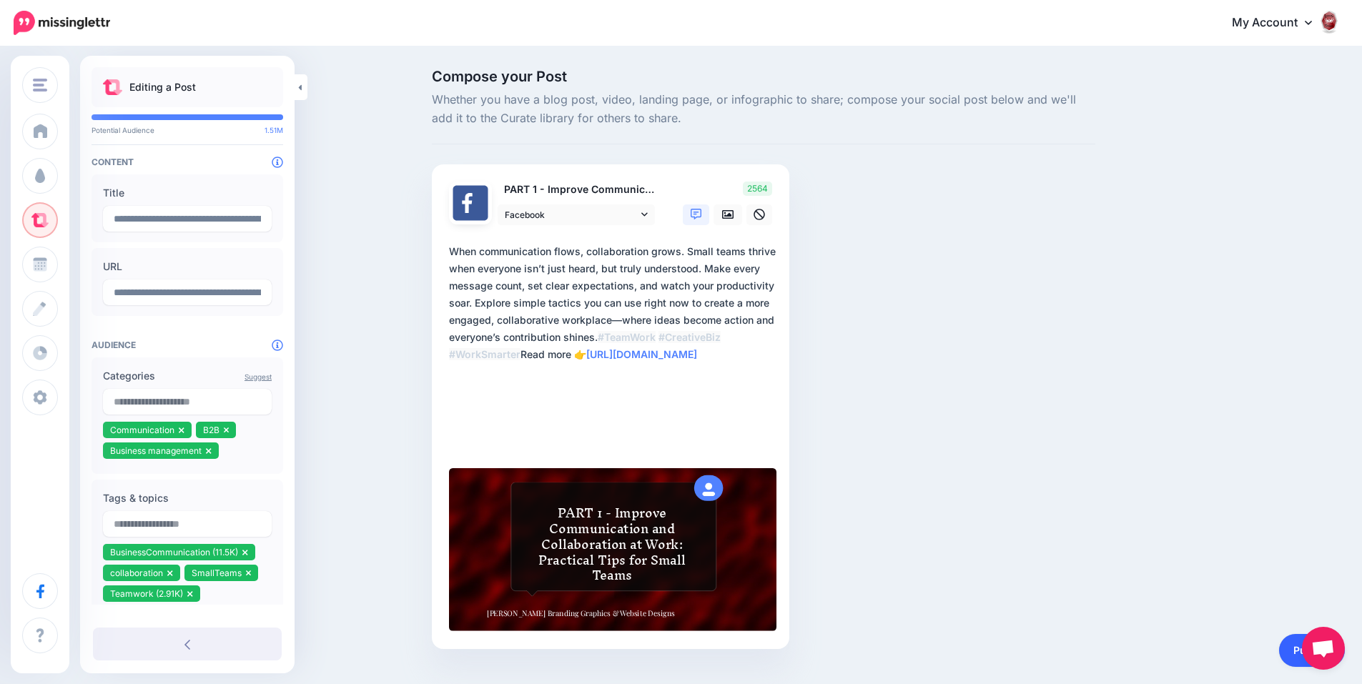
click at [1287, 645] on link "Publish" at bounding box center [1312, 650] width 66 height 33
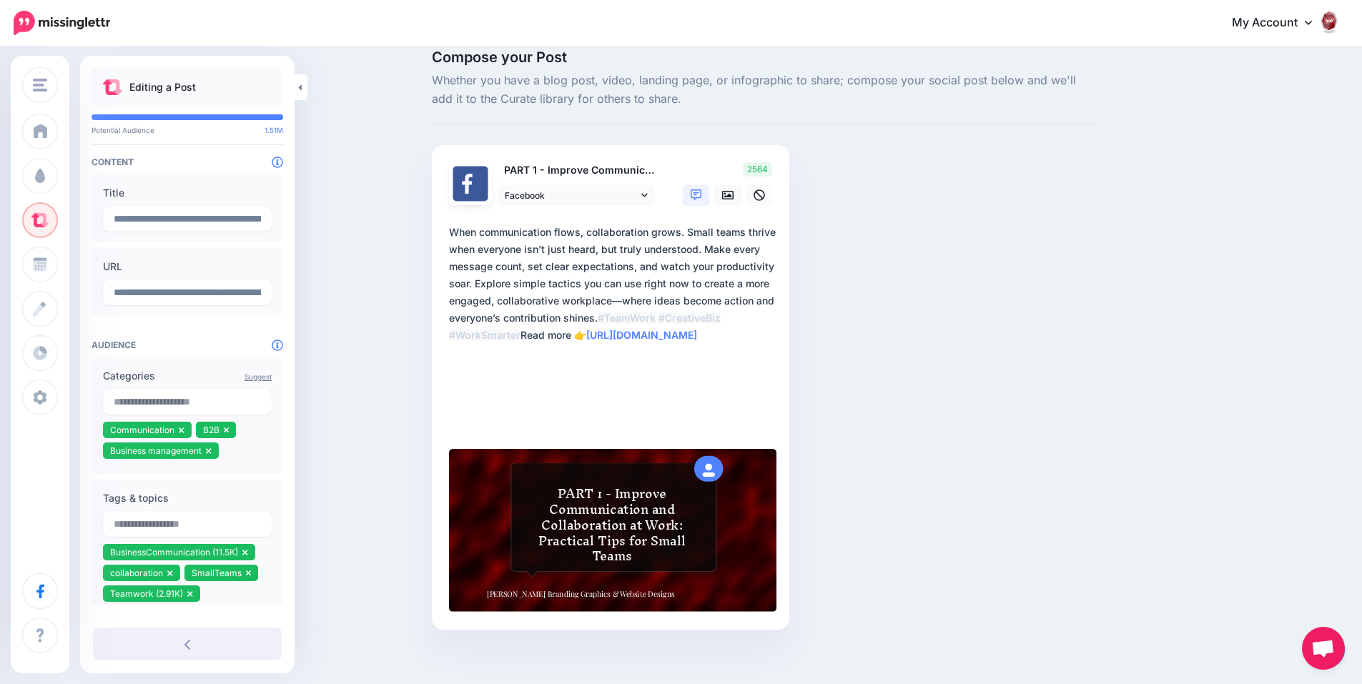
scroll to position [29, 0]
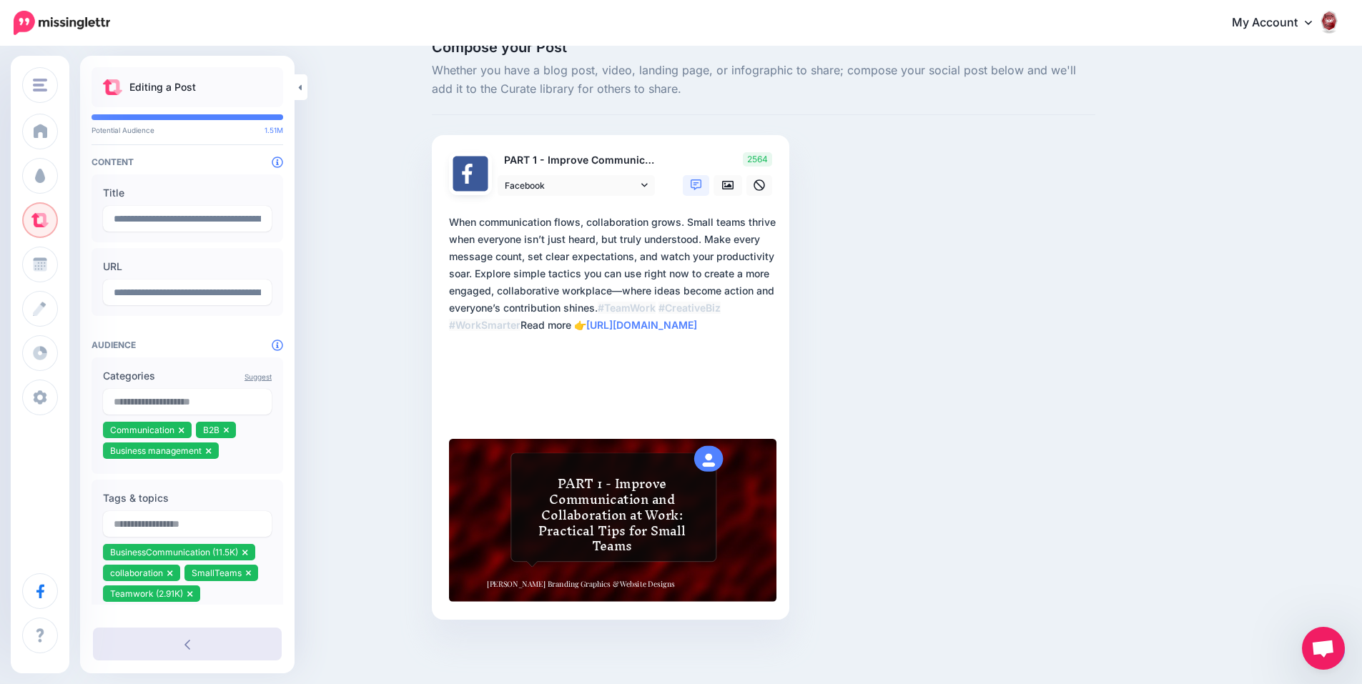
click at [182, 645] on link at bounding box center [187, 644] width 189 height 33
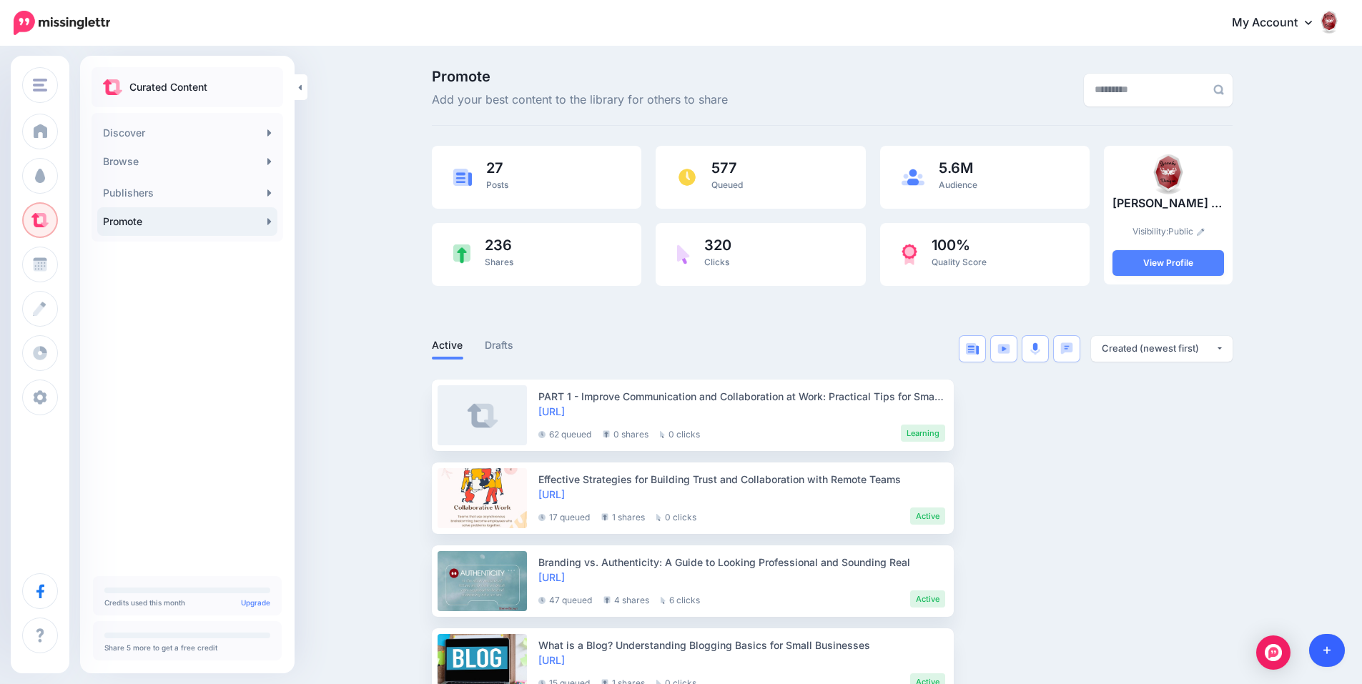
click at [1318, 653] on link at bounding box center [1327, 650] width 36 height 33
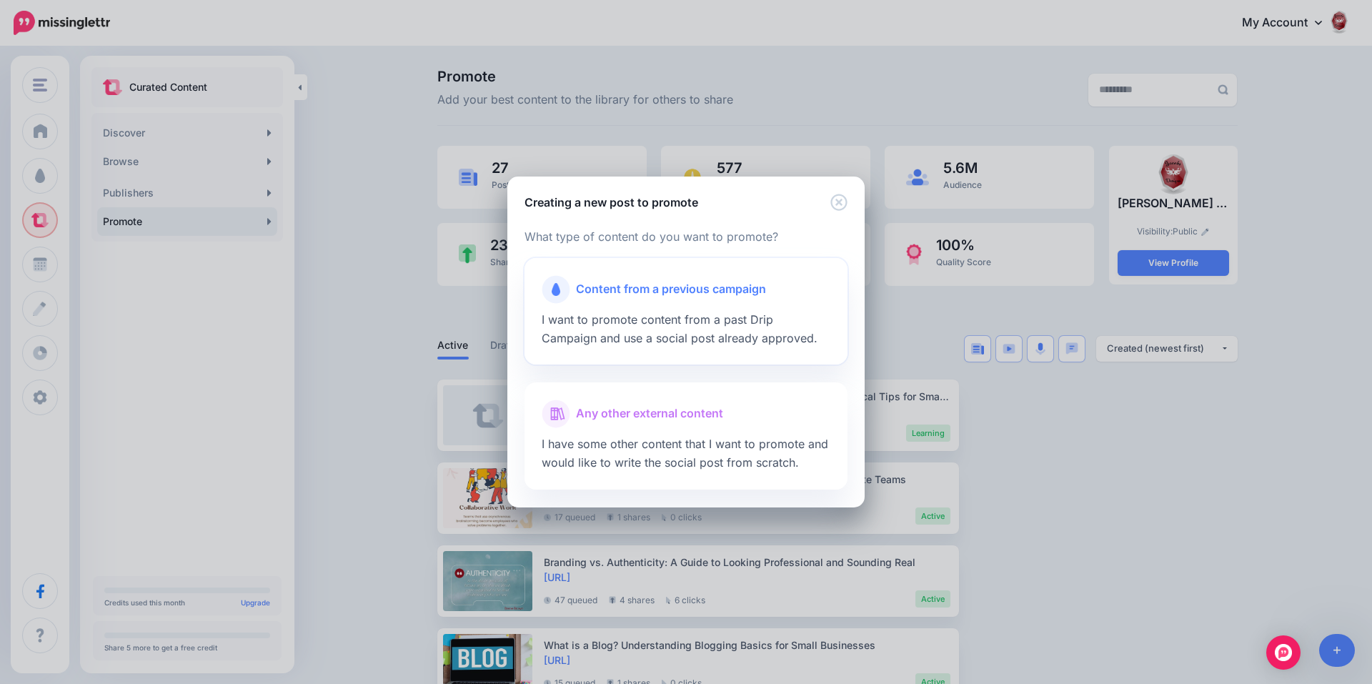
click at [738, 296] on span "Content from a previous campaign" at bounding box center [671, 289] width 190 height 19
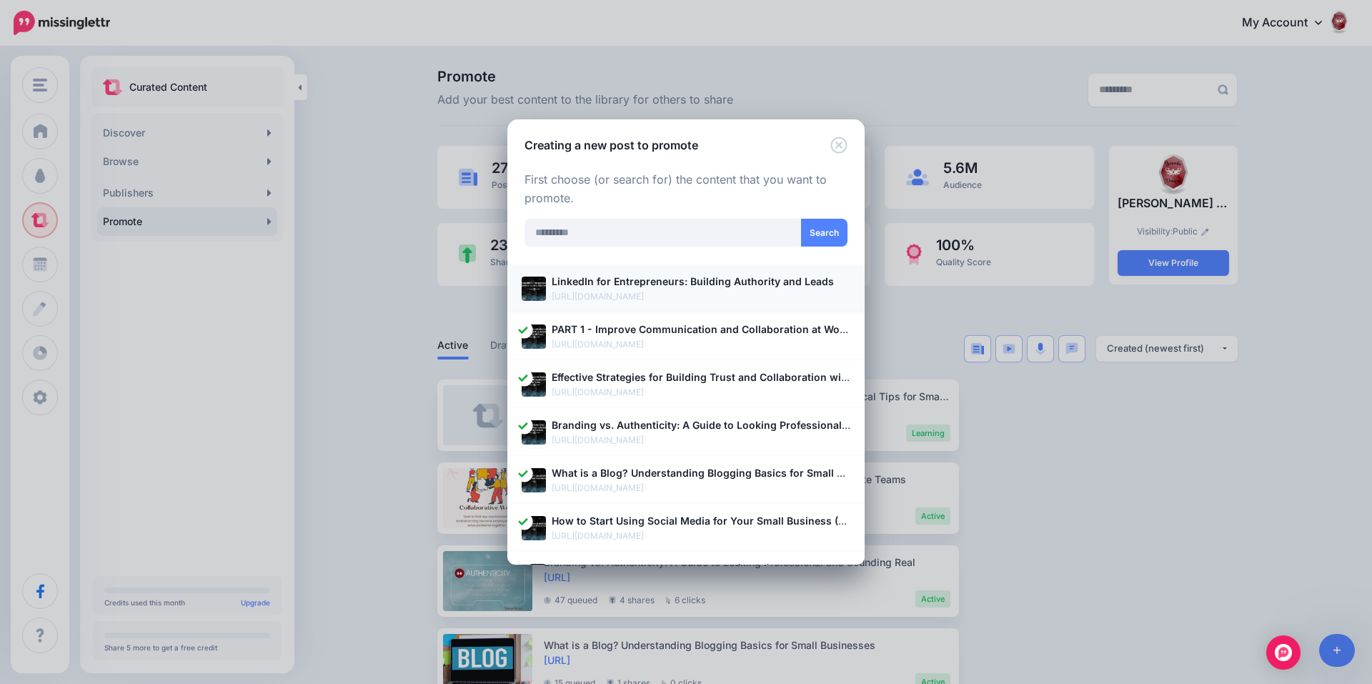
click at [725, 292] on p "https://www.smallbusinesswebsitesandgraphicdesigns.com/post/linkedin-for-entrep…" at bounding box center [701, 296] width 299 height 14
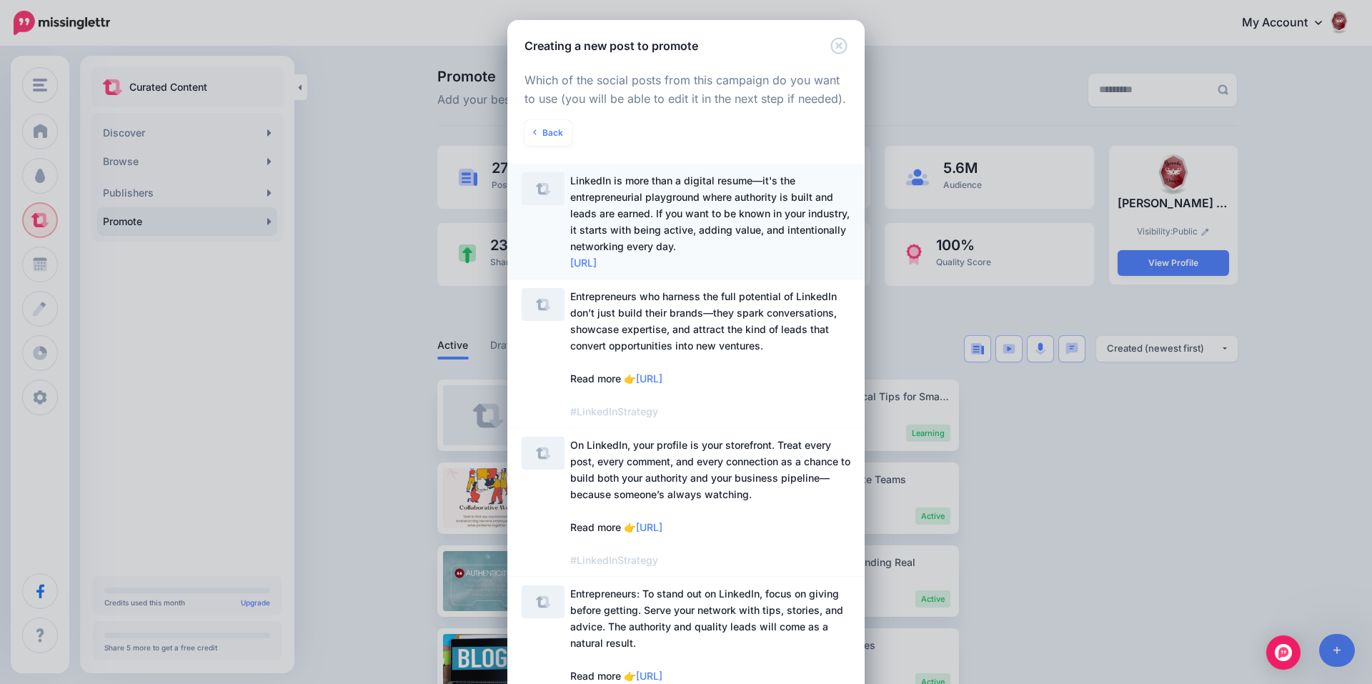
click at [700, 206] on span "LinkedIn is more than a digital resume—it's the entrepreneurial playground wher…" at bounding box center [710, 221] width 280 height 99
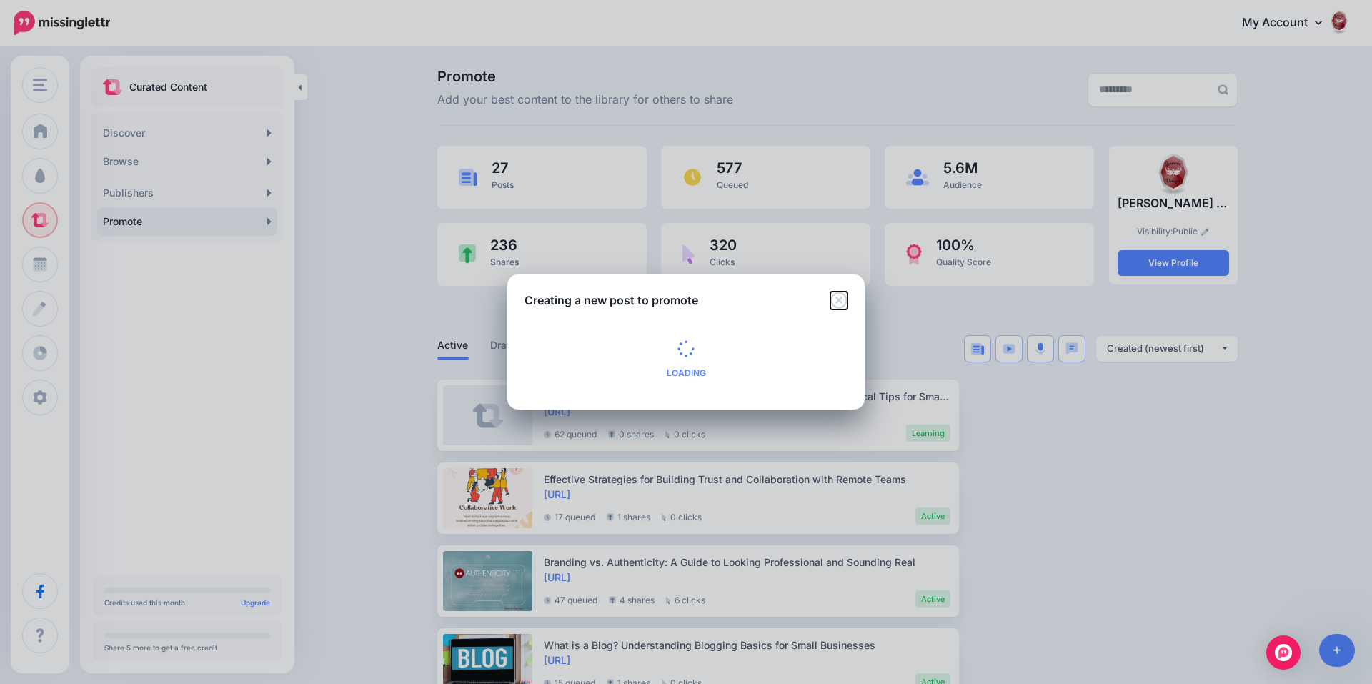
click at [839, 299] on icon "Close" at bounding box center [838, 300] width 16 height 16
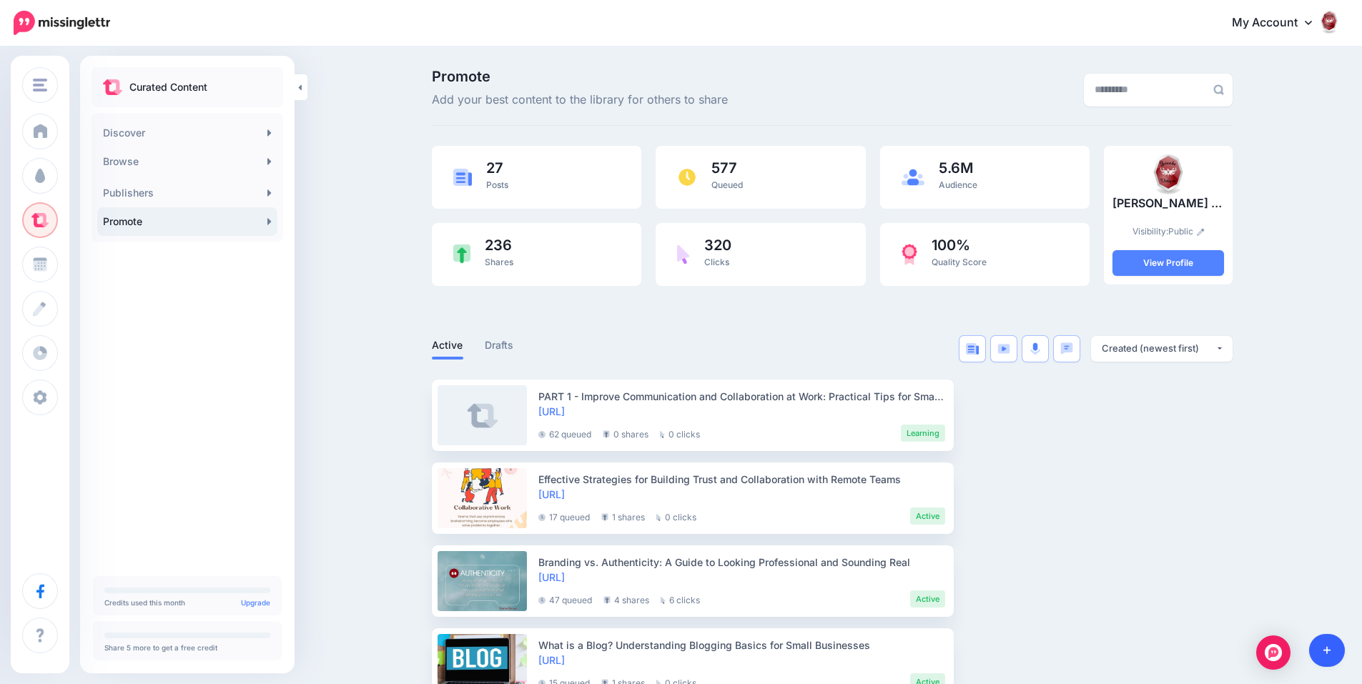
click at [1319, 635] on link at bounding box center [1327, 650] width 36 height 33
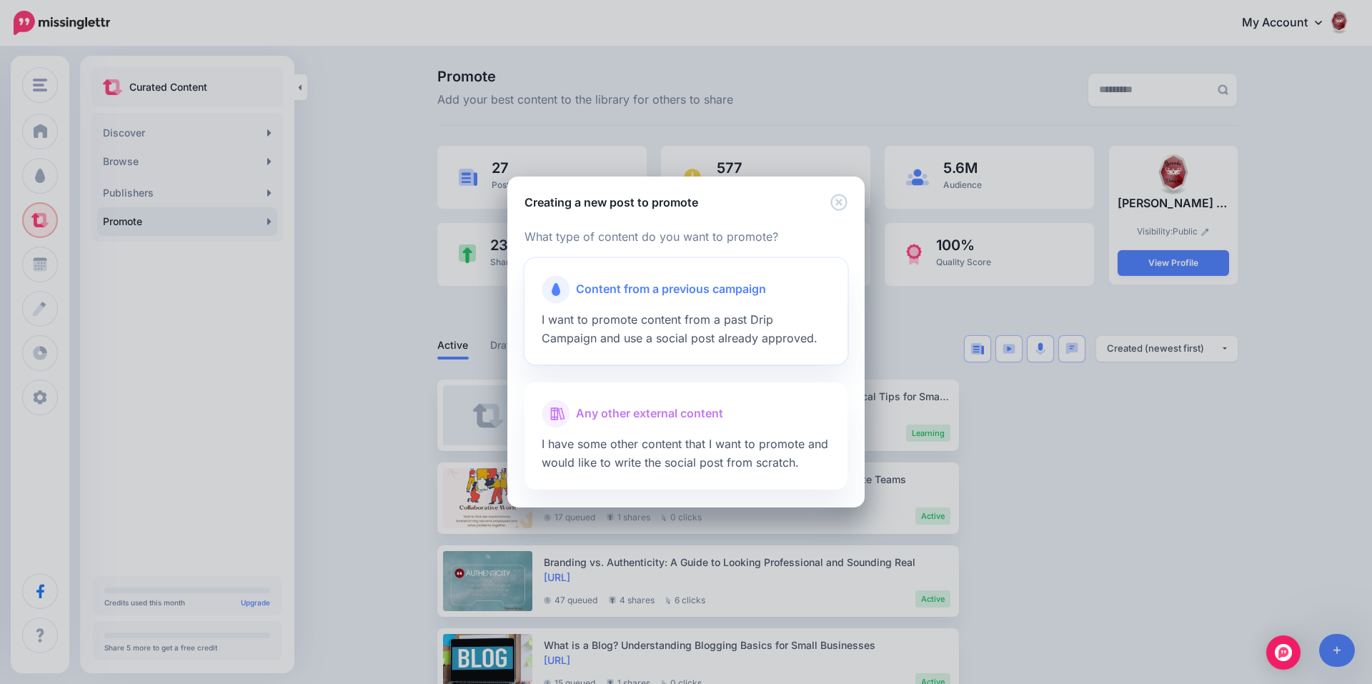
click at [715, 282] on span "Content from a previous campaign" at bounding box center [671, 289] width 190 height 19
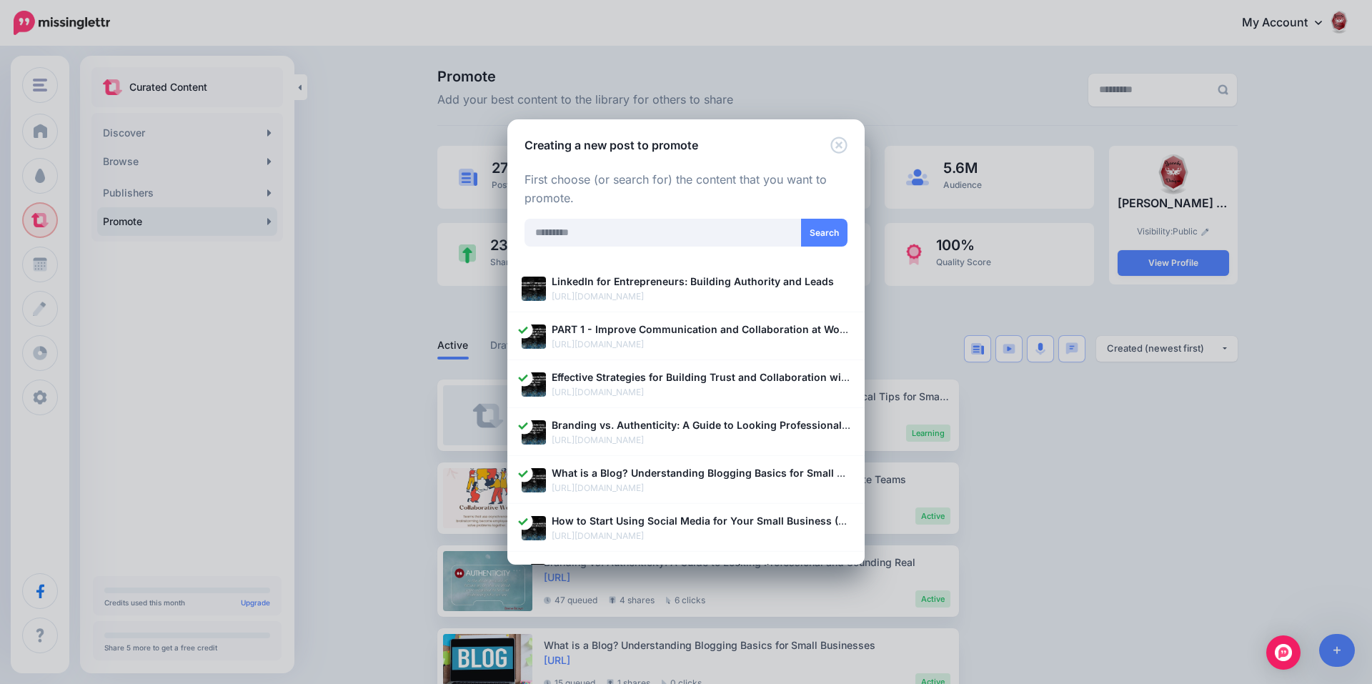
click at [715, 282] on b "LinkedIn for Entrepreneurs: Building Authority and Leads" at bounding box center [693, 281] width 282 height 12
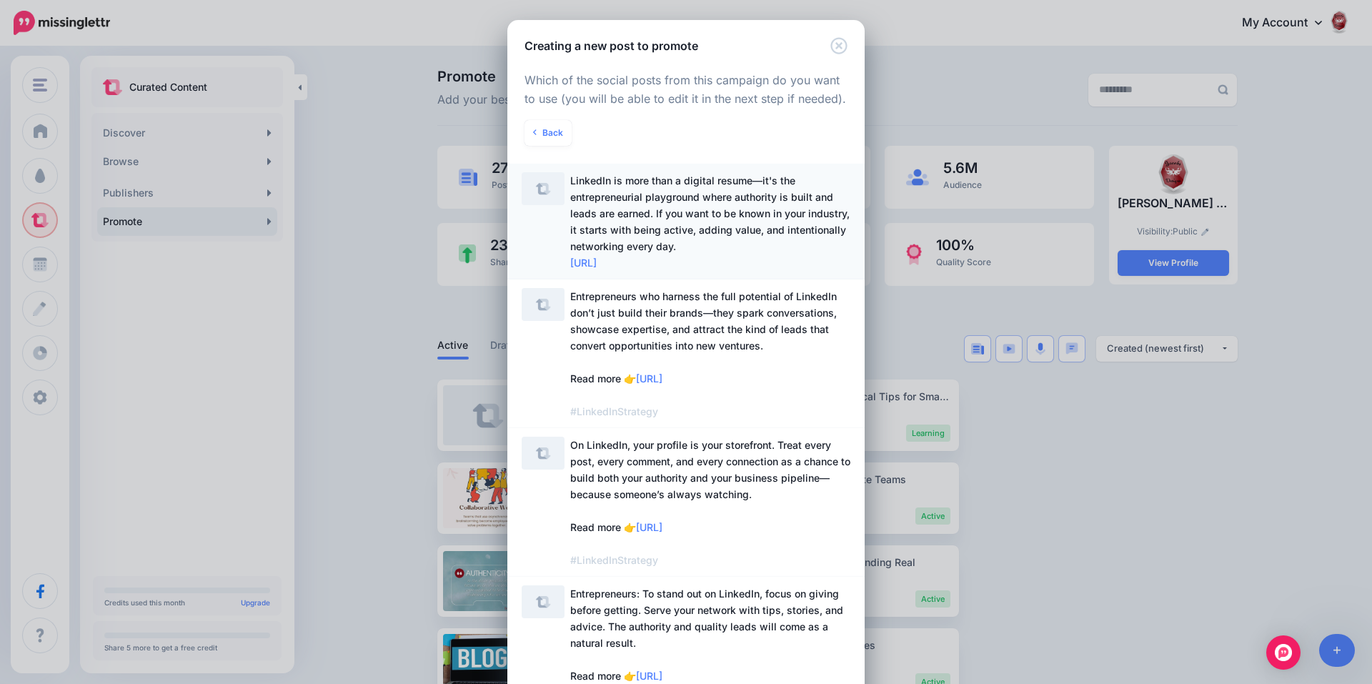
click at [708, 240] on span "LinkedIn is more than a digital resume—it's the entrepreneurial playground wher…" at bounding box center [710, 221] width 280 height 99
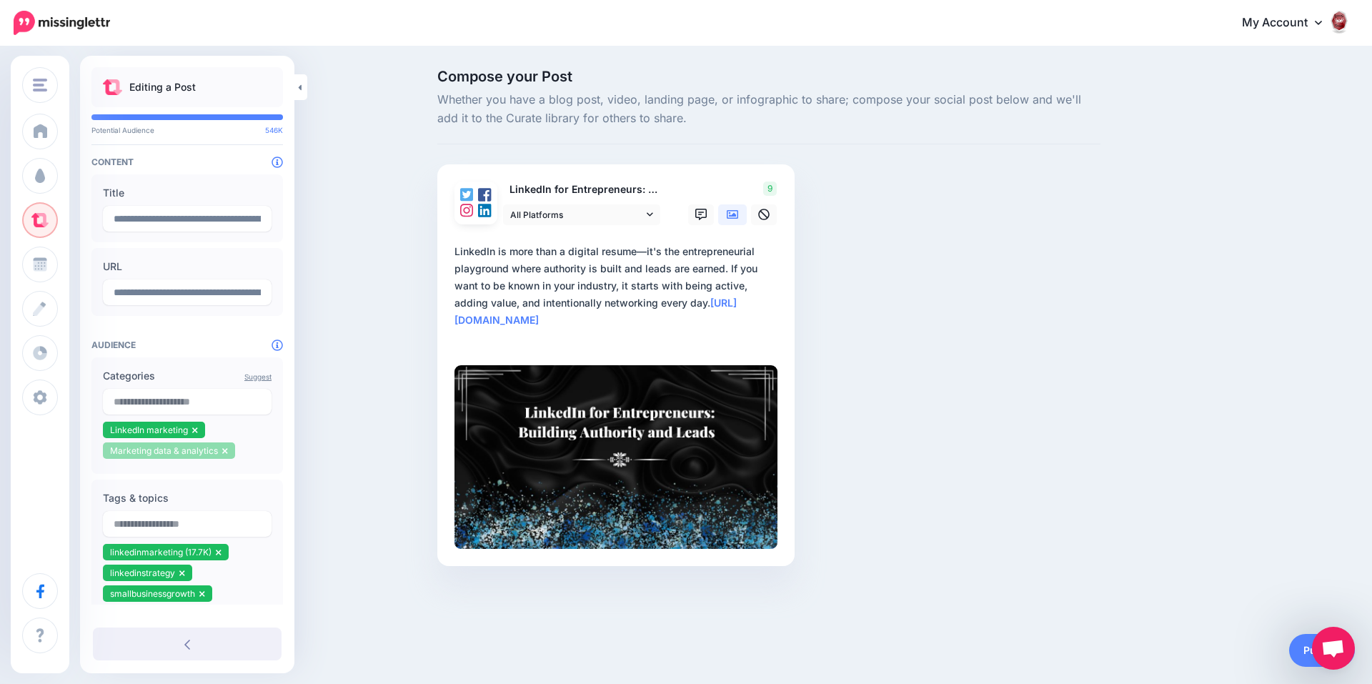
click at [222, 452] on icon at bounding box center [225, 451] width 6 height 9
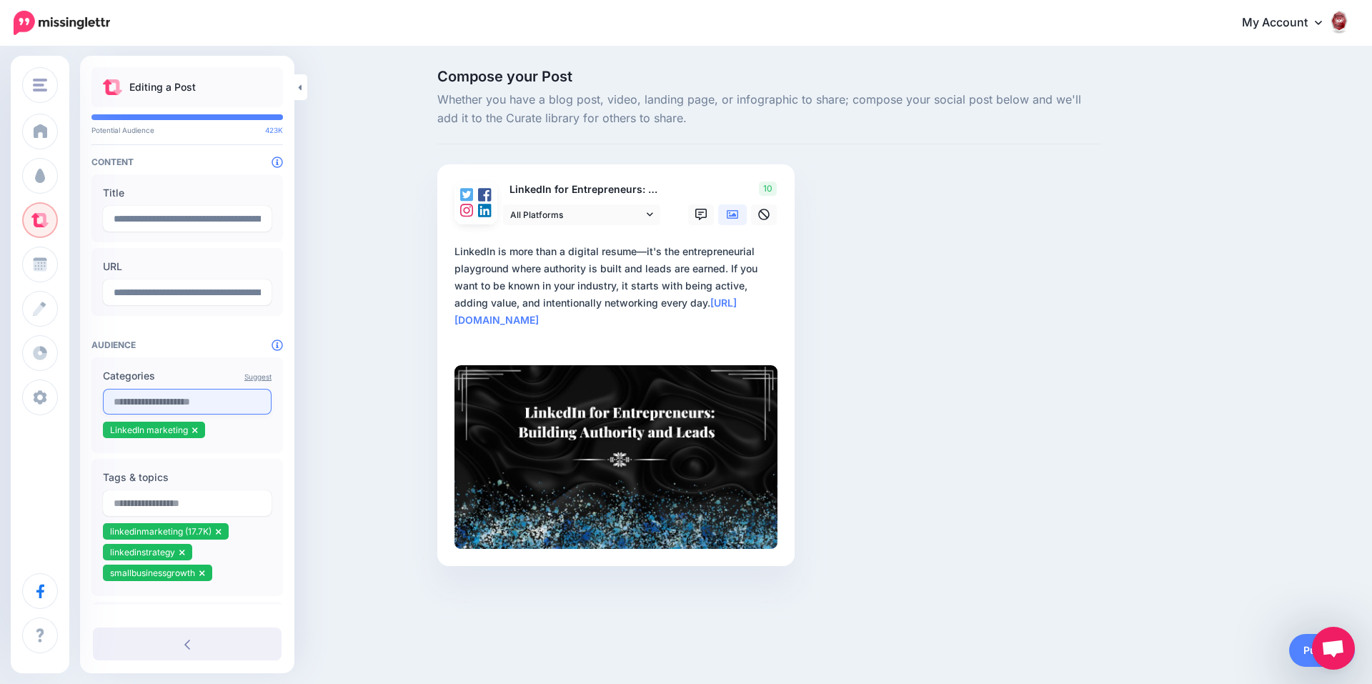
click at [234, 397] on input "text" at bounding box center [187, 402] width 169 height 26
type input "*"
type input "**********"
click at [232, 427] on div "1.07M Social media marketing Sales & marketing" at bounding box center [187, 434] width 143 height 20
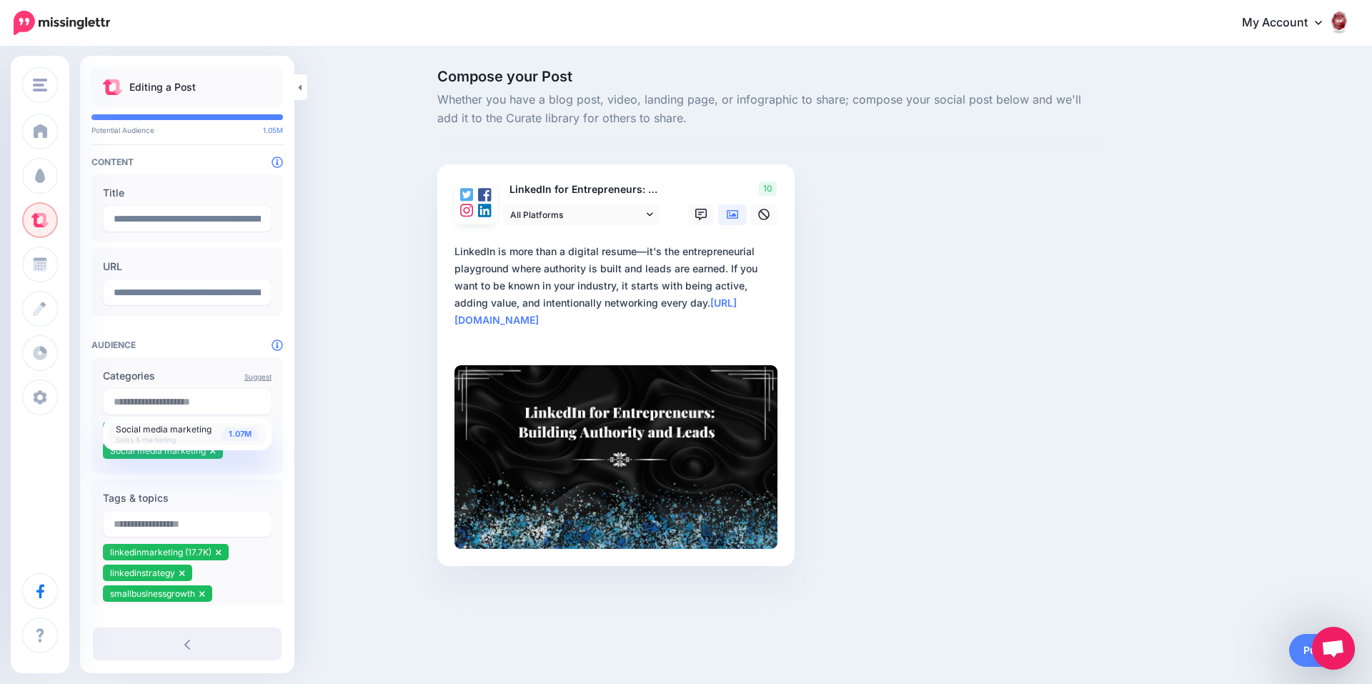
click at [238, 461] on ul "LinkedIn marketing Social media marketing" at bounding box center [187, 442] width 169 height 41
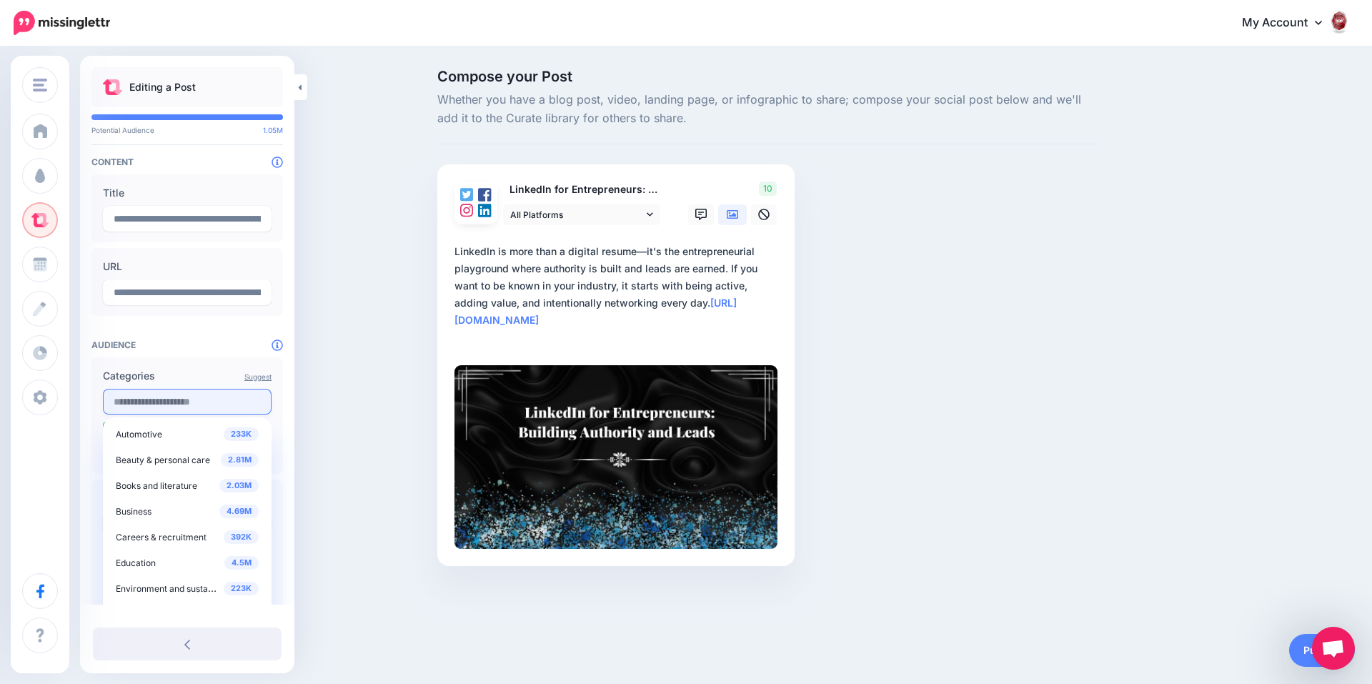
click at [197, 400] on input "text" at bounding box center [187, 402] width 169 height 26
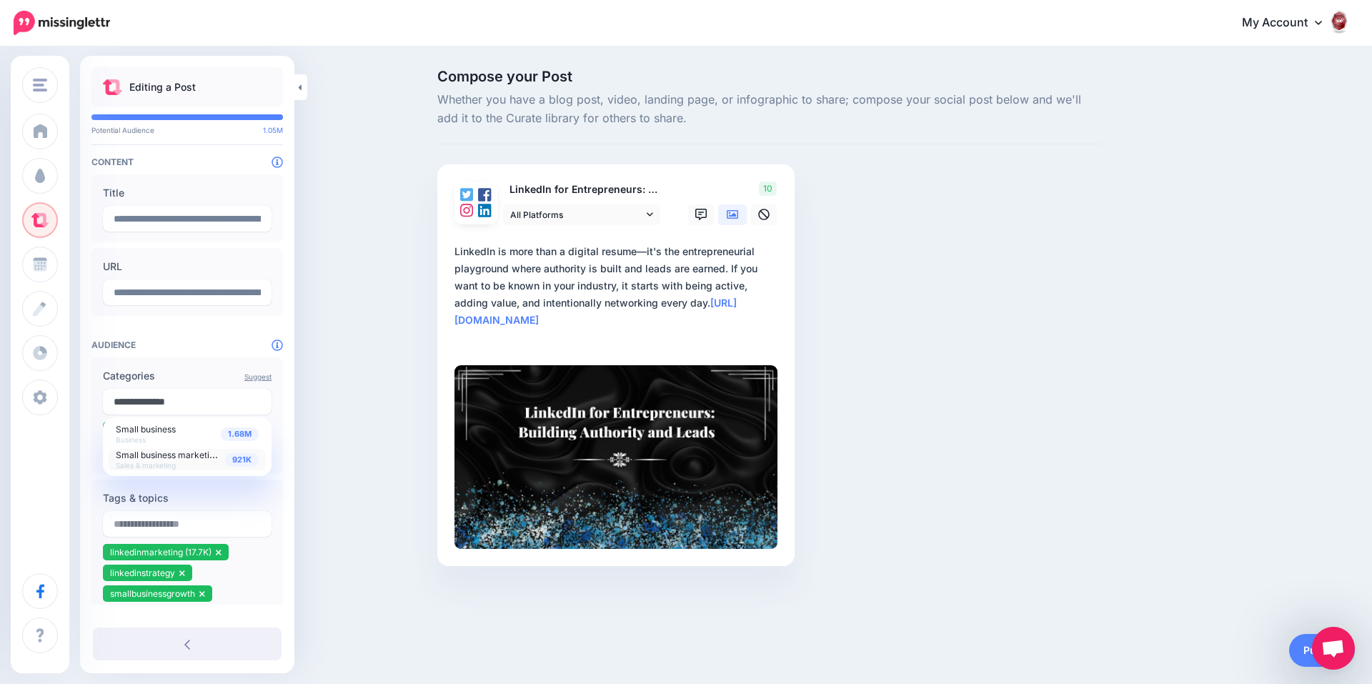
type input "**********"
click at [239, 452] on div "921K Small business marketing Sales & marketing" at bounding box center [187, 460] width 143 height 20
click at [254, 495] on div "Suggest Categories 1.68M Small business Business 921K Small business marketing …" at bounding box center [187, 588] width 192 height 462
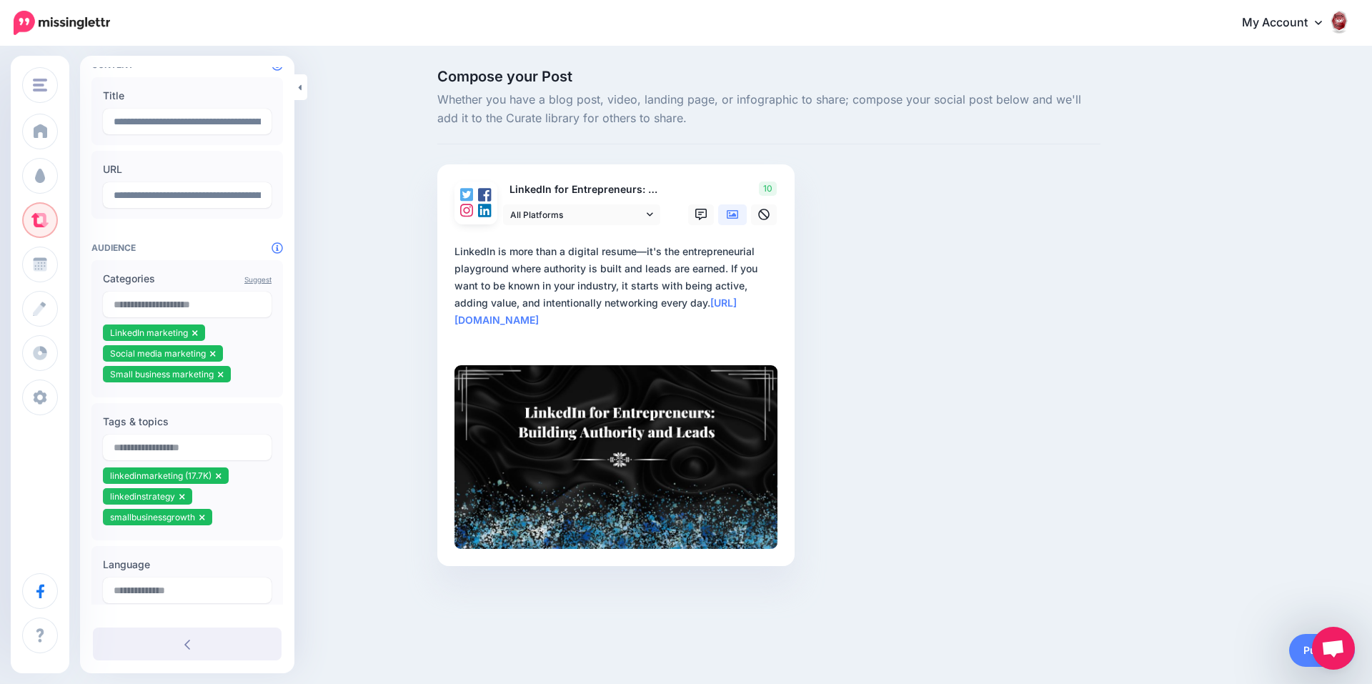
scroll to position [143, 0]
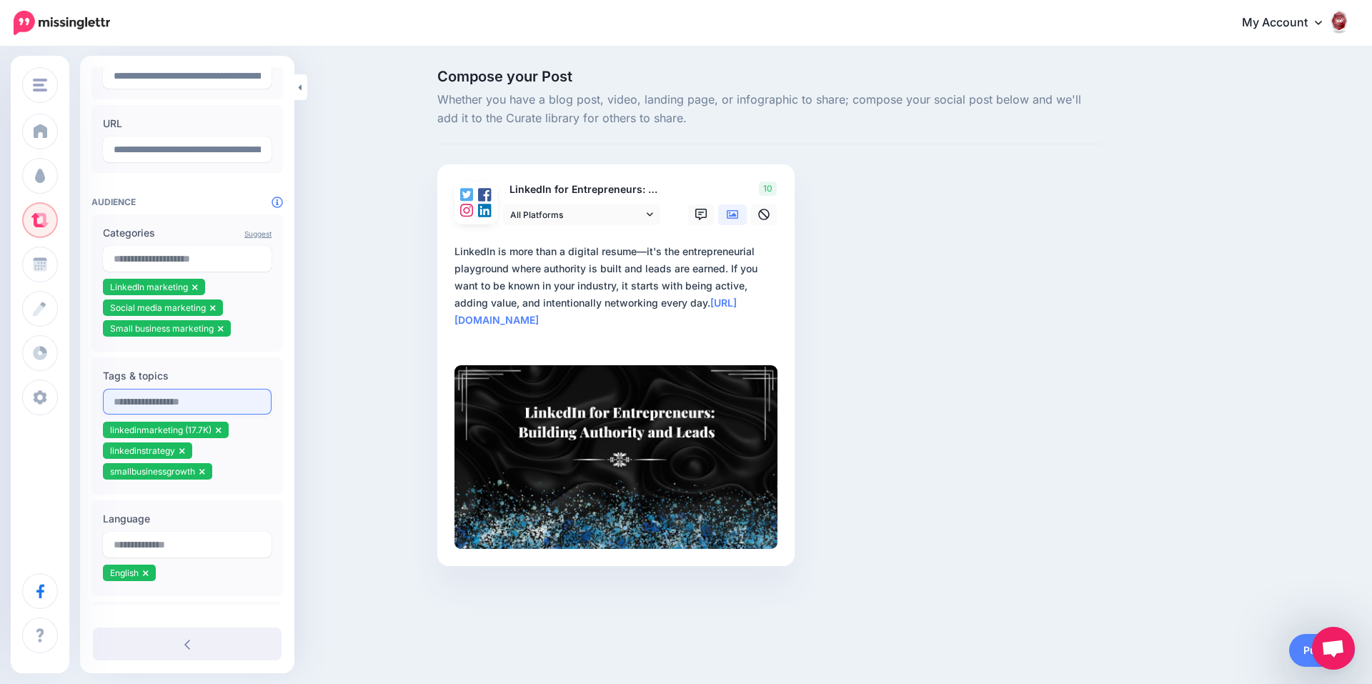
click at [206, 407] on input "text" at bounding box center [187, 402] width 169 height 26
type input "**********"
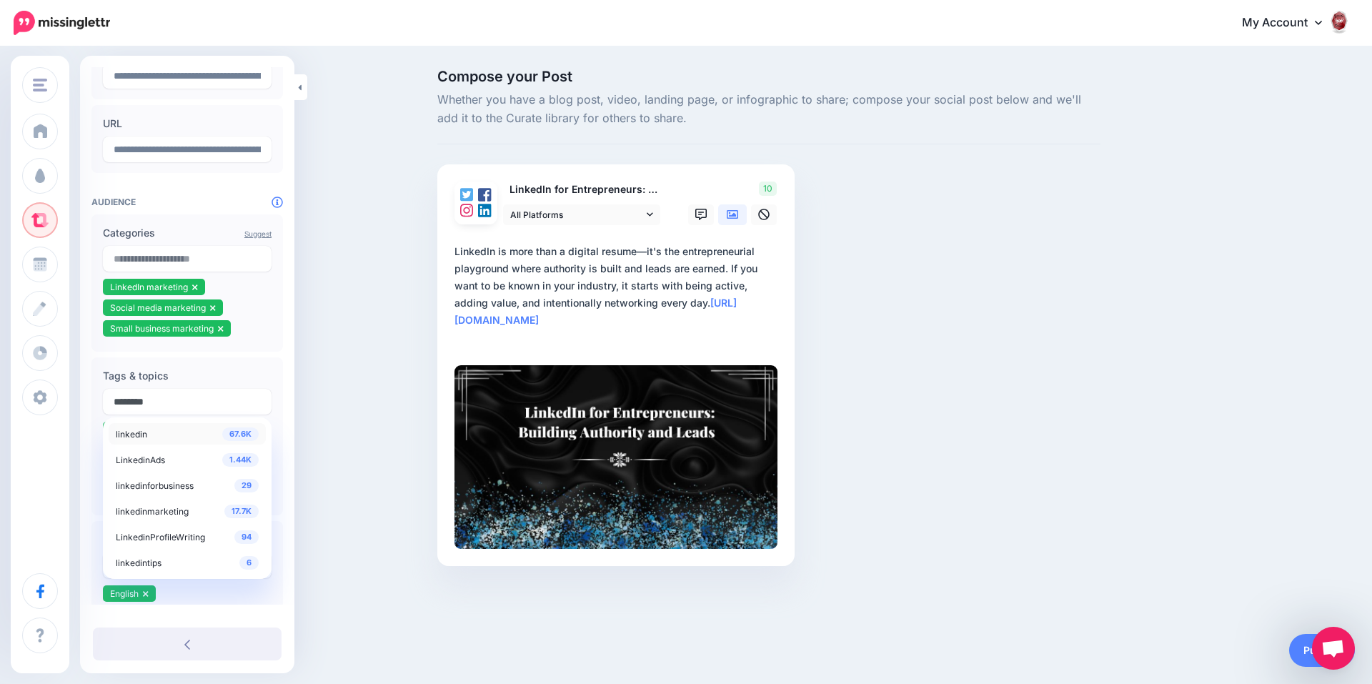
type input "********"
click at [208, 436] on div "67.6K linkedin" at bounding box center [187, 433] width 143 height 17
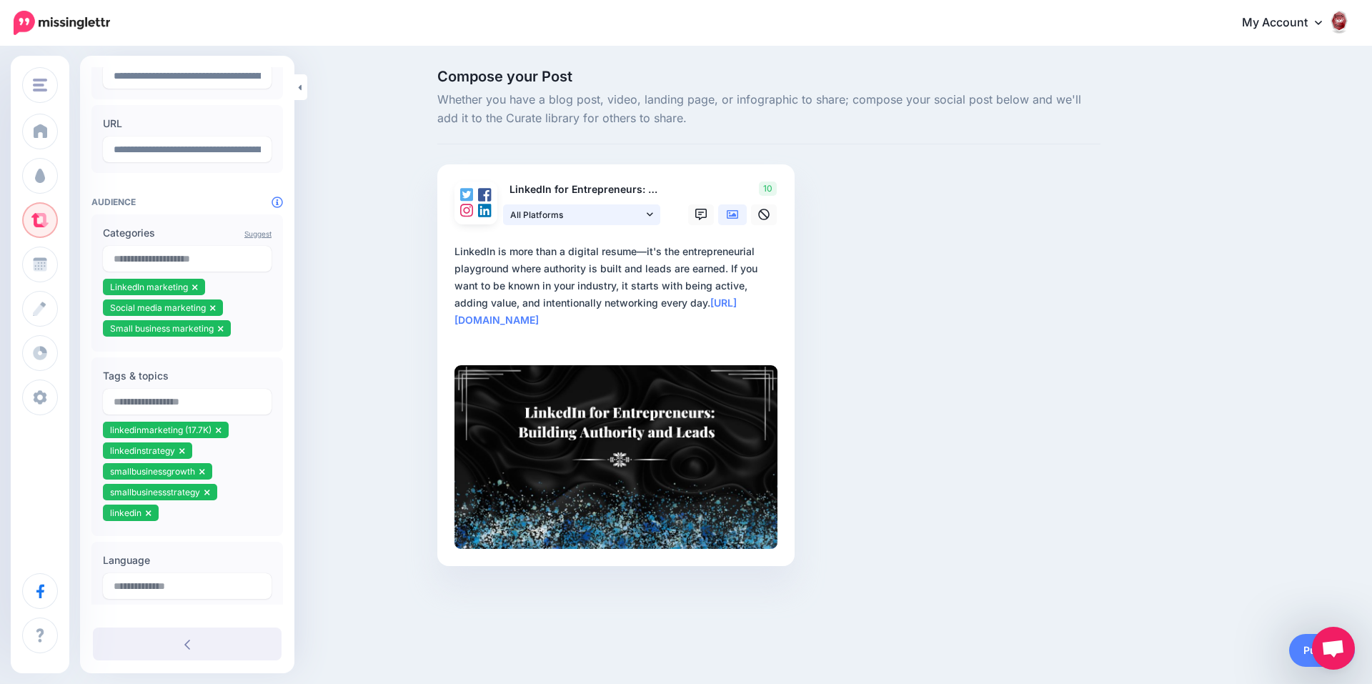
click at [651, 209] on icon at bounding box center [650, 214] width 6 height 10
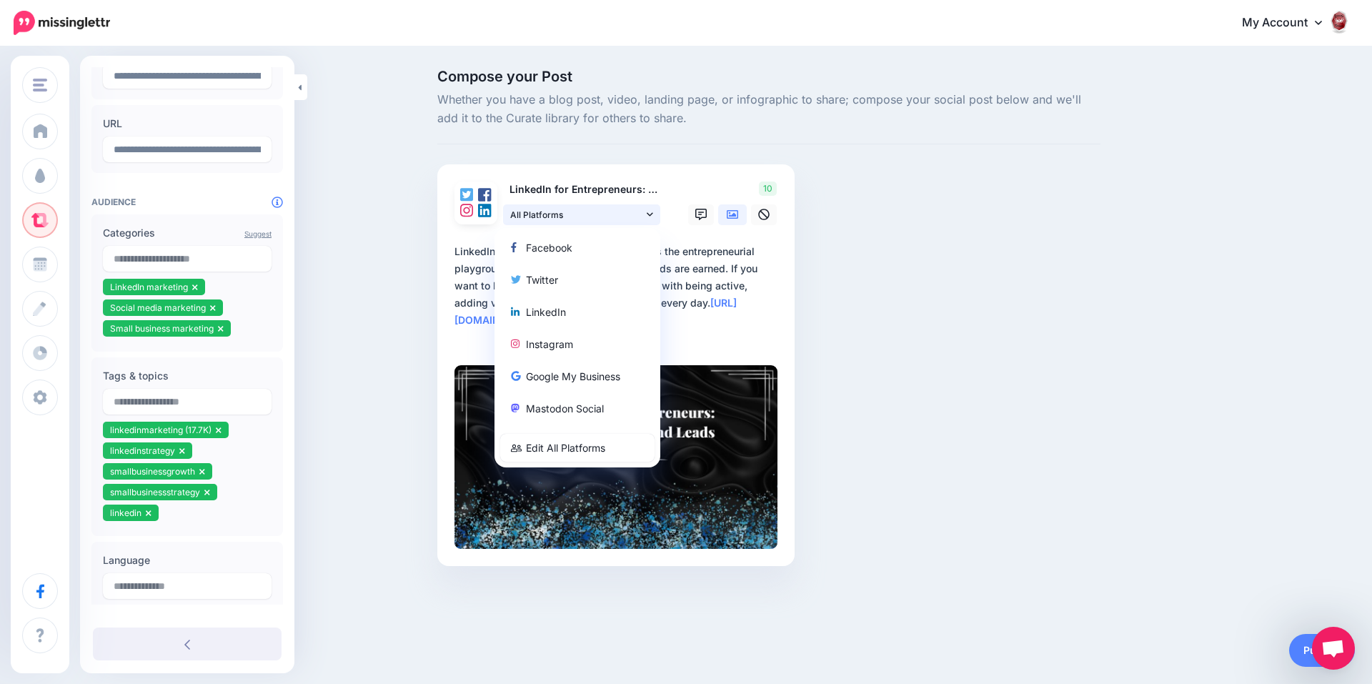
click at [651, 209] on icon at bounding box center [650, 214] width 6 height 10
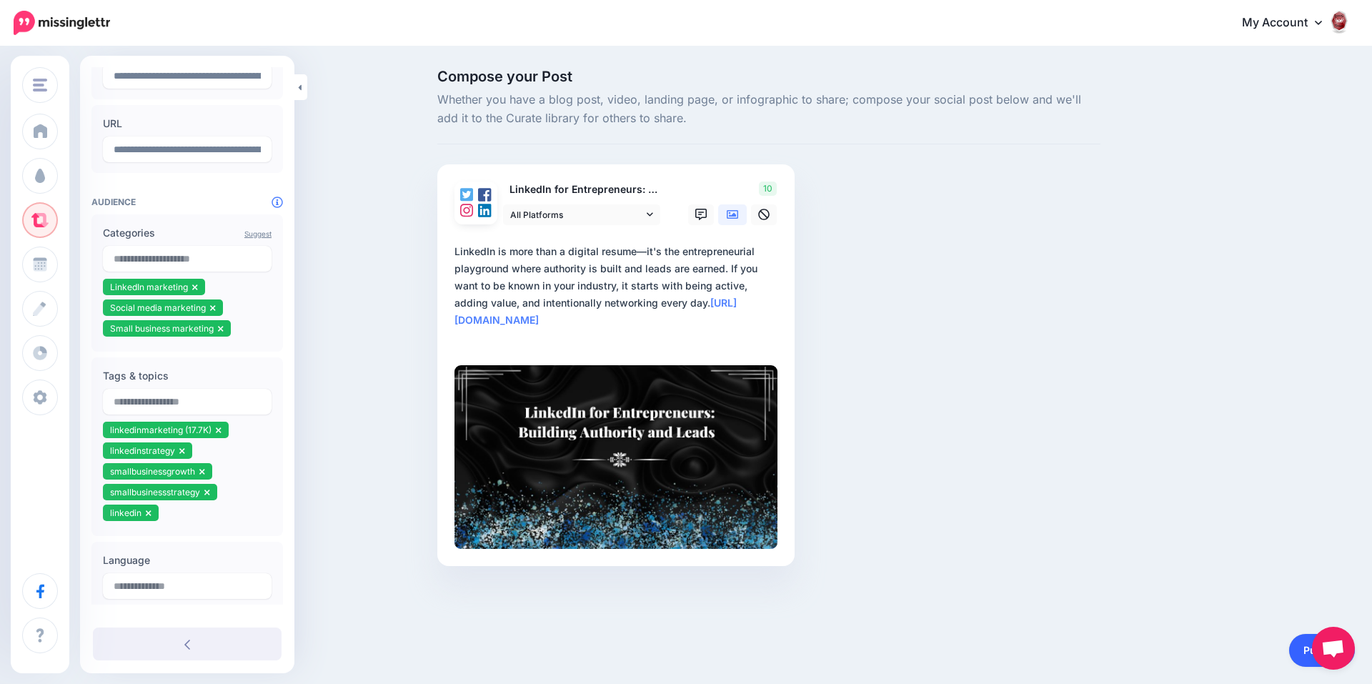
click at [1295, 653] on link "Publish" at bounding box center [1322, 650] width 66 height 33
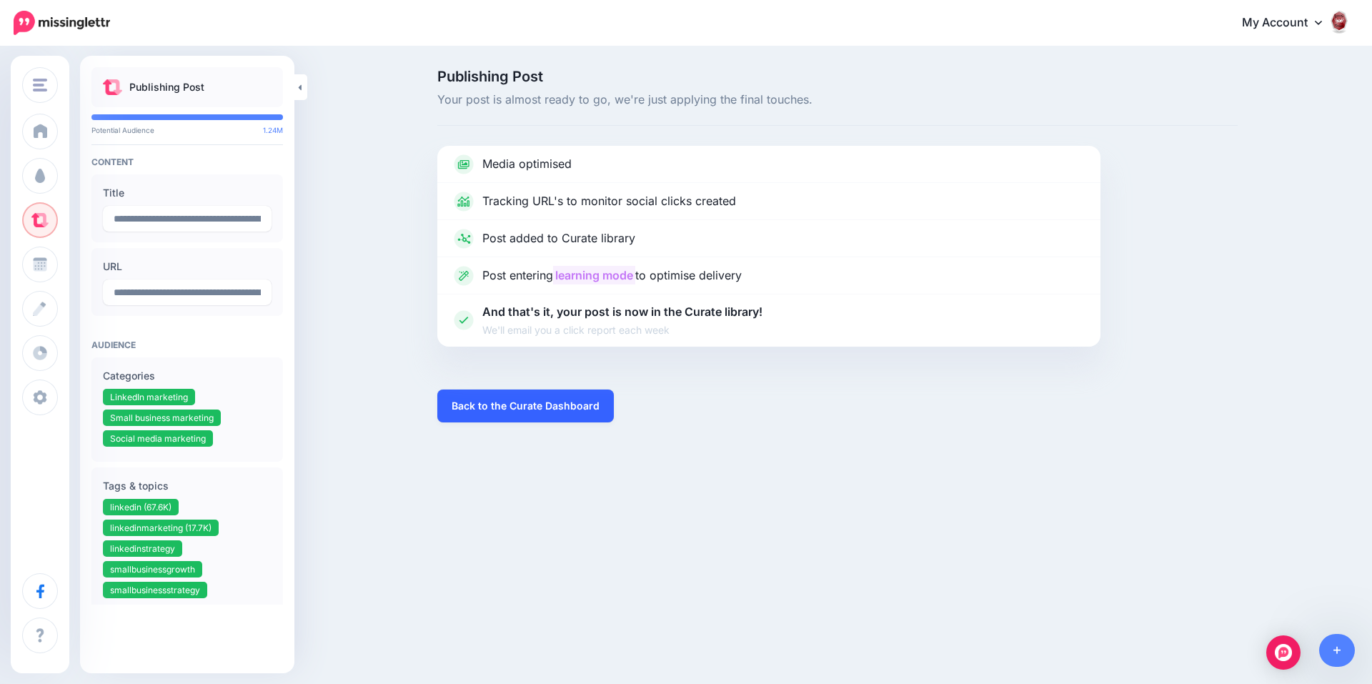
click at [470, 403] on link "Back to the Curate Dashboard" at bounding box center [525, 406] width 177 height 33
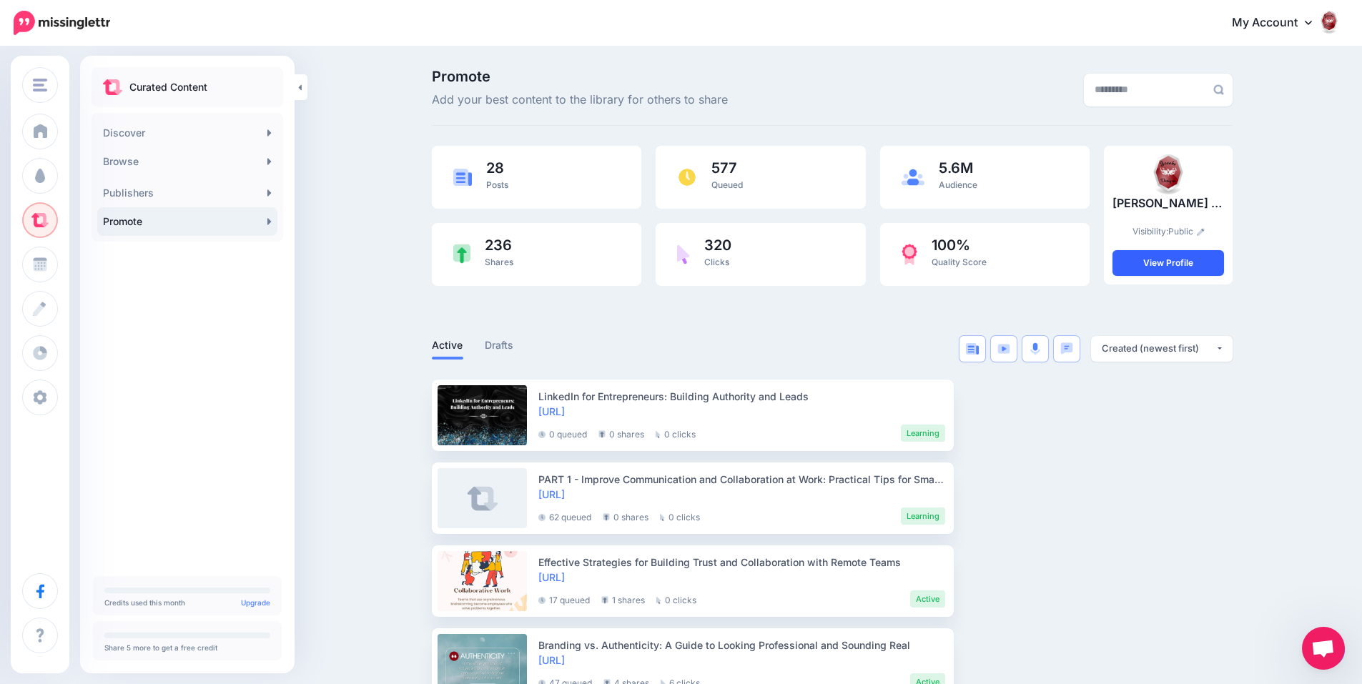
click at [1194, 250] on link "View Profile" at bounding box center [1167, 263] width 111 height 26
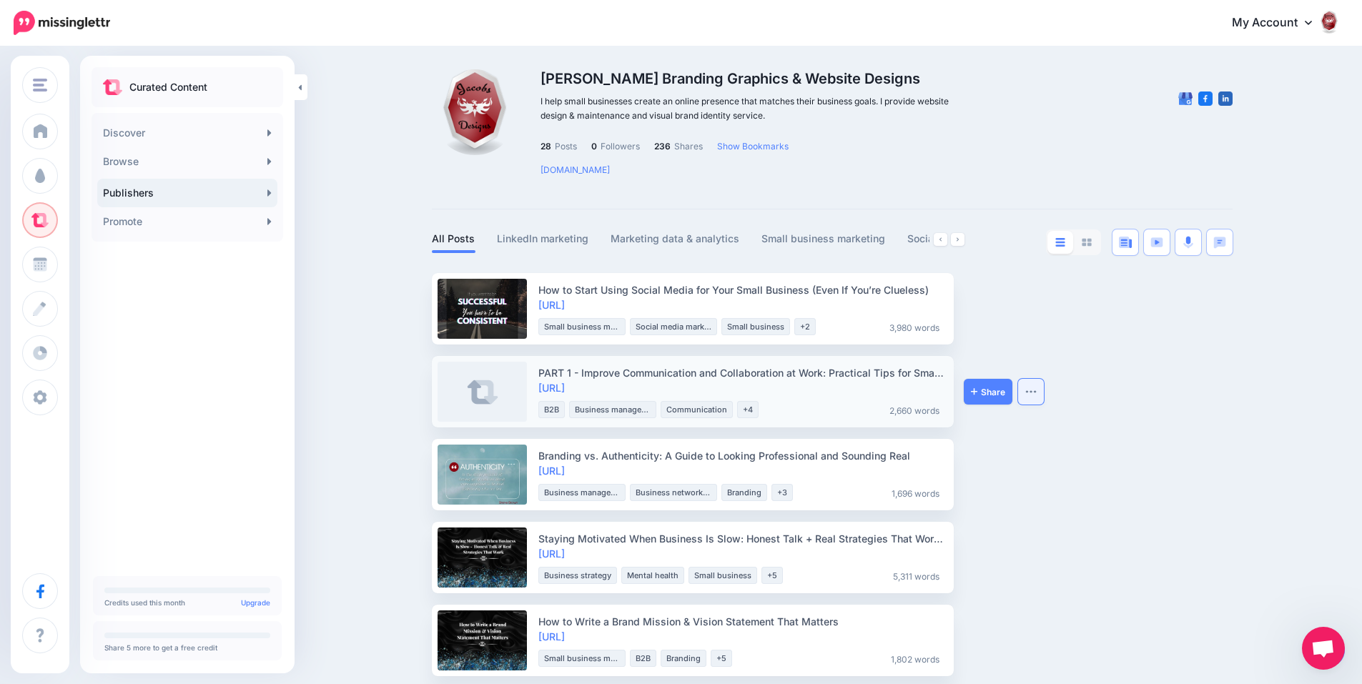
click at [1032, 392] on img "button" at bounding box center [1030, 392] width 11 height 4
click at [229, 227] on link "Promote" at bounding box center [187, 221] width 180 height 29
click at [216, 130] on link "Discover" at bounding box center [187, 133] width 180 height 29
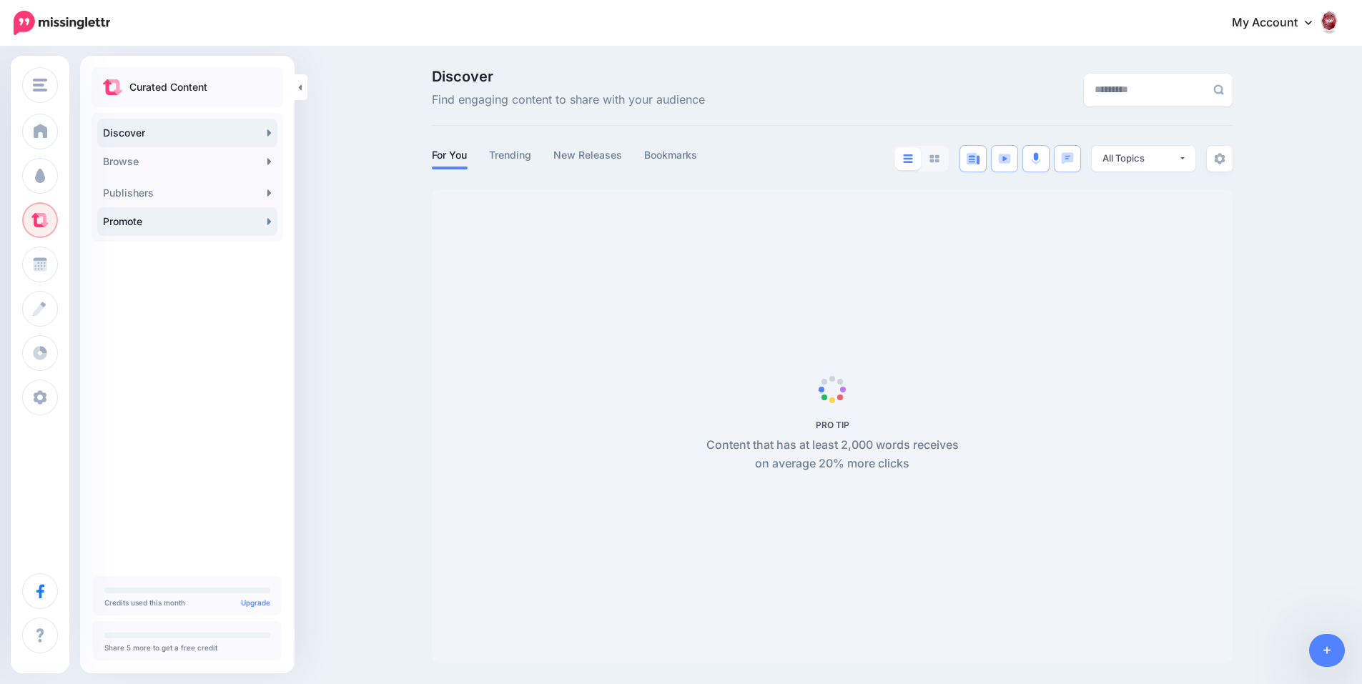
click at [192, 213] on link "Promote" at bounding box center [187, 221] width 180 height 29
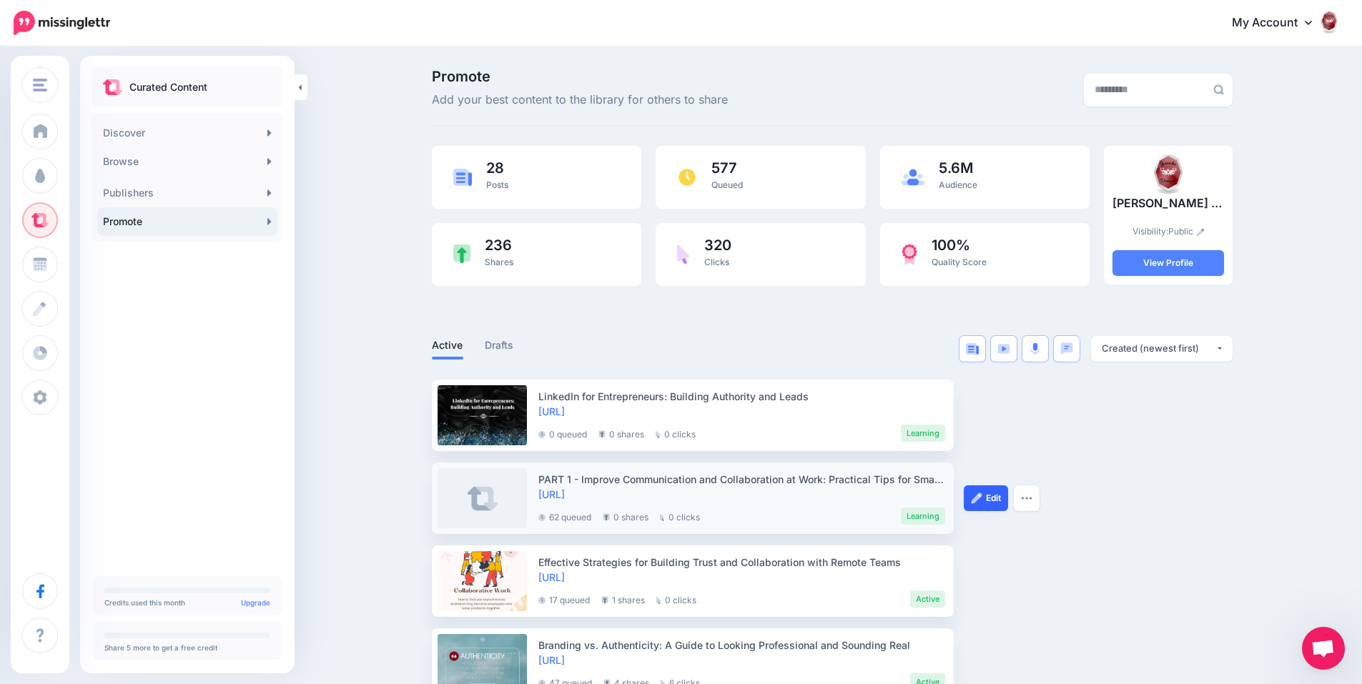
click at [1008, 501] on link "Edit" at bounding box center [985, 498] width 44 height 26
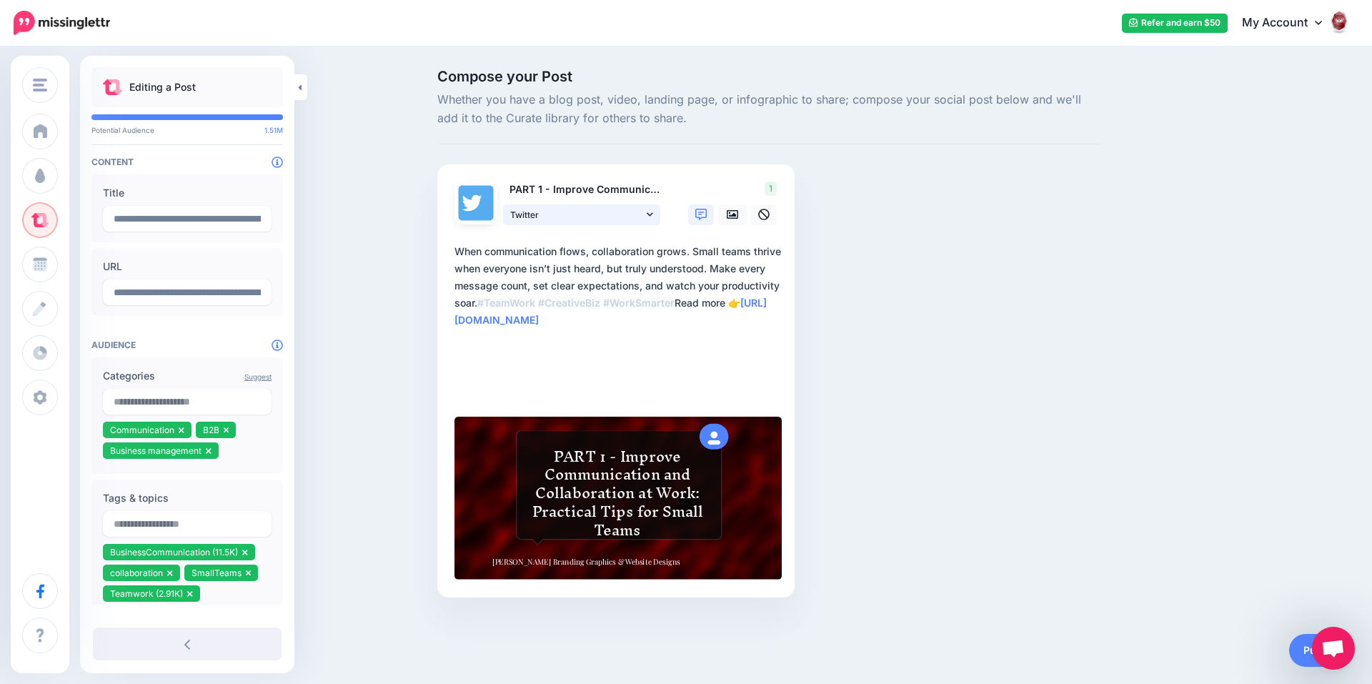
click at [649, 211] on icon at bounding box center [650, 214] width 6 height 10
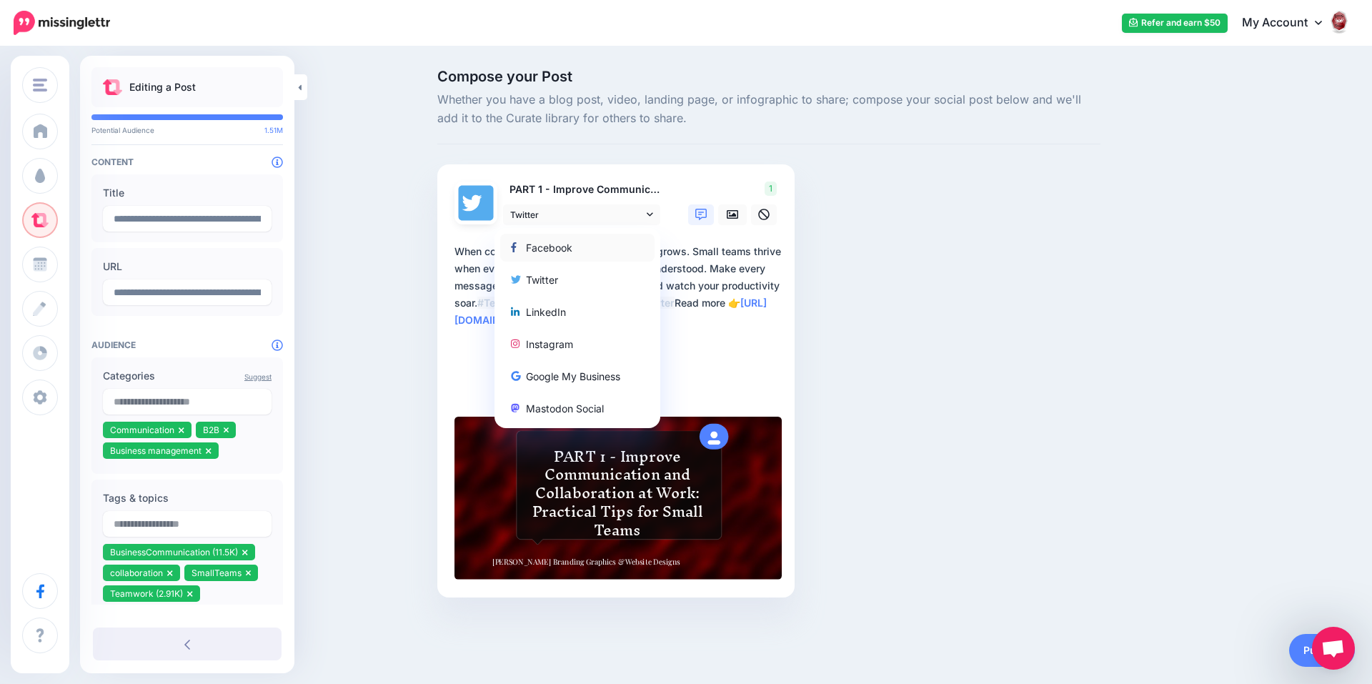
click at [625, 242] on div "Facebook" at bounding box center [577, 247] width 133 height 17
type textarea "**********"
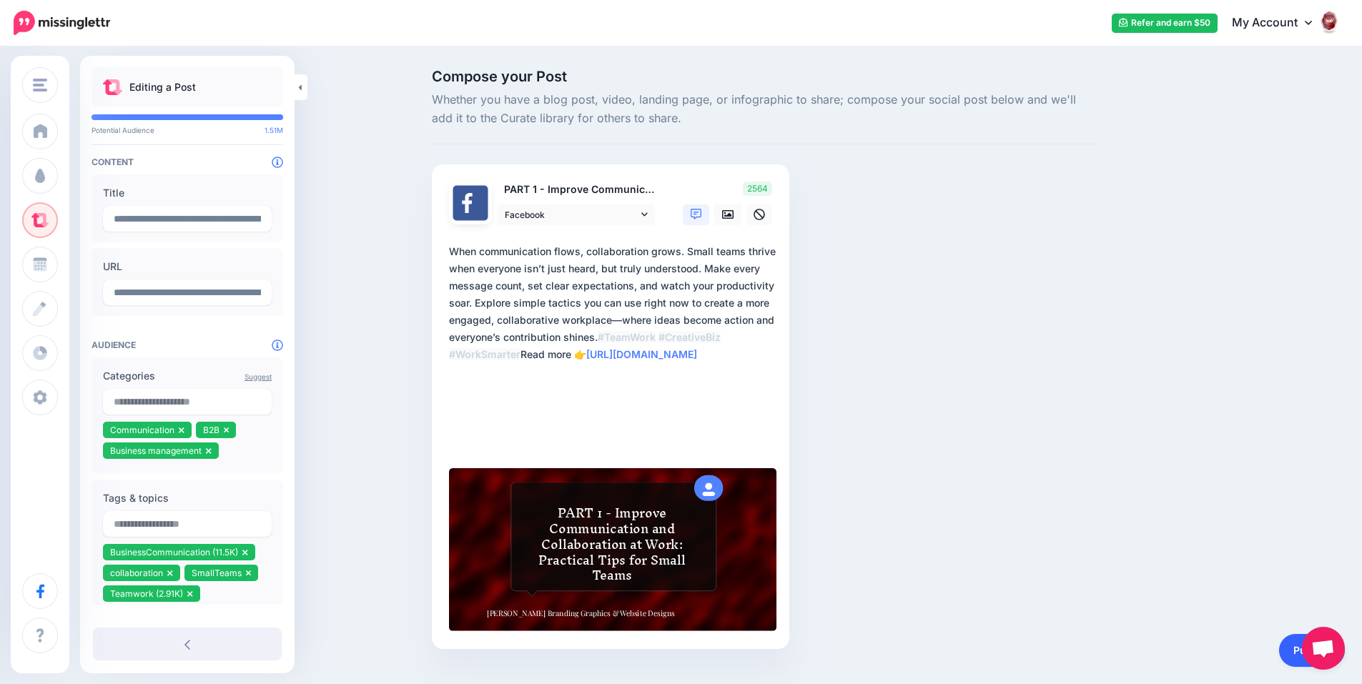
click at [1297, 640] on link "Publish" at bounding box center [1312, 650] width 66 height 33
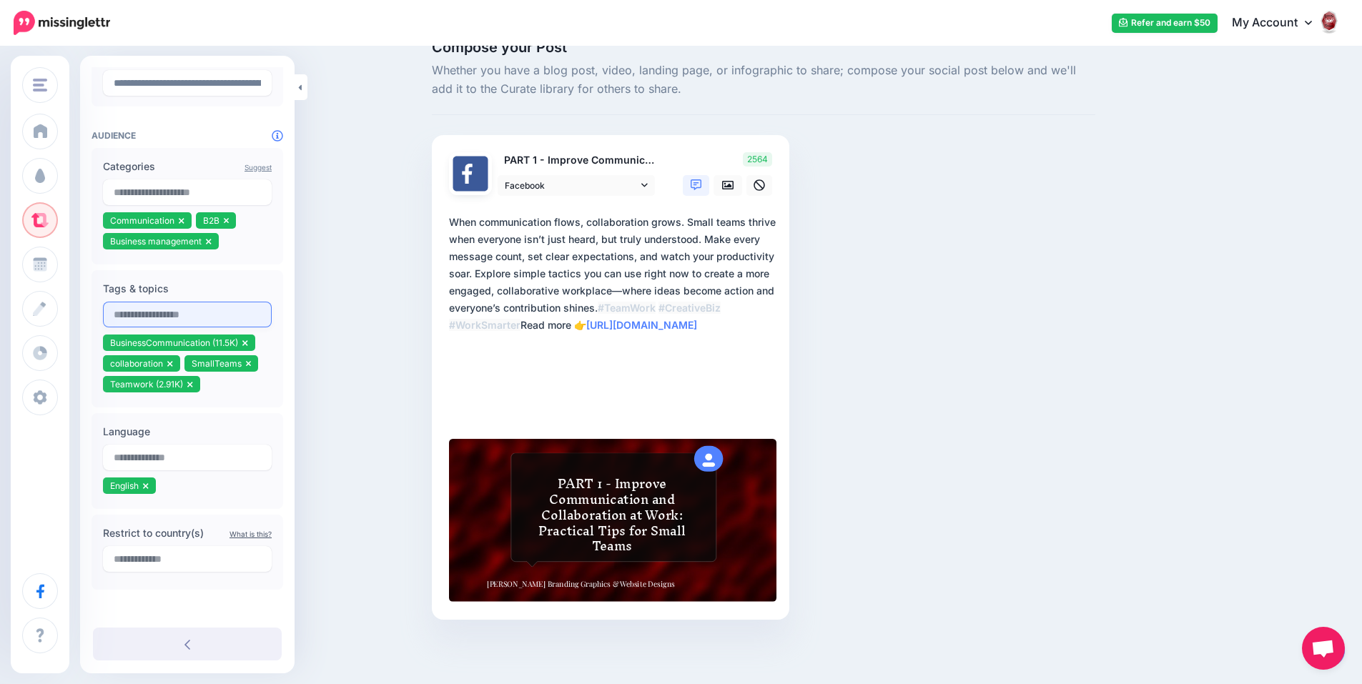
scroll to position [212, 0]
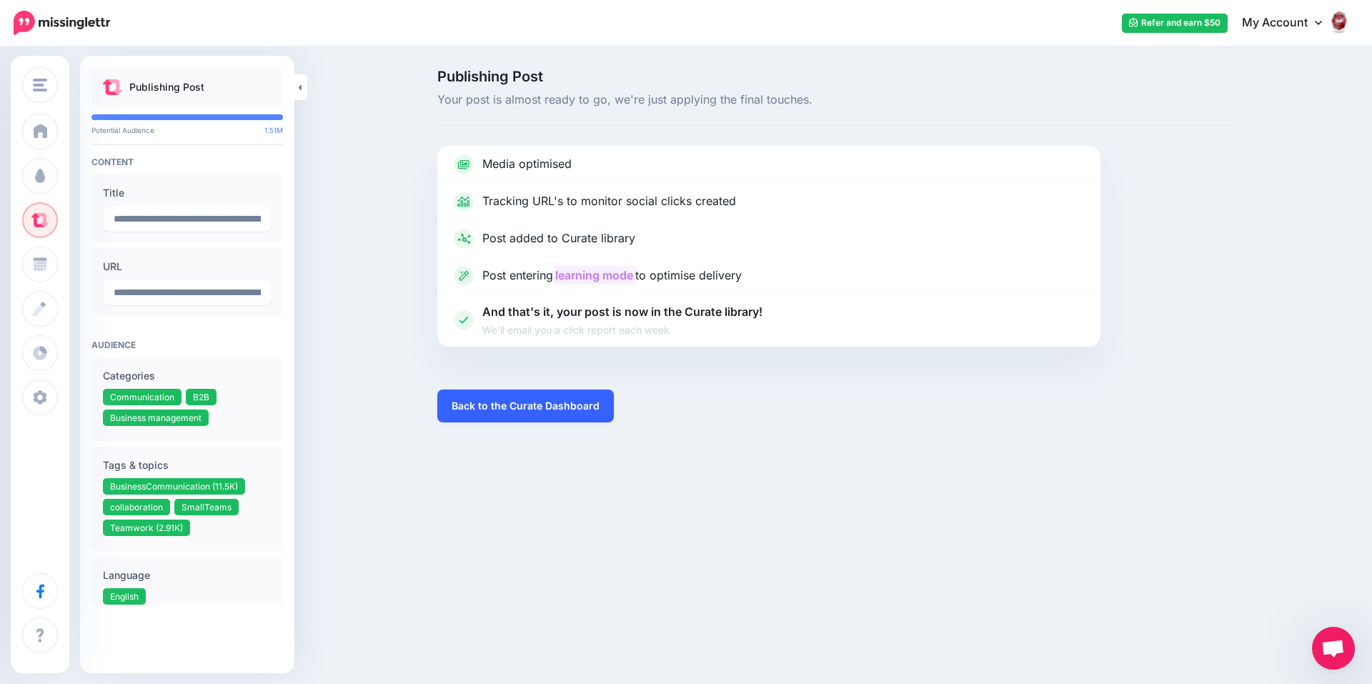
click at [537, 416] on link "Back to the Curate Dashboard" at bounding box center [525, 406] width 177 height 33
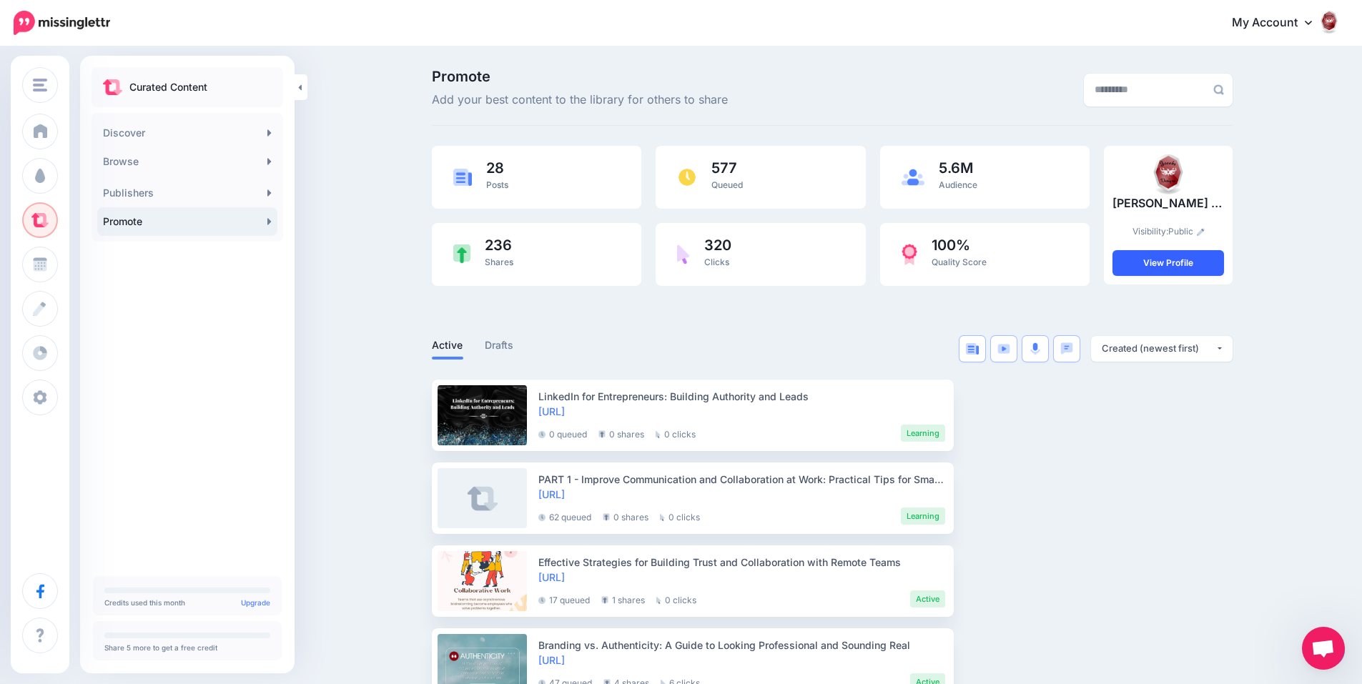
click at [1165, 261] on link "View Profile" at bounding box center [1167, 263] width 111 height 26
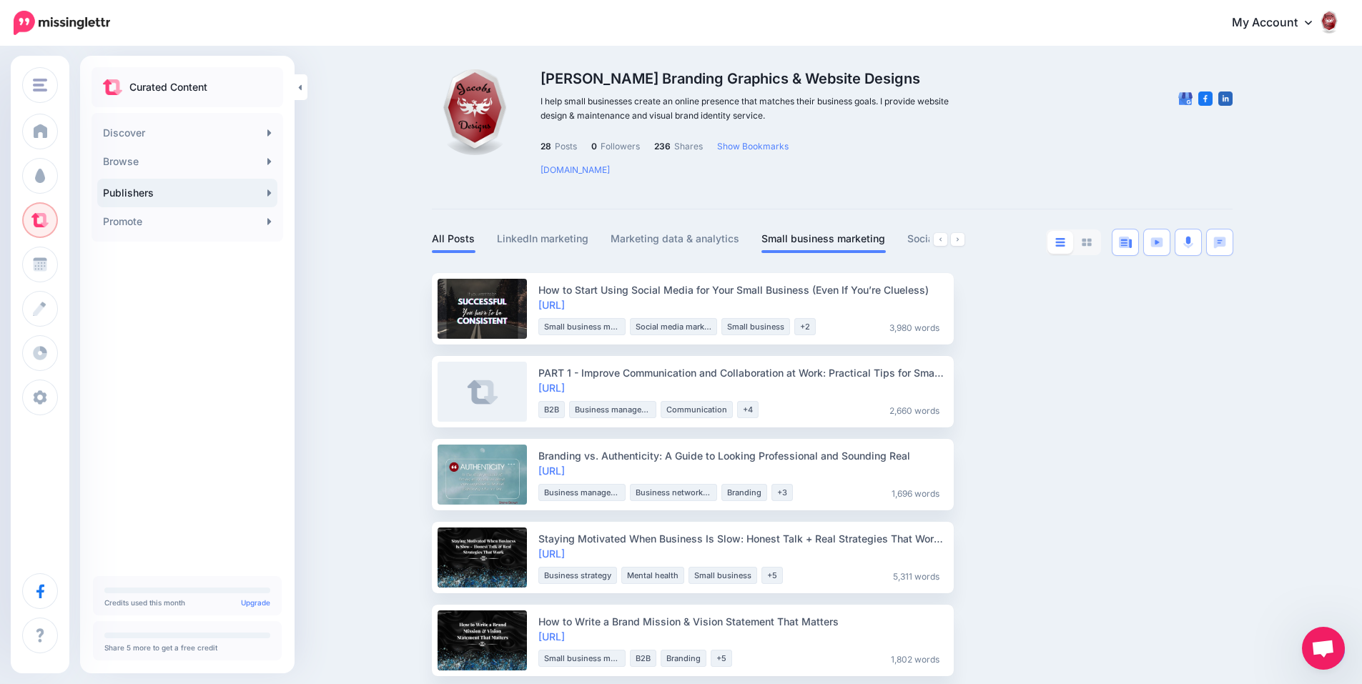
click at [802, 239] on link "Small business marketing" at bounding box center [823, 238] width 124 height 17
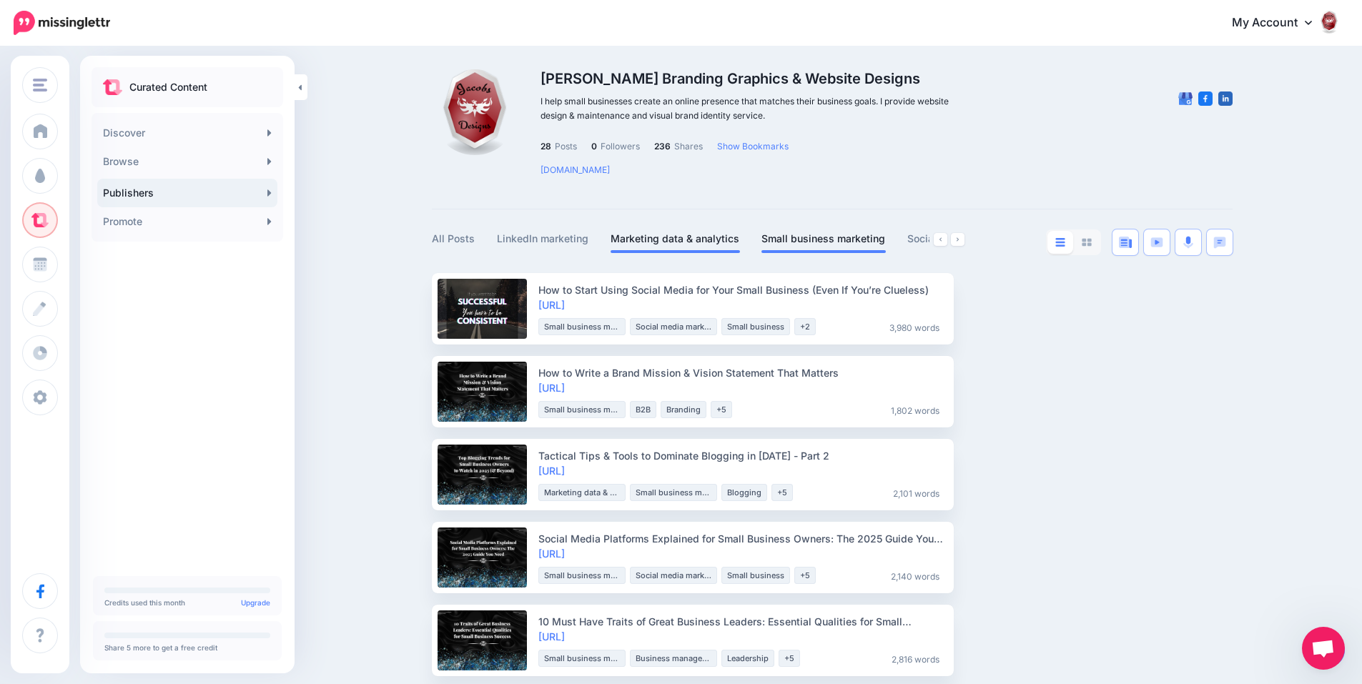
click at [697, 232] on link "Marketing data & analytics" at bounding box center [674, 238] width 129 height 17
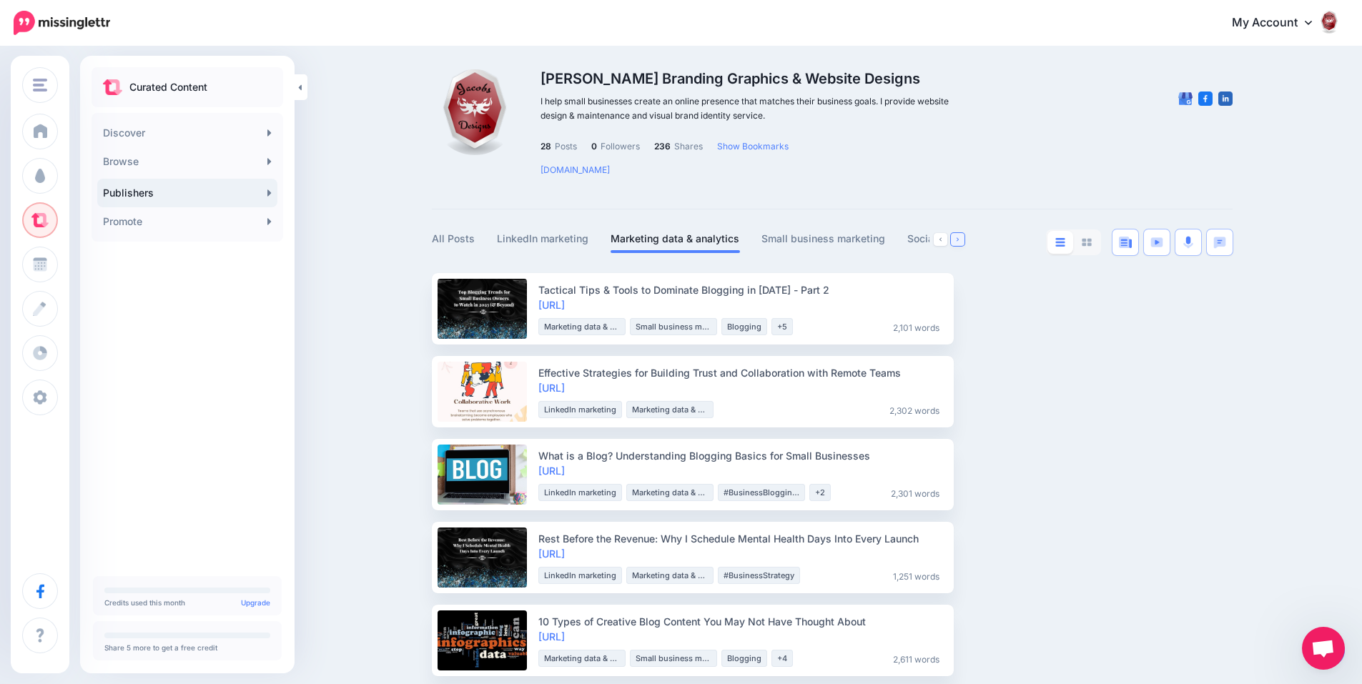
click at [958, 241] on icon at bounding box center [957, 240] width 2 height 6
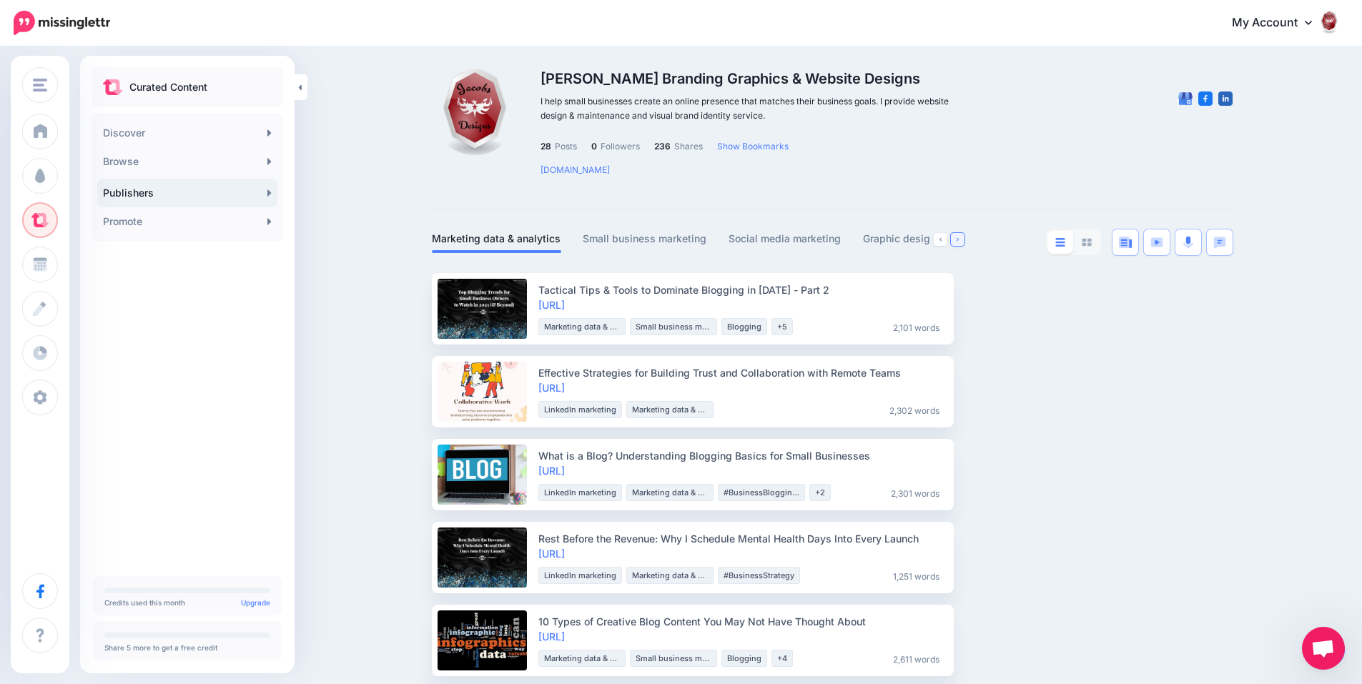
click at [958, 241] on icon at bounding box center [957, 240] width 2 height 6
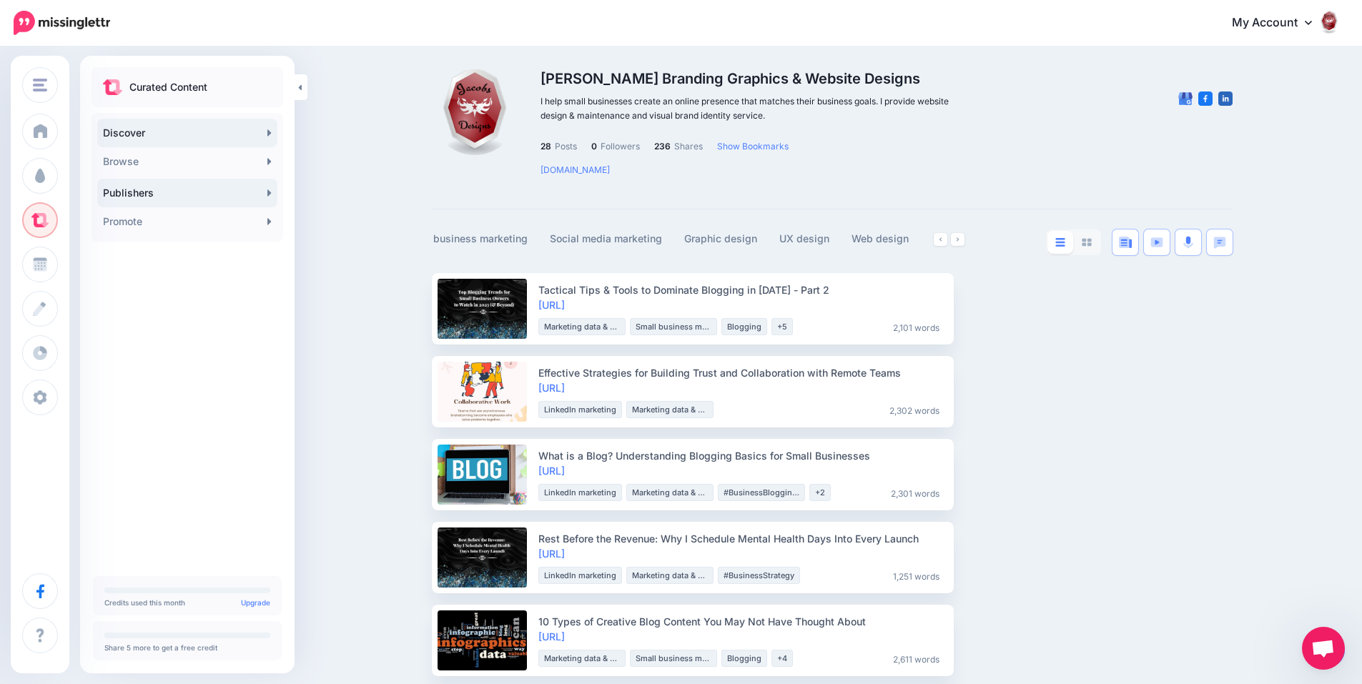
click at [213, 131] on link "Discover" at bounding box center [187, 133] width 180 height 29
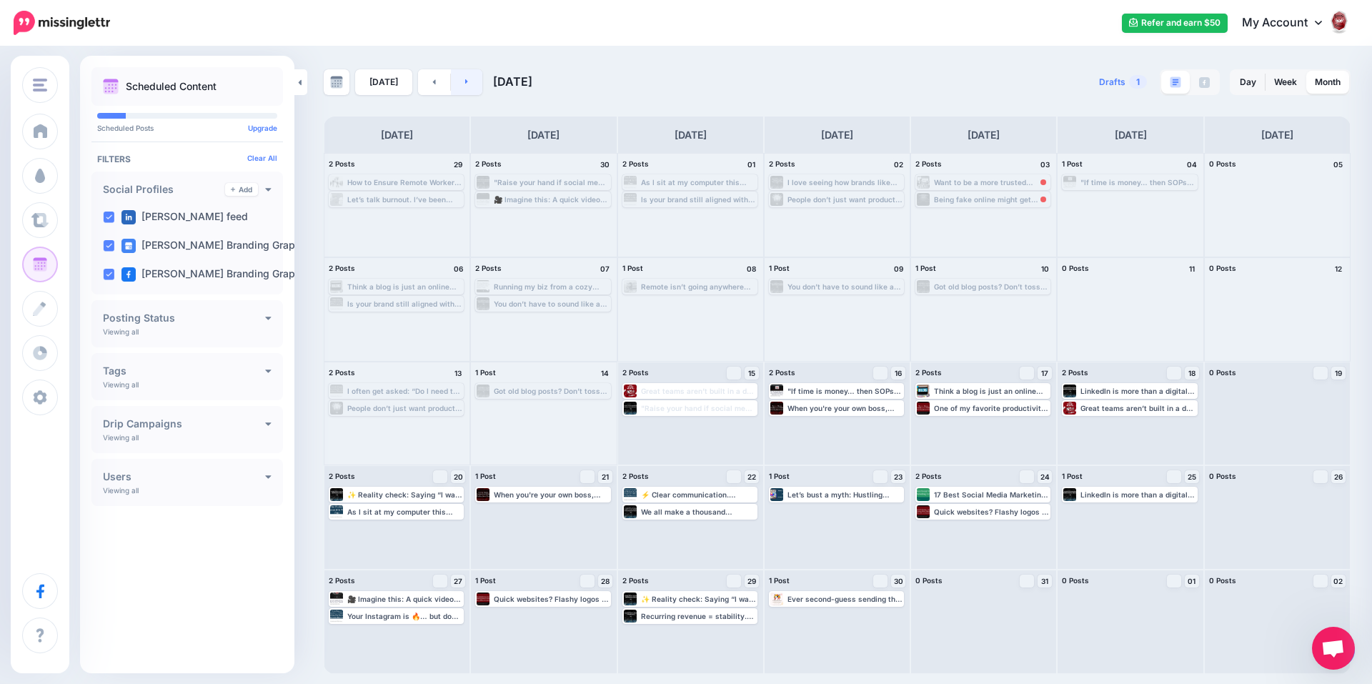
click at [472, 85] on link at bounding box center [467, 82] width 32 height 26
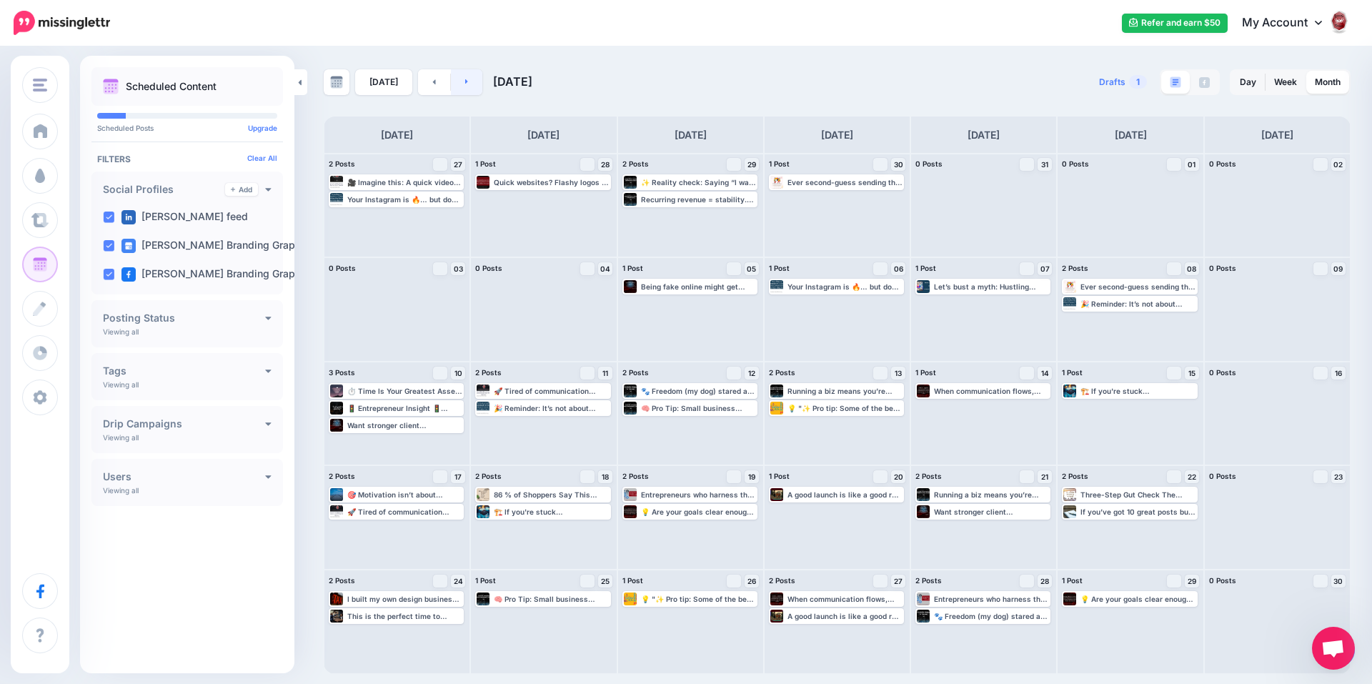
click at [462, 87] on link at bounding box center [467, 82] width 32 height 26
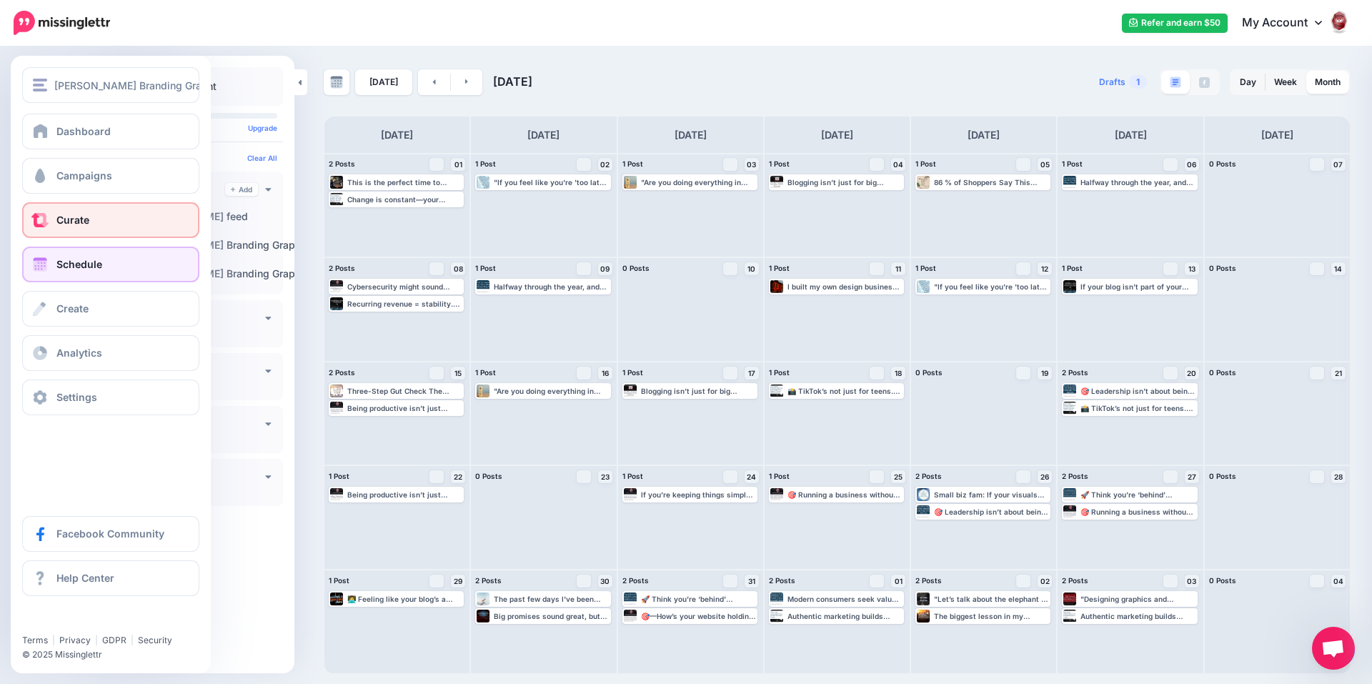
click at [55, 217] on link "Curate" at bounding box center [110, 220] width 177 height 36
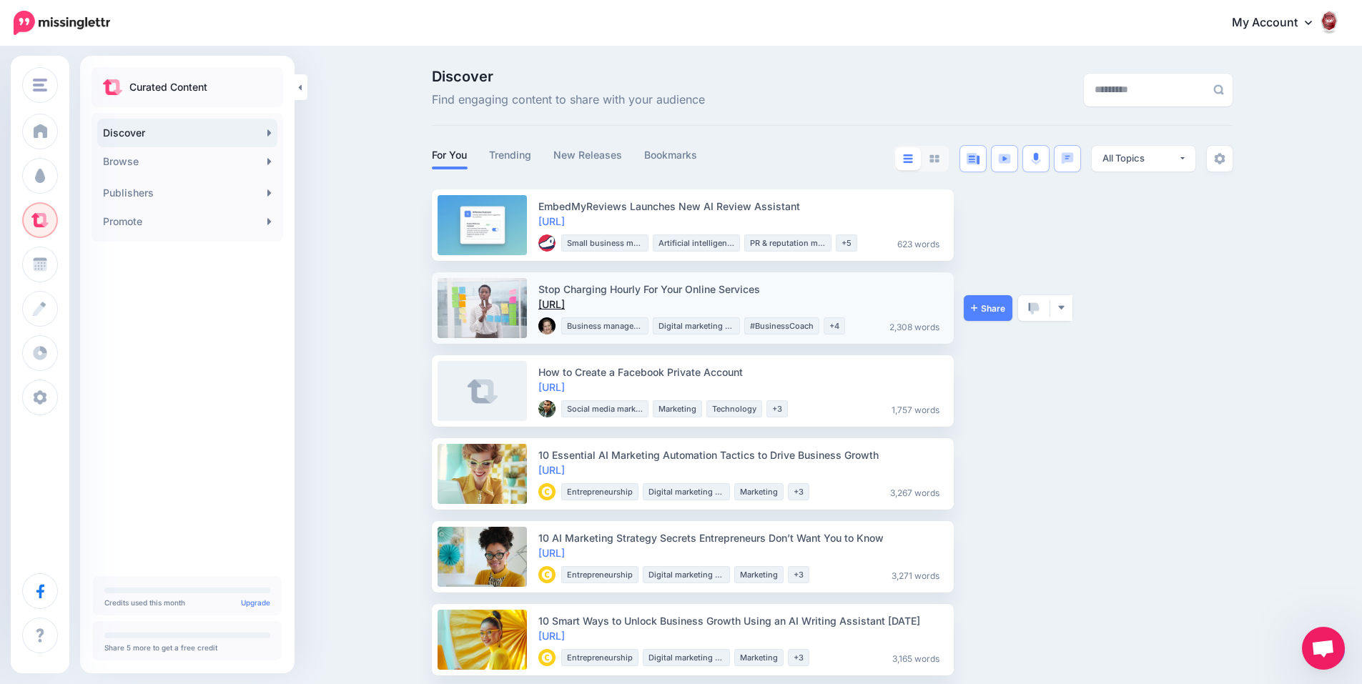
click at [565, 308] on link "https://lttr.ai/Ajz0y" at bounding box center [551, 304] width 26 height 12
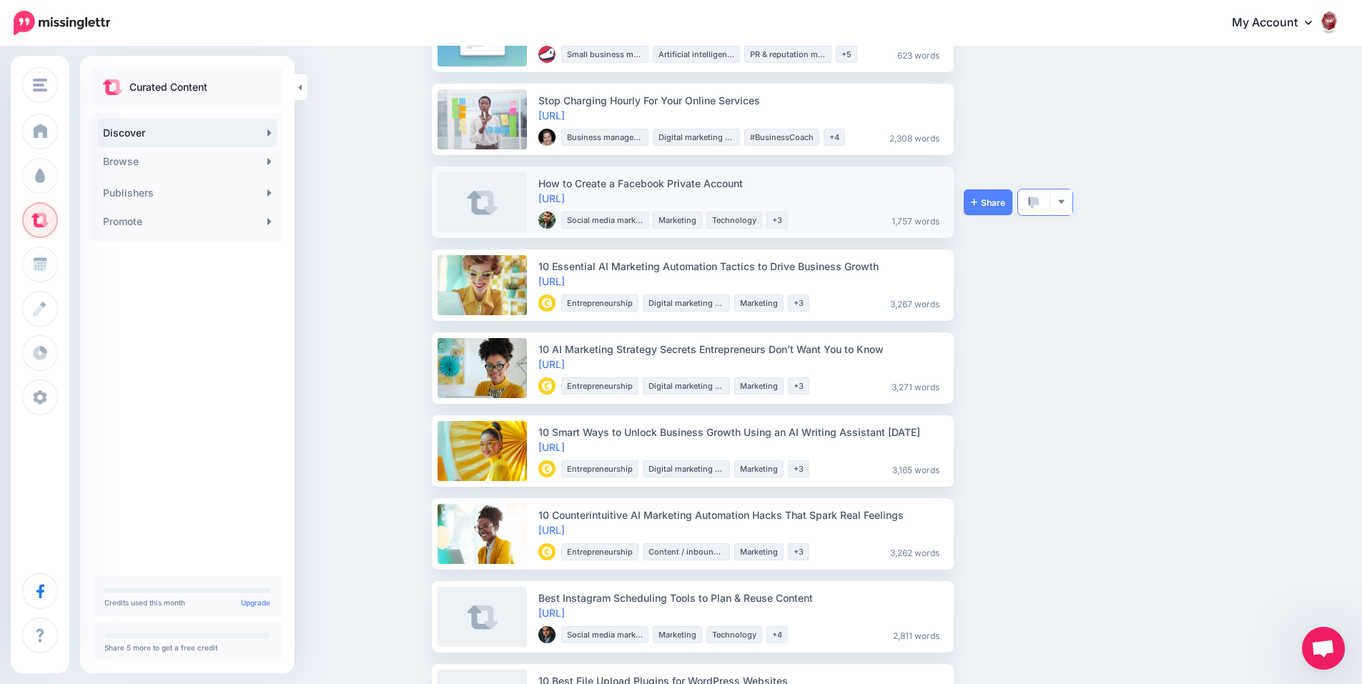
scroll to position [214, 0]
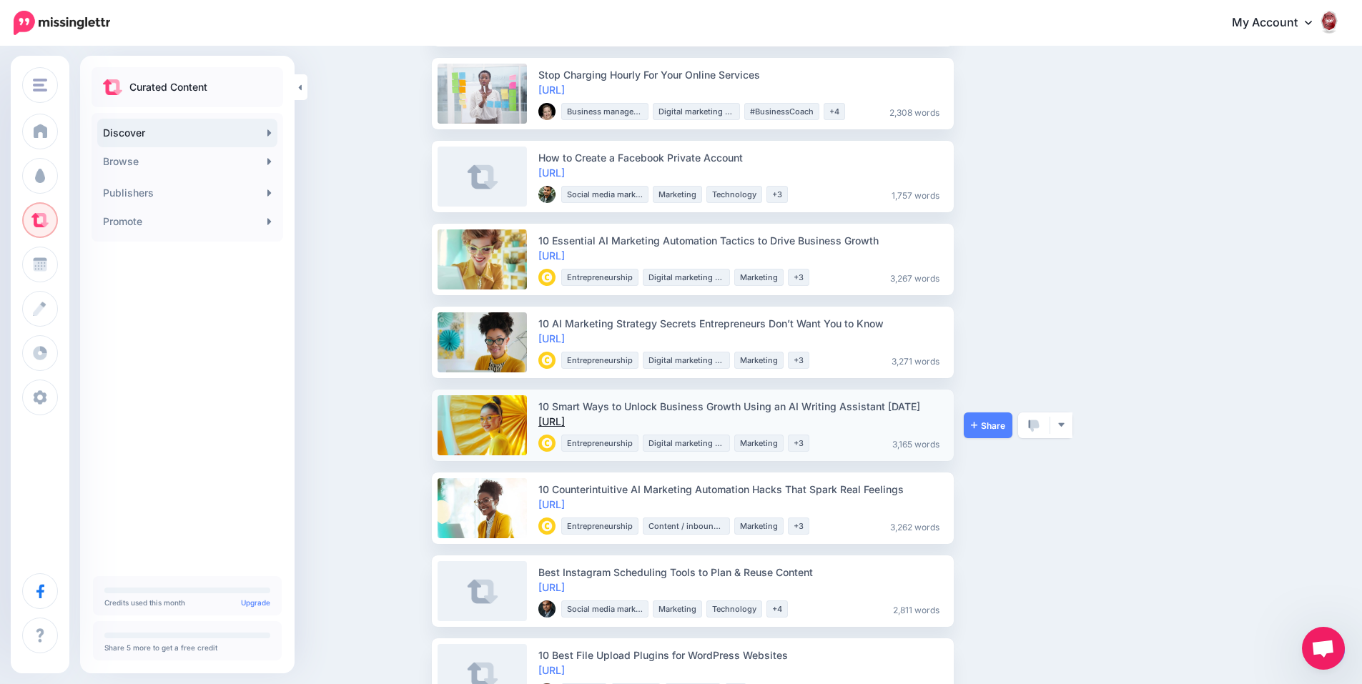
click at [565, 420] on link "https://lttr.ai/AiUug" at bounding box center [551, 421] width 26 height 12
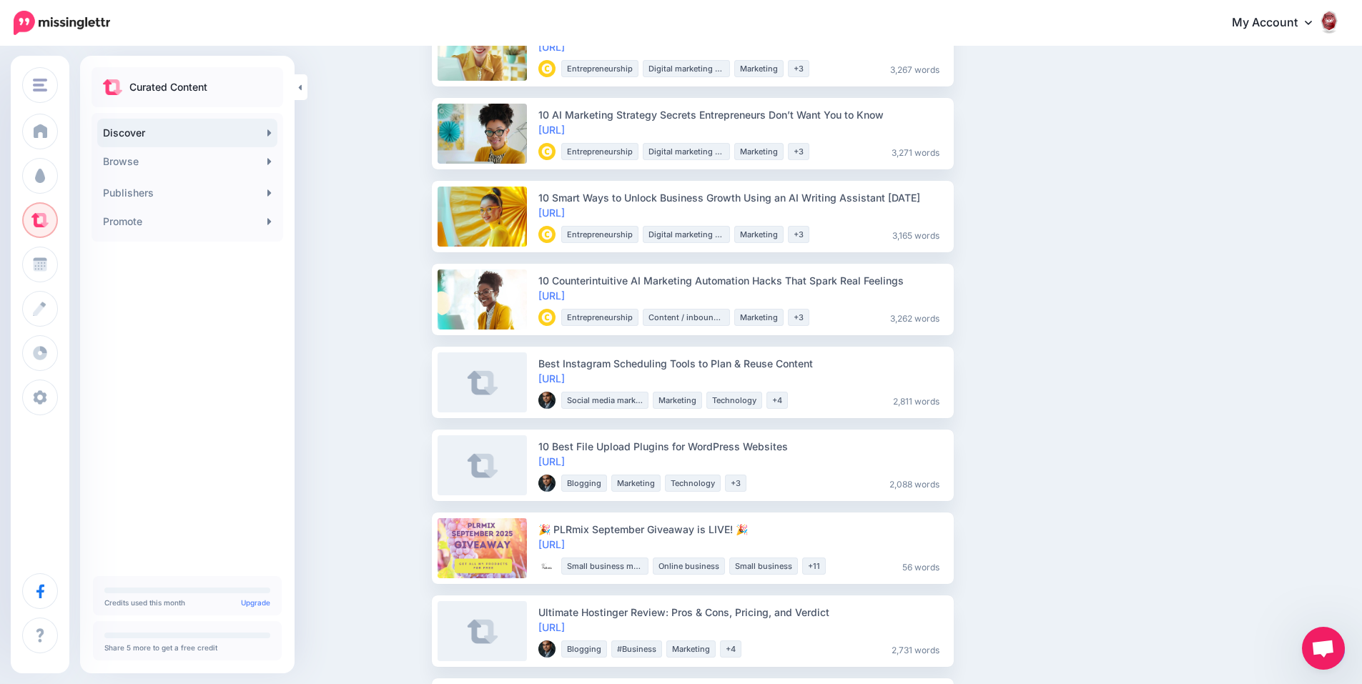
scroll to position [429, 0]
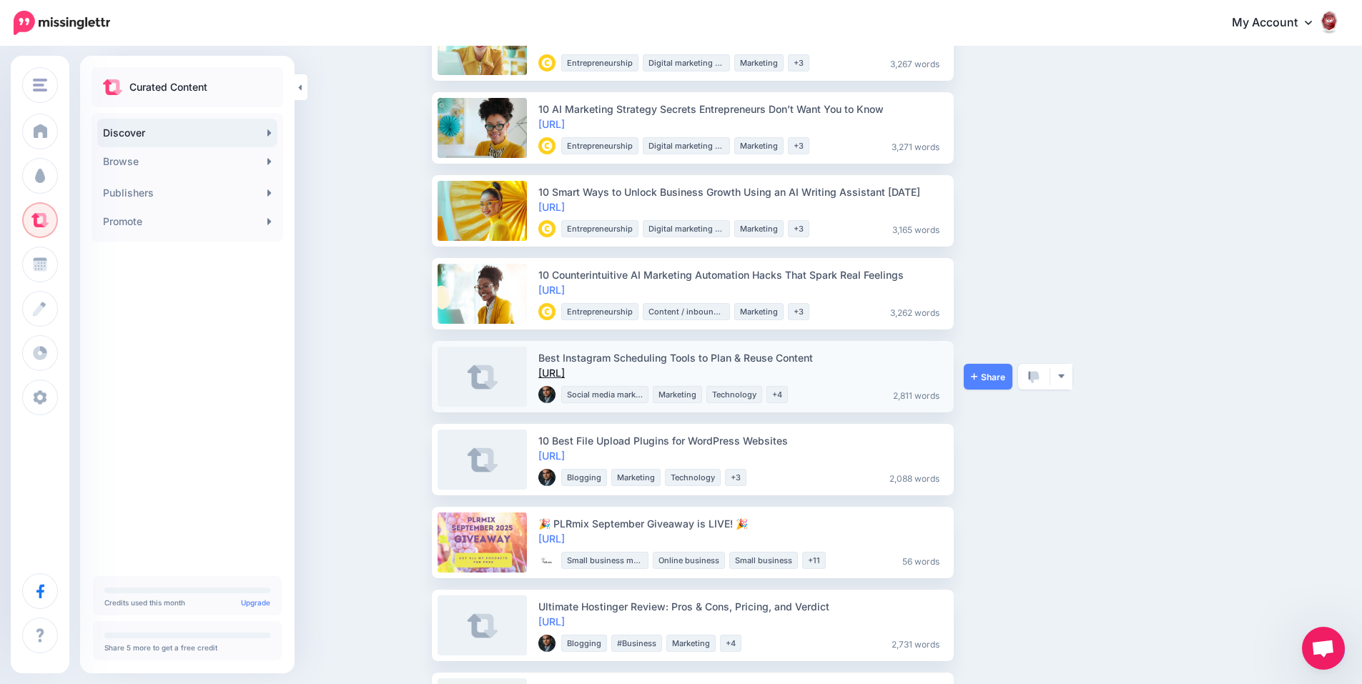
click at [565, 375] on link "https://lttr.ai/AjP8S" at bounding box center [551, 373] width 26 height 12
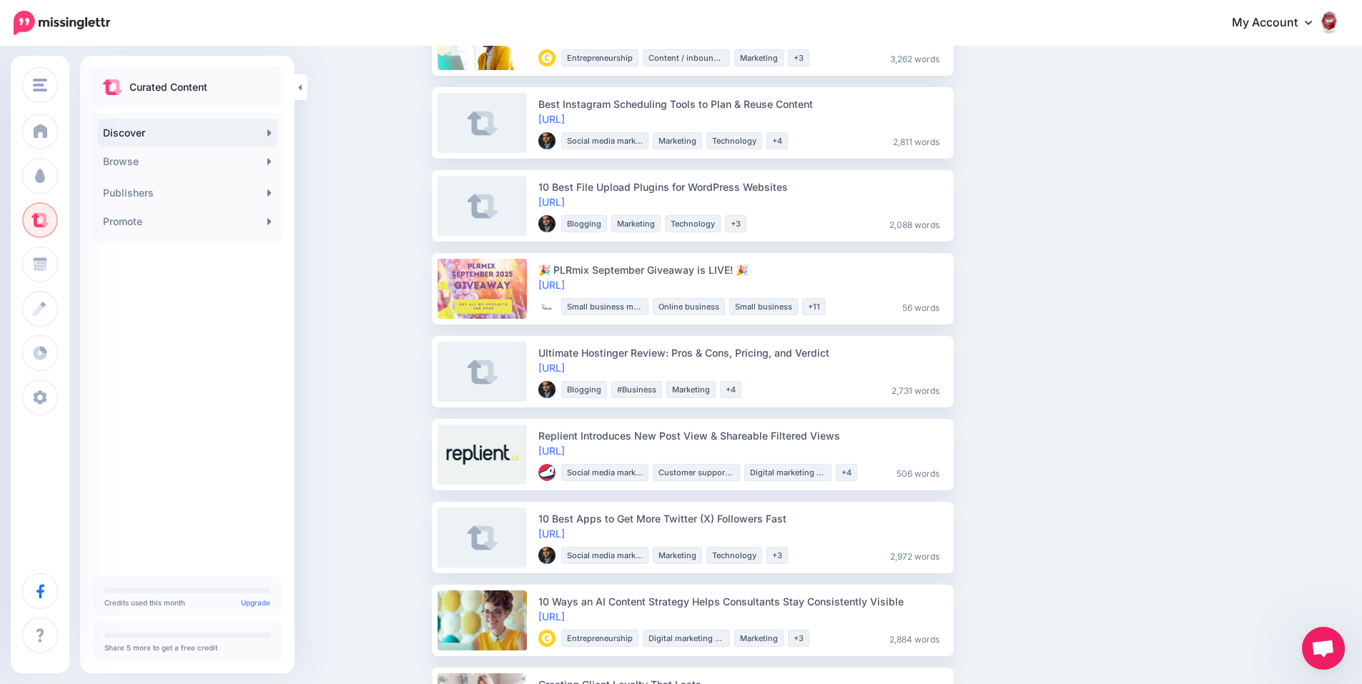
scroll to position [715, 0]
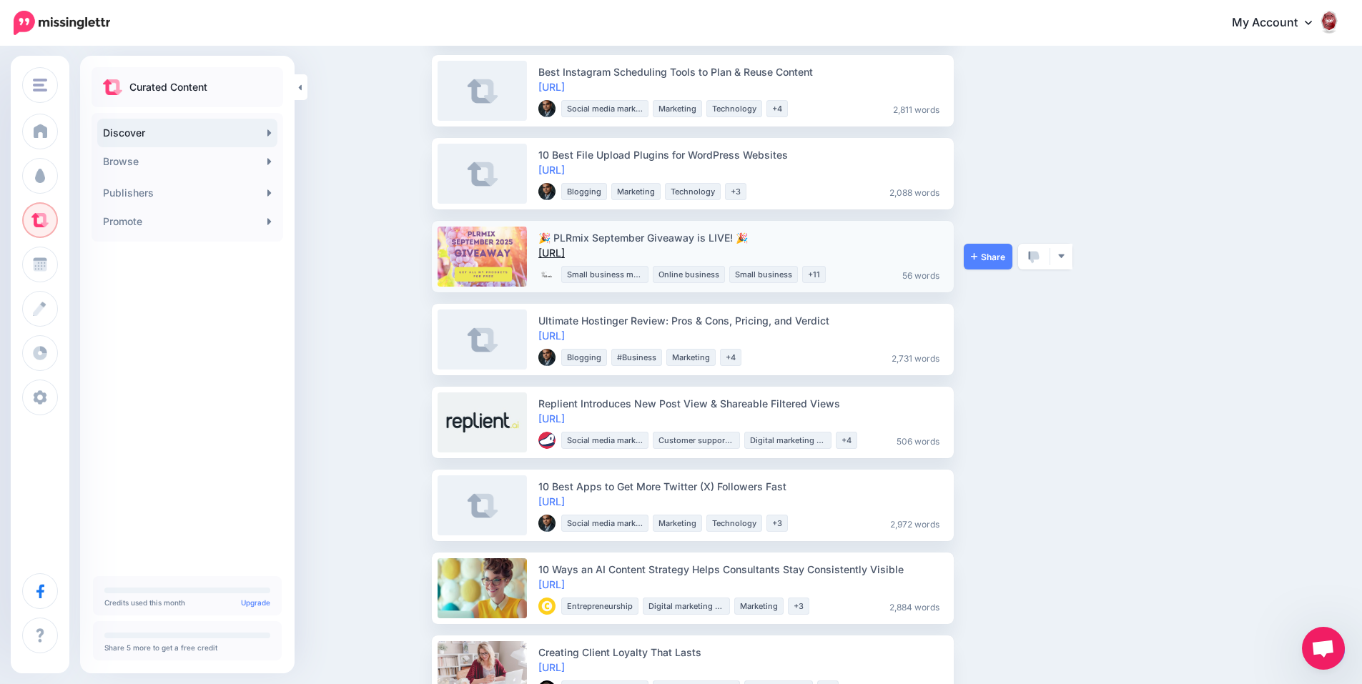
click at [565, 252] on link "https://lttr.ai/Ainuz" at bounding box center [551, 253] width 26 height 12
click at [1046, 254] on link at bounding box center [1033, 257] width 31 height 26
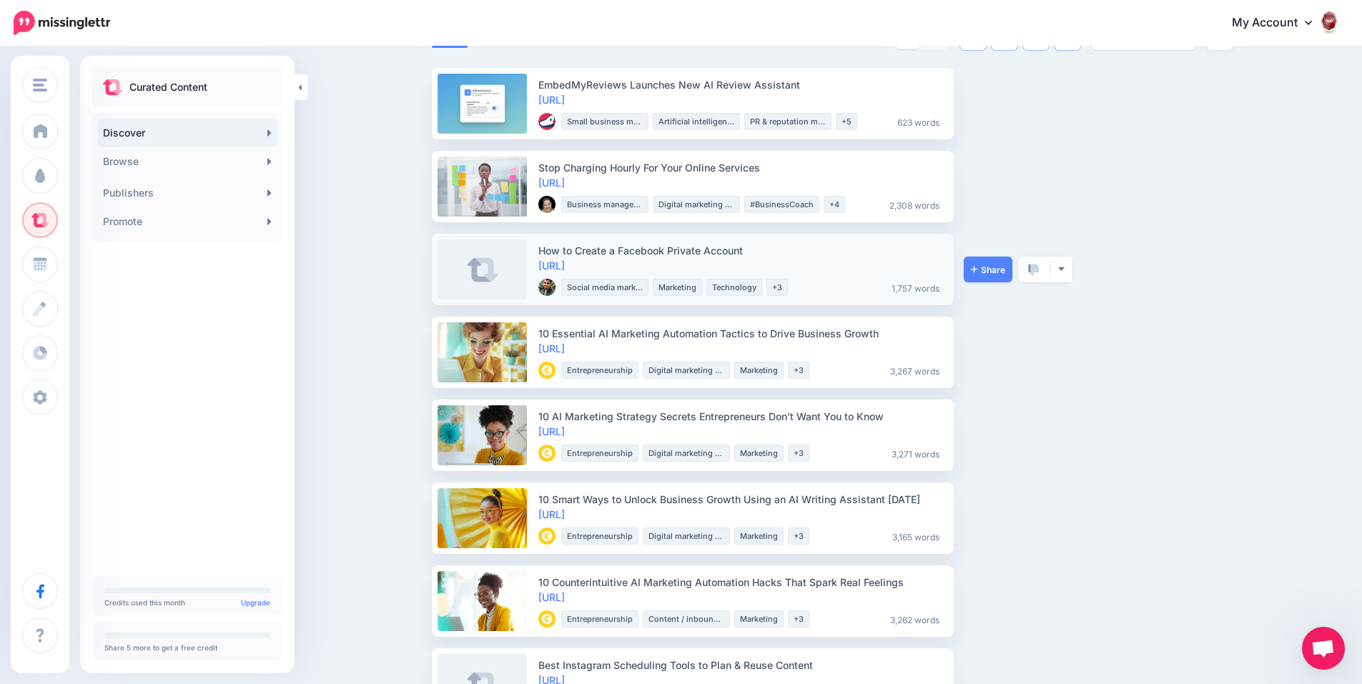
scroll to position [0, 0]
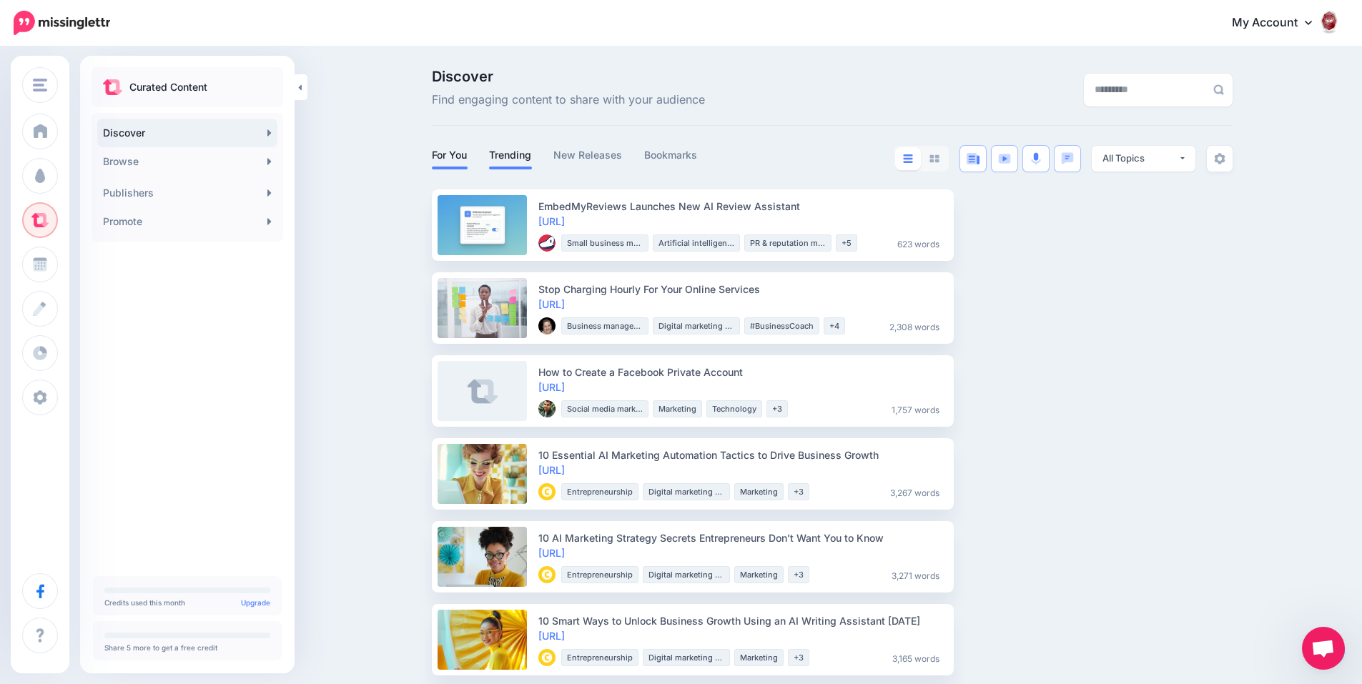
click at [529, 154] on link "Trending" at bounding box center [510, 155] width 43 height 17
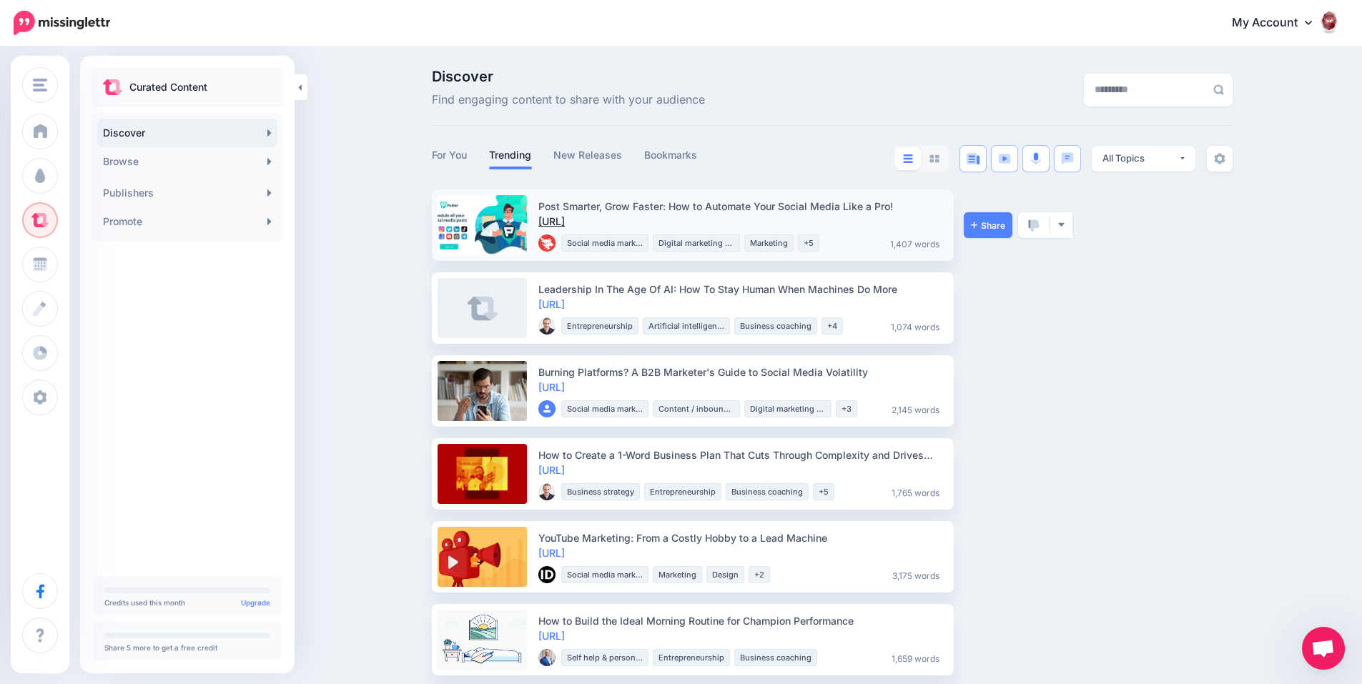
click at [565, 219] on link "https://lttr.ai/AgePB" at bounding box center [551, 221] width 26 height 12
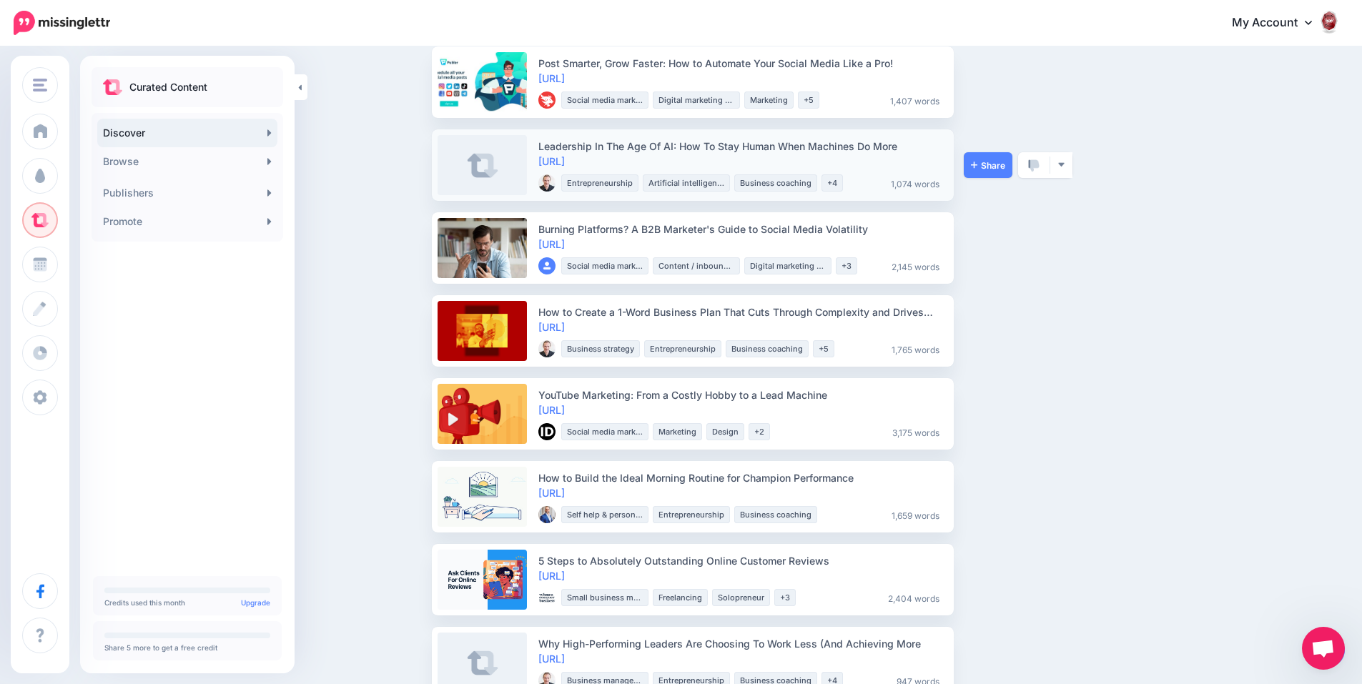
scroll to position [214, 0]
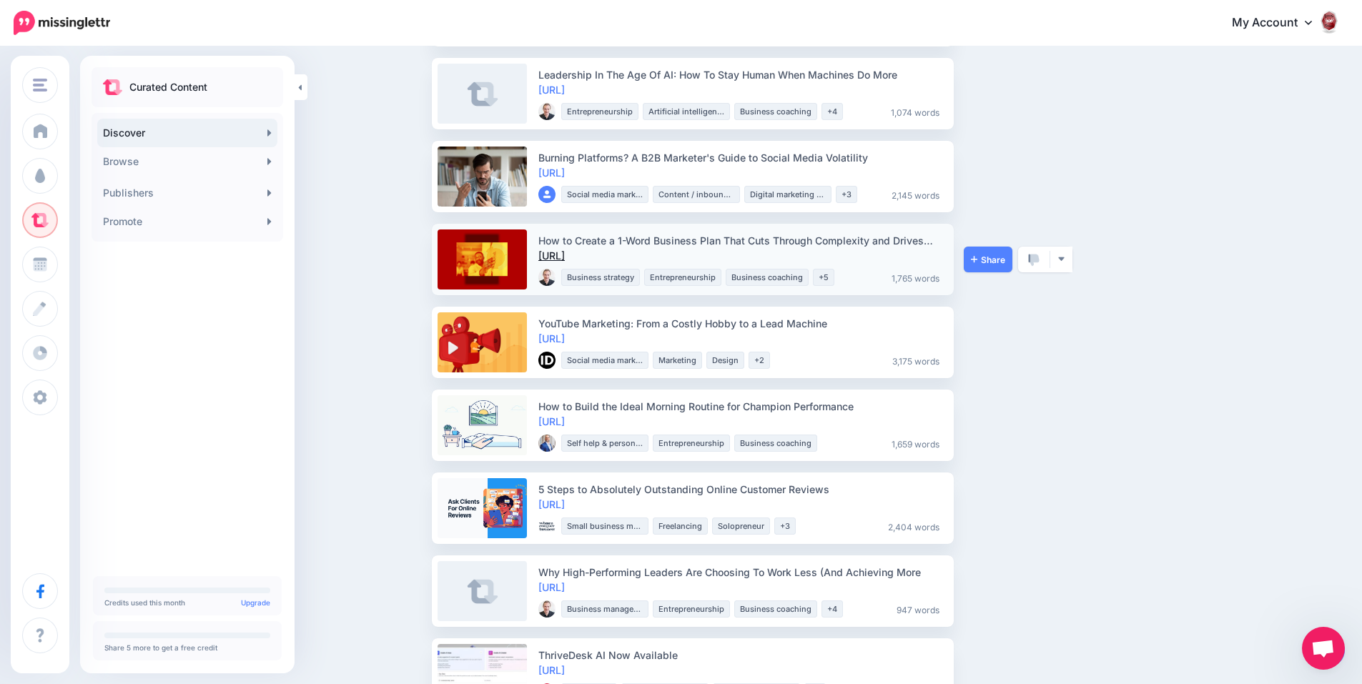
click at [565, 256] on link "https://lttr.ai/Ai67v" at bounding box center [551, 255] width 26 height 12
click at [1065, 259] on img "button" at bounding box center [1061, 259] width 8 height 8
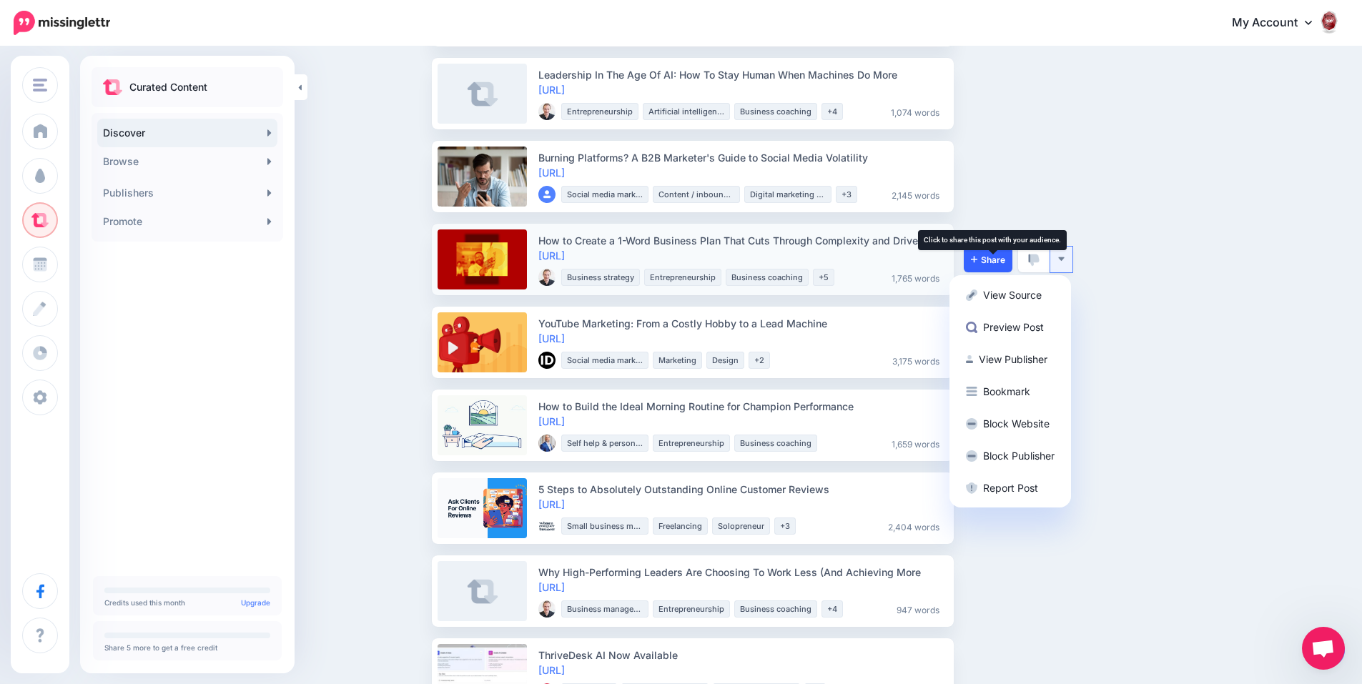
click at [1001, 264] on span "Share" at bounding box center [988, 259] width 34 height 9
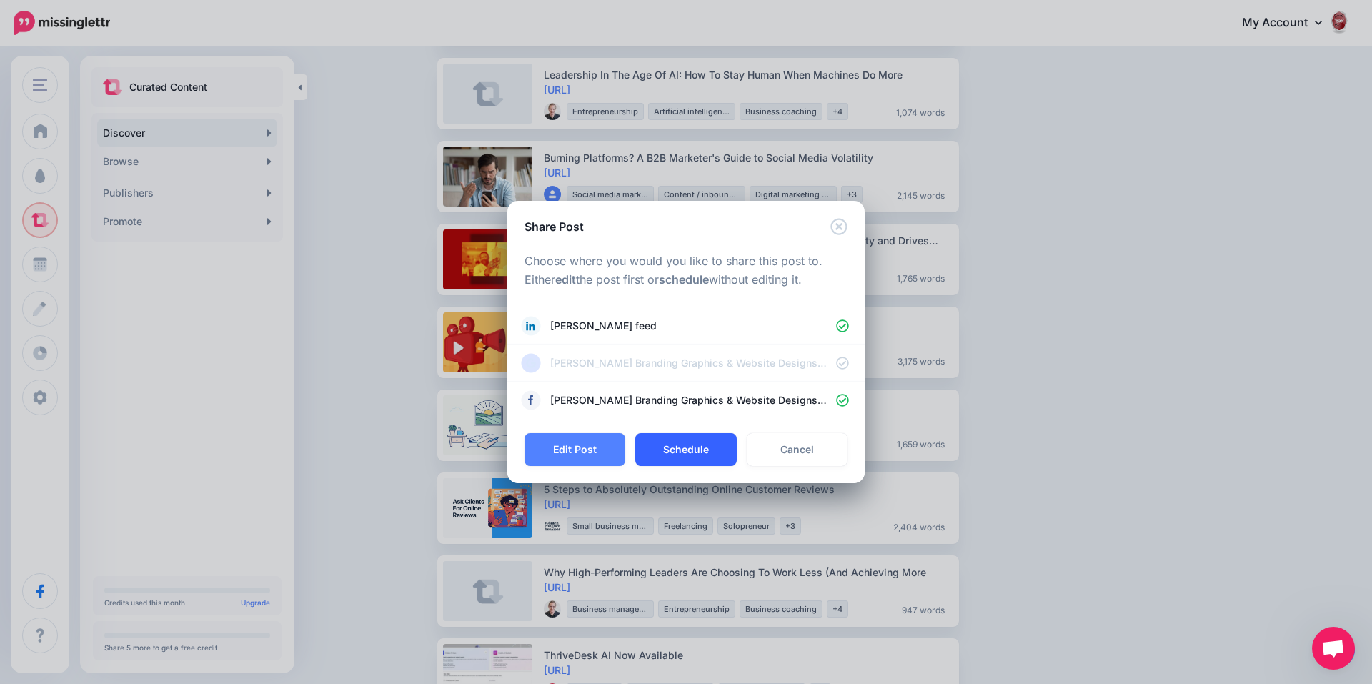
click at [696, 447] on button "Schedule" at bounding box center [685, 449] width 101 height 33
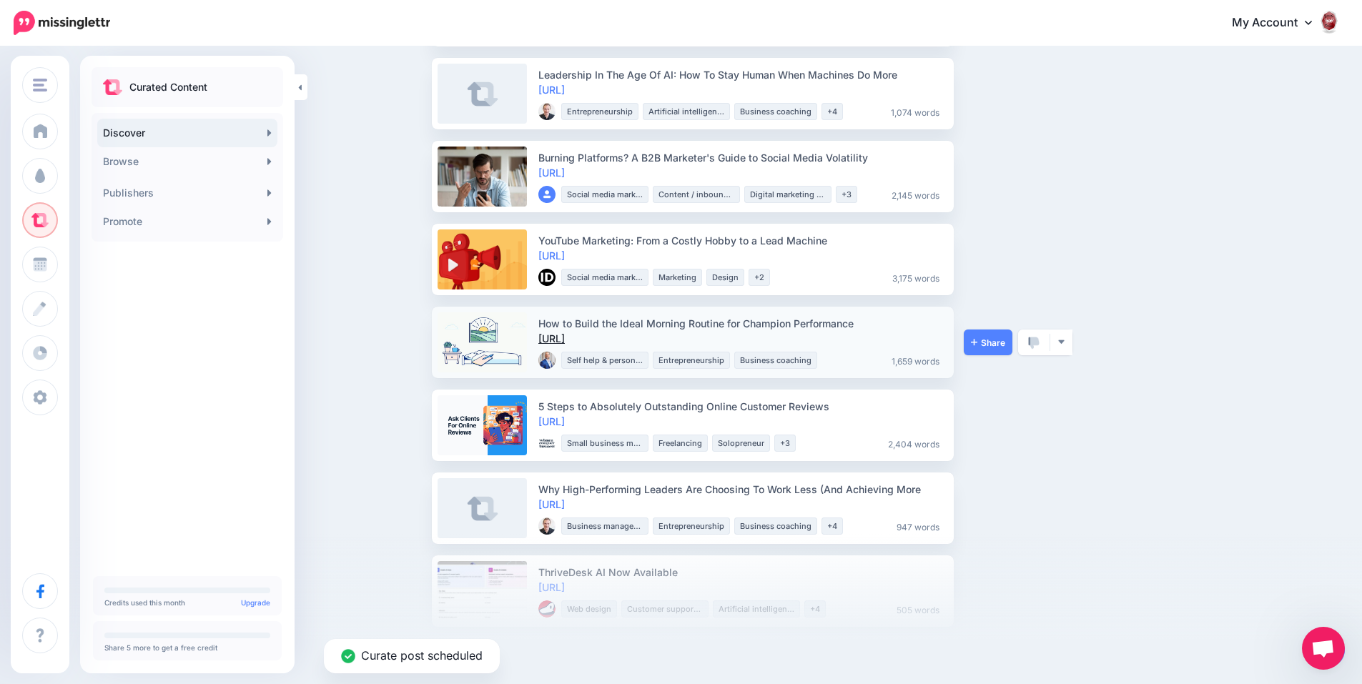
click at [565, 342] on link "https://lttr.ai/Ai44L" at bounding box center [551, 338] width 26 height 12
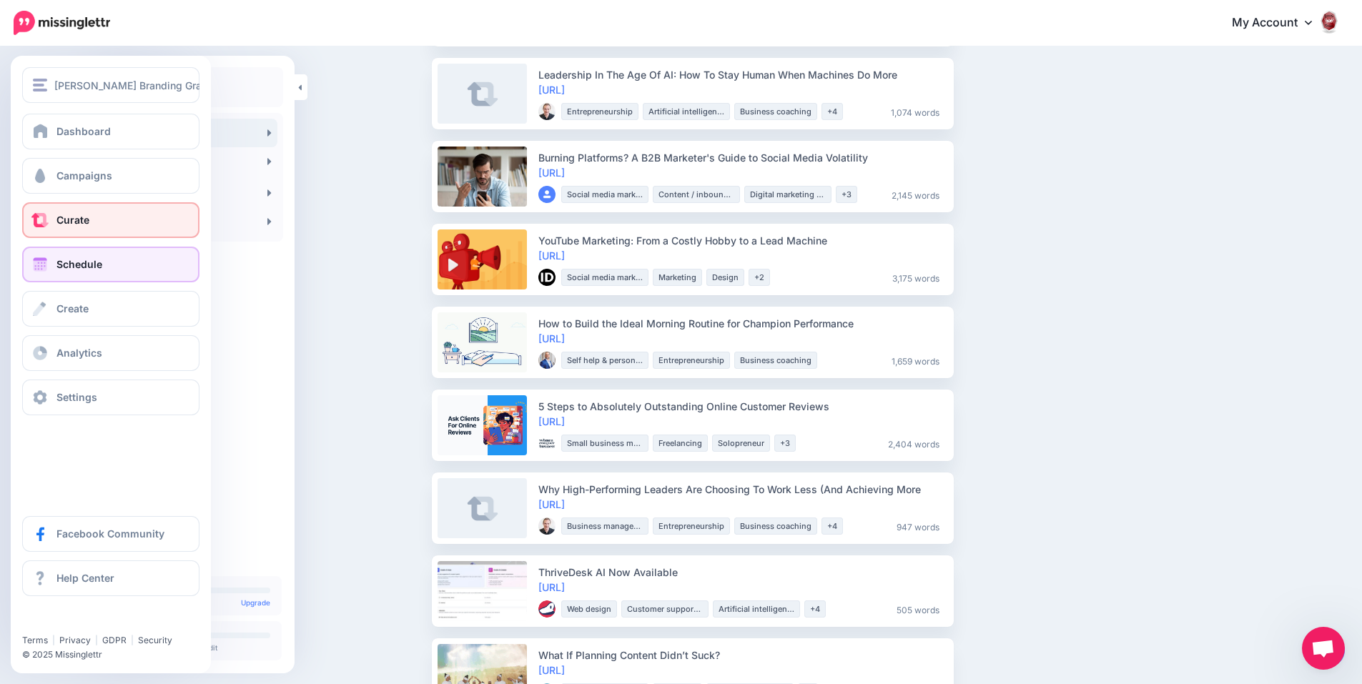
click at [61, 254] on link "Schedule" at bounding box center [110, 265] width 177 height 36
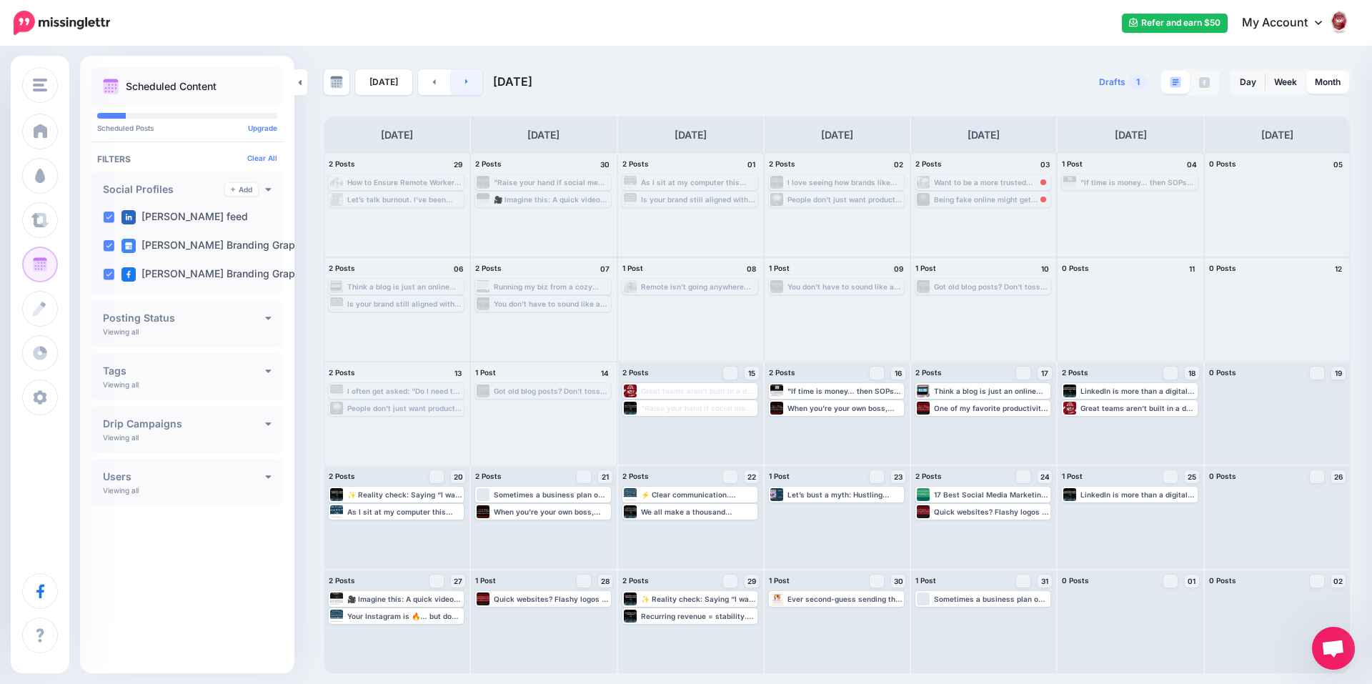
click at [474, 74] on link at bounding box center [467, 82] width 32 height 26
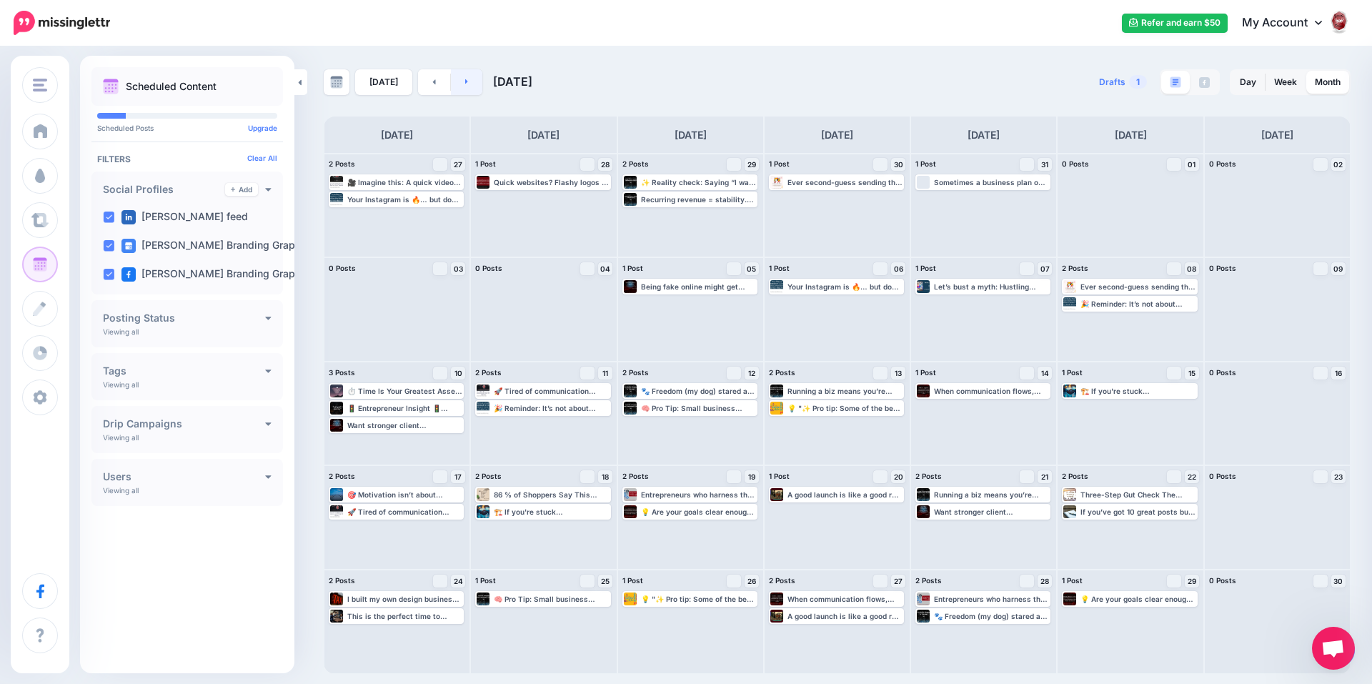
click at [474, 74] on link at bounding box center [467, 82] width 32 height 26
